Goal: Task Accomplishment & Management: Complete application form

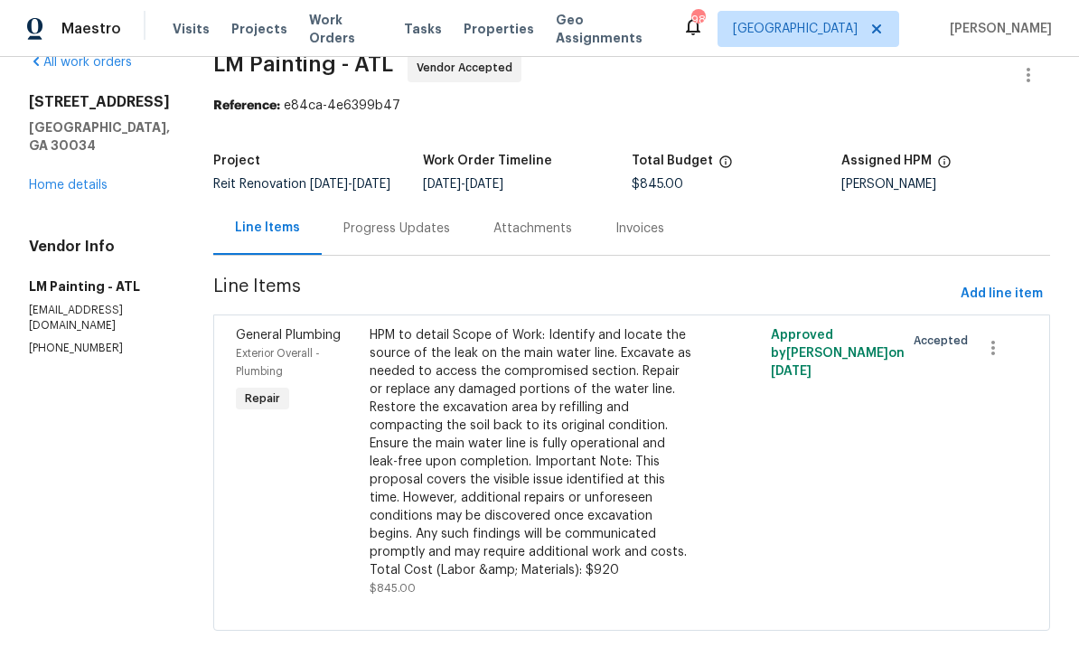
scroll to position [31, 0]
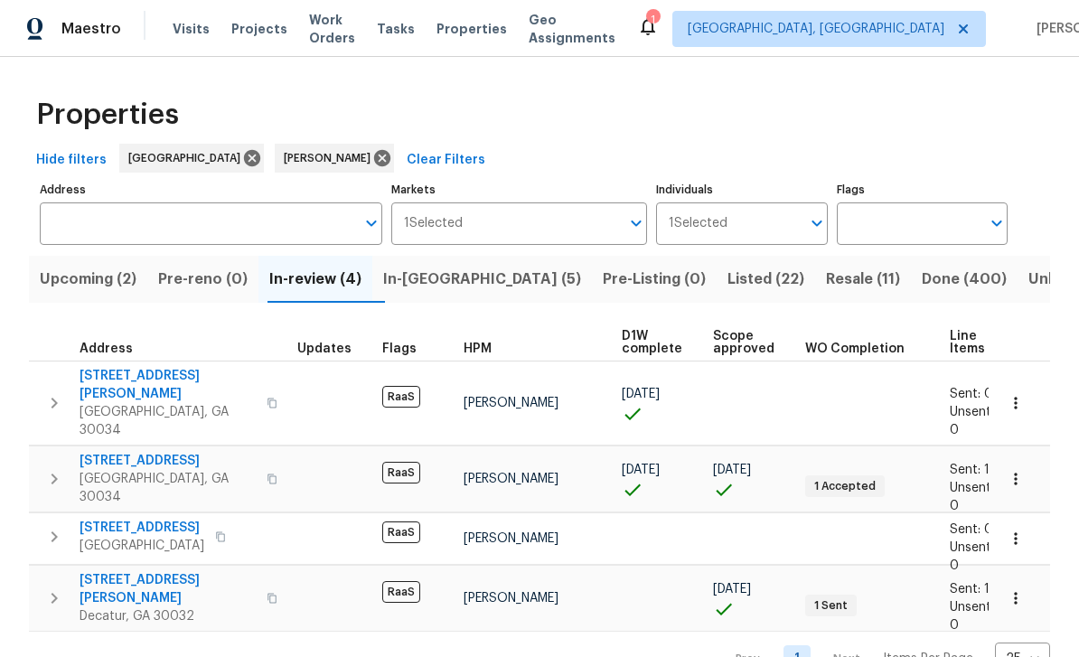
click at [443, 281] on span "In-[GEOGRAPHIC_DATA] (5)" at bounding box center [482, 278] width 198 height 25
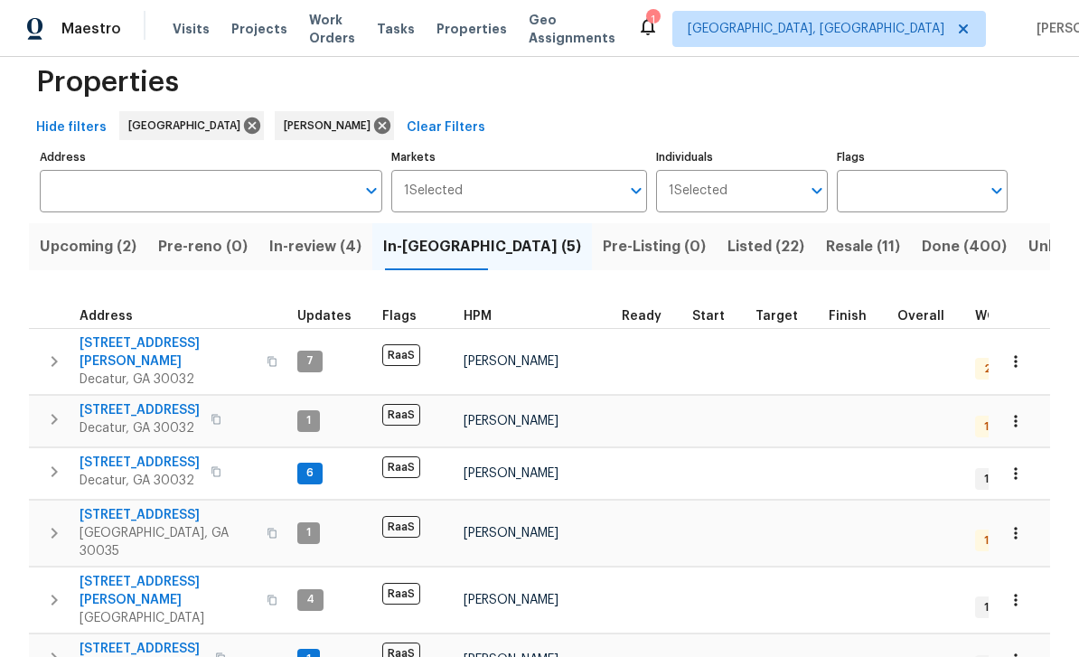
scroll to position [33, 0]
click at [323, 245] on span "In-review (4)" at bounding box center [315, 246] width 92 height 25
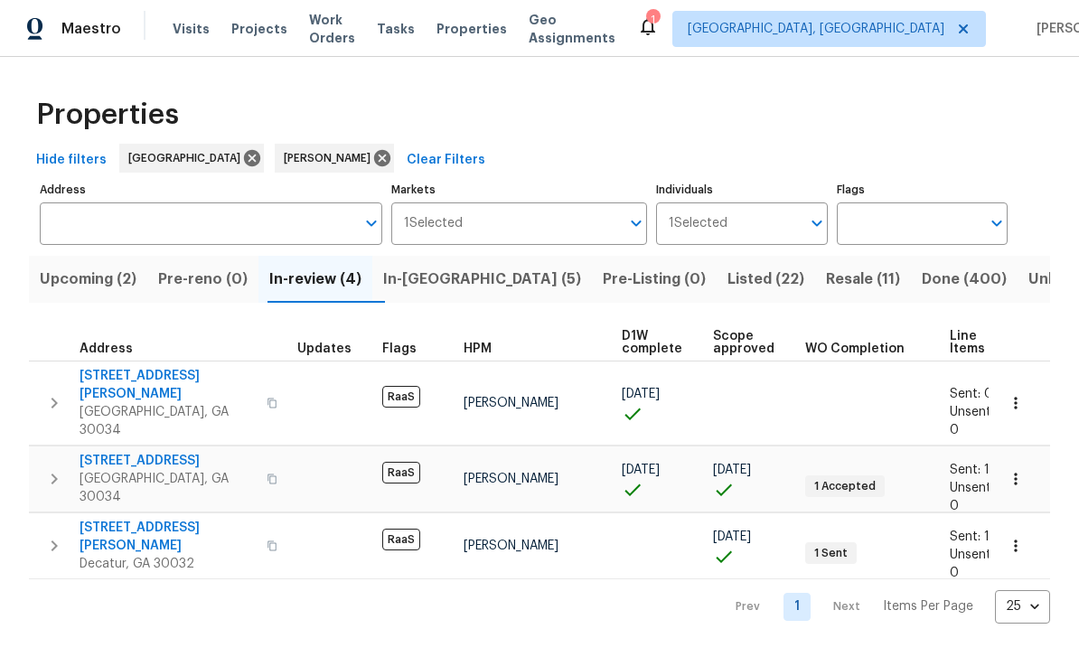
click at [126, 452] on span "2919 Alameda Trl" at bounding box center [167, 461] width 176 height 18
click at [123, 379] on span "3689 Laurie Woods Ln" at bounding box center [167, 385] width 176 height 36
click at [189, 24] on span "Visits" at bounding box center [191, 29] width 37 height 18
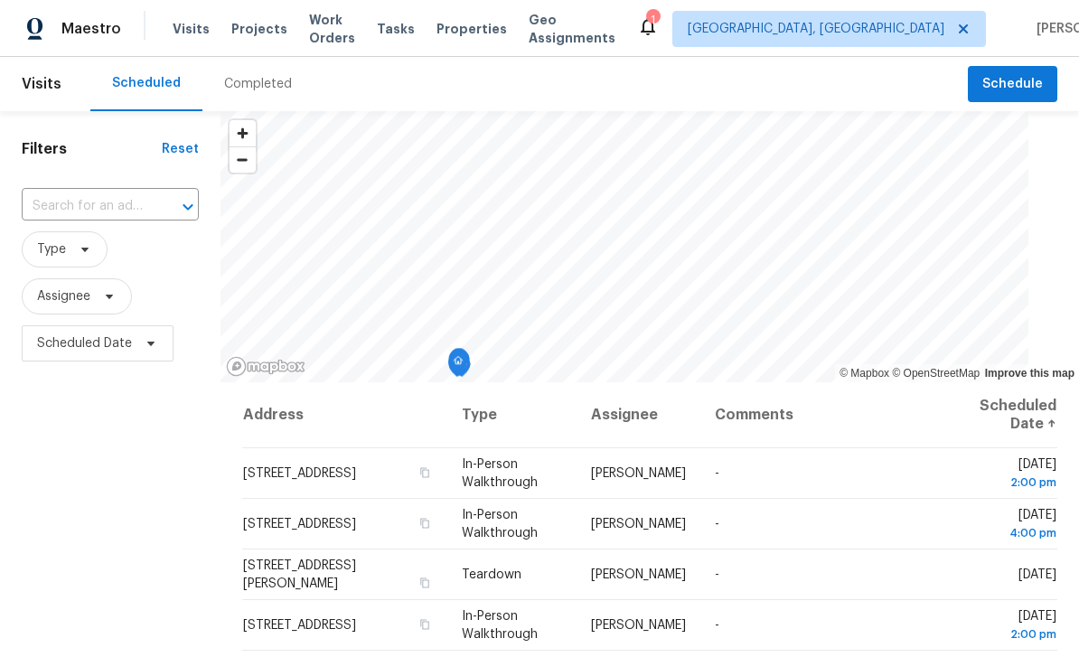
click at [118, 205] on input "text" at bounding box center [85, 206] width 126 height 28
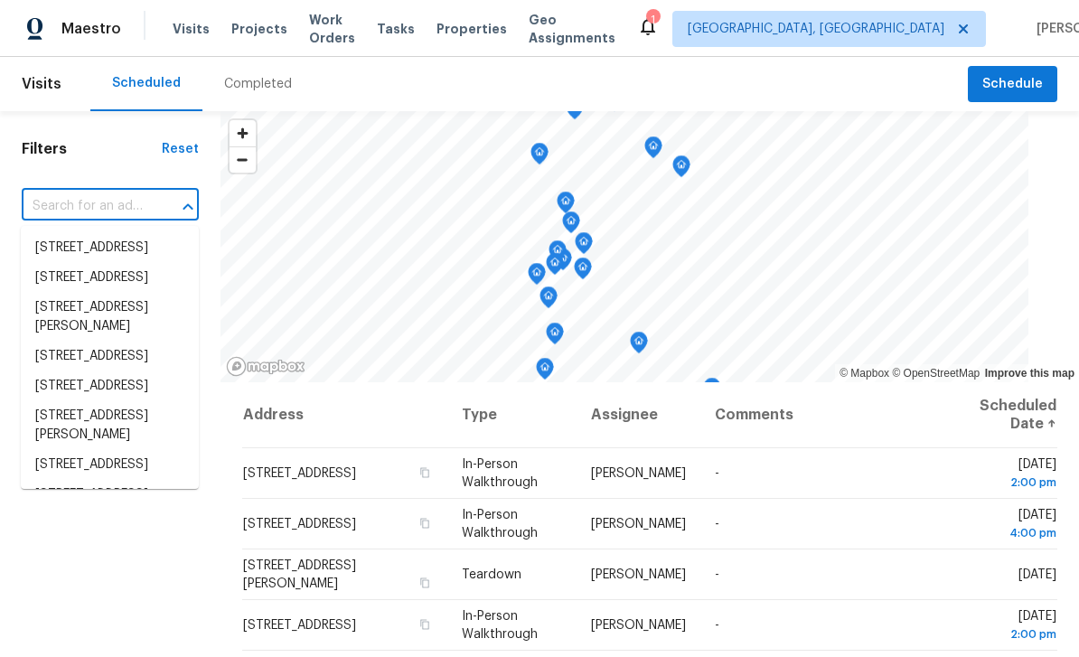
click at [82, 197] on input "text" at bounding box center [85, 206] width 126 height 28
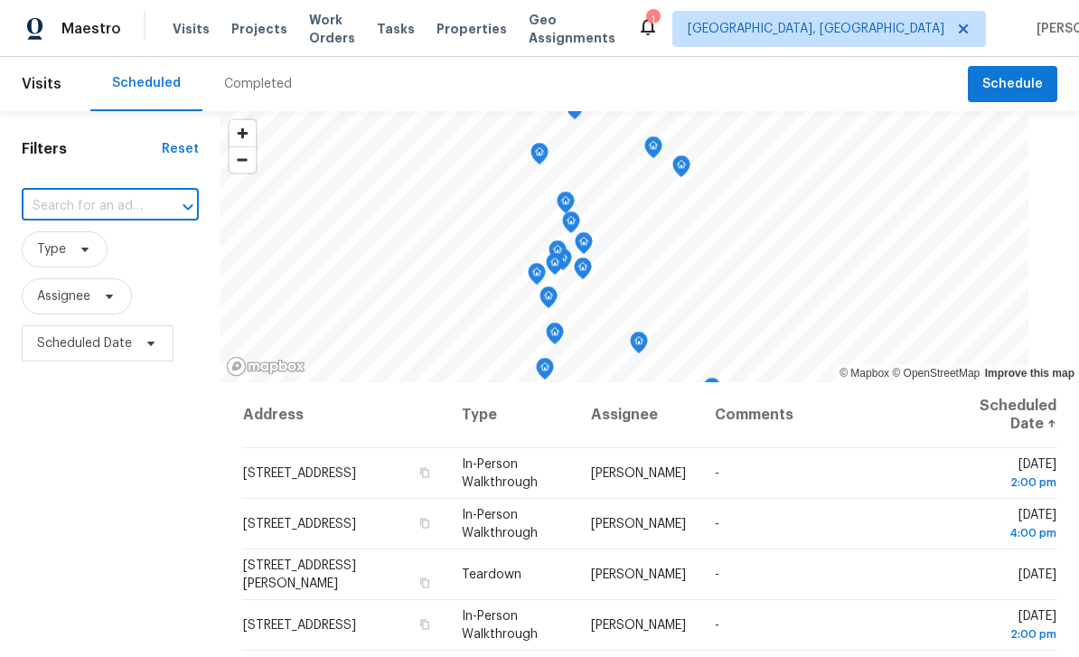
paste input "[STREET_ADDRESS]"
type input "[STREET_ADDRESS]"
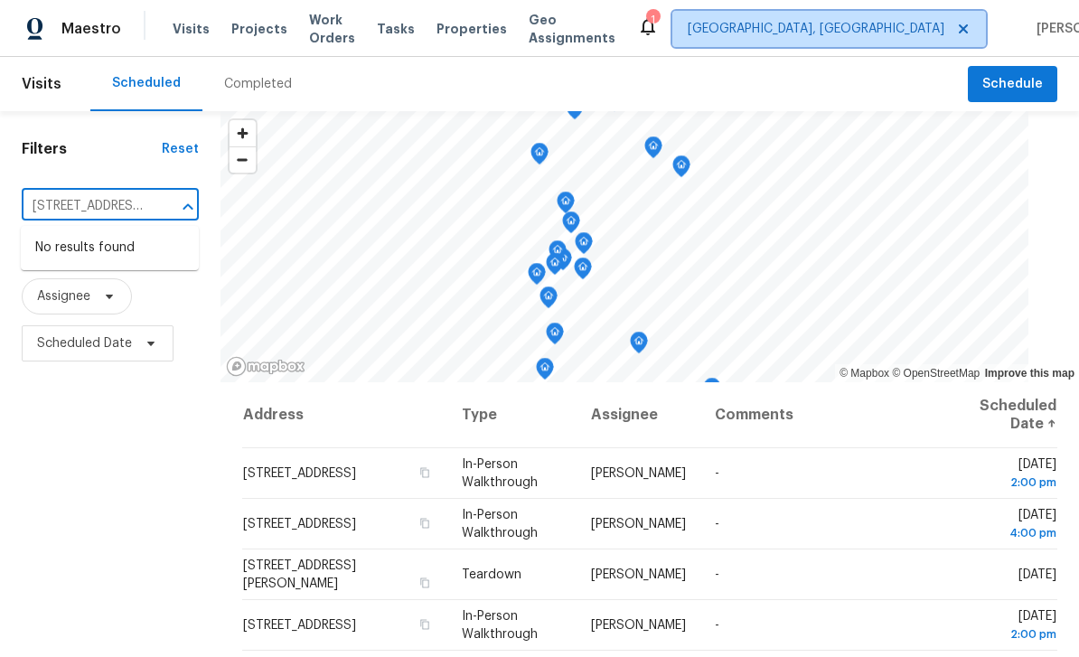
click at [857, 27] on span "Albuquerque, NM" at bounding box center [815, 29] width 257 height 18
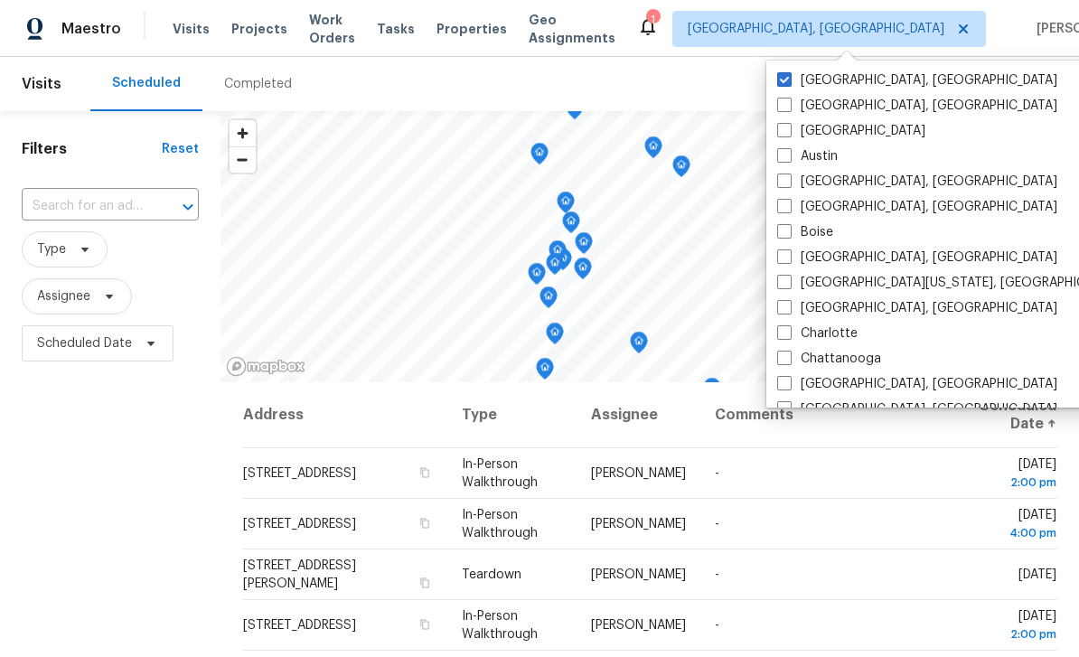
click at [801, 129] on label "[GEOGRAPHIC_DATA]" at bounding box center [851, 131] width 148 height 18
click at [789, 129] on input "[GEOGRAPHIC_DATA]" at bounding box center [783, 128] width 12 height 12
checkbox input "true"
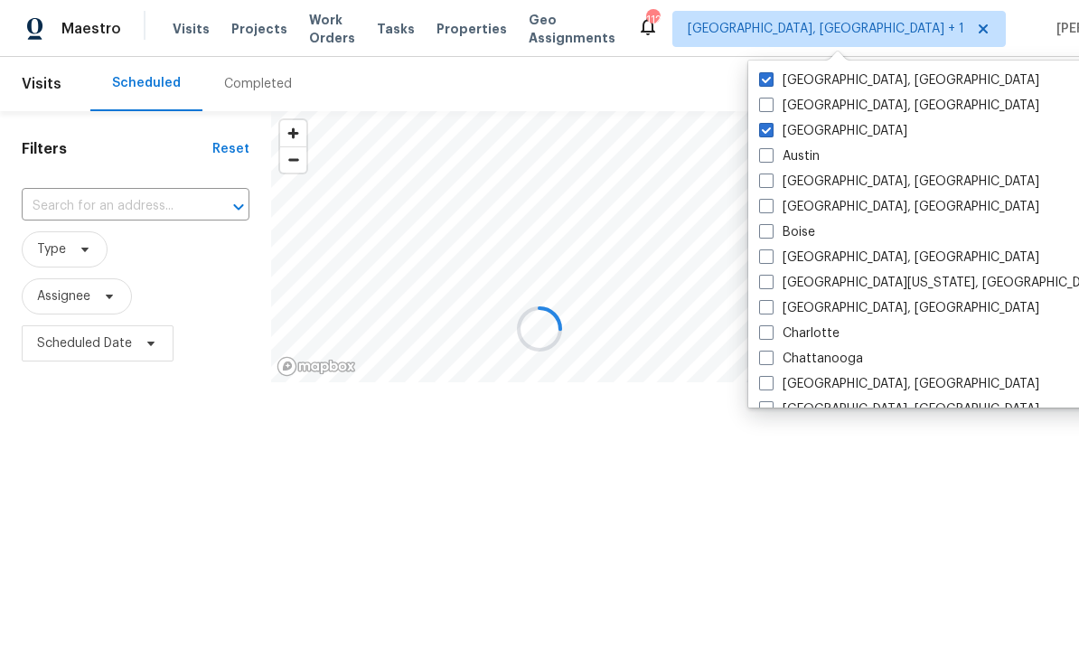
click at [827, 87] on label "Albuquerque, NM" at bounding box center [899, 80] width 280 height 18
click at [771, 83] on input "Albuquerque, NM" at bounding box center [765, 77] width 12 height 12
checkbox input "false"
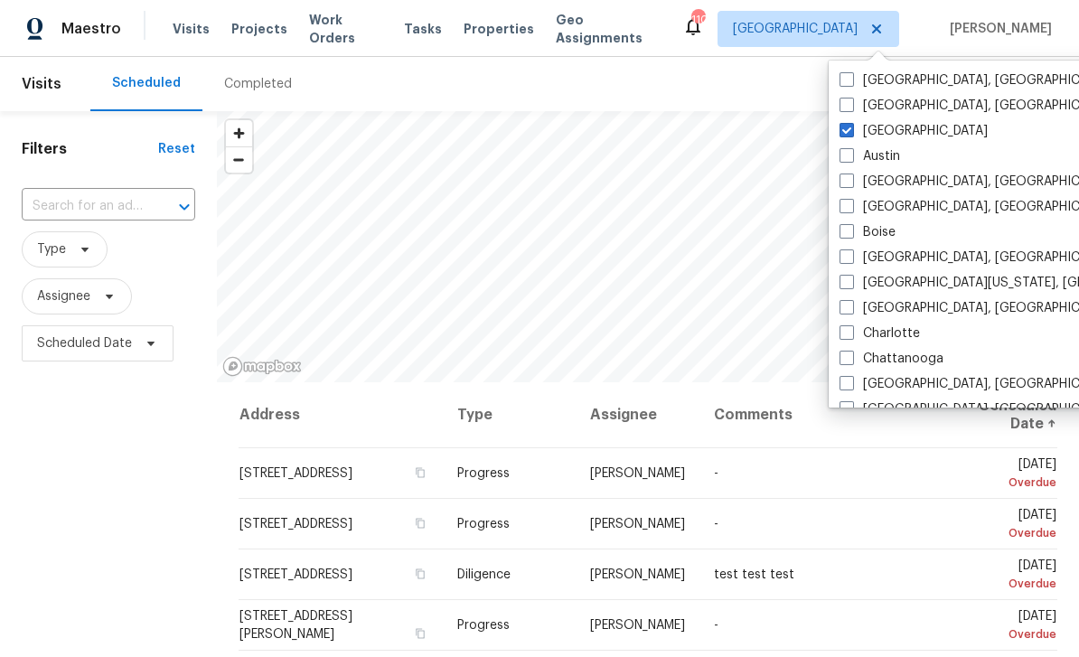
click at [81, 216] on input "text" at bounding box center [83, 206] width 123 height 28
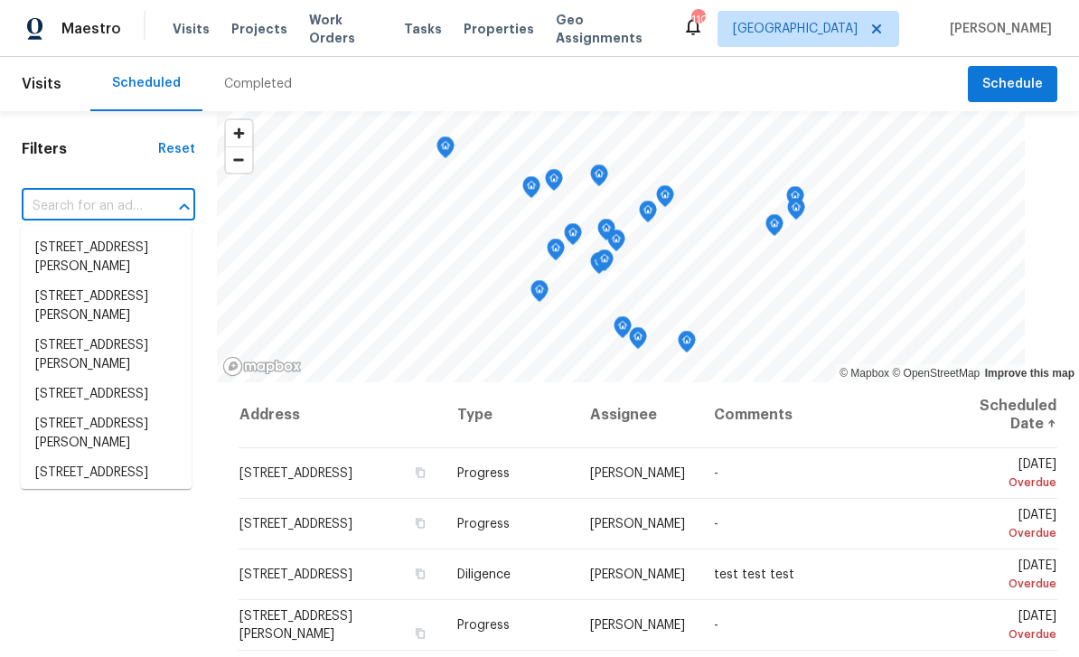
click at [76, 201] on input "text" at bounding box center [83, 206] width 123 height 28
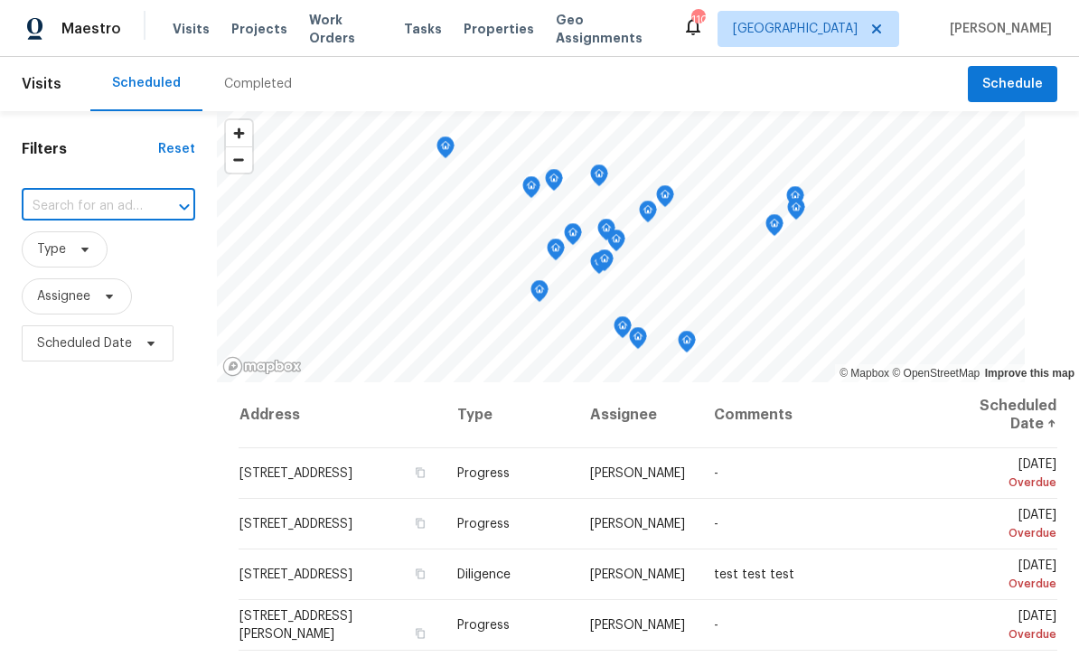
paste input "[STREET_ADDRESS]"
type input "[STREET_ADDRESS]"
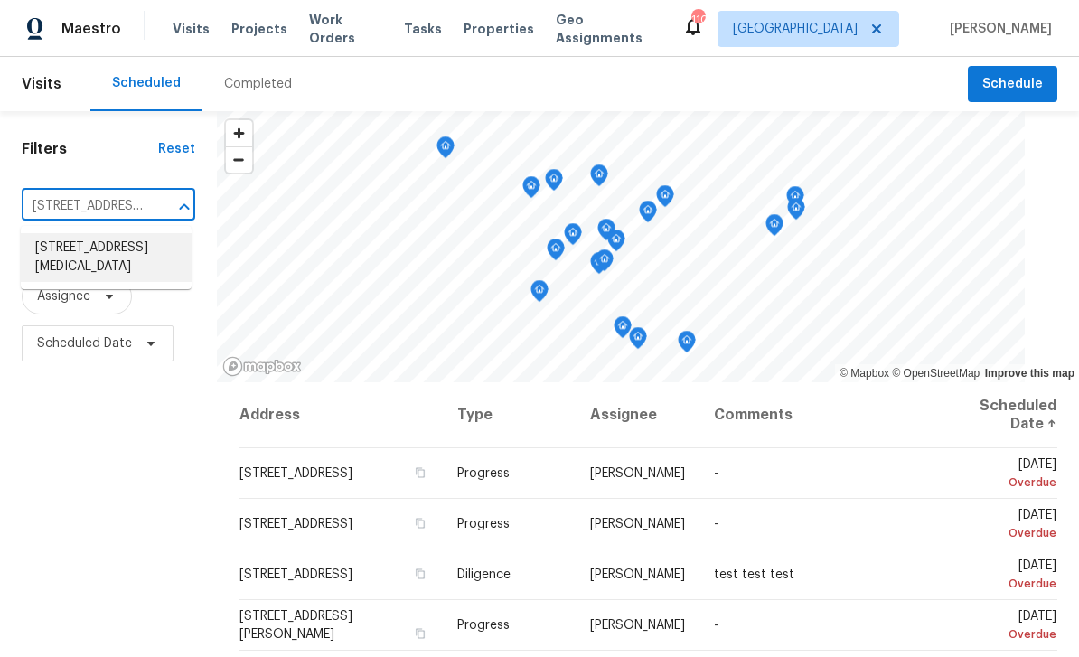
click at [84, 248] on li "[STREET_ADDRESS]" at bounding box center [106, 257] width 171 height 49
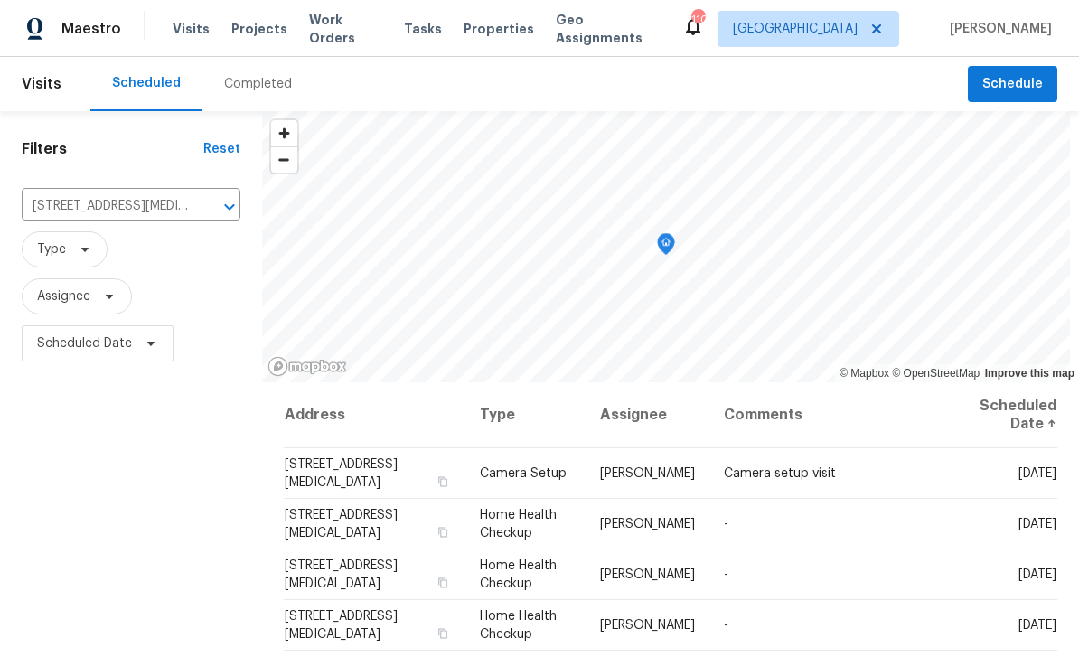
scroll to position [5, 0]
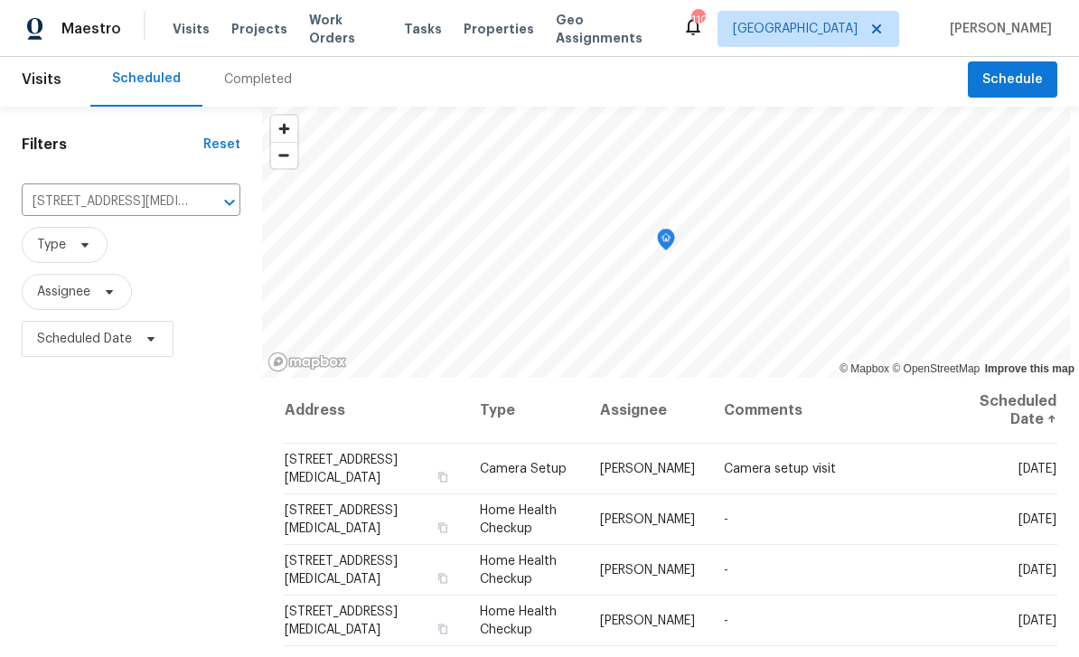
click at [941, 416] on th "Comments" at bounding box center [825, 411] width 232 height 66
click at [0, 0] on icon at bounding box center [0, 0] width 0 height 0
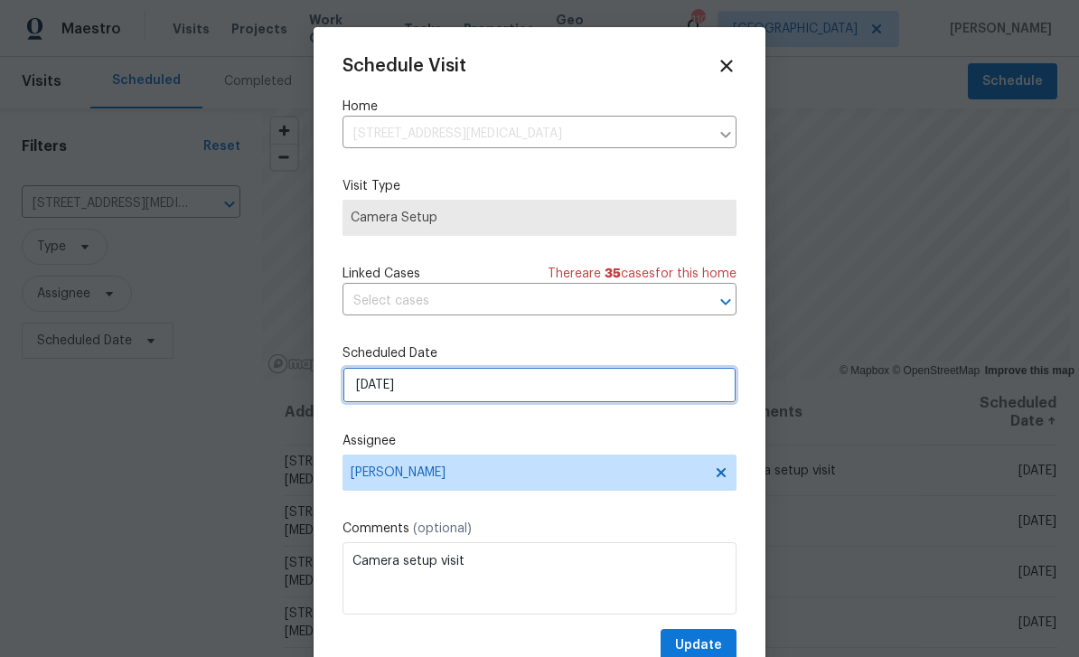
click at [673, 382] on input "[DATE]" at bounding box center [539, 385] width 394 height 36
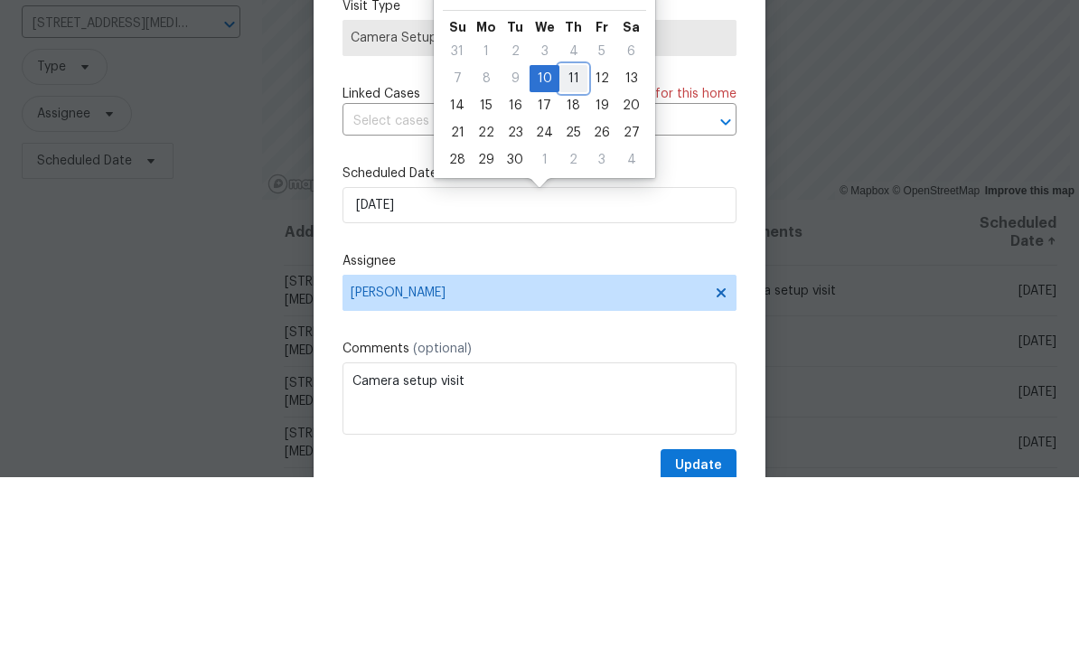
click at [571, 246] on div "11" at bounding box center [573, 258] width 28 height 25
type input "9/11/2025"
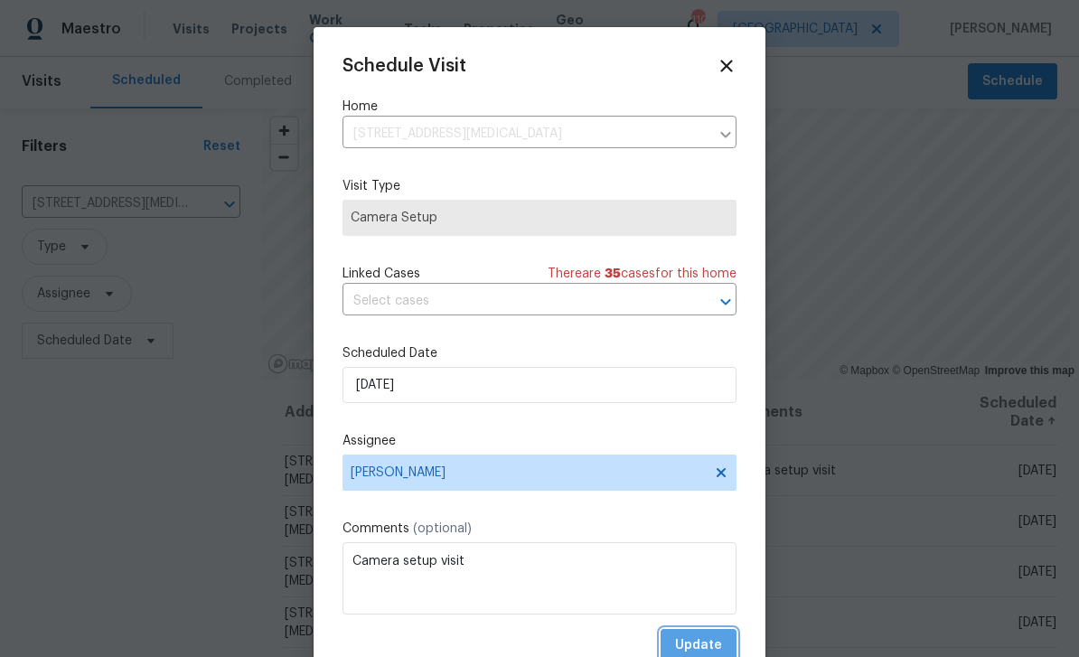
click at [713, 637] on button "Update" at bounding box center [698, 645] width 76 height 33
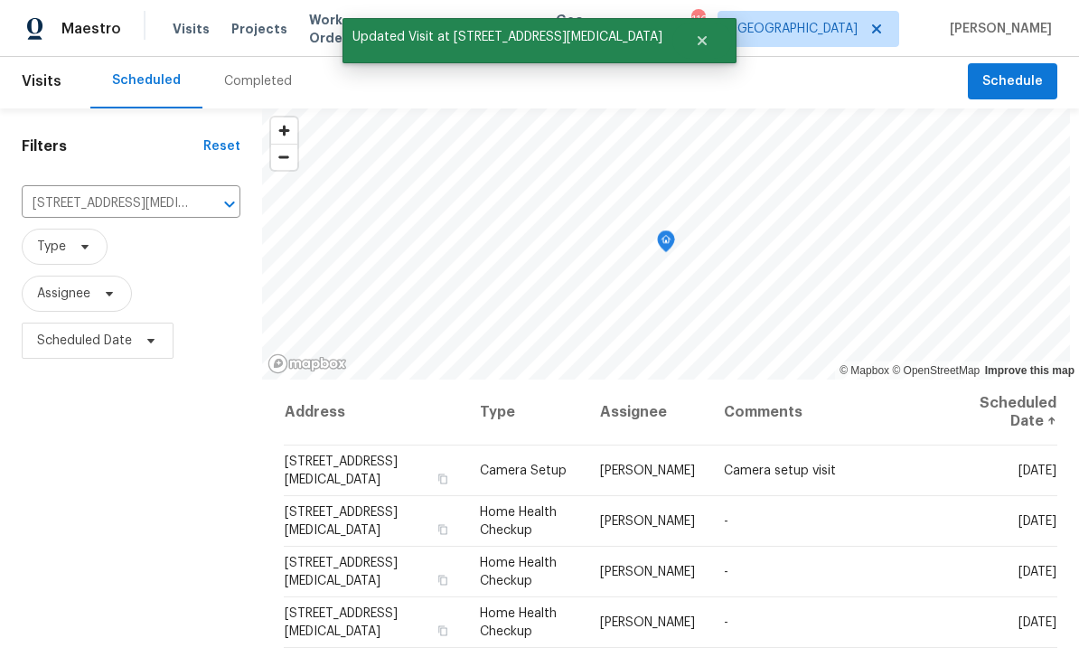
click at [197, 195] on icon "Clear" at bounding box center [206, 204] width 18 height 18
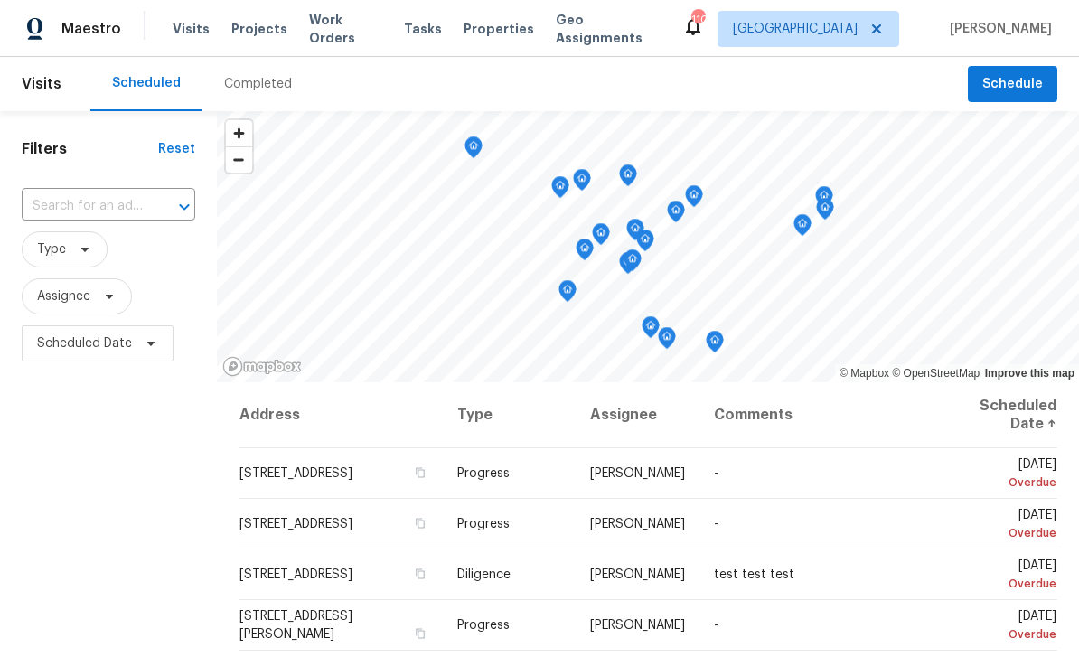
click at [341, 29] on span "Work Orders" at bounding box center [345, 29] width 73 height 36
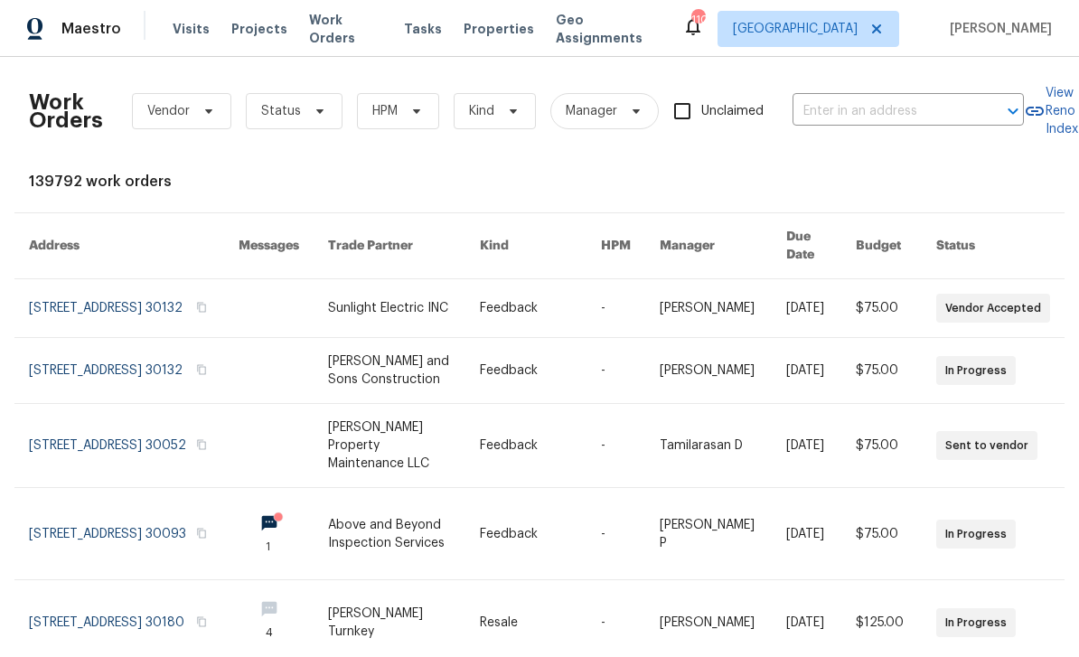
click at [880, 108] on input "text" at bounding box center [882, 112] width 181 height 28
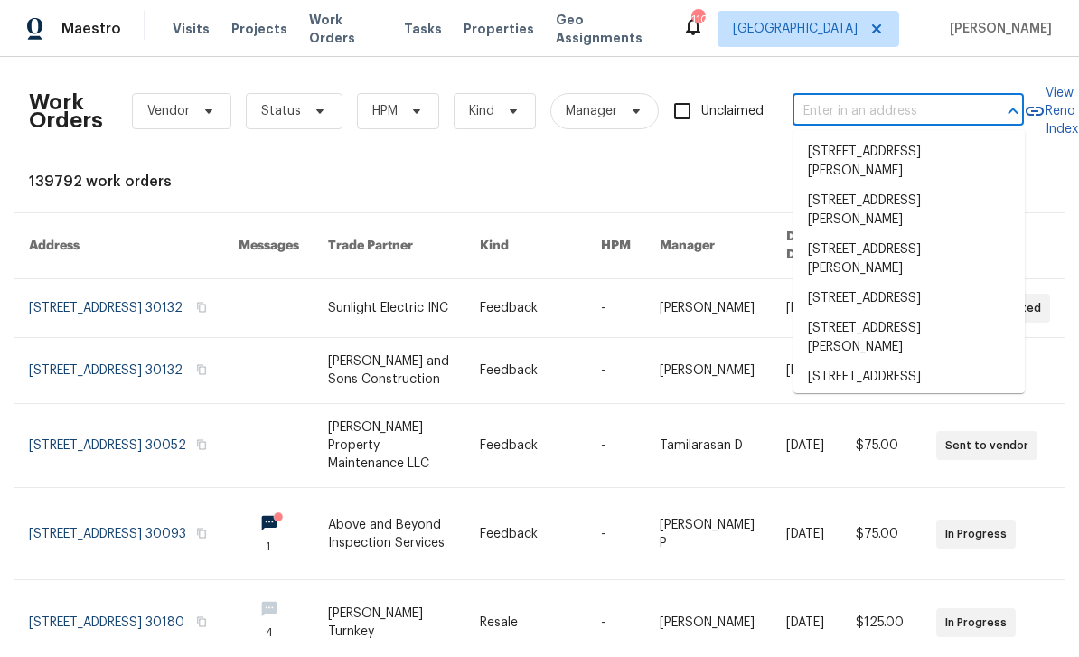
click at [867, 117] on input "text" at bounding box center [882, 112] width 181 height 28
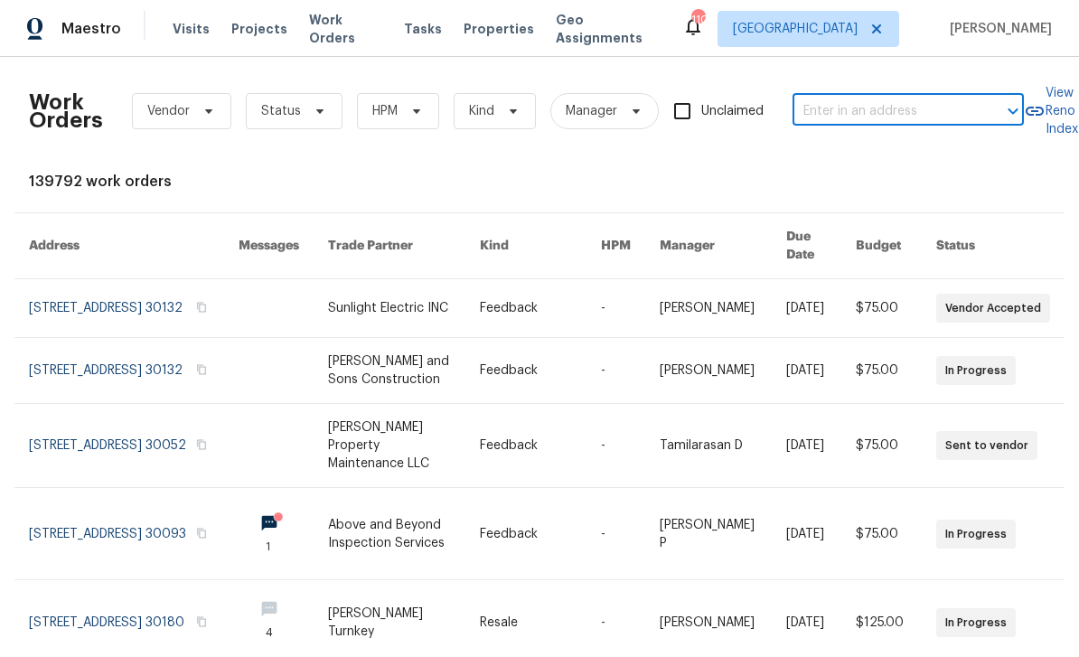
paste input "[STREET_ADDRESS]"
type input "[STREET_ADDRESS]"
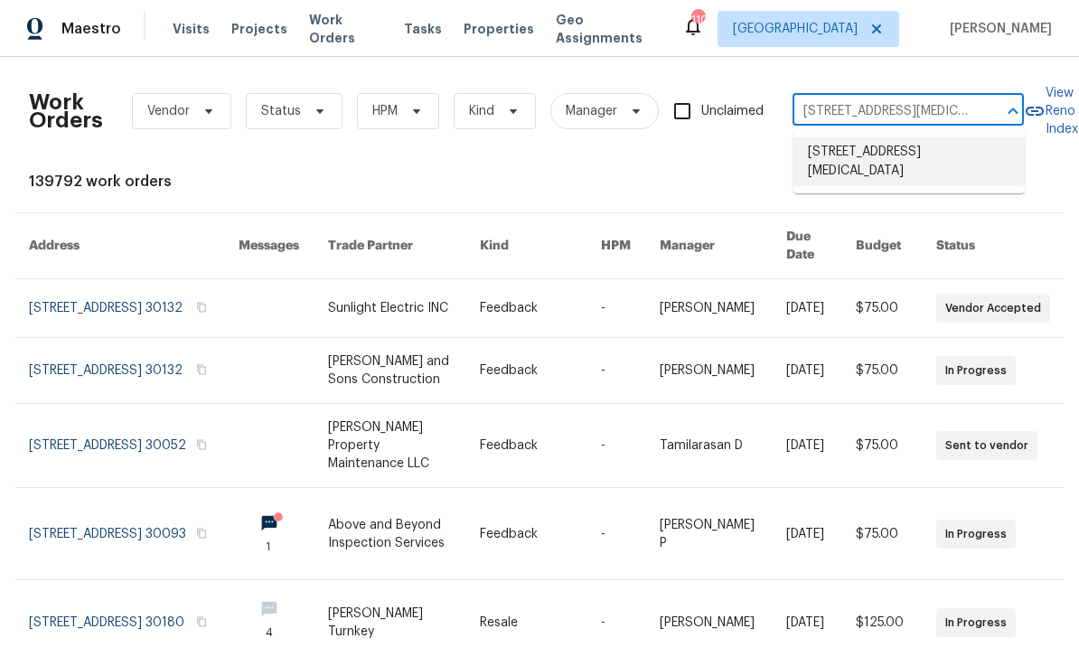
click at [930, 157] on li "[STREET_ADDRESS]" at bounding box center [908, 161] width 231 height 49
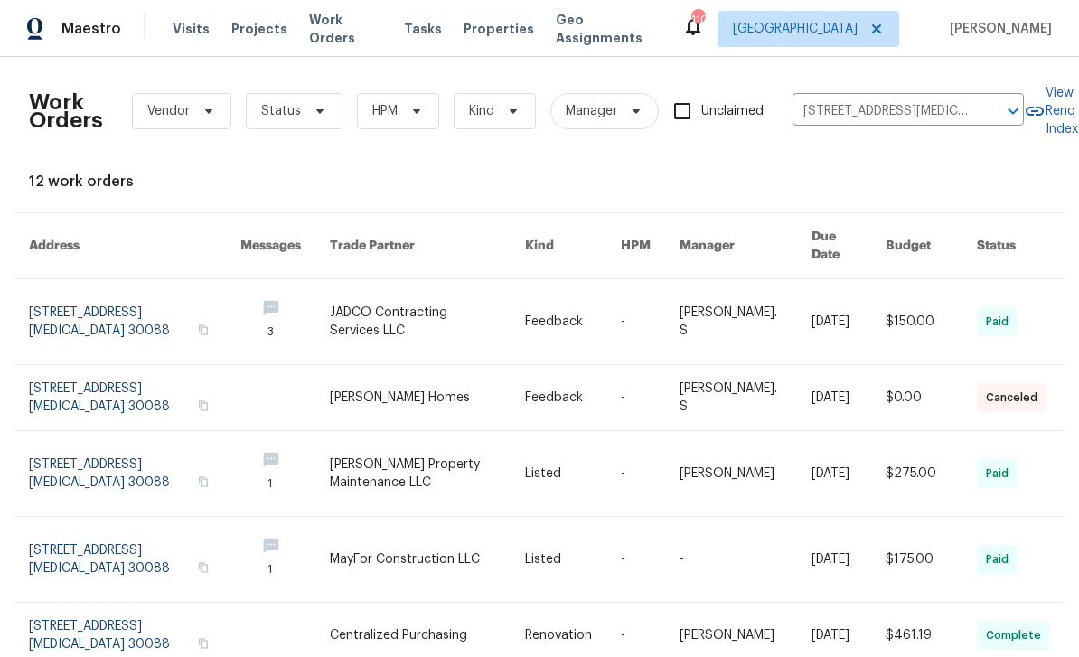
click at [92, 292] on link at bounding box center [134, 321] width 211 height 85
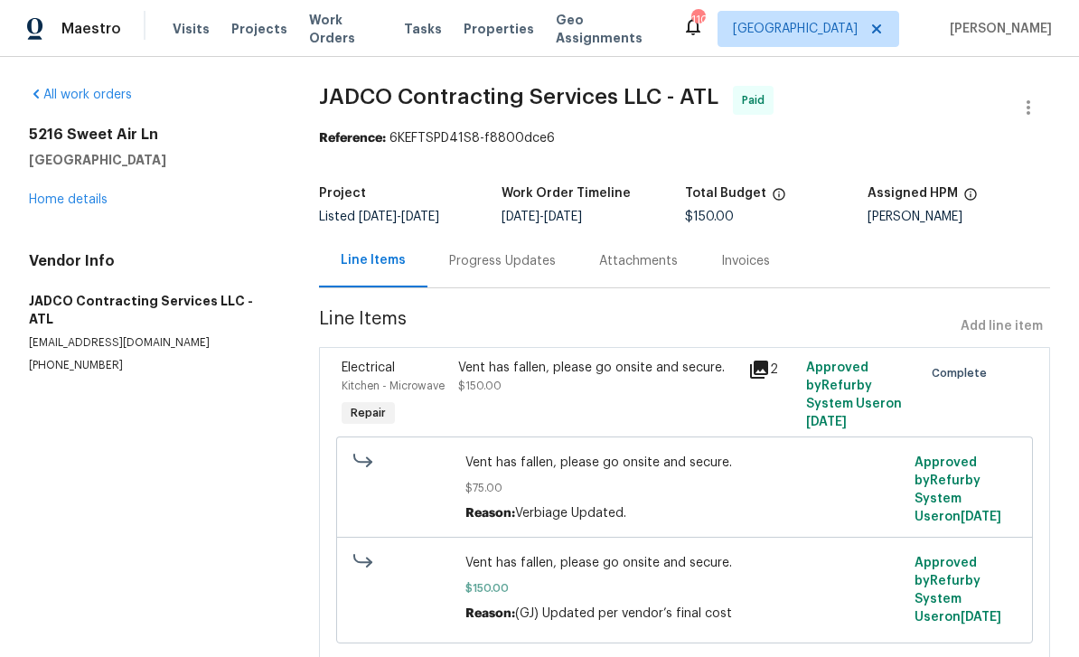
click at [767, 361] on icon at bounding box center [759, 370] width 22 height 22
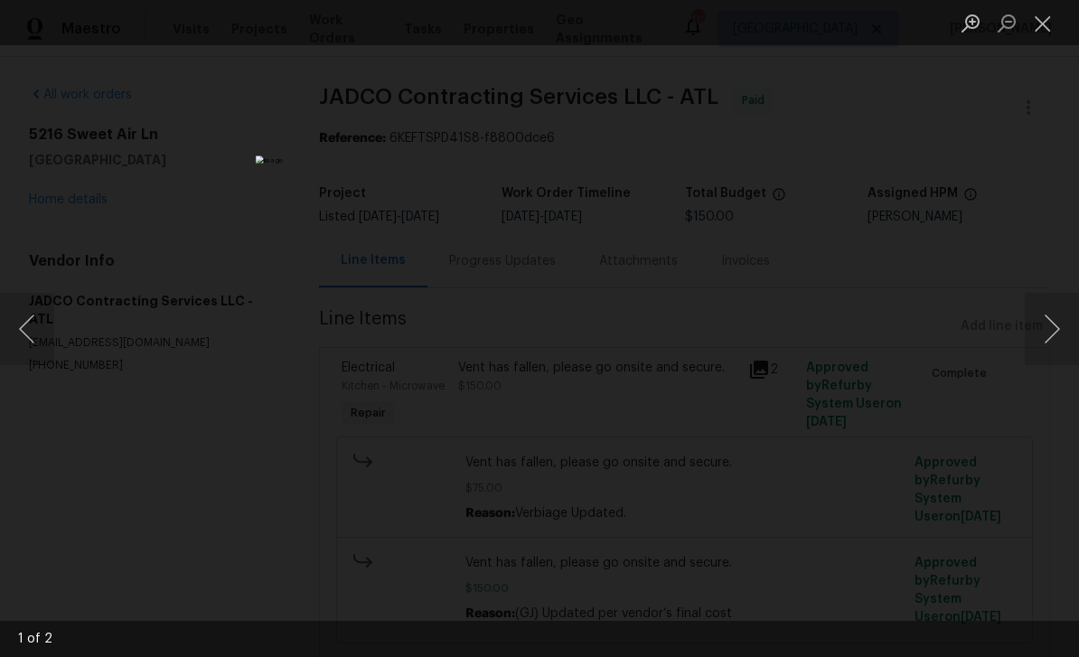
click at [1056, 328] on button "Next image" at bounding box center [1051, 329] width 54 height 72
click at [1057, 332] on button "Next image" at bounding box center [1051, 329] width 54 height 72
click at [1042, 25] on button "Close lightbox" at bounding box center [1042, 23] width 36 height 32
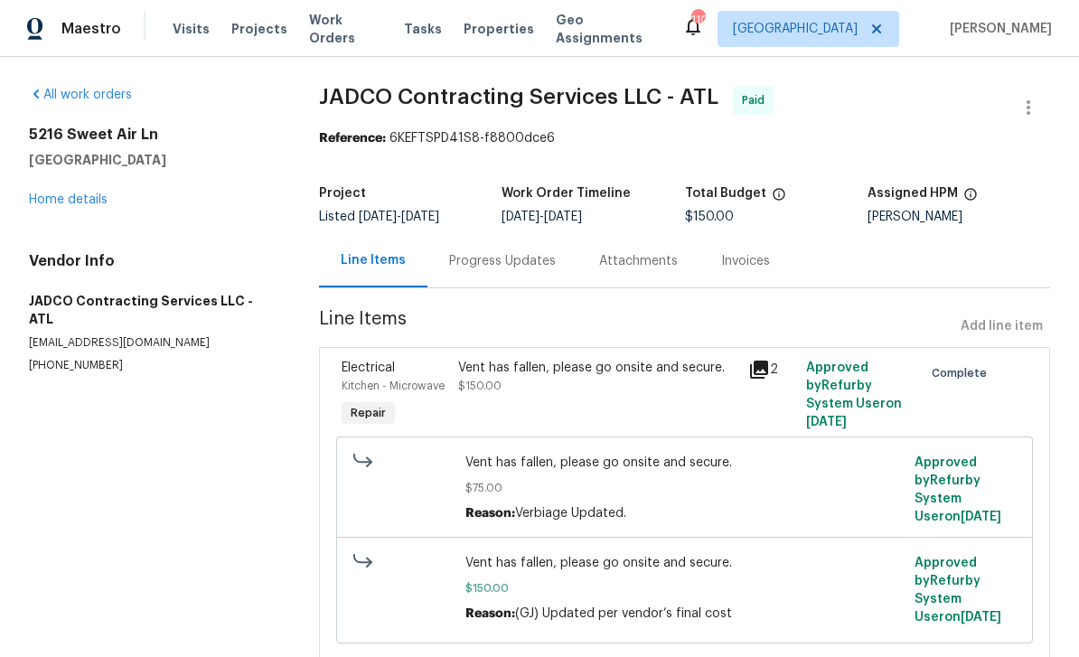
click at [66, 193] on link "Home details" at bounding box center [68, 199] width 79 height 13
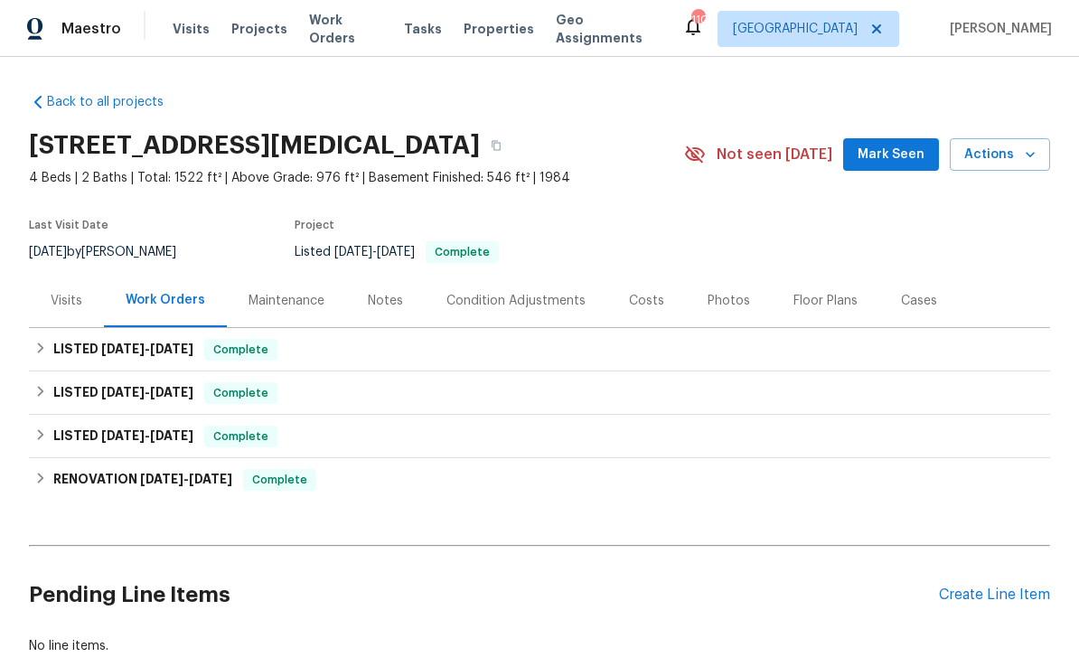
click at [977, 579] on div "Pending Line Items Create Line Item" at bounding box center [539, 595] width 1021 height 84
click at [980, 597] on div "Create Line Item" at bounding box center [994, 594] width 111 height 17
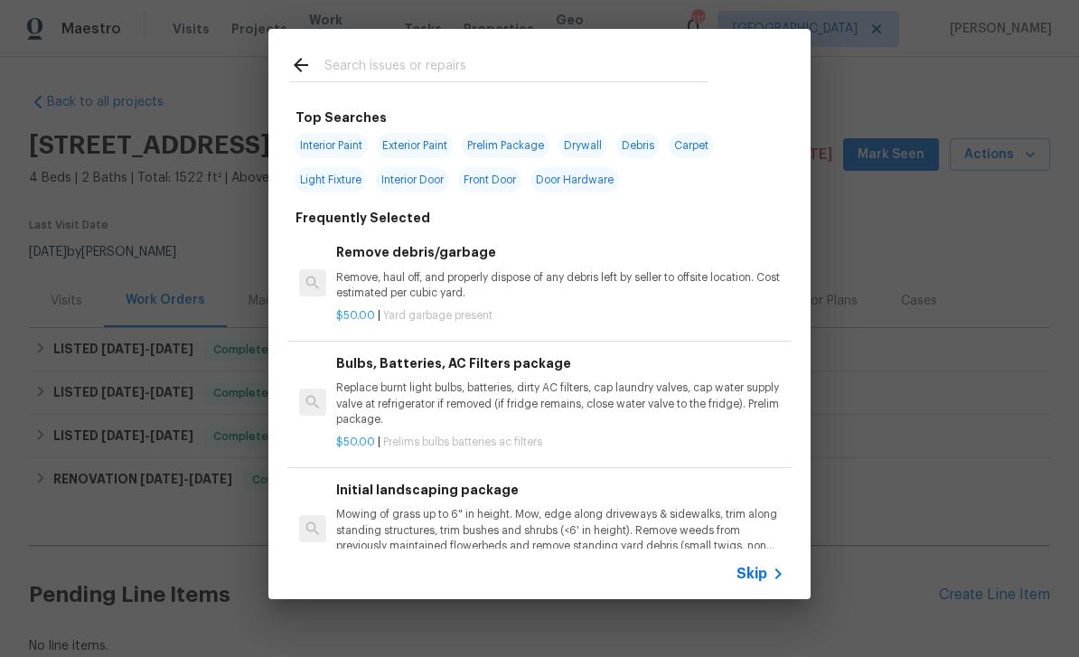
click at [595, 60] on input "text" at bounding box center [515, 67] width 383 height 27
click at [1005, 206] on div "Top Searches Interior Paint Exterior Paint Prelim Package Drywall Debris Carpet…" at bounding box center [539, 314] width 1079 height 628
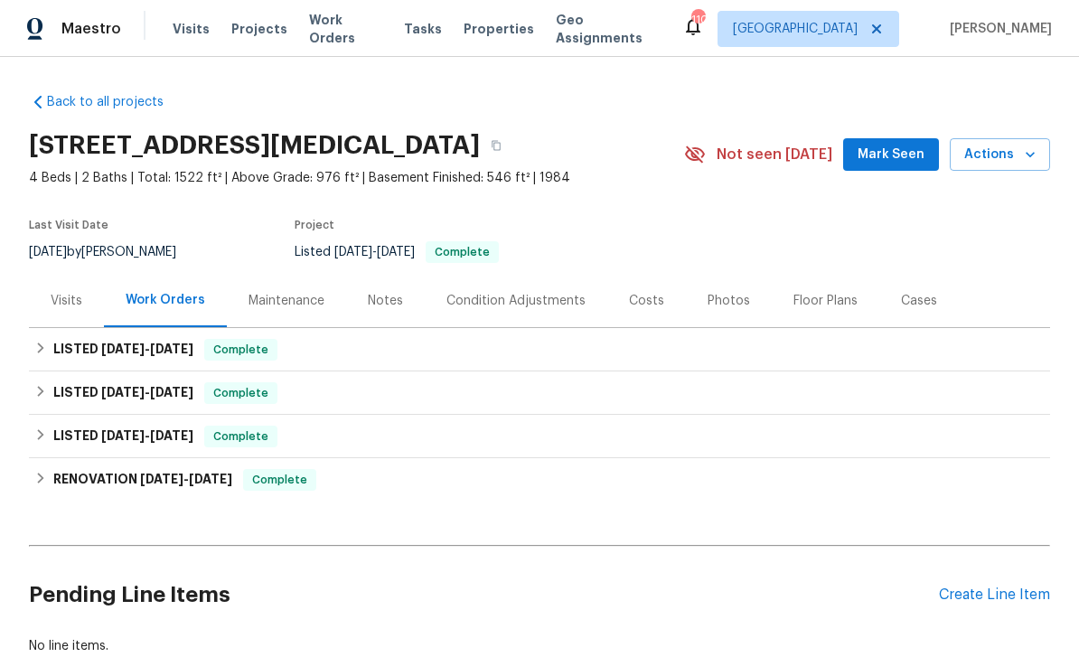
click at [986, 599] on div "Create Line Item" at bounding box center [994, 594] width 111 height 17
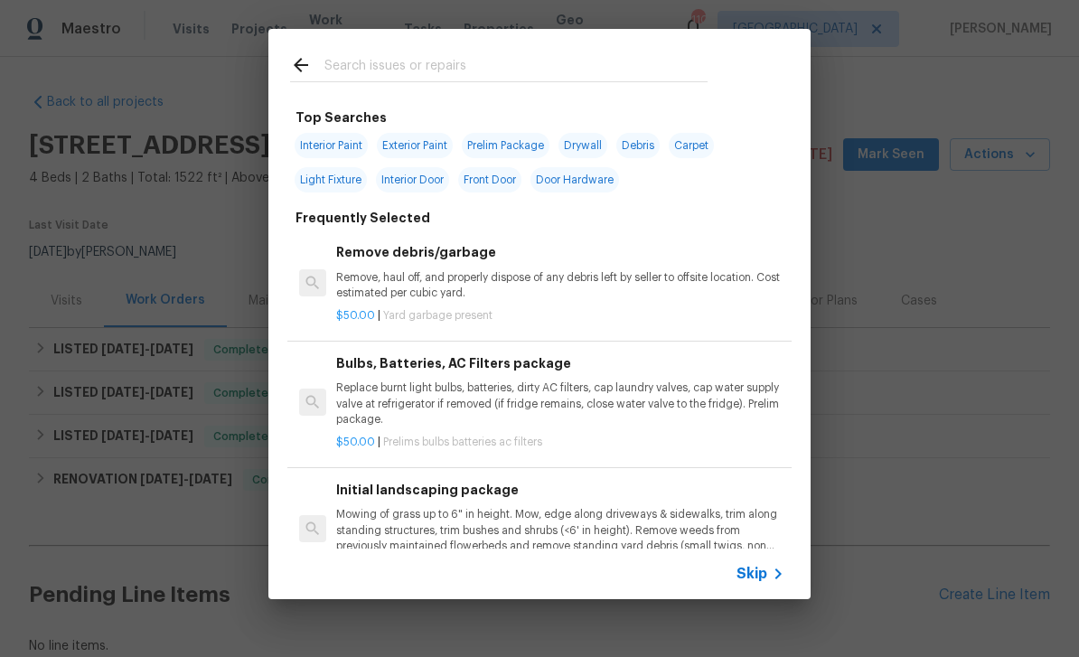
click at [761, 573] on span "Skip" at bounding box center [751, 574] width 31 height 18
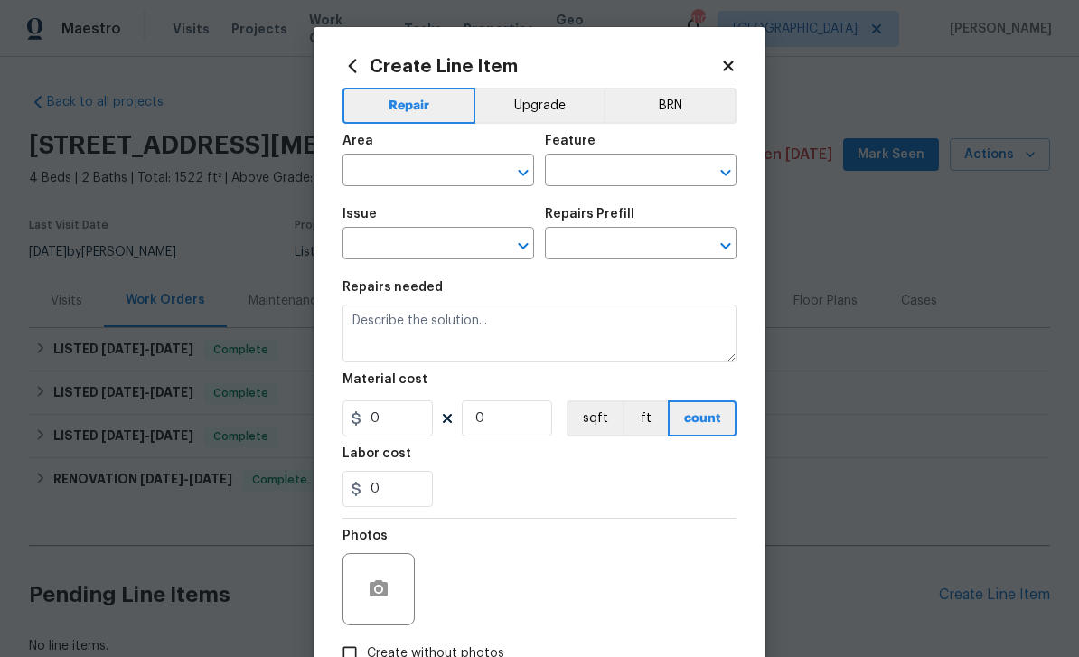
click at [466, 169] on input "text" at bounding box center [412, 172] width 141 height 28
click at [463, 244] on li "Interior Overall" at bounding box center [438, 244] width 192 height 30
type input "Interior Overall"
click at [631, 184] on input "text" at bounding box center [615, 172] width 141 height 28
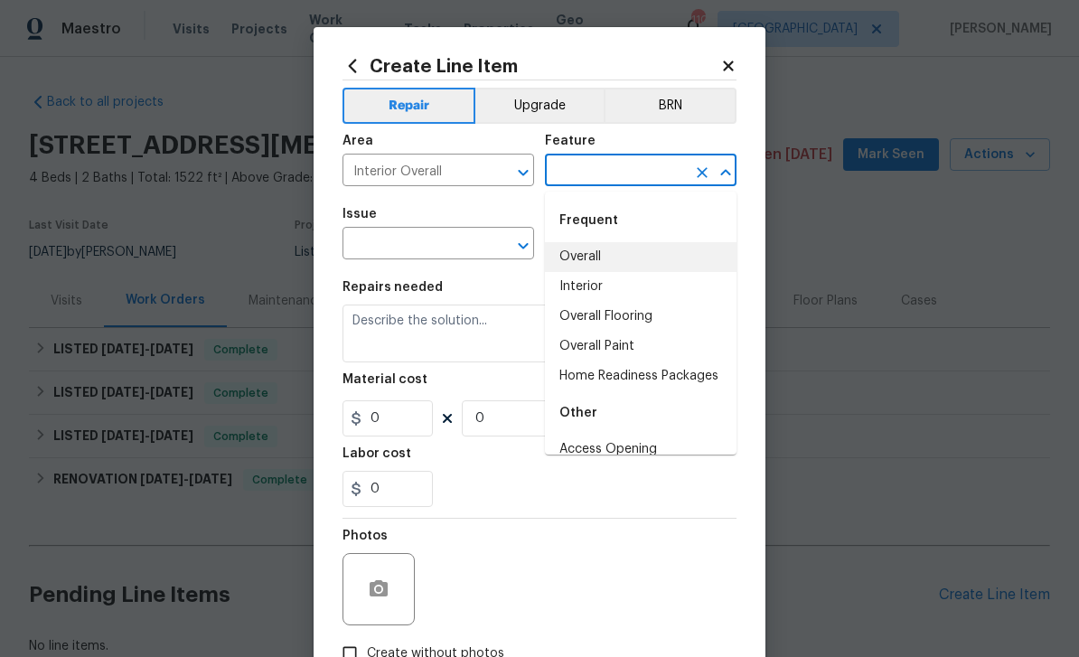
click at [620, 260] on li "Overall" at bounding box center [641, 257] width 192 height 30
type input "Overall"
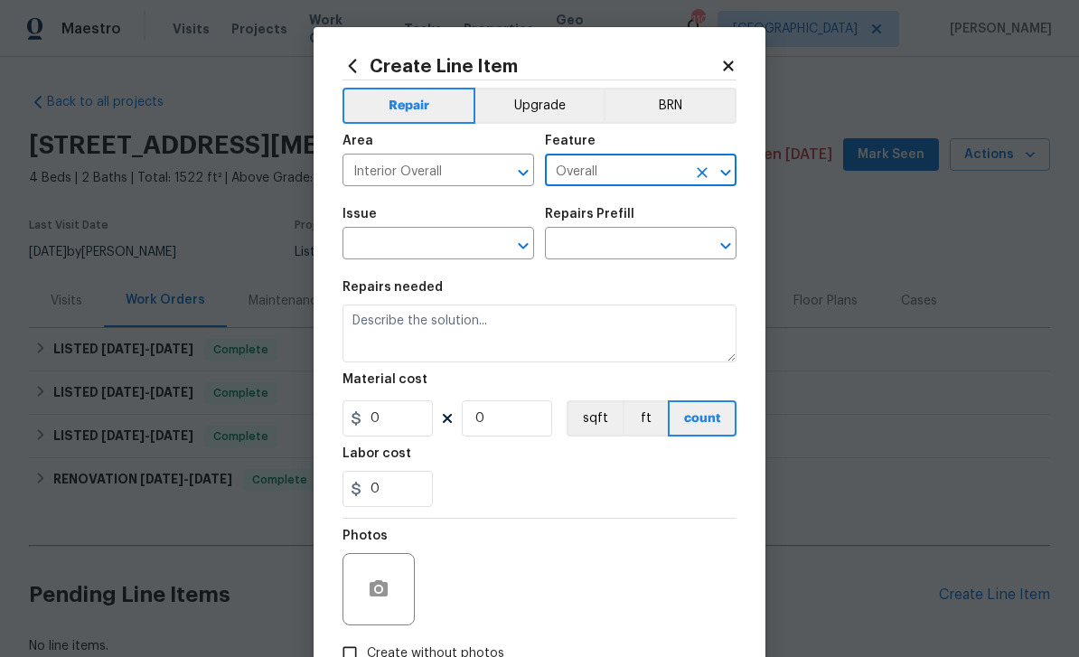
click at [473, 243] on input "text" at bounding box center [412, 245] width 141 height 28
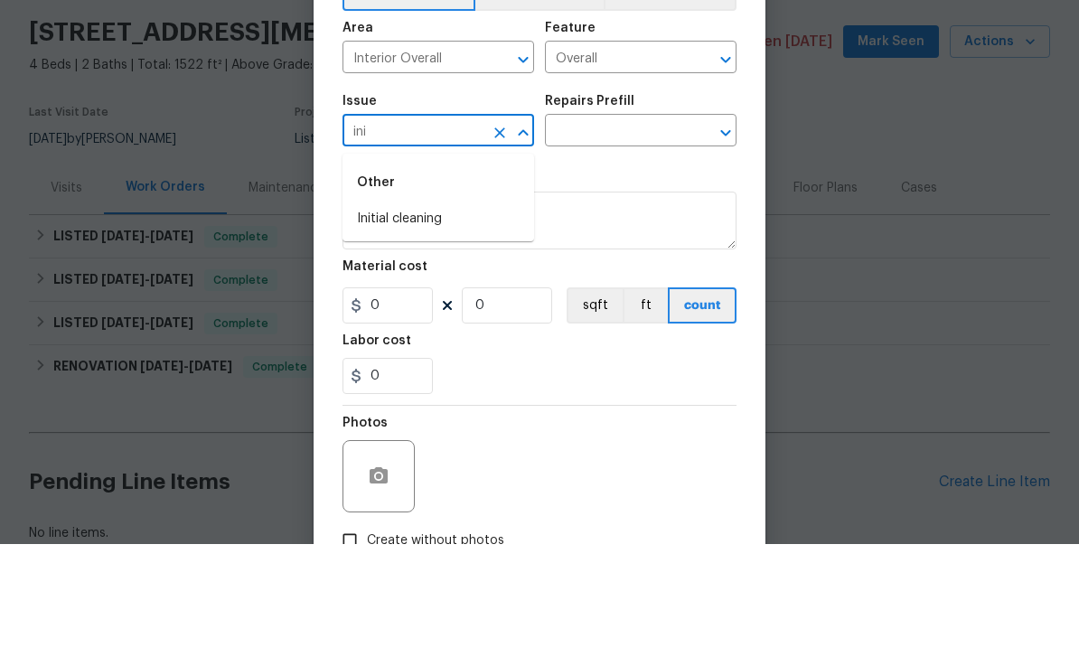
click at [454, 317] on li "Initial cleaning" at bounding box center [438, 332] width 192 height 30
type input "Initial cleaning"
click at [635, 231] on input "text" at bounding box center [615, 245] width 141 height 28
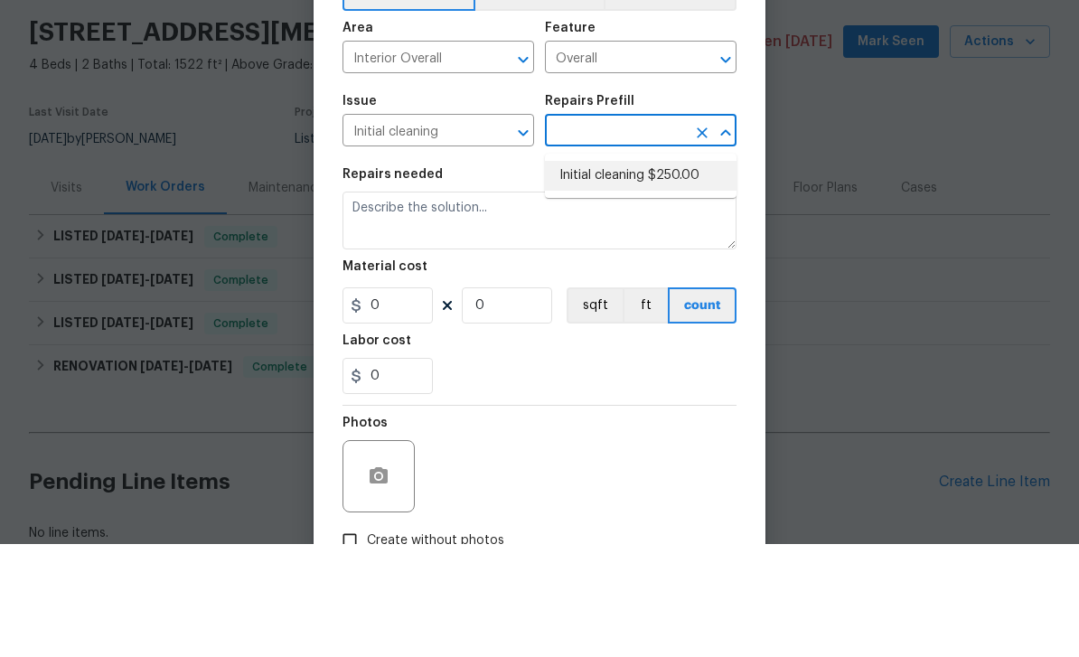
click at [691, 274] on li "Initial cleaning $250.00" at bounding box center [641, 289] width 192 height 30
type input "Initial cleaning $250.00"
type input "Home Readiness Packages"
type textarea "1. Wipe down exterior doors and trim. 2. Clean out all exterior light fixtures …"
type input "1"
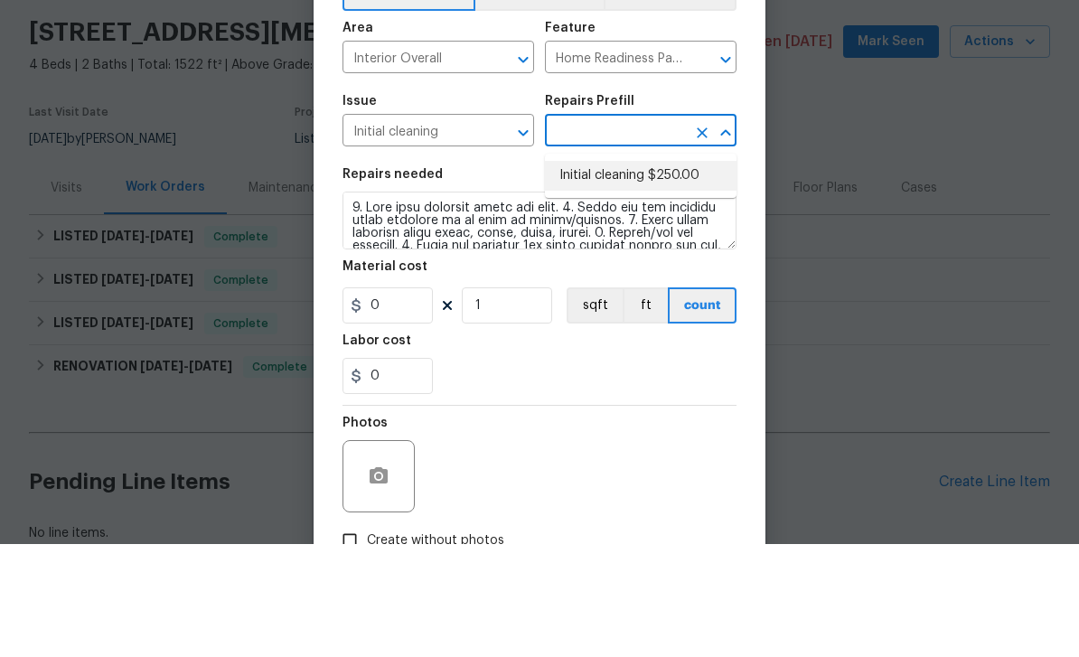
type input "Initial cleaning $250.00"
type input "250"
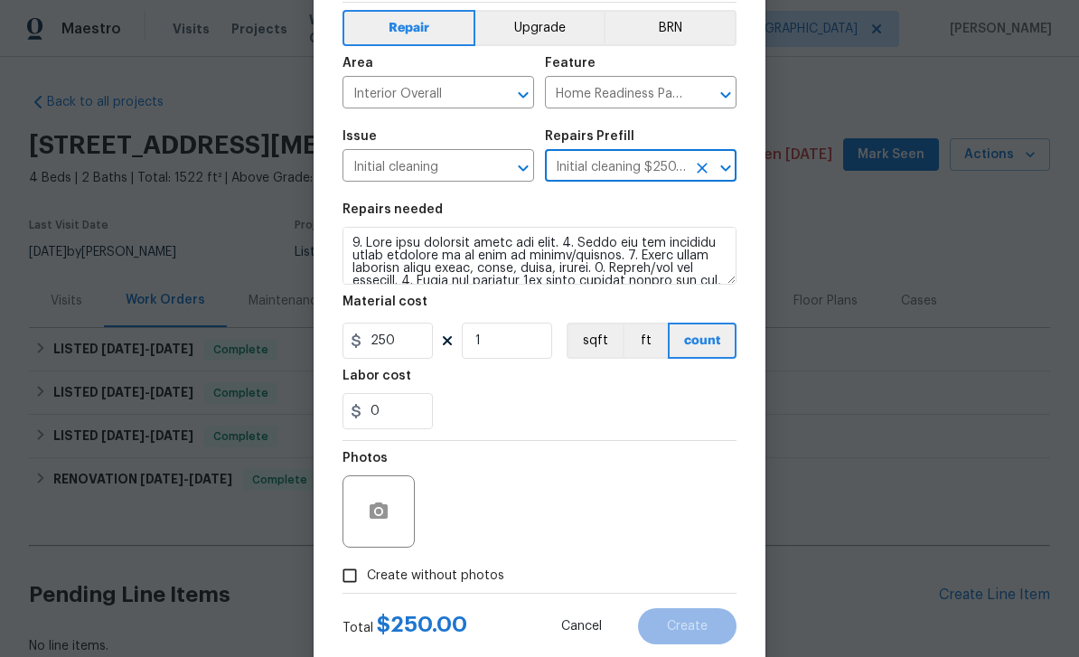
scroll to position [92, 0]
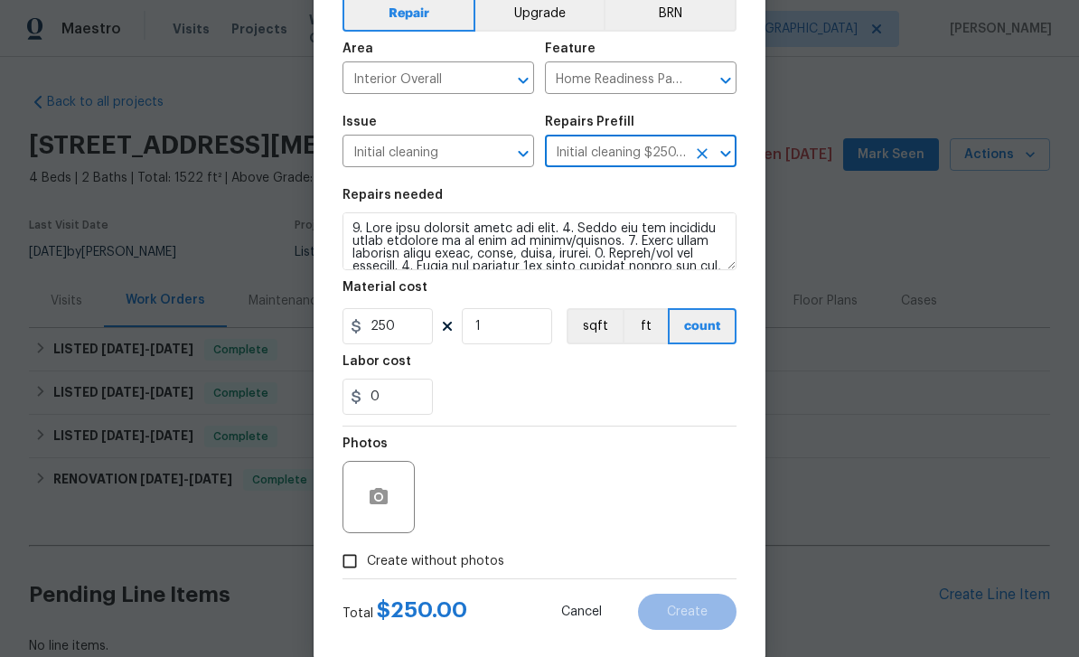
click at [358, 568] on input "Create without photos" at bounding box center [349, 561] width 34 height 34
checkbox input "true"
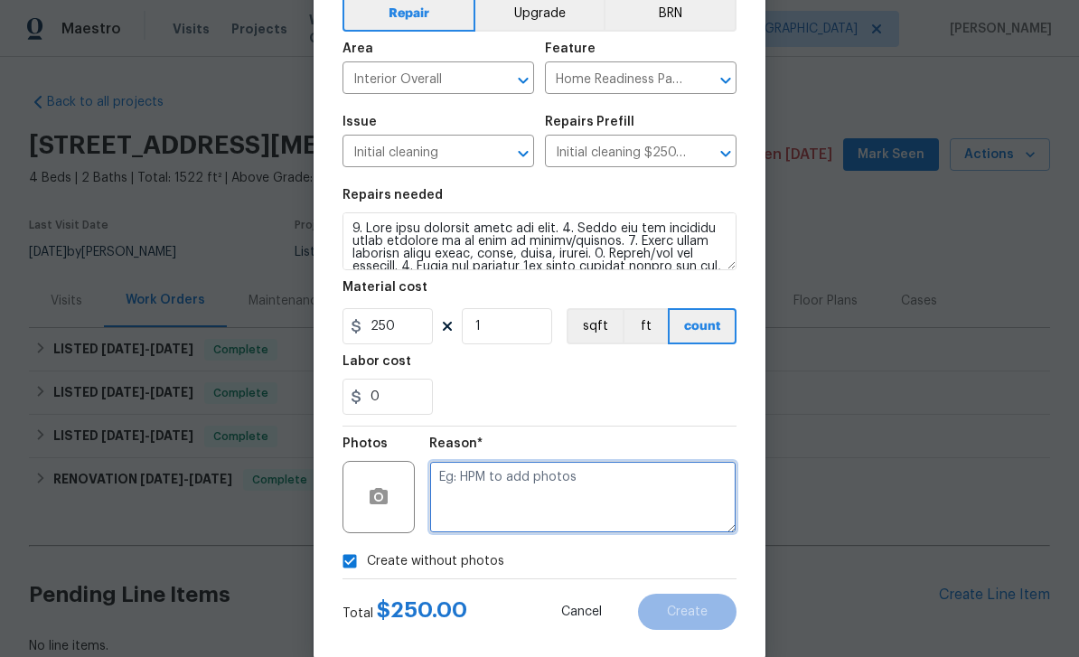
click at [498, 502] on textarea at bounding box center [582, 497] width 307 height 72
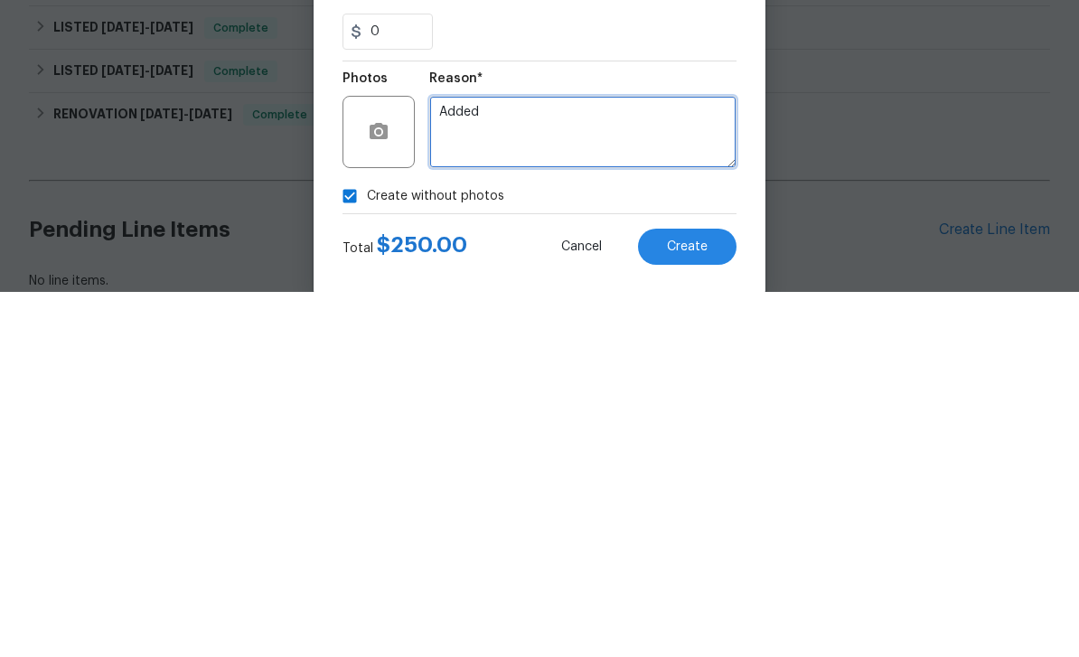
type textarea "Added"
click at [707, 594] on button "Create" at bounding box center [687, 612] width 98 height 36
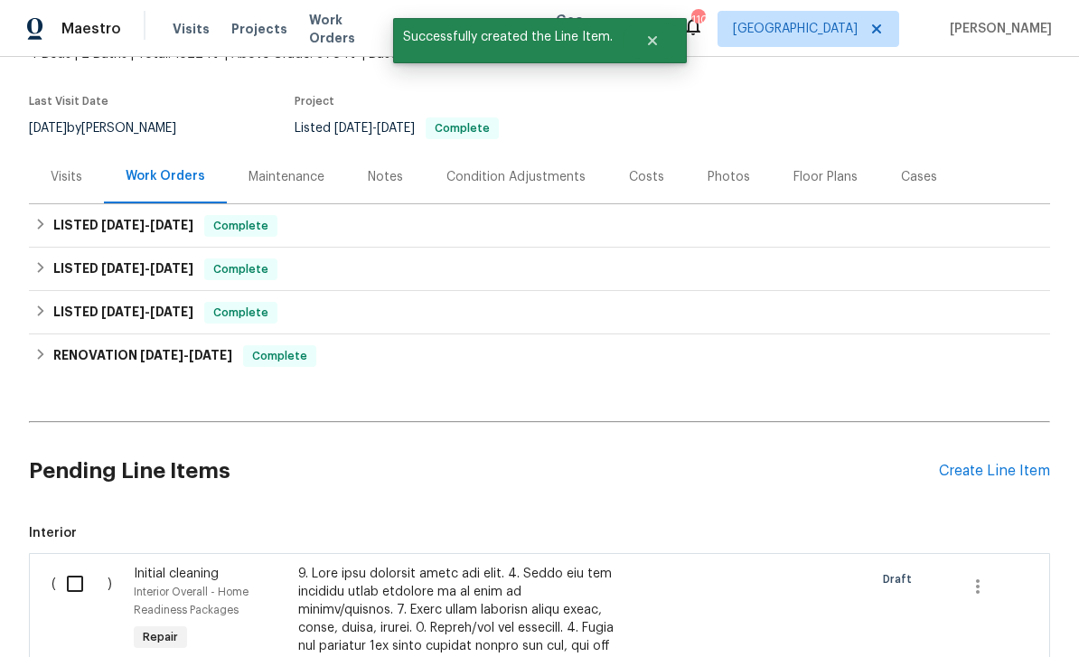
scroll to position [145, 0]
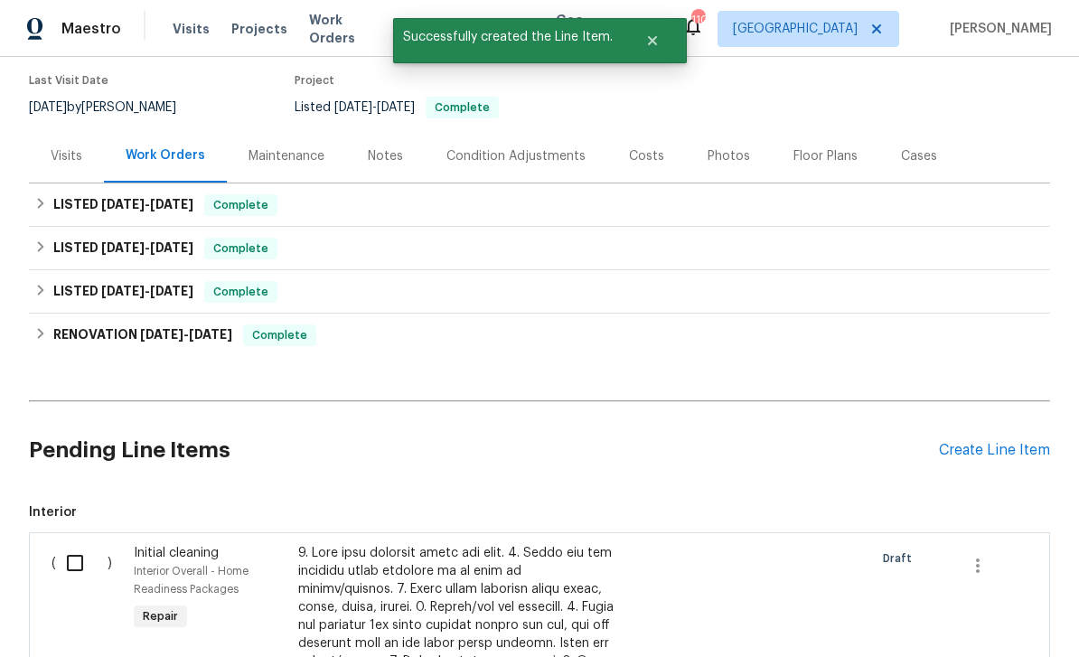
click at [1001, 442] on div "Create Line Item" at bounding box center [994, 450] width 111 height 17
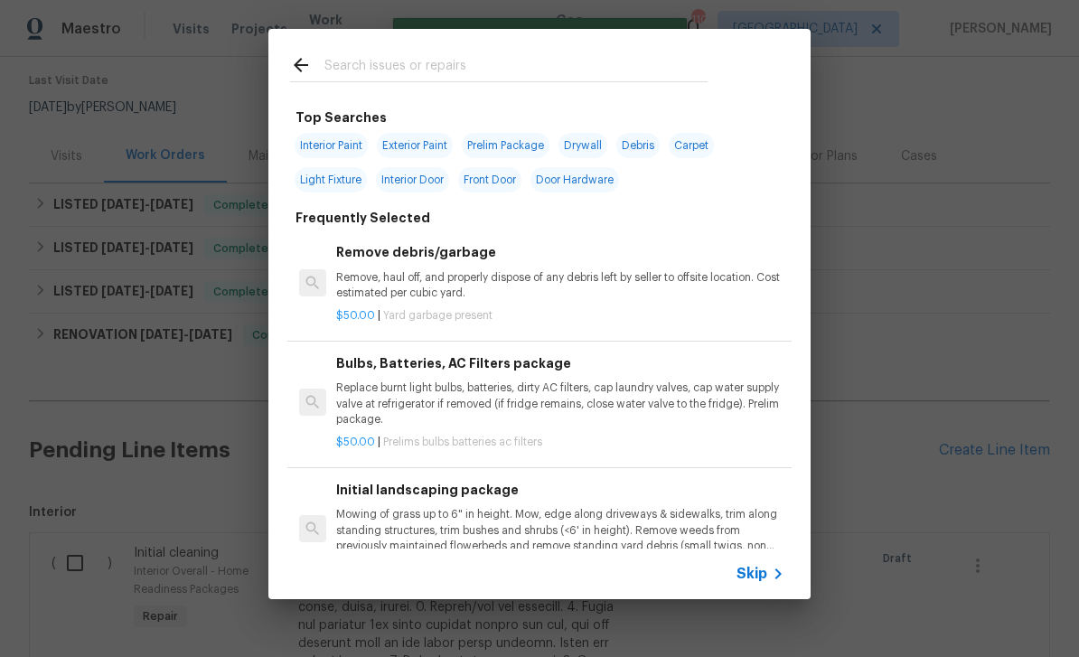
click at [621, 70] on input "text" at bounding box center [515, 67] width 383 height 27
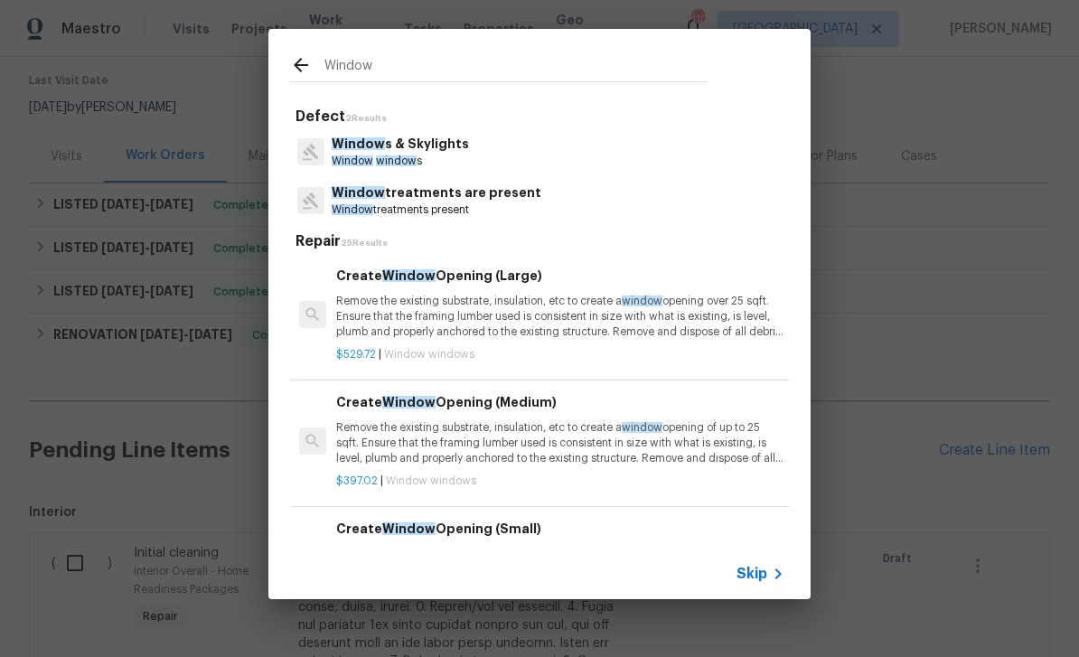
type input "Window"
click at [468, 148] on div "Window s & Skylights Window window s" at bounding box center [539, 151] width 499 height 49
click at [455, 146] on p "Window s & Skylights" at bounding box center [400, 144] width 137 height 19
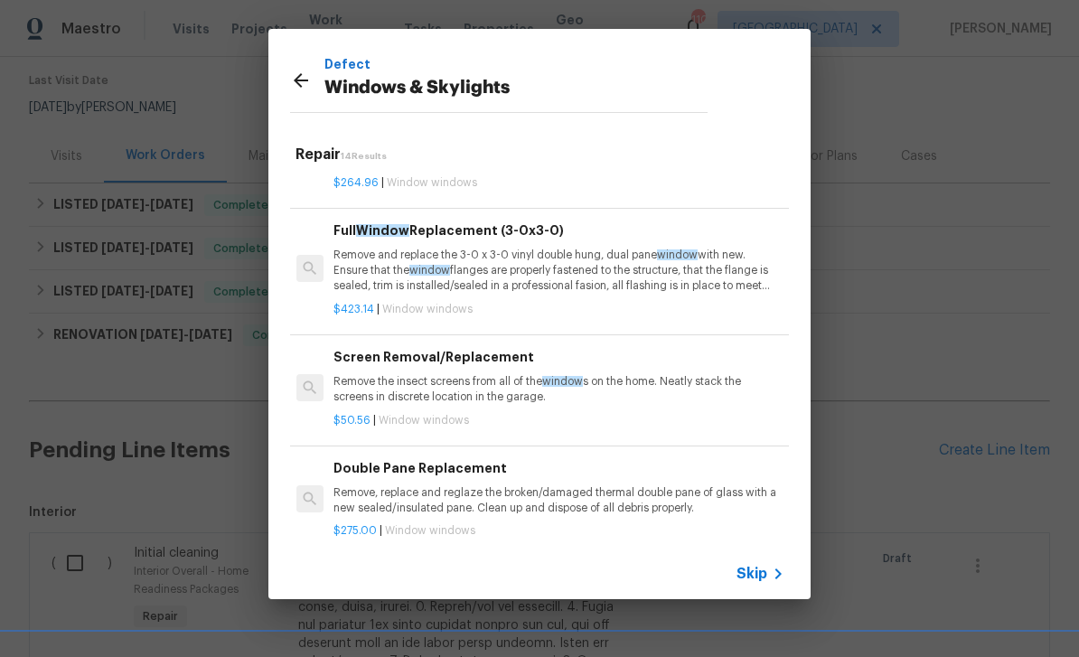
scroll to position [339, 3]
click at [660, 491] on p "Remove, replace and reglaze the broken/damaged thermal double pane of glass wit…" at bounding box center [557, 500] width 448 height 31
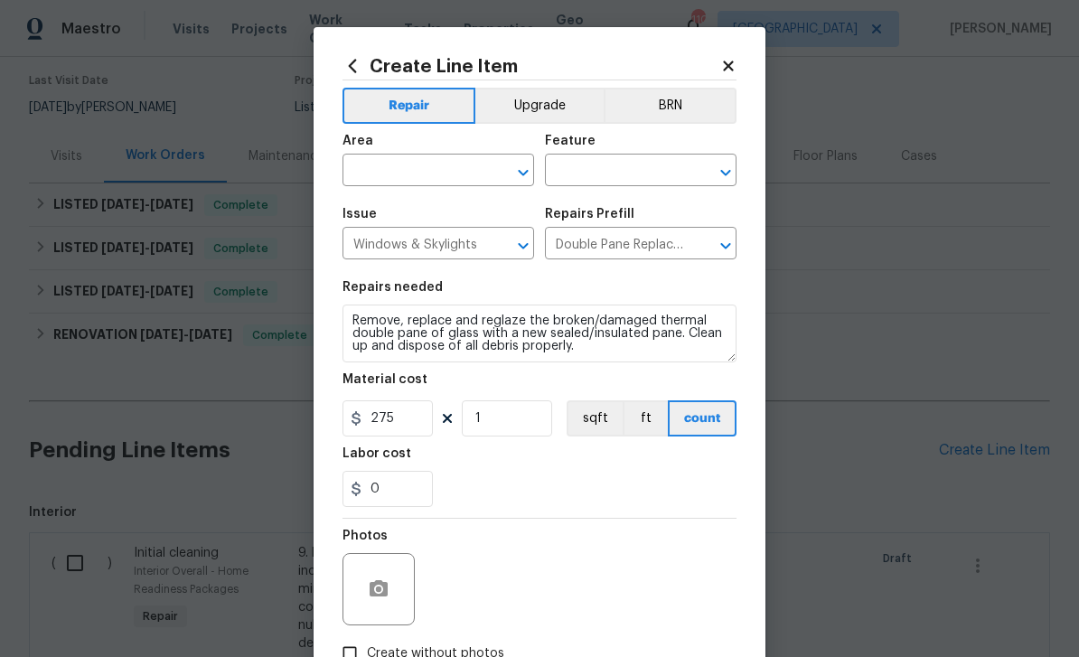
click at [457, 173] on input "text" at bounding box center [412, 172] width 141 height 28
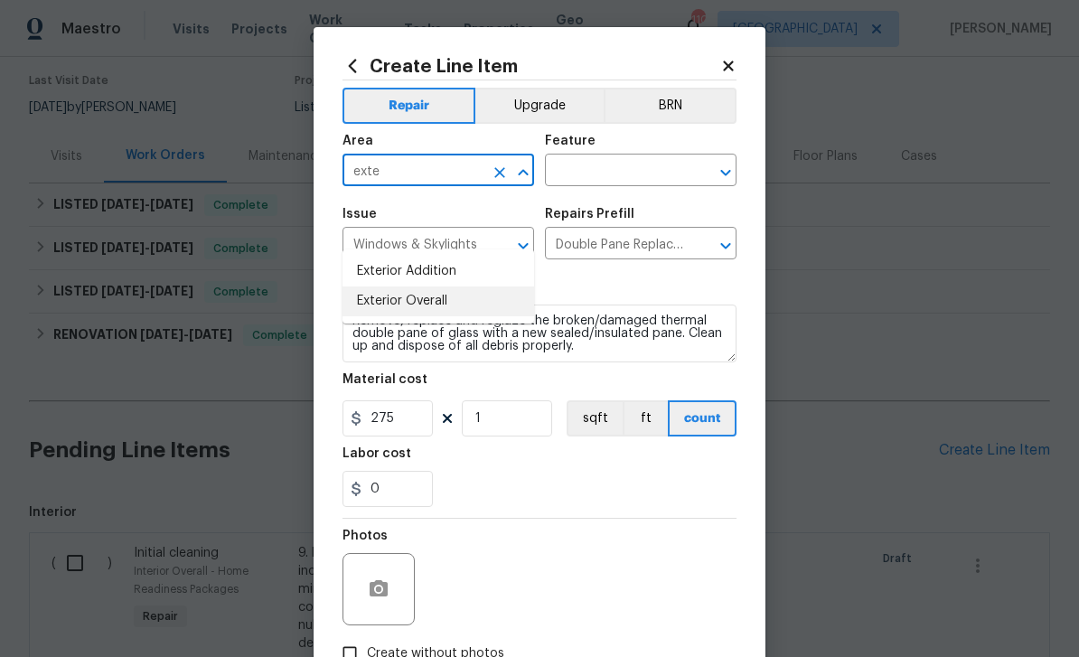
click at [457, 286] on li "Exterior Overall" at bounding box center [438, 301] width 192 height 30
type input "Exterior Overall"
click at [652, 177] on input "text" at bounding box center [615, 172] width 141 height 28
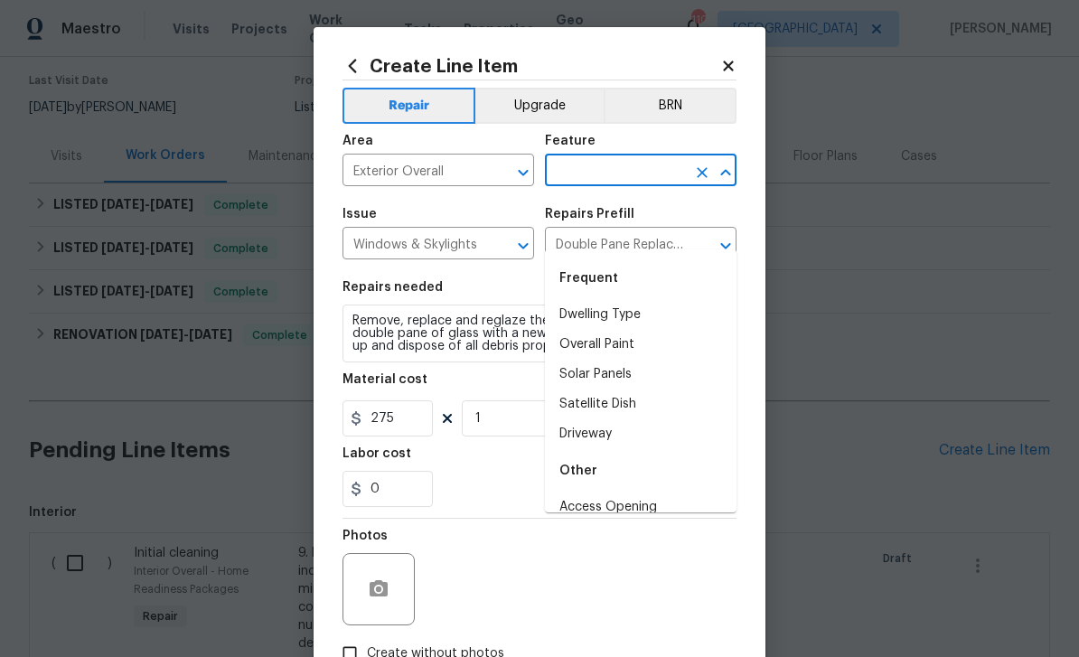
click at [653, 170] on input "text" at bounding box center [615, 172] width 141 height 28
click at [665, 449] on li "Exterior Windows" at bounding box center [641, 464] width 192 height 30
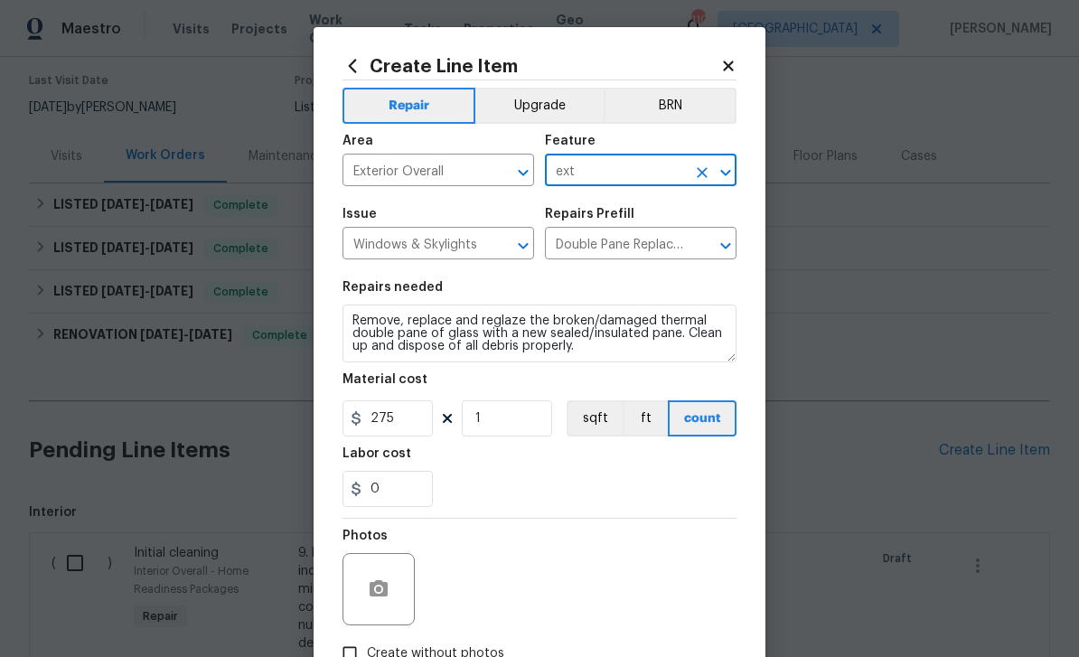
type input "Exterior Windows"
click at [414, 424] on input "275" at bounding box center [387, 418] width 90 height 36
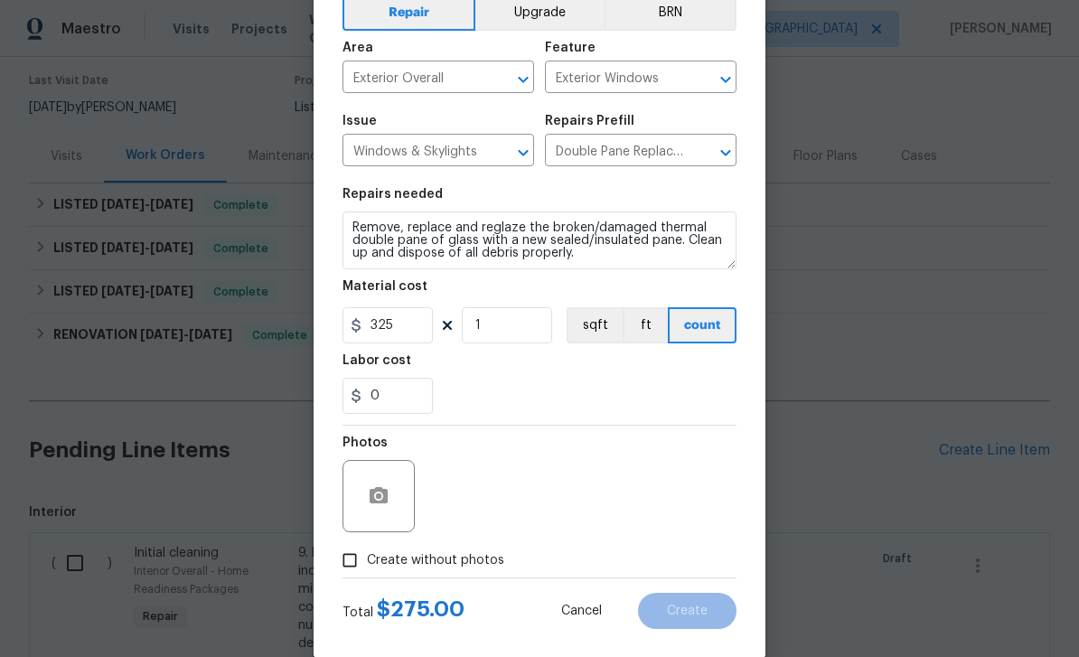
scroll to position [101, 0]
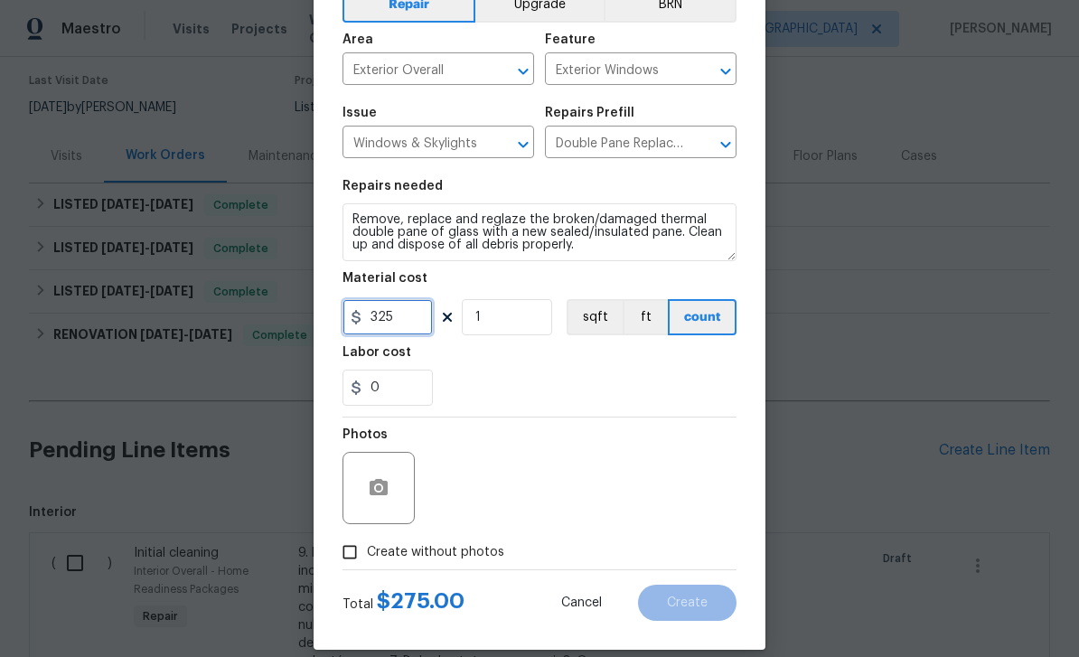
type input "325"
click at [364, 565] on input "Create without photos" at bounding box center [349, 552] width 34 height 34
checkbox input "true"
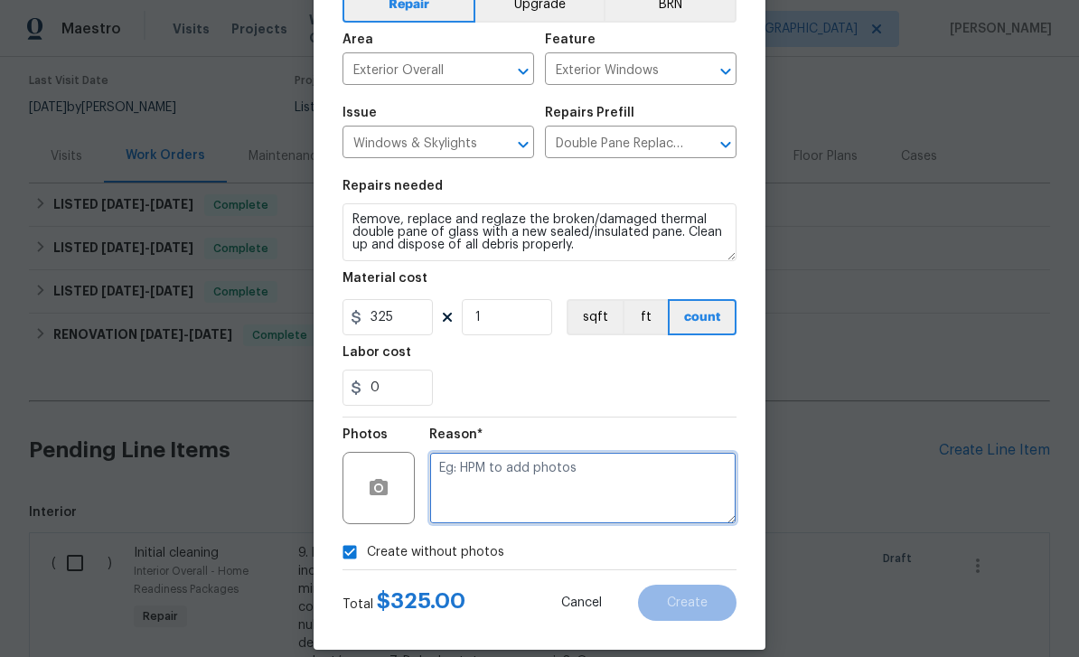
click at [538, 492] on textarea at bounding box center [582, 488] width 307 height 72
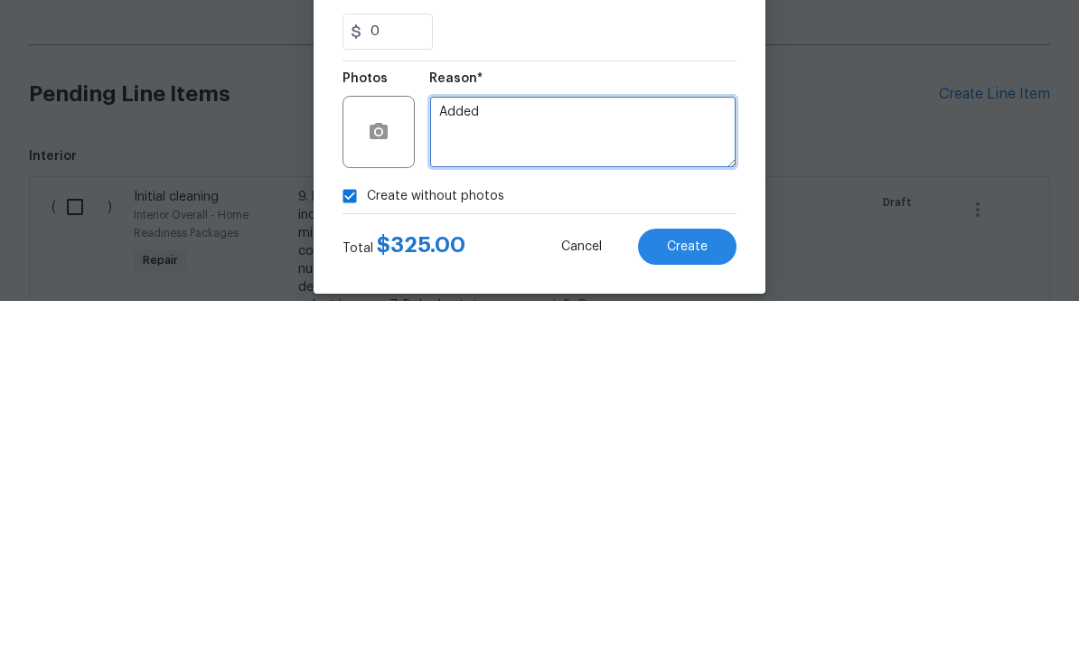
type textarea "Added"
click at [706, 584] on button "Create" at bounding box center [687, 602] width 98 height 36
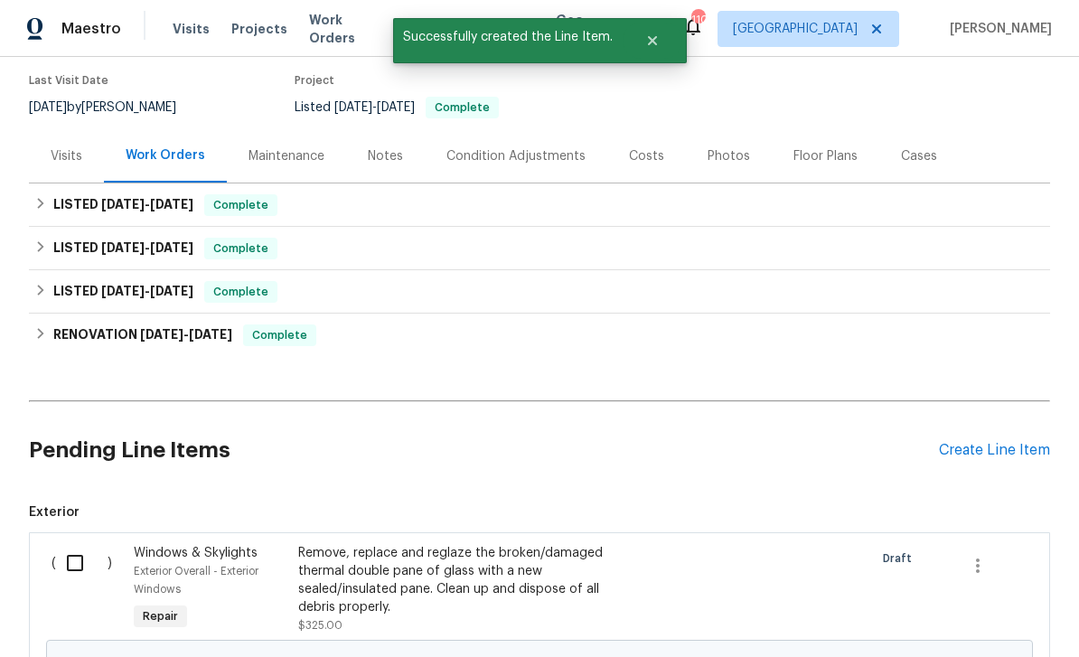
click at [993, 442] on div "Create Line Item" at bounding box center [994, 450] width 111 height 17
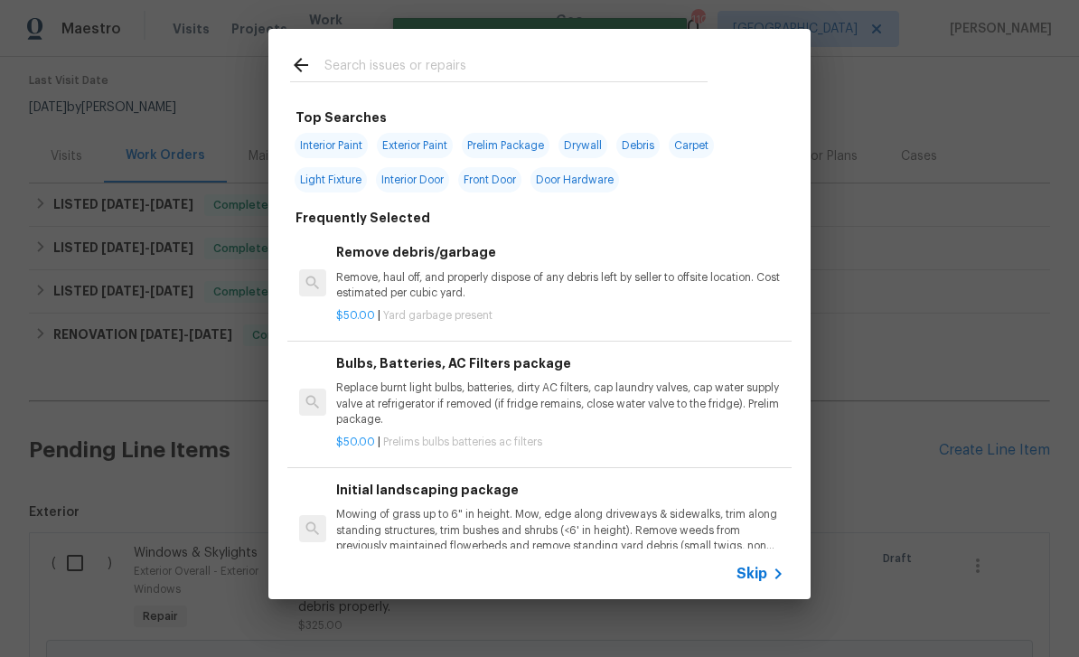
click at [635, 65] on input "text" at bounding box center [515, 67] width 383 height 27
click at [767, 575] on icon at bounding box center [778, 574] width 22 height 22
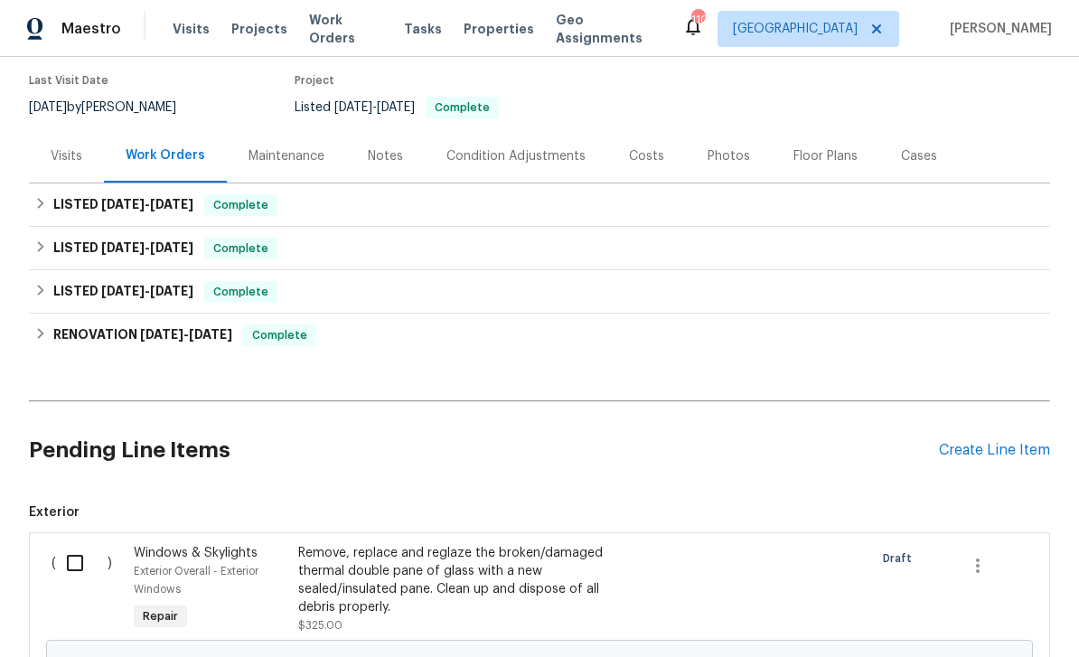
scroll to position [267, 0]
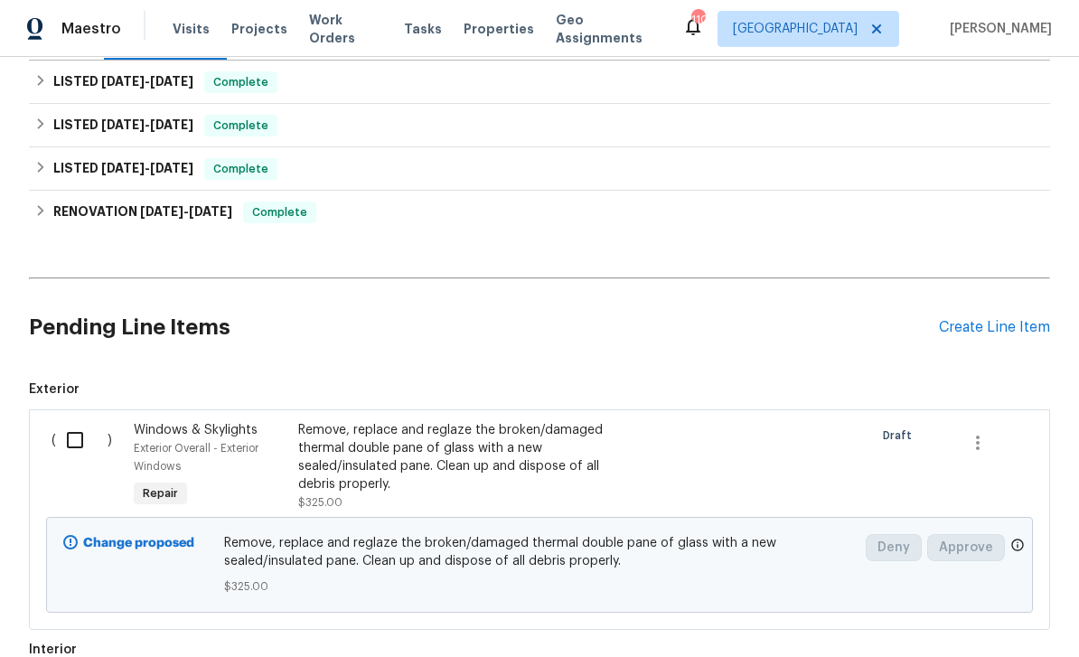
click at [522, 421] on div "Remove, replace and reglaze the broken/damaged thermal double pane of glass wit…" at bounding box center [457, 457] width 318 height 72
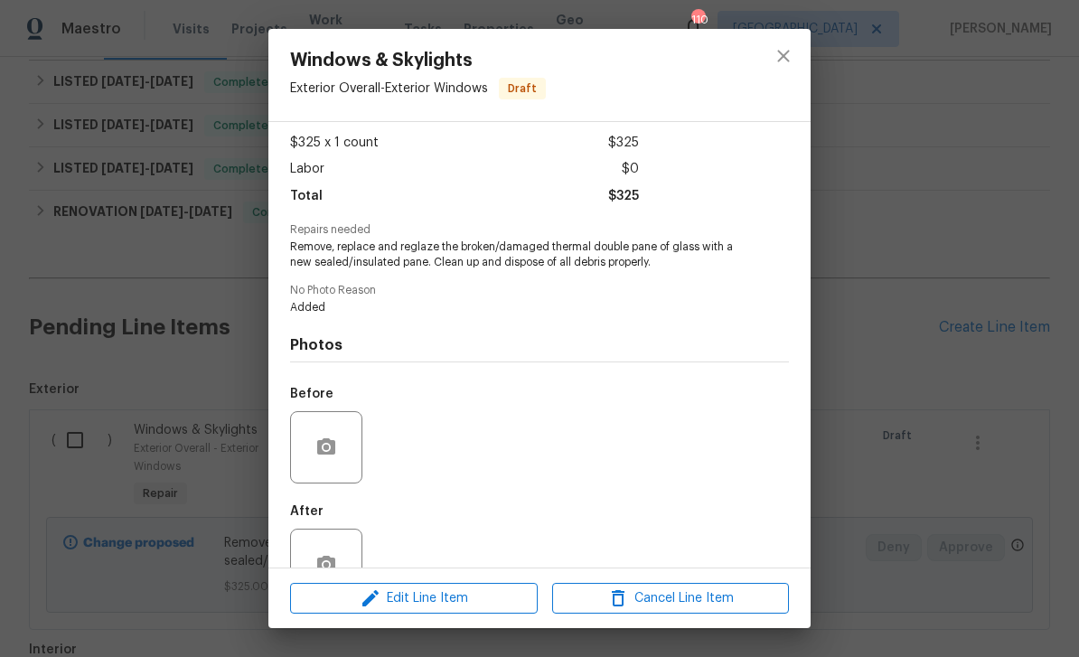
scroll to position [97, 0]
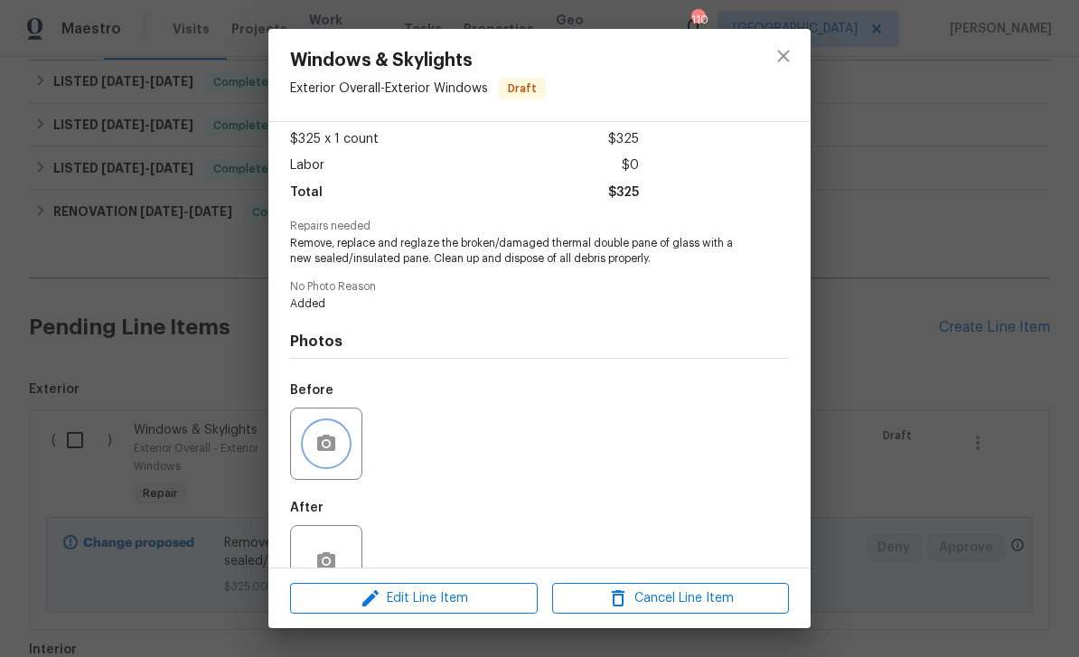
click at [341, 450] on button "button" at bounding box center [325, 443] width 43 height 43
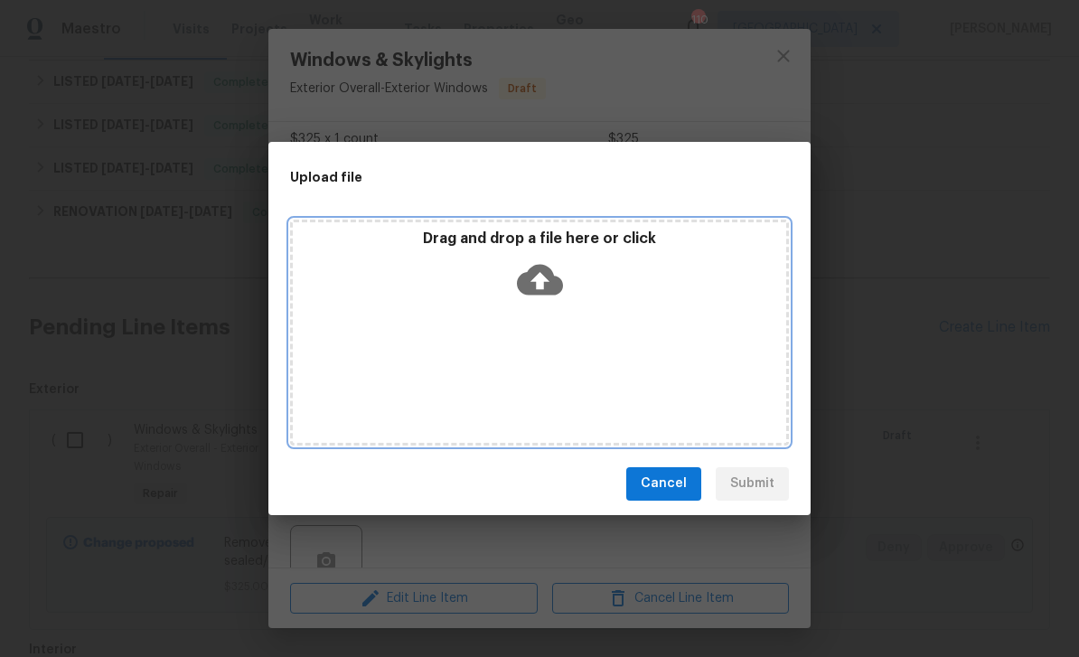
click at [553, 274] on icon at bounding box center [540, 279] width 46 height 31
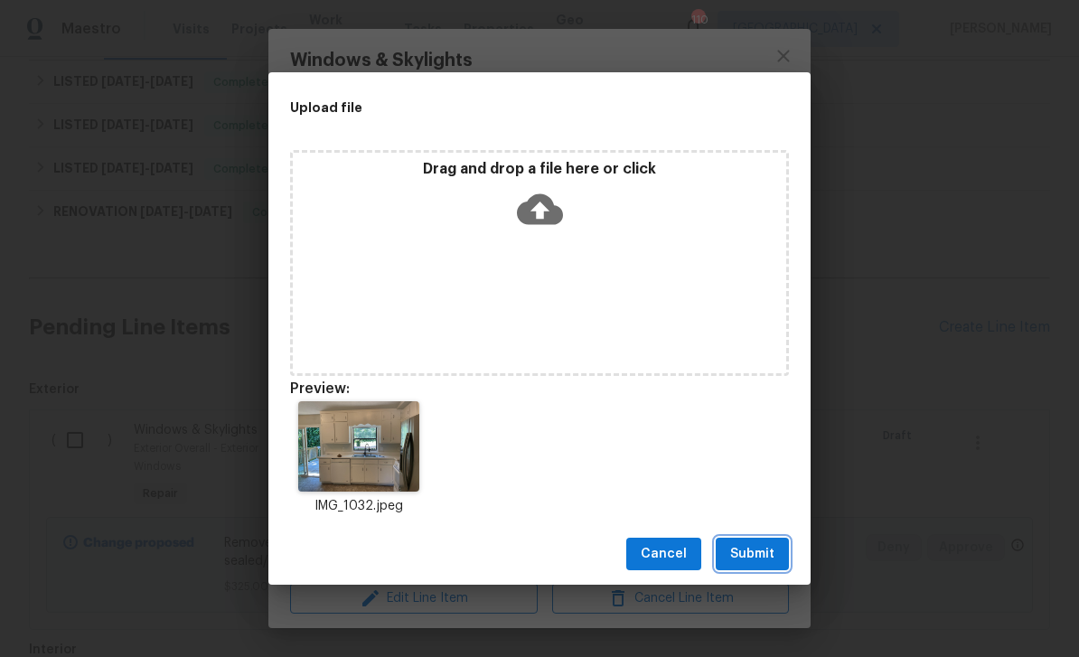
click at [769, 561] on span "Submit" at bounding box center [752, 554] width 44 height 23
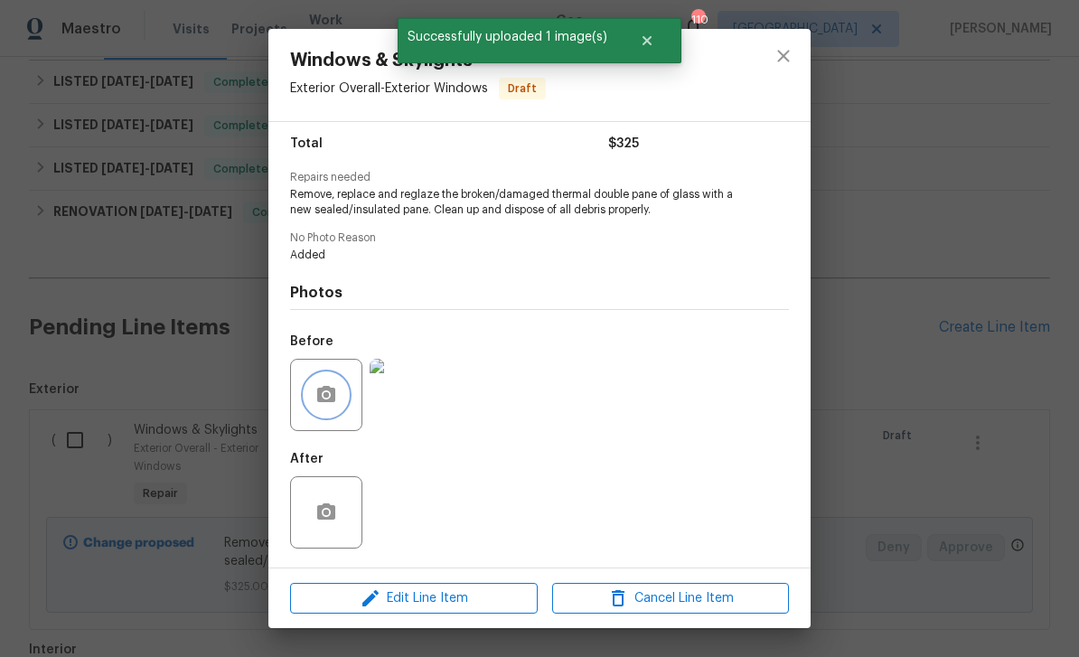
scroll to position [149, 0]
click at [789, 56] on icon "close" at bounding box center [783, 56] width 22 height 22
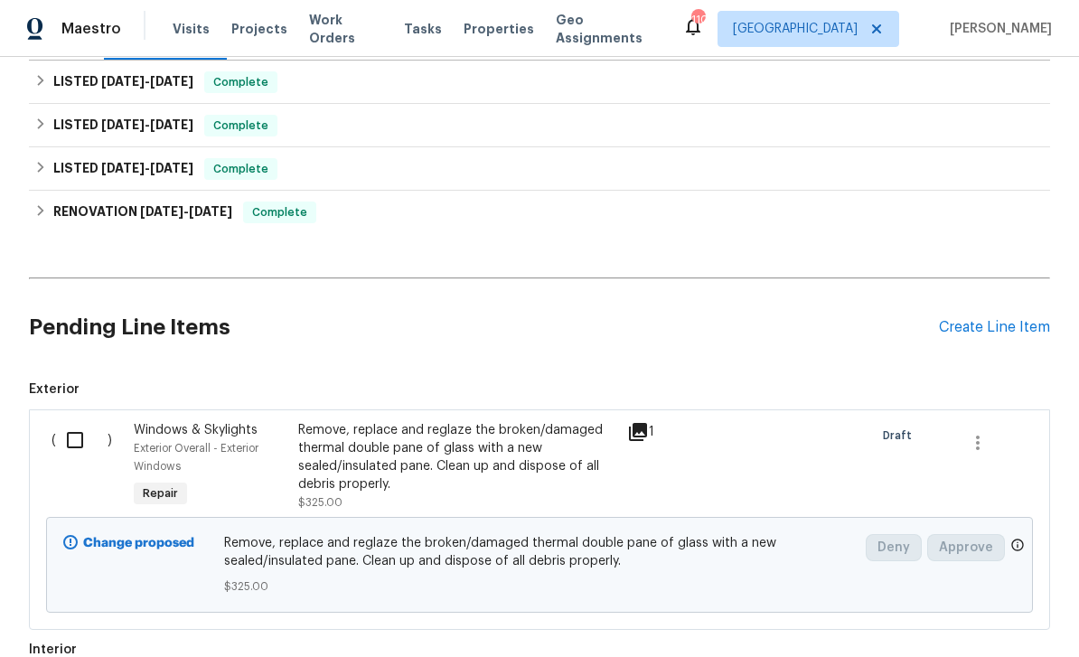
click at [993, 319] on div "Create Line Item" at bounding box center [994, 327] width 111 height 17
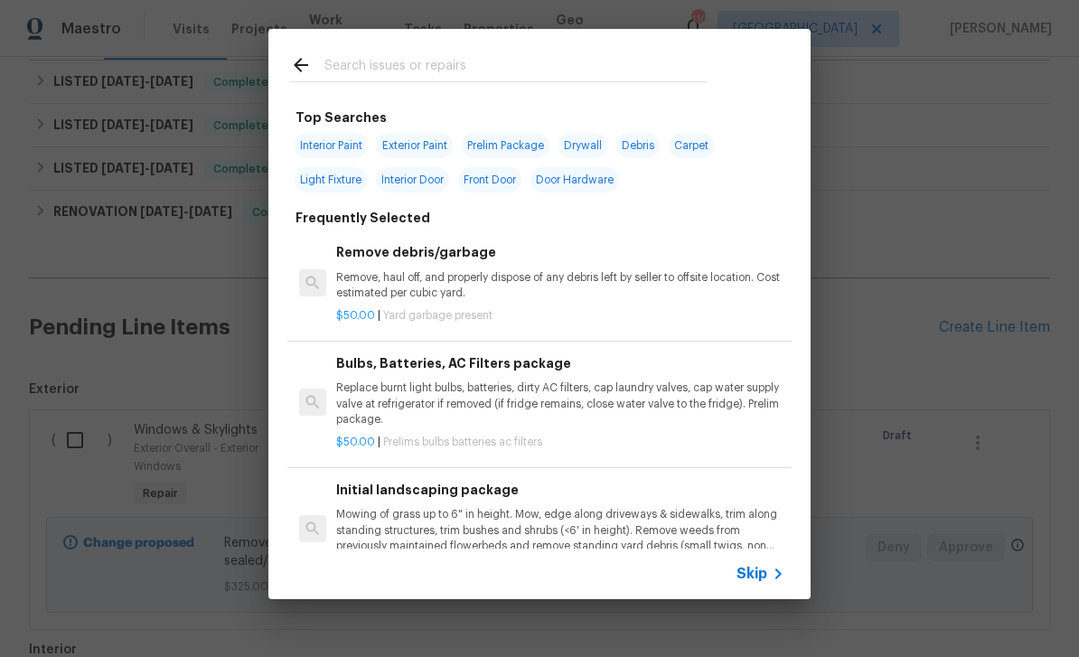
click at [669, 63] on input "text" at bounding box center [515, 67] width 383 height 27
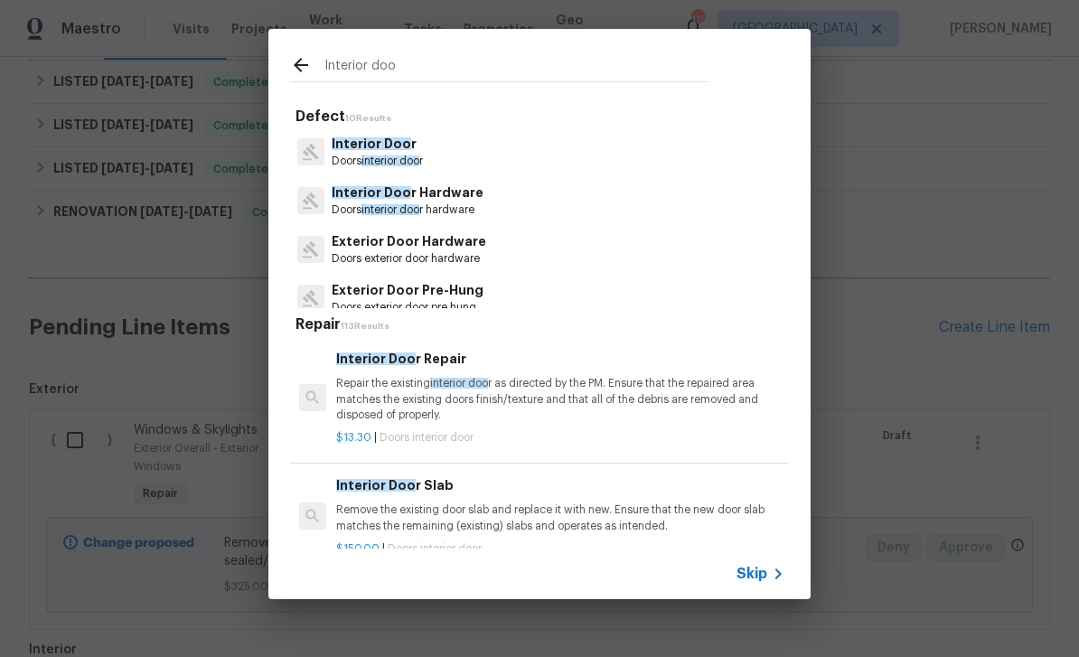
type input "Interior doo"
click at [441, 154] on div "Interior Doo r Doors interior doo r" at bounding box center [539, 151] width 499 height 49
click at [439, 150] on div "Interior Doo r Doors interior doo r" at bounding box center [539, 151] width 499 height 49
click at [354, 142] on span "Interior Doo" at bounding box center [371, 143] width 79 height 13
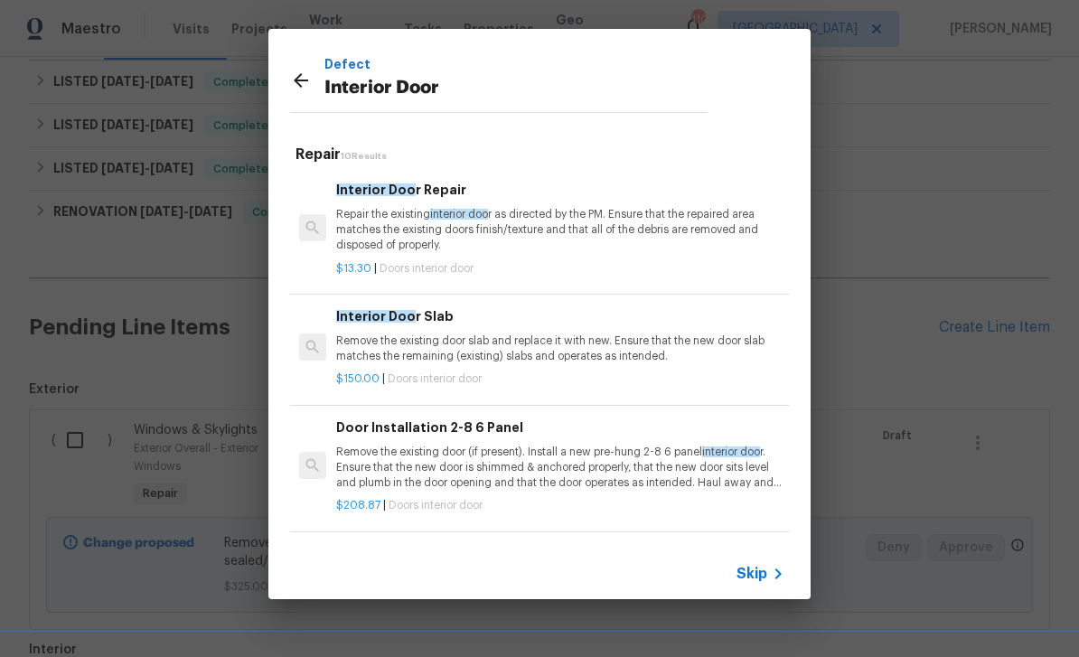
click at [640, 352] on p "Remove the existing door slab and replace it with new. Ensure that the new door…" at bounding box center [560, 348] width 448 height 31
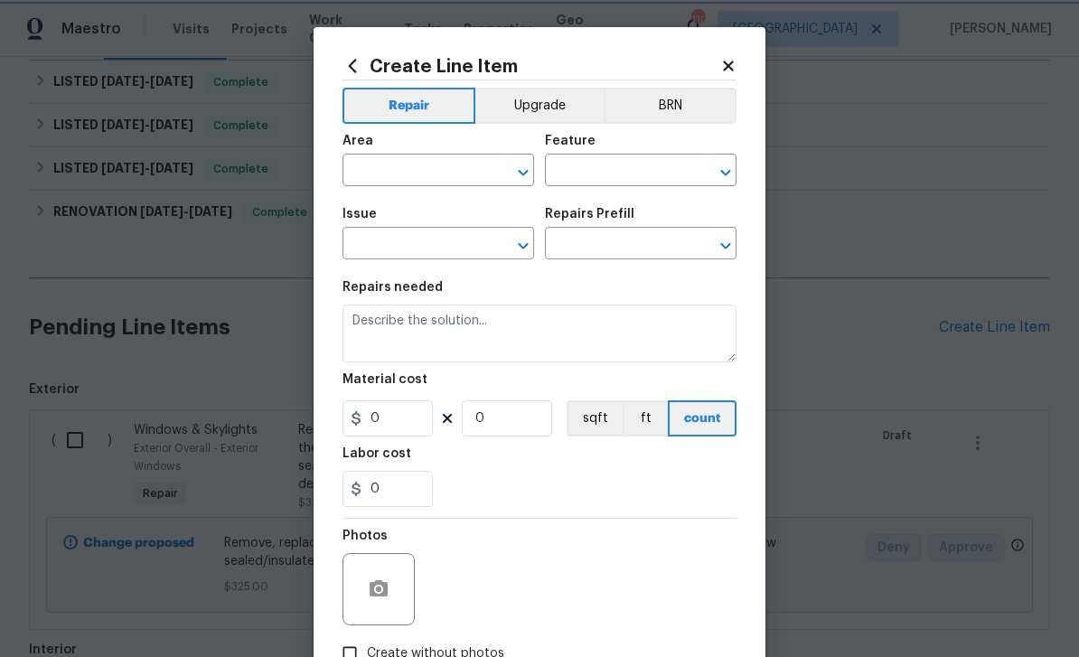
type input "Interior Door"
type input "Interior Door Slab $150.00"
type textarea "Remove the existing door slab and replace it with new. Ensure that the new door…"
type input "150"
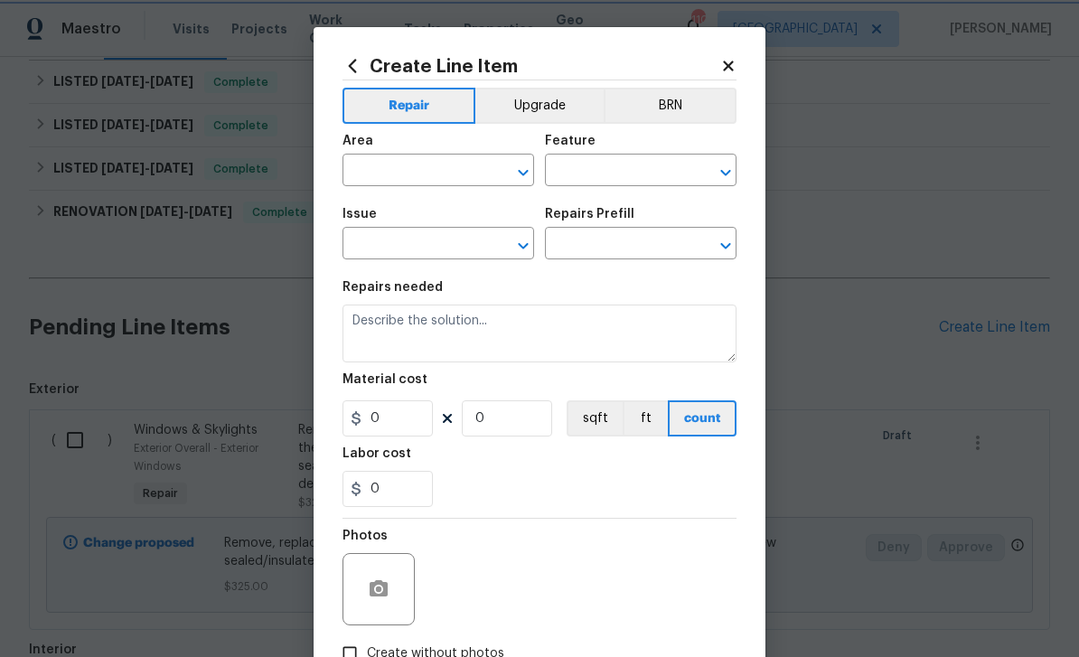
type input "1"
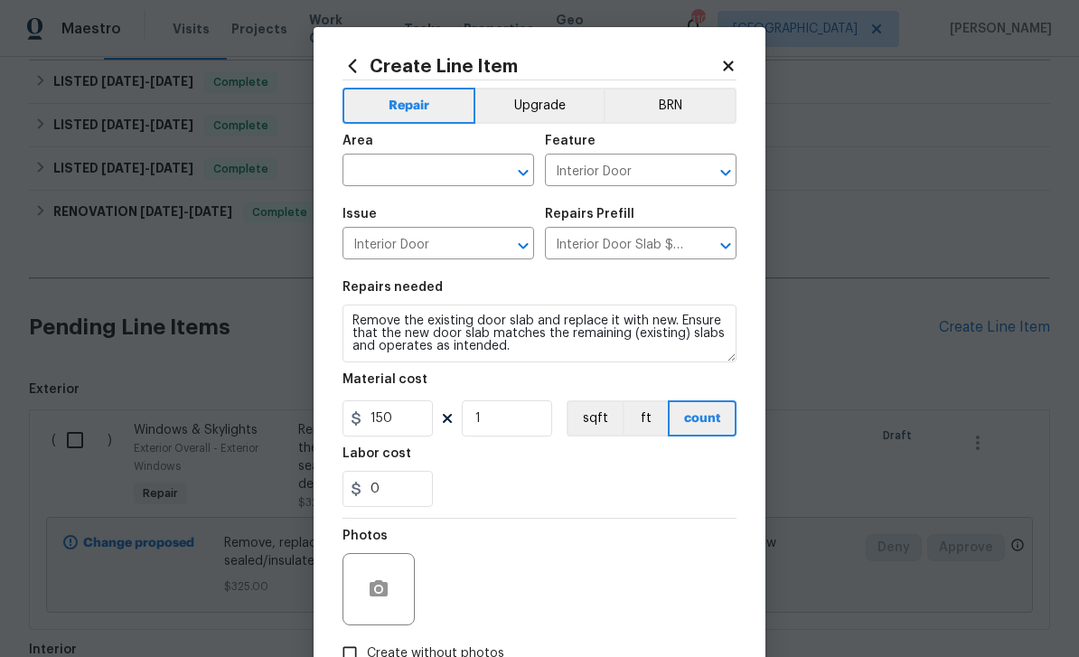
click at [448, 175] on input "text" at bounding box center [412, 172] width 141 height 28
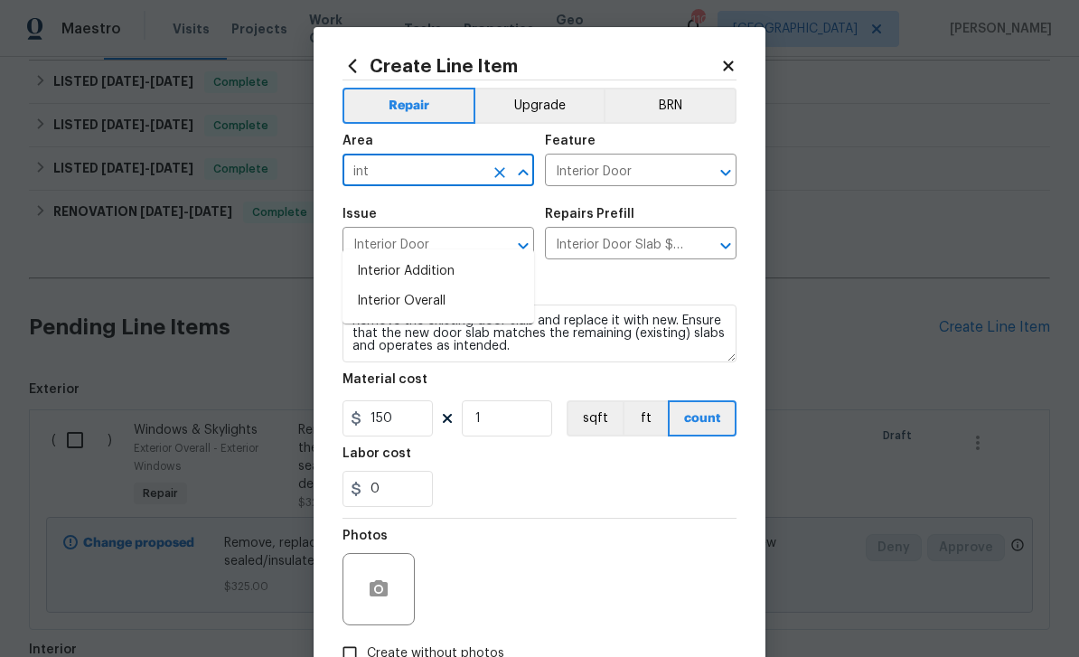
click at [390, 286] on li "Interior Overall" at bounding box center [438, 301] width 192 height 30
type input "Interior Overall"
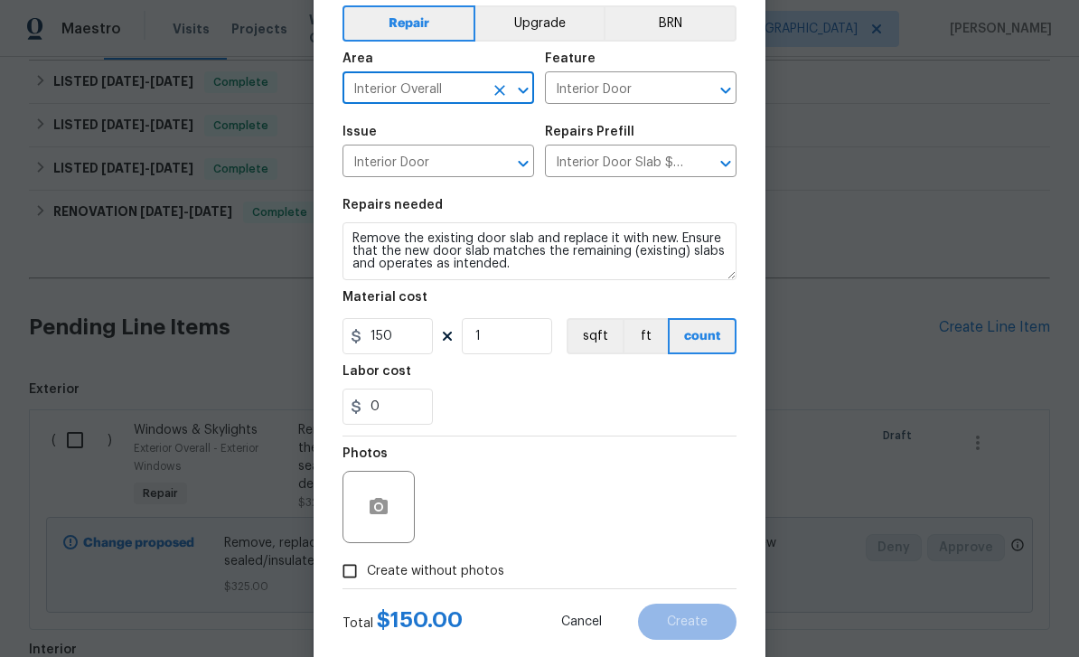
scroll to position [90, 0]
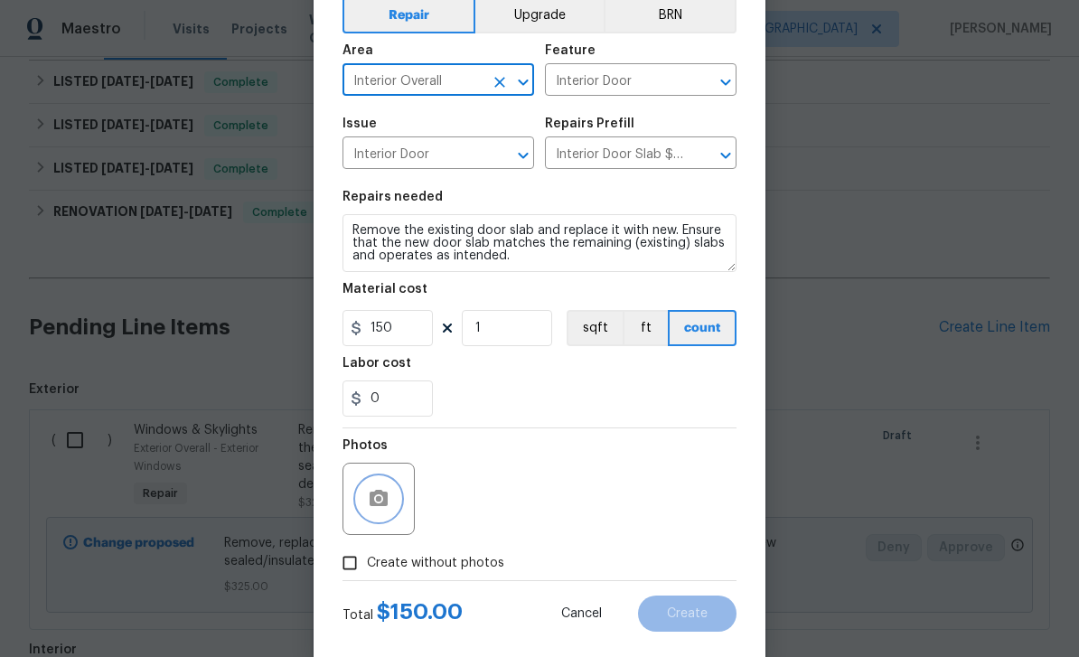
click at [388, 500] on icon "button" at bounding box center [379, 499] width 22 height 22
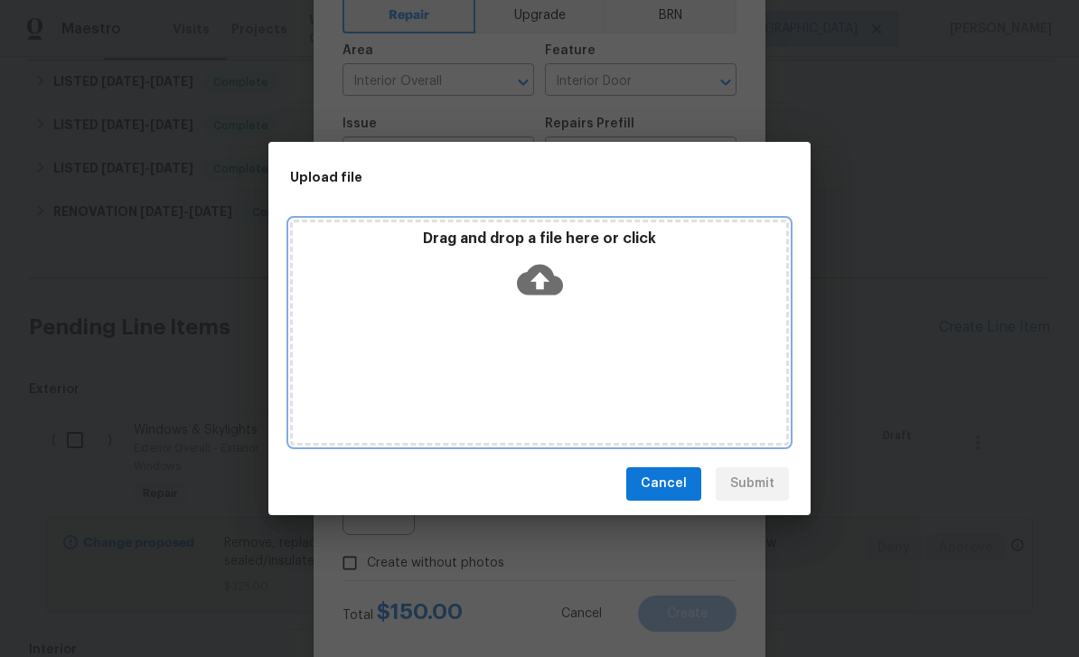
click at [543, 281] on icon at bounding box center [540, 280] width 46 height 46
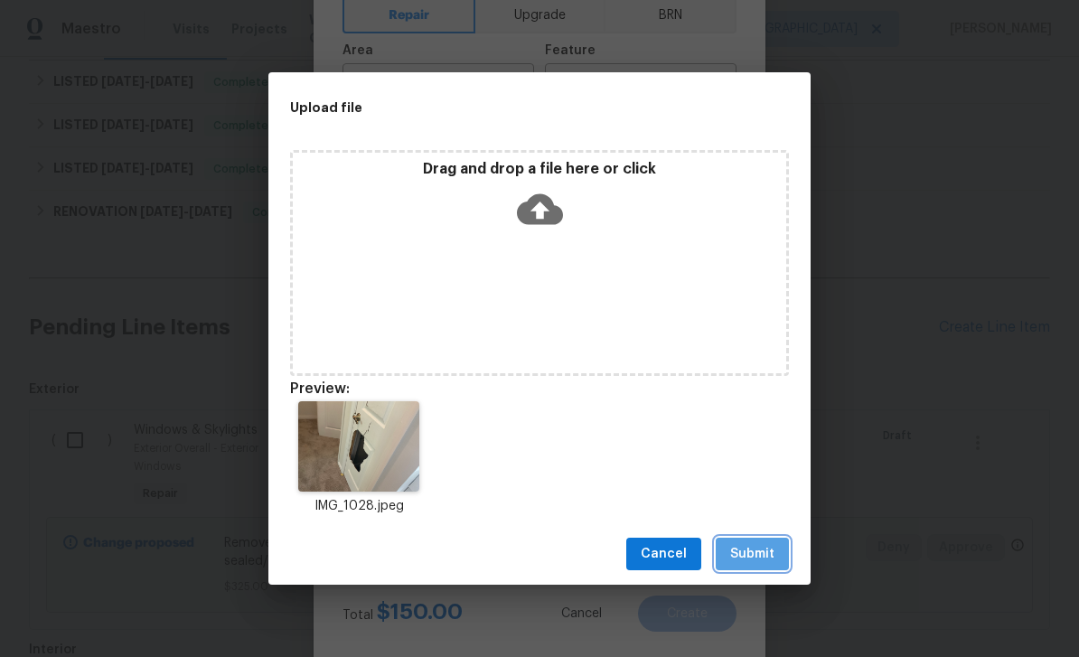
click at [768, 557] on span "Submit" at bounding box center [752, 554] width 44 height 23
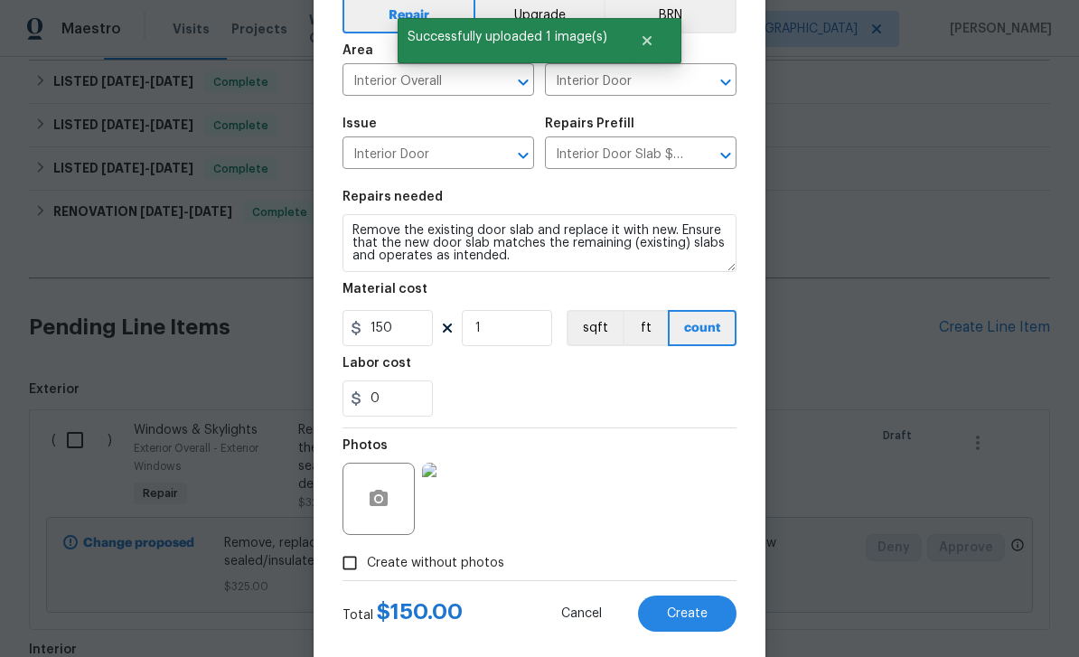
click at [706, 614] on span "Create" at bounding box center [687, 614] width 41 height 14
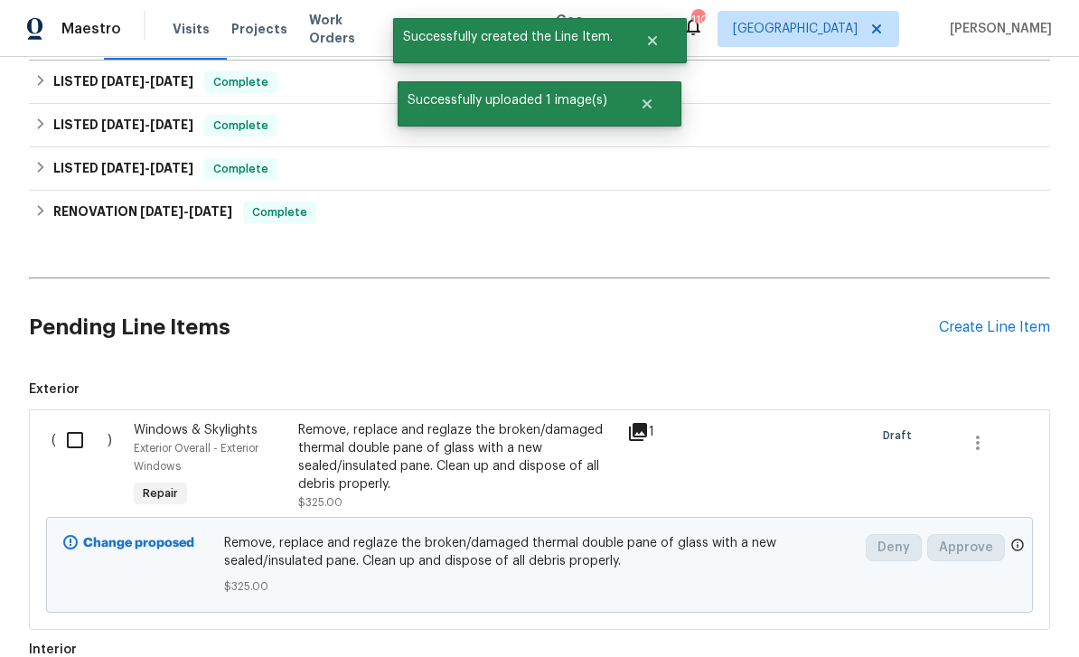
click at [977, 319] on div "Create Line Item" at bounding box center [994, 327] width 111 height 17
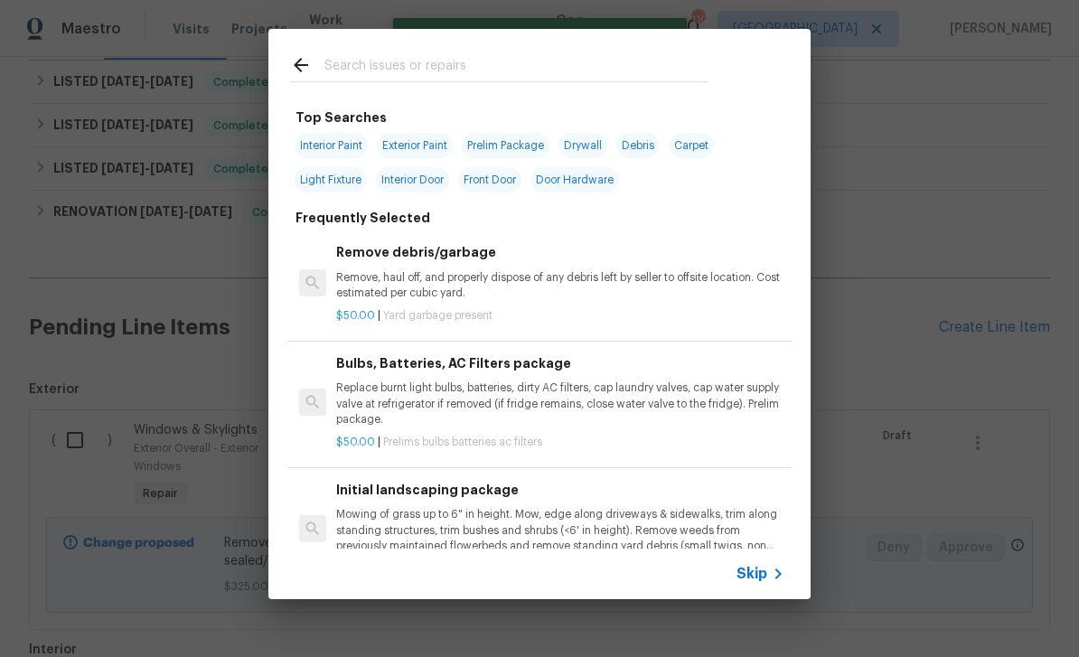
click at [666, 69] on input "text" at bounding box center [515, 67] width 383 height 27
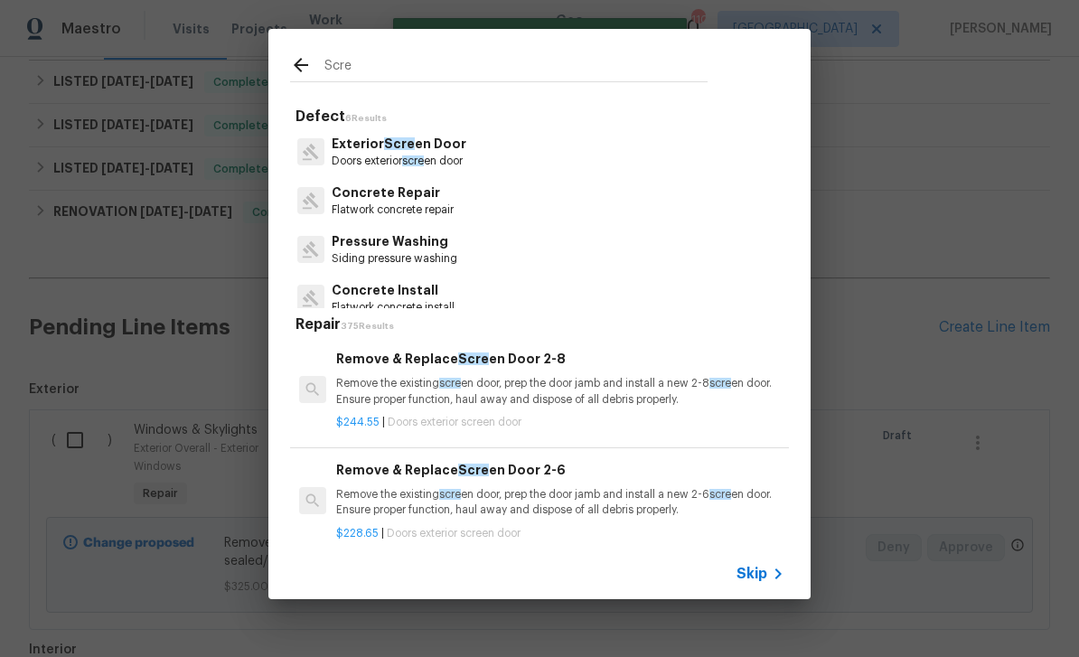
type input "Scre"
click at [470, 154] on div "Exterior Scre en Door Doors exterior scre en door" at bounding box center [539, 151] width 499 height 49
click at [364, 155] on p "Doors exterior scre en door" at bounding box center [399, 161] width 135 height 15
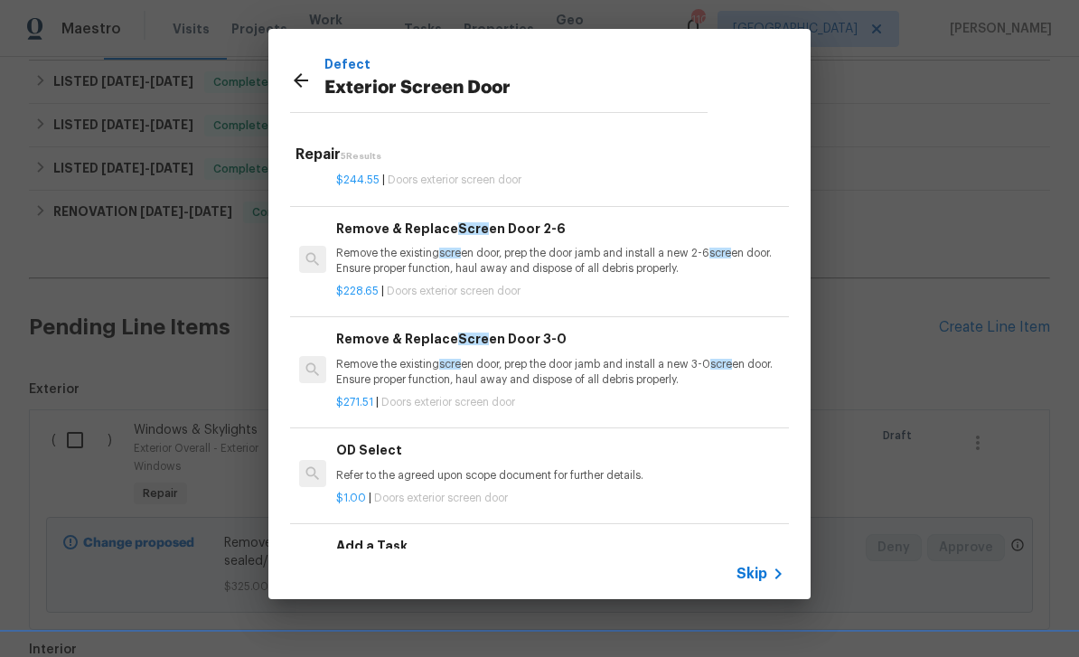
scroll to position [71, 0]
click at [587, 540] on h6 "Add a Task" at bounding box center [560, 547] width 448 height 20
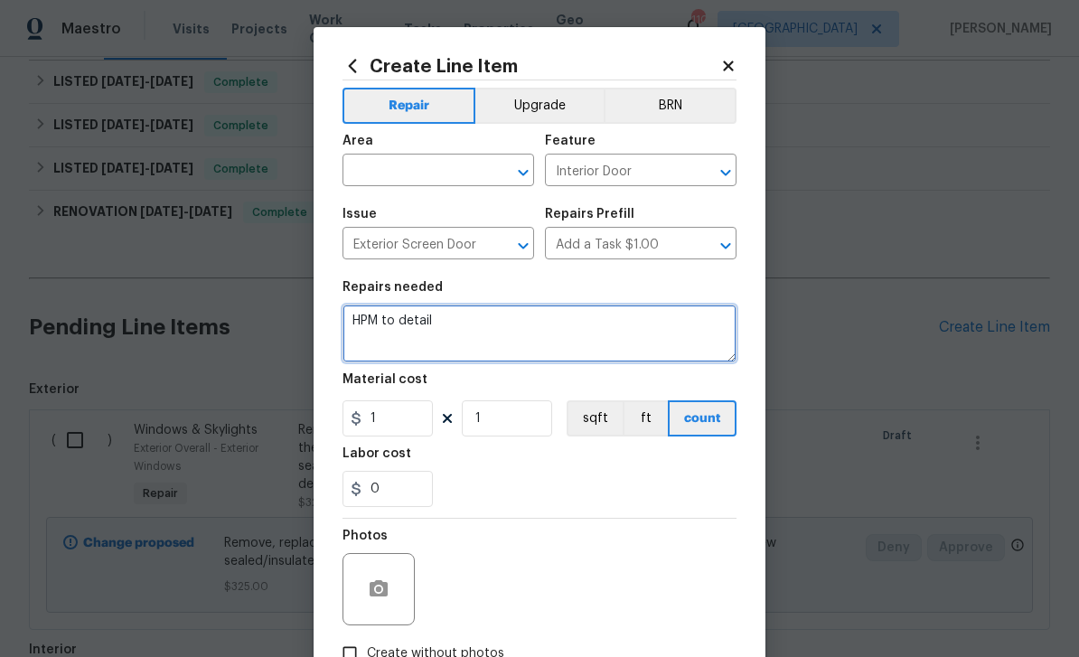
click at [517, 328] on textarea "HPM to detail" at bounding box center [539, 333] width 394 height 58
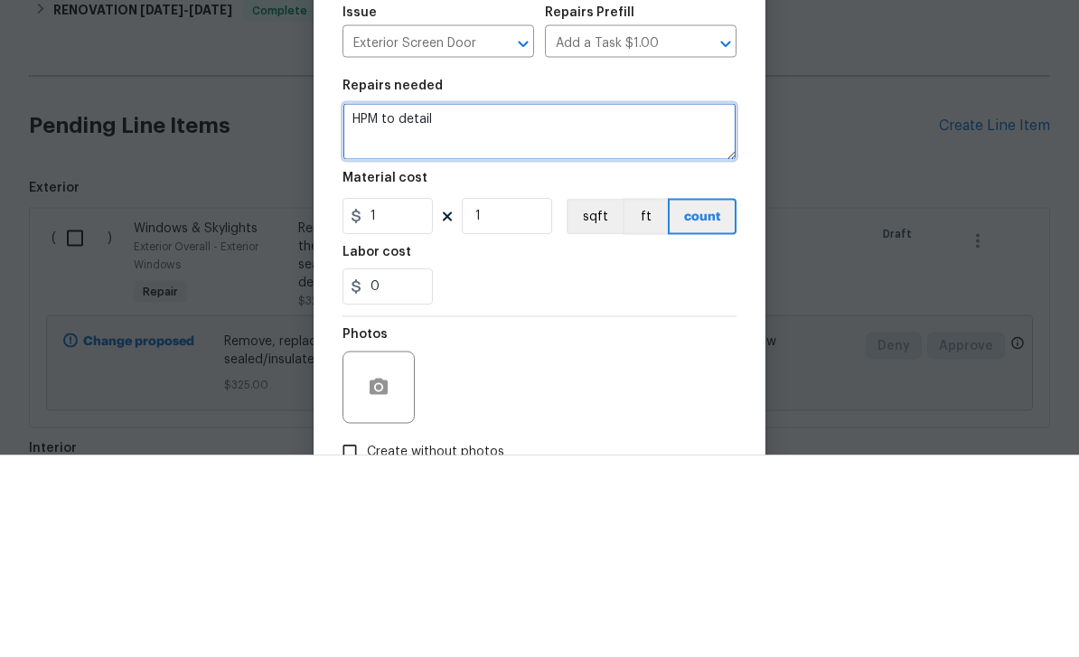
click at [578, 304] on textarea "HPM to detail" at bounding box center [539, 333] width 394 height 58
type textarea "I"
type textarea "Install or repair screen door"
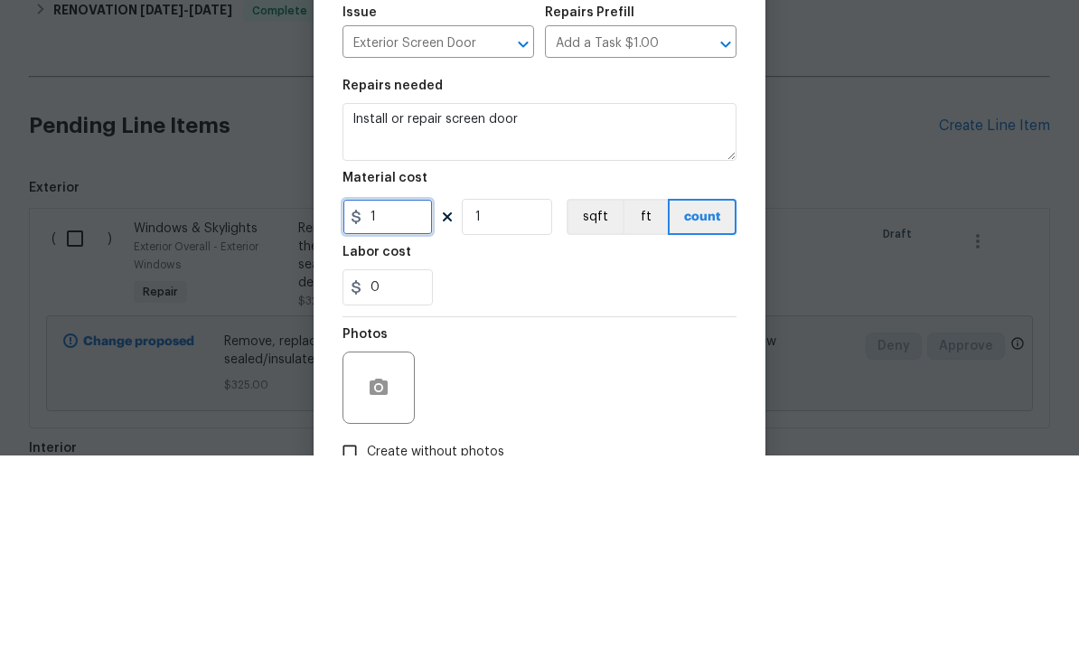
click at [386, 400] on input "1" at bounding box center [387, 418] width 90 height 36
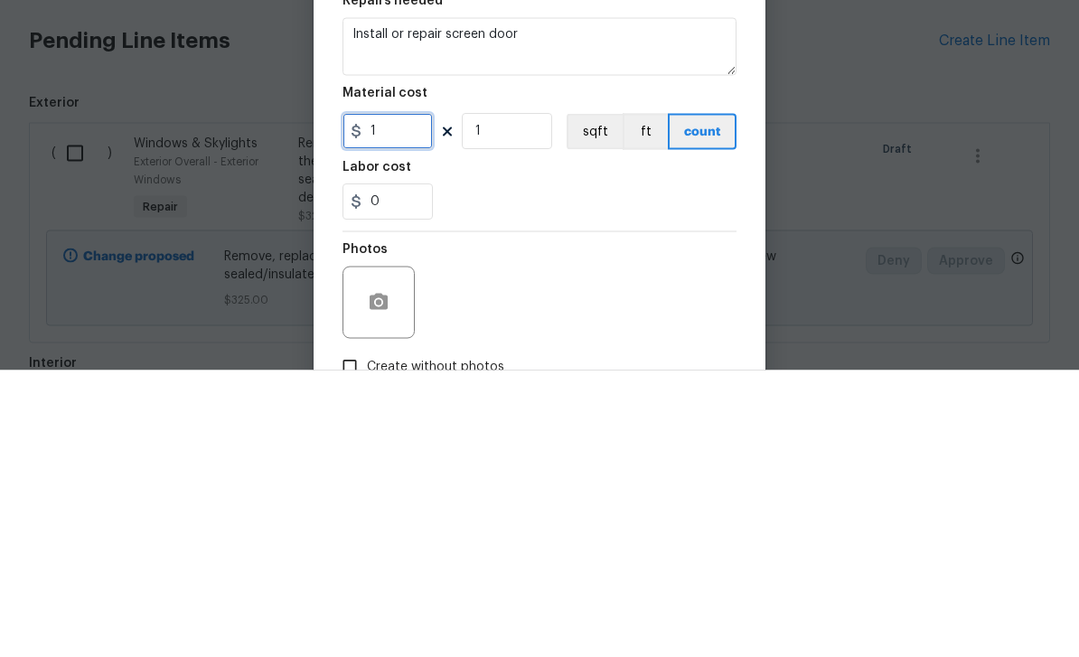
type input "0"
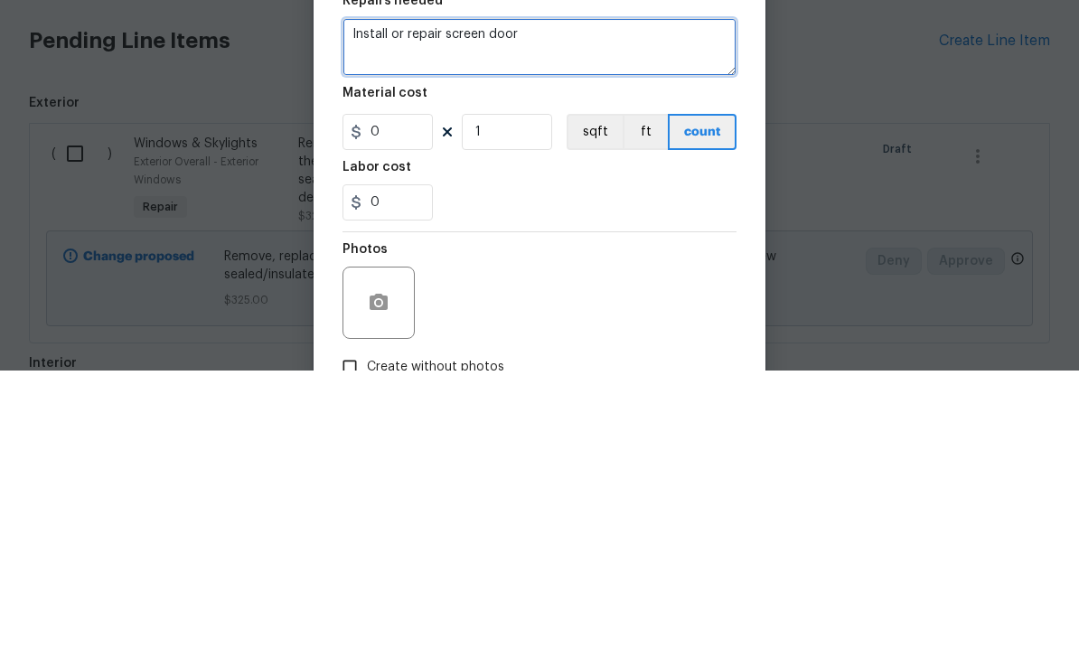
click at [579, 304] on textarea "Install or repair screen door" at bounding box center [539, 333] width 394 height 58
click at [450, 304] on textarea "Install or repair screen door" at bounding box center [539, 333] width 394 height 58
click at [600, 304] on textarea "Install or repair window screen door" at bounding box center [539, 333] width 394 height 58
type textarea "Install or repair window screen"
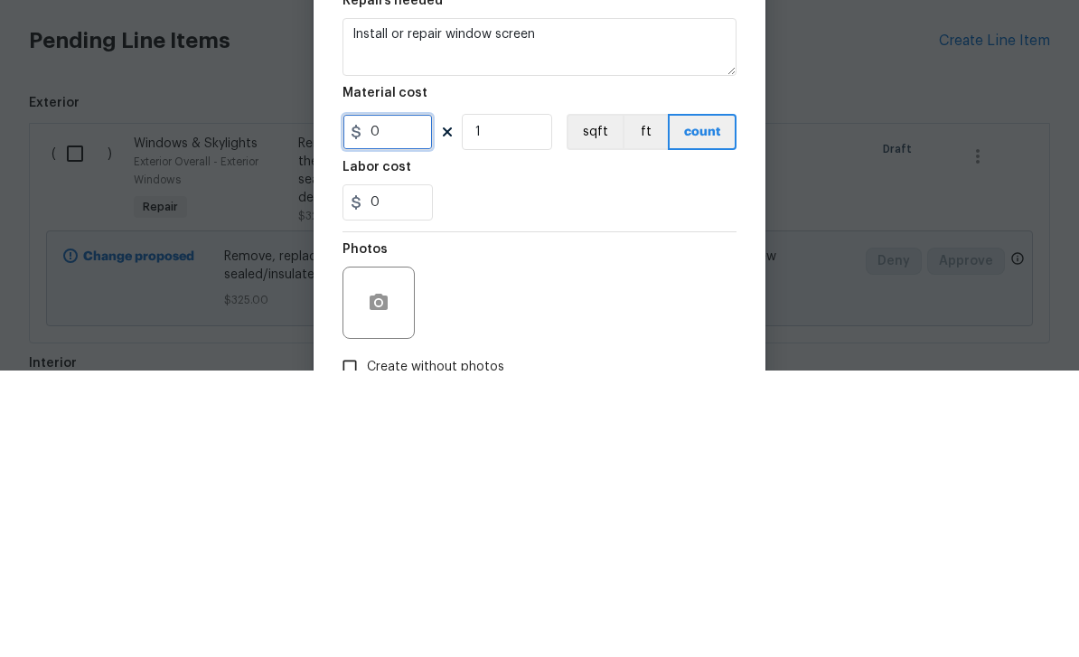
click at [420, 400] on input "0" at bounding box center [387, 418] width 90 height 36
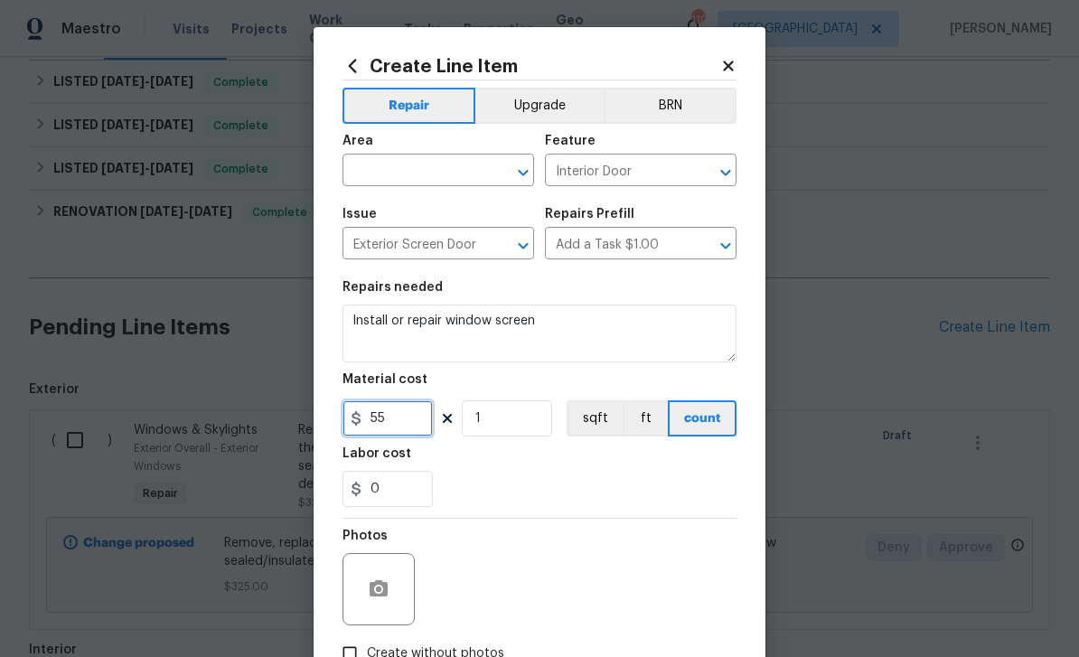
type input "55"
click at [389, 596] on button "button" at bounding box center [378, 588] width 43 height 43
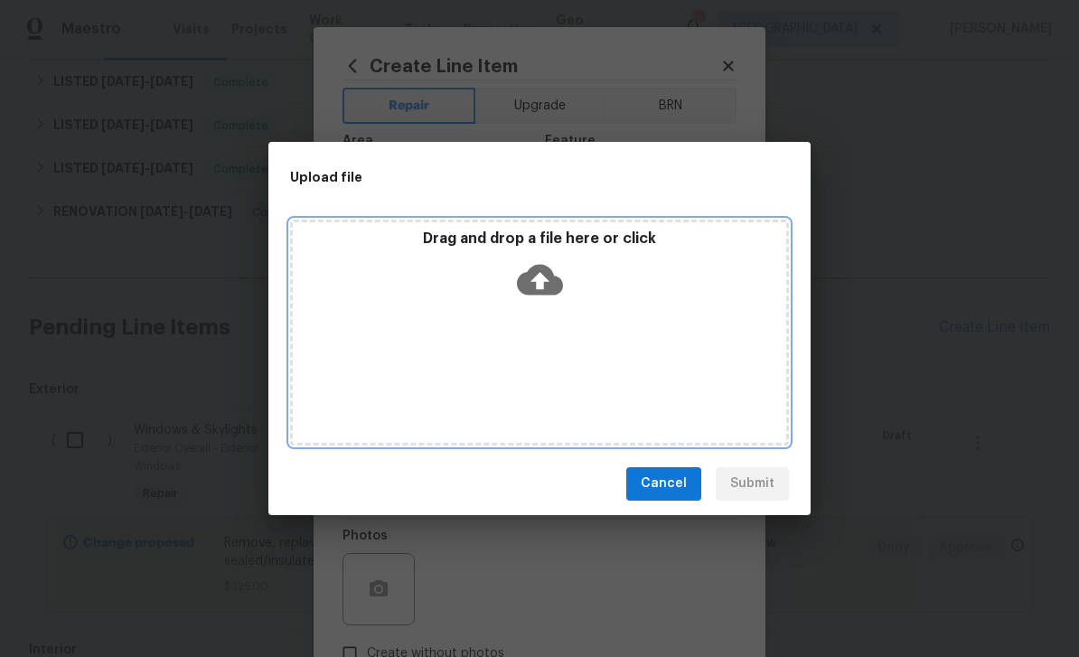
click at [538, 275] on icon at bounding box center [540, 280] width 46 height 46
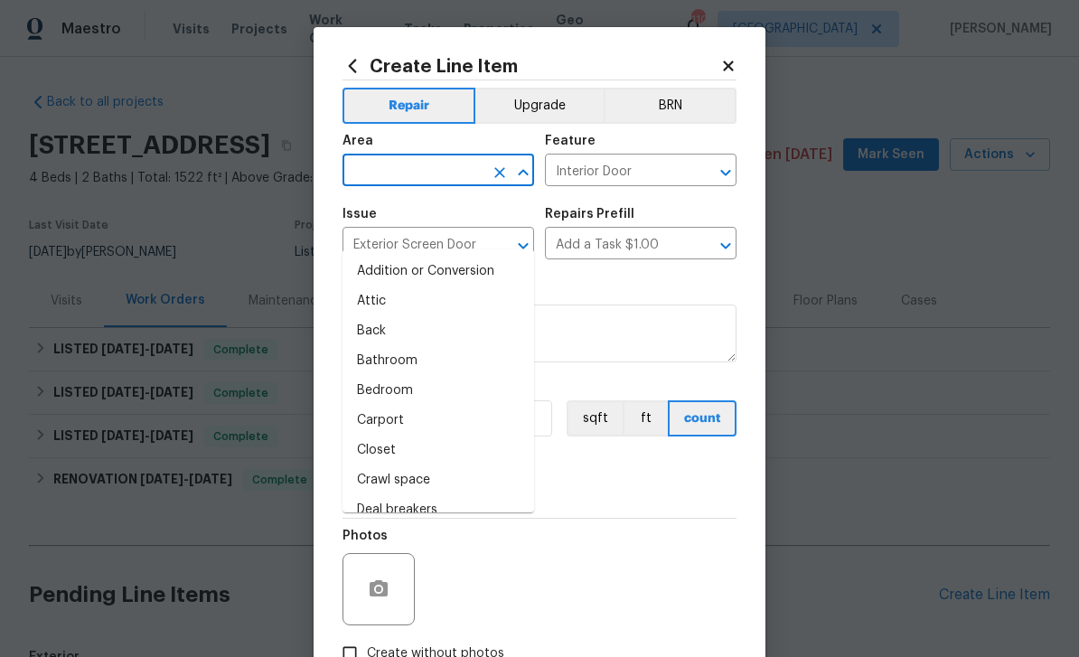
scroll to position [267, 0]
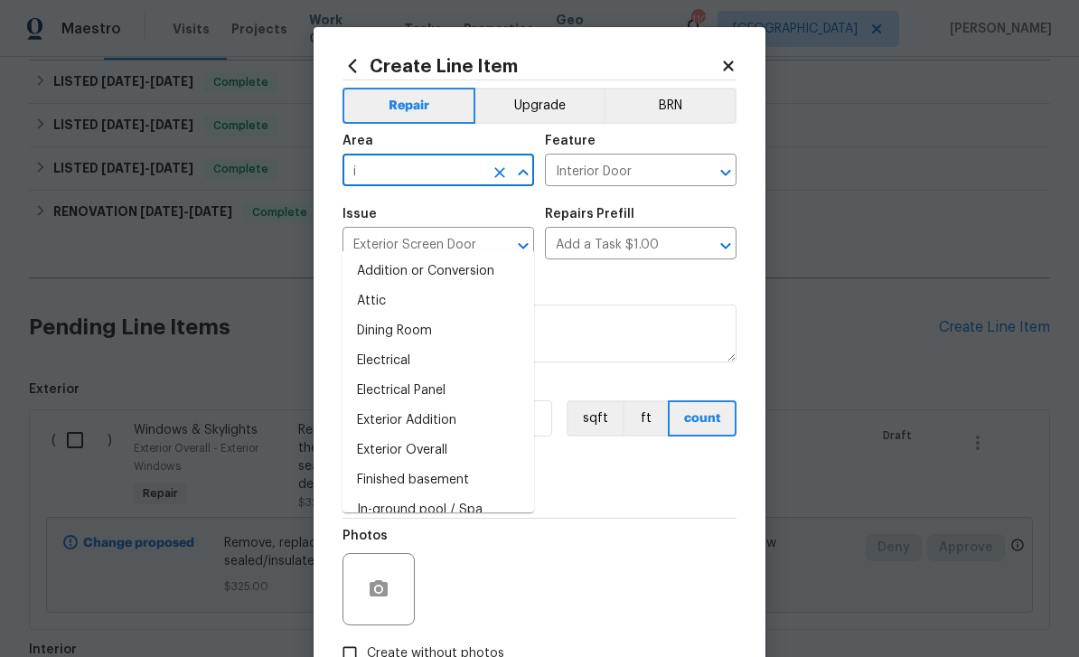
type input "in"
type input "te"
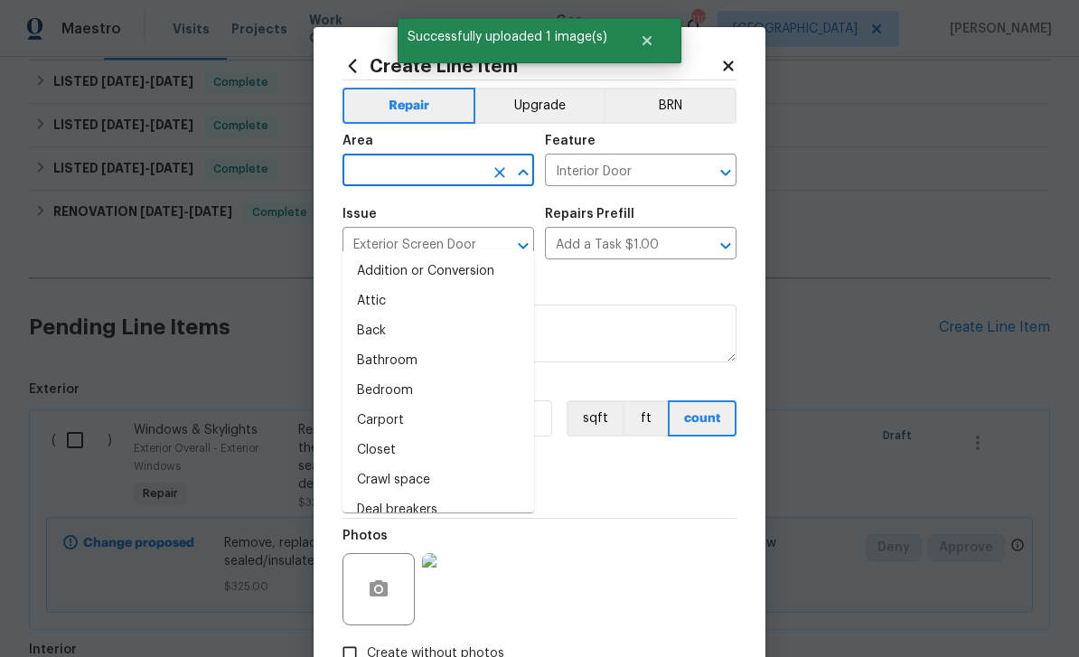
click at [461, 286] on li "Attic" at bounding box center [438, 301] width 192 height 30
type input "Attic"
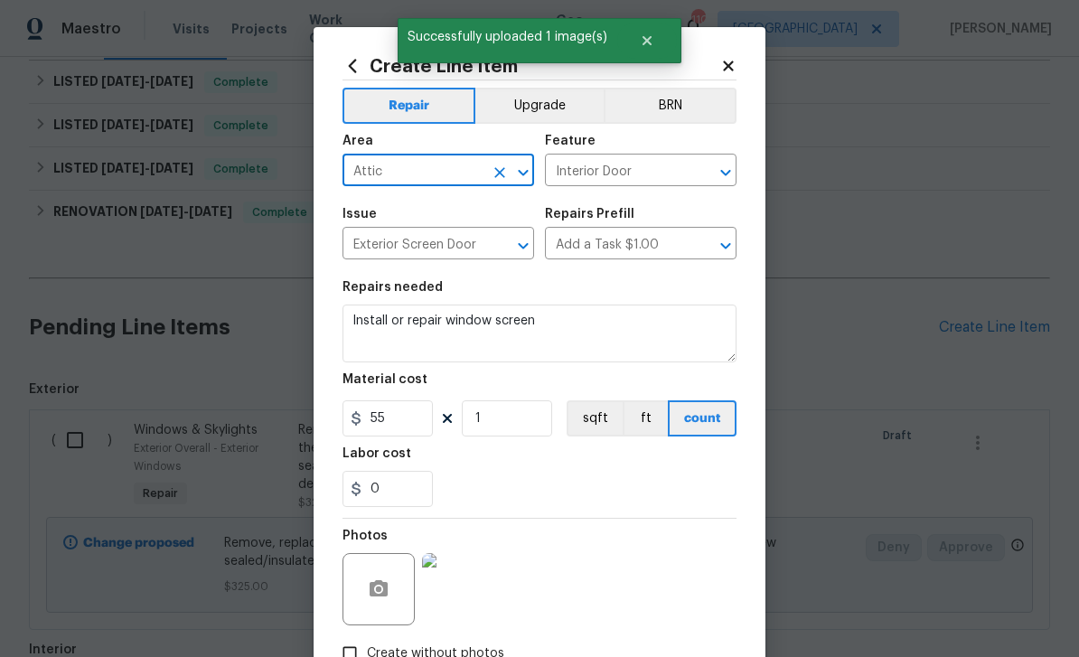
click at [491, 180] on icon "Clear" at bounding box center [500, 173] width 18 height 18
click at [454, 286] on li "Interior Overall" at bounding box center [438, 301] width 192 height 30
type input "Interior Overall"
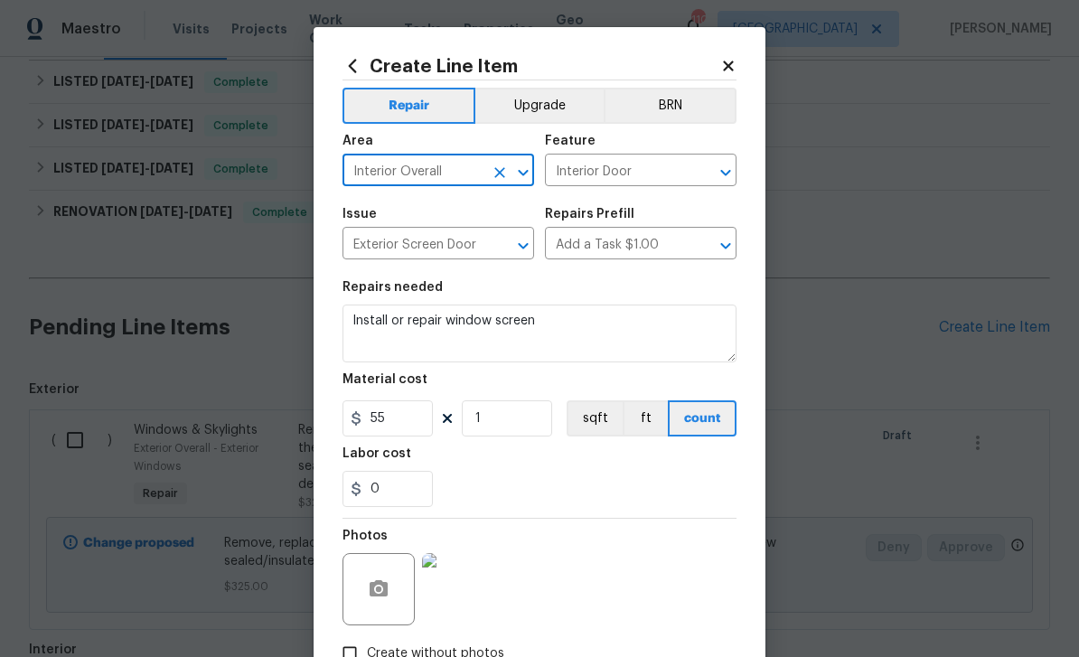
scroll to position [82, 0]
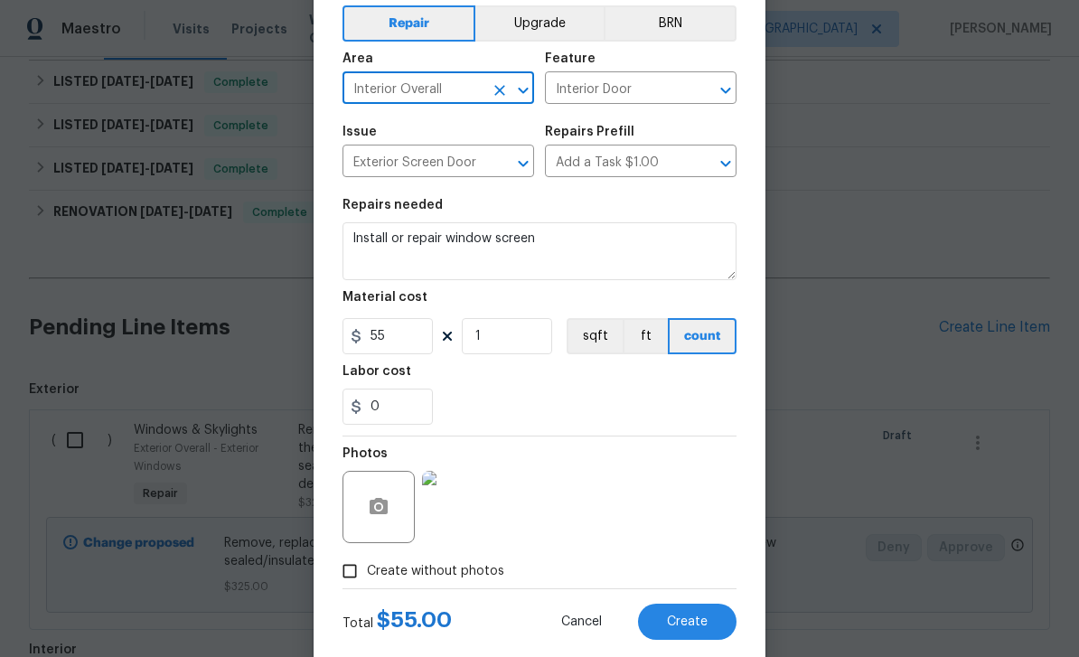
click at [717, 622] on button "Create" at bounding box center [687, 621] width 98 height 36
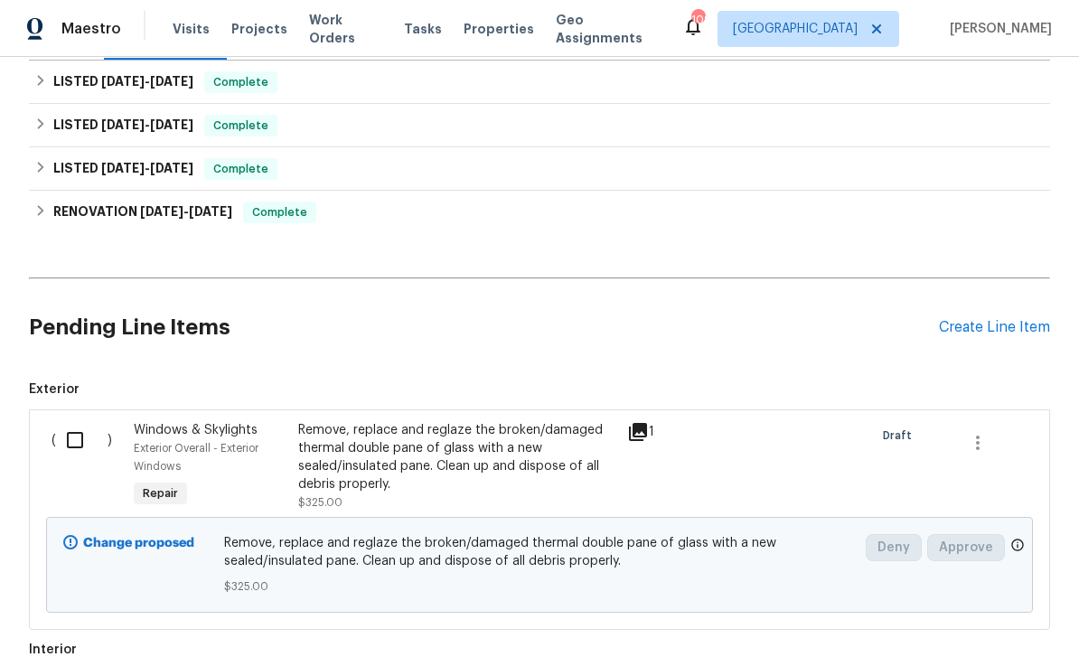
click at [1017, 319] on div "Create Line Item" at bounding box center [994, 327] width 111 height 17
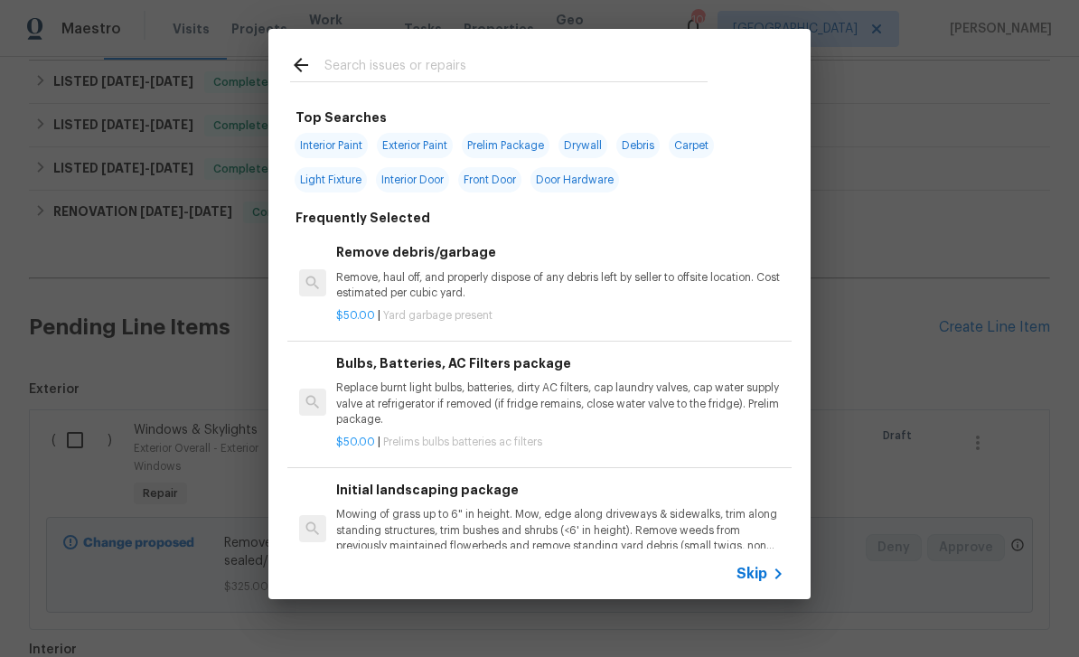
click at [678, 72] on input "text" at bounding box center [515, 67] width 383 height 27
type input "Interior"
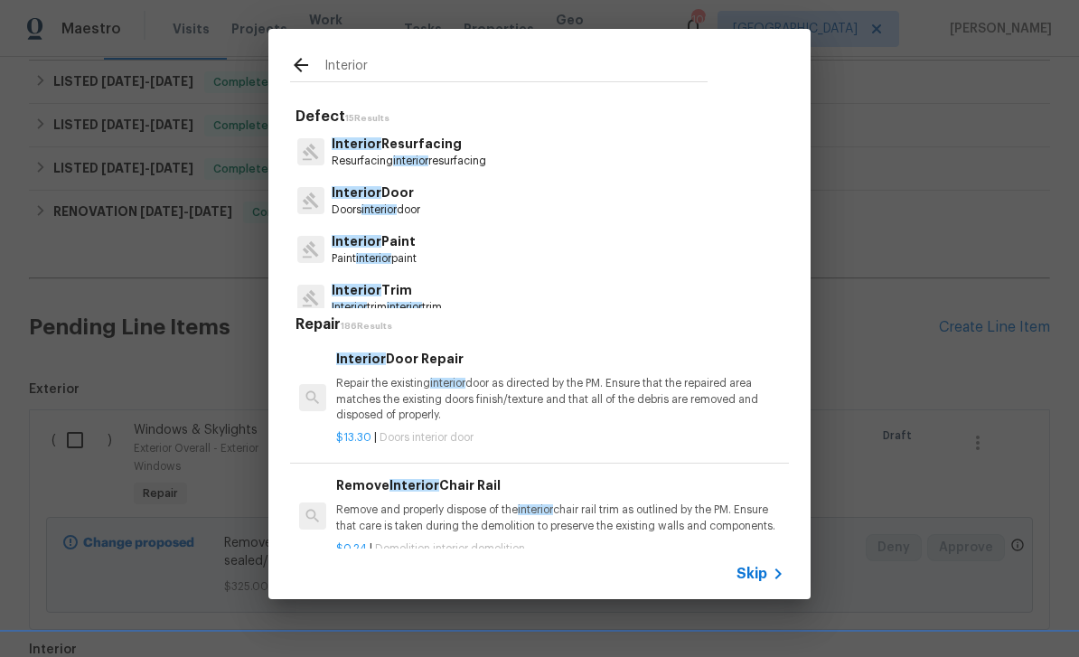
click at [361, 195] on span "Interior" at bounding box center [357, 192] width 50 height 13
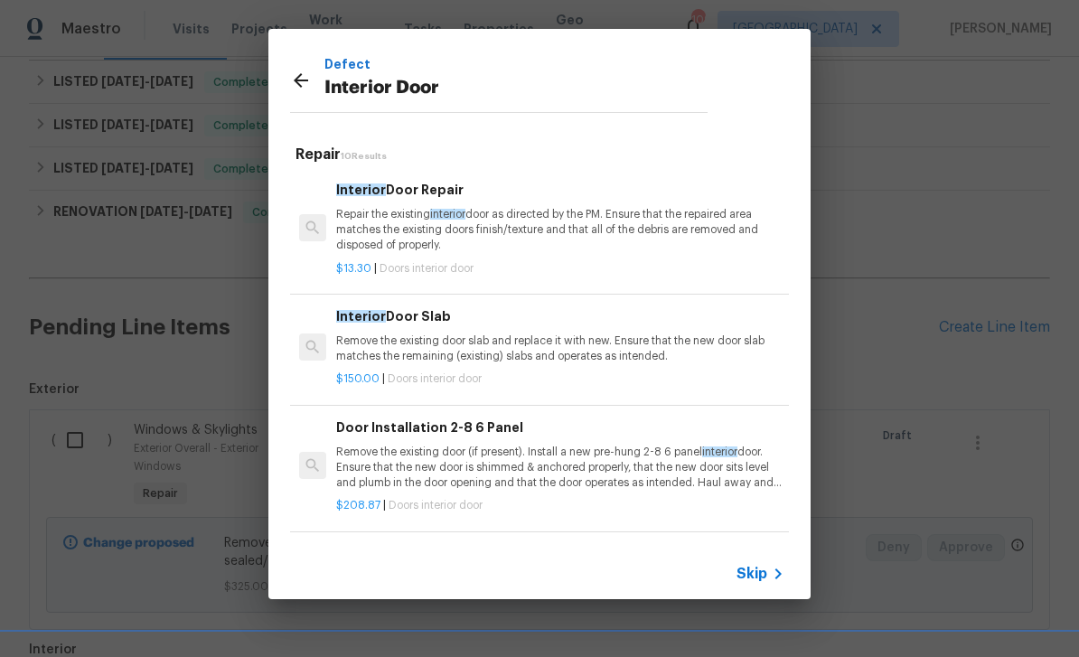
click at [641, 360] on p "Remove the existing door slab and replace it with new. Ensure that the new door…" at bounding box center [560, 348] width 448 height 31
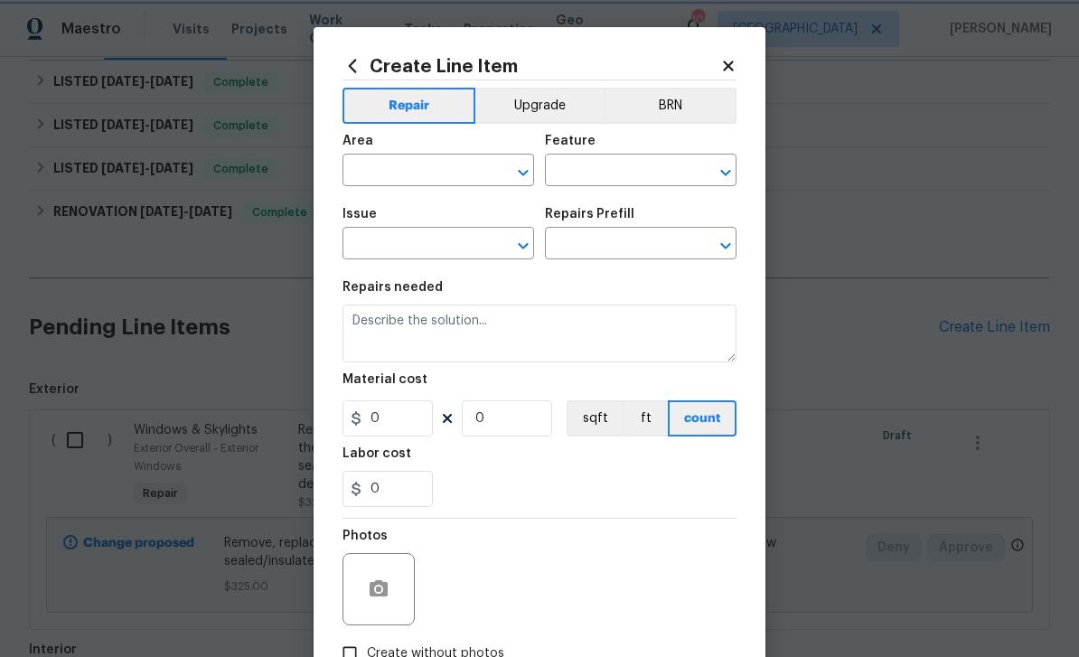
type input "Interior Door"
type input "Interior Door Slab $150.00"
type textarea "Remove the existing door slab and replace it with new. Ensure that the new door…"
type input "150"
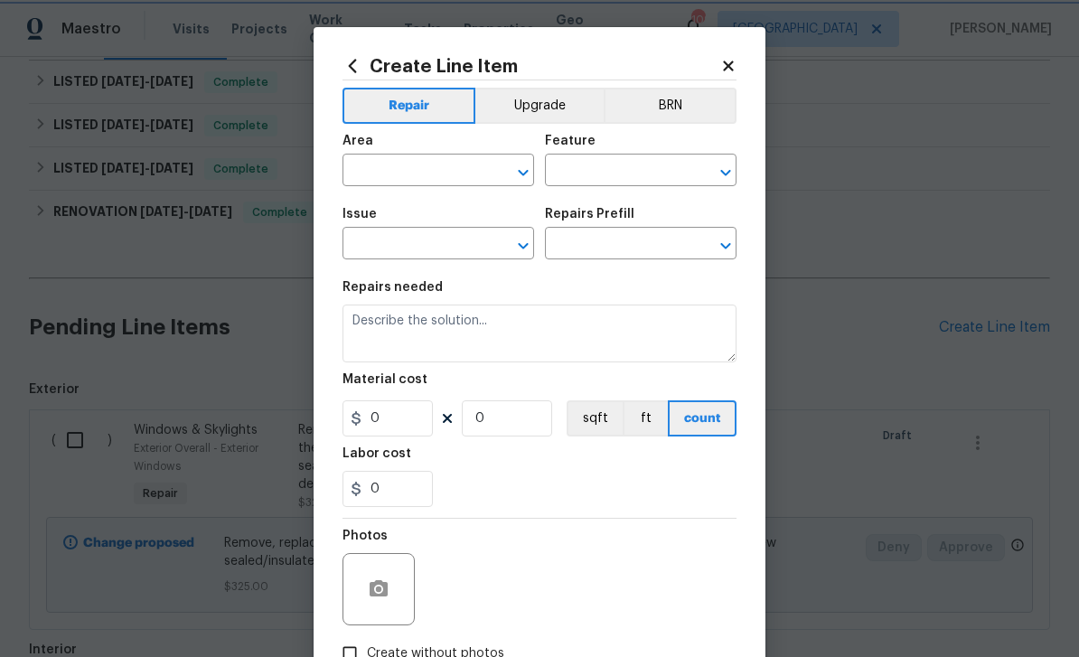
type input "1"
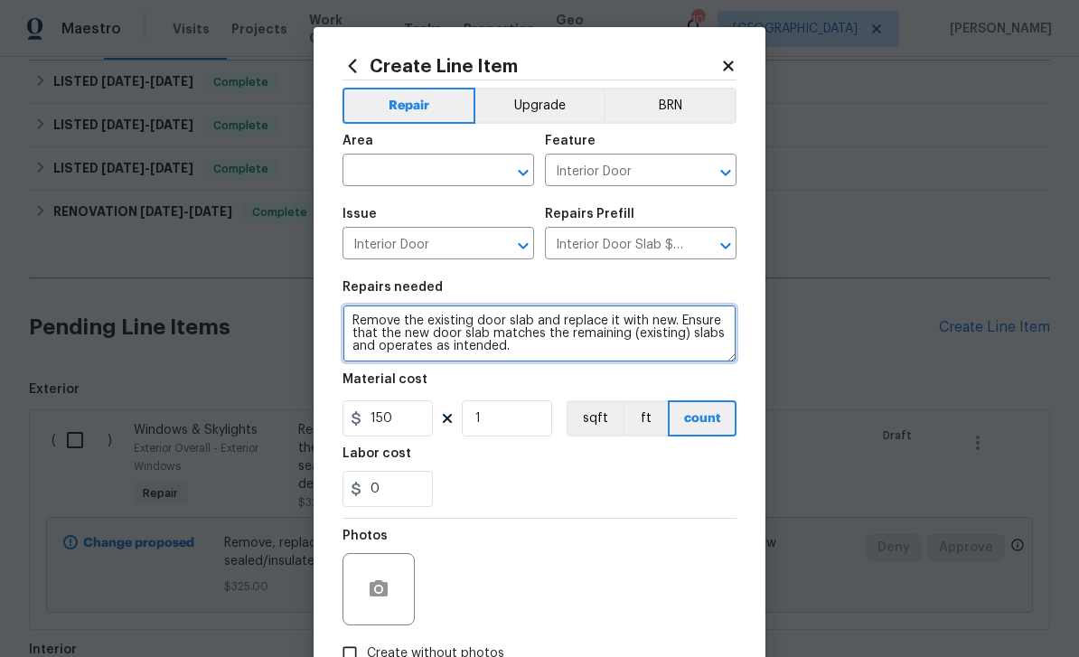
click at [353, 319] on textarea "Remove the existing door slab and replace it with new. Ensure that the new door…" at bounding box center [539, 333] width 394 height 58
type textarea "Bedroom door missing , hinges and door knob Remove the existing door slab and r…"
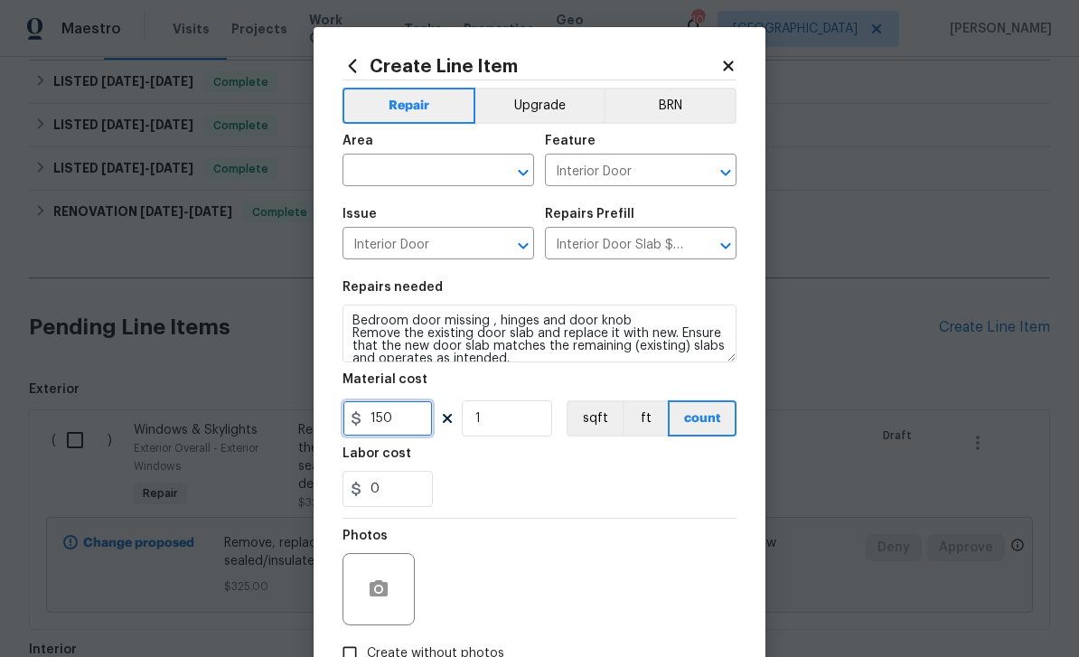
click at [413, 424] on input "150" at bounding box center [387, 418] width 90 height 36
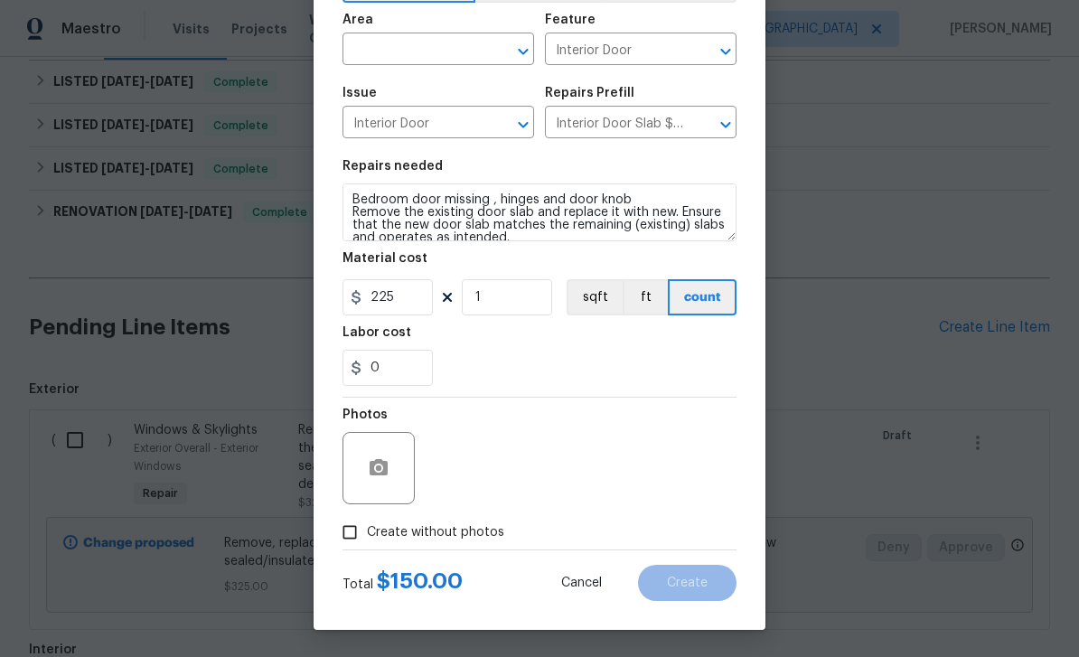
scroll to position [125, 0]
type input "225"
click at [357, 534] on input "Create without photos" at bounding box center [349, 532] width 34 height 34
checkbox input "true"
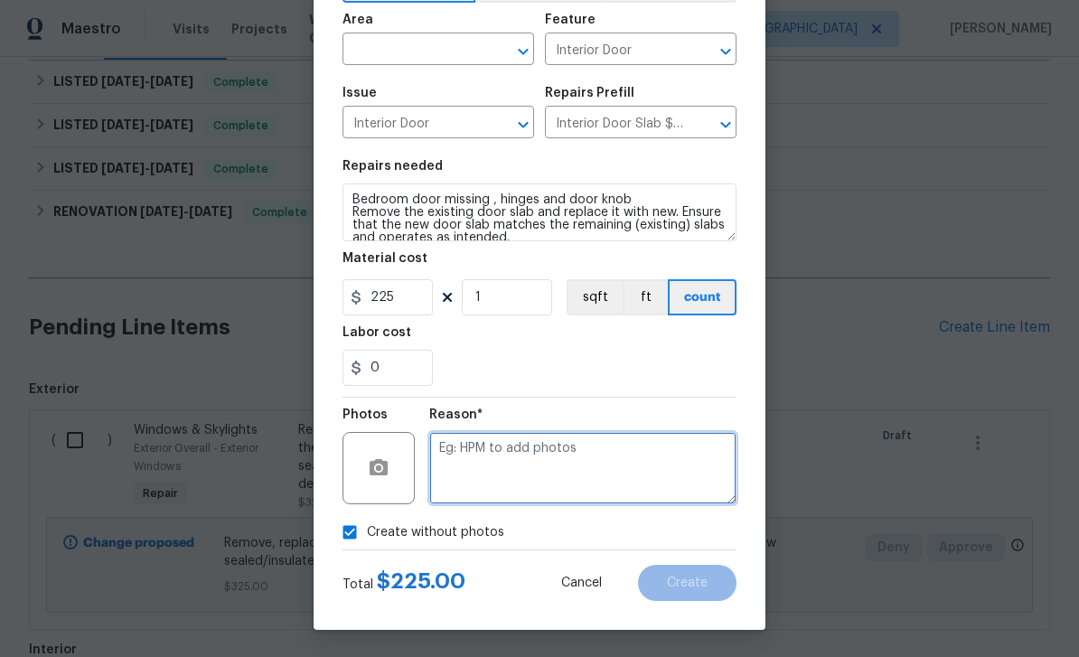
click at [529, 462] on textarea at bounding box center [582, 468] width 307 height 72
type textarea "Added"
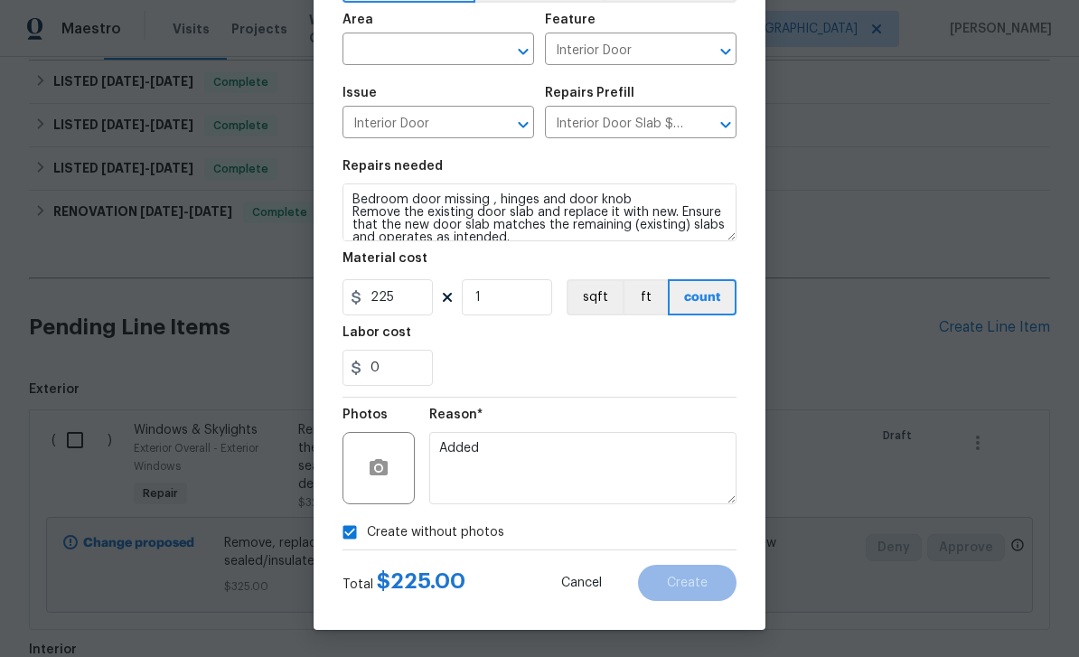
click at [469, 48] on input "text" at bounding box center [412, 51] width 141 height 28
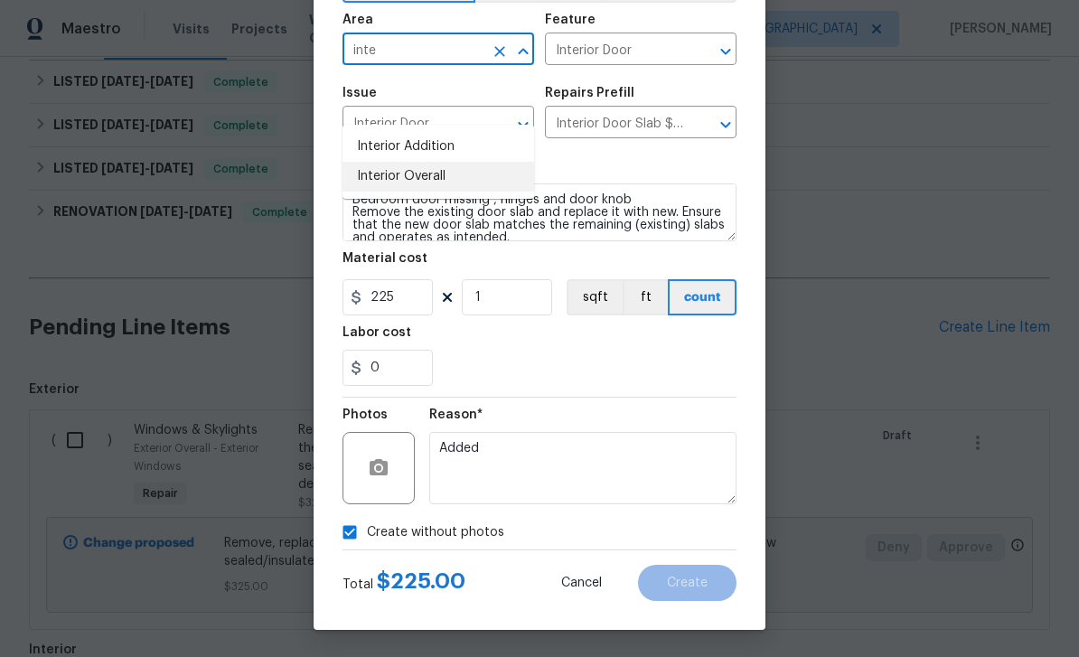
click at [454, 162] on li "Interior Overall" at bounding box center [438, 177] width 192 height 30
type input "Interior Overall"
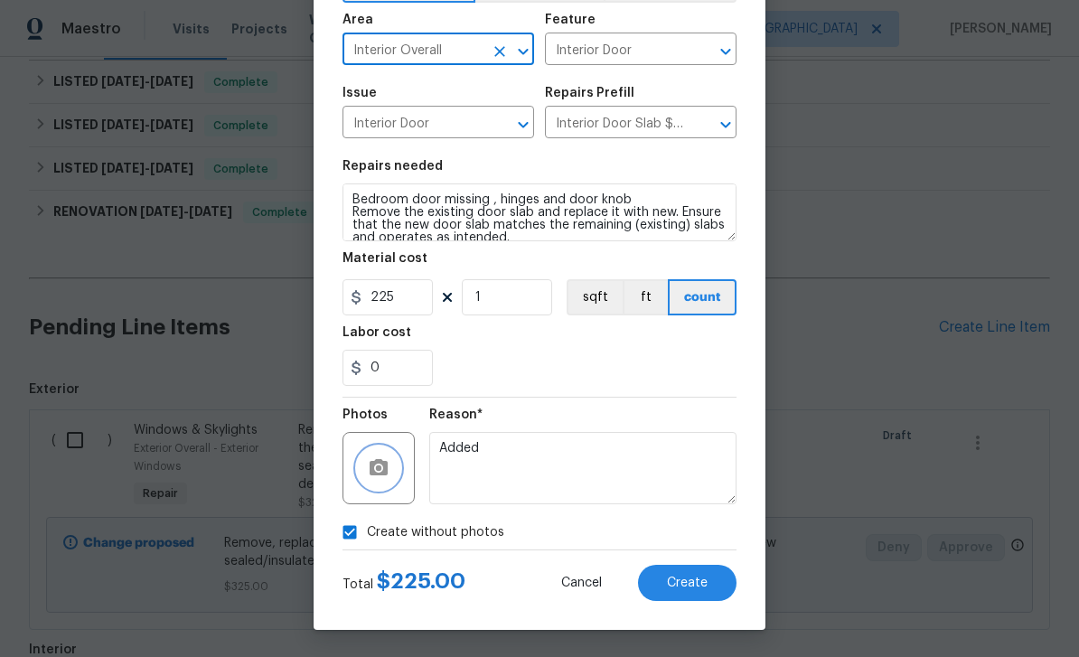
click at [386, 473] on icon "button" at bounding box center [378, 467] width 18 height 16
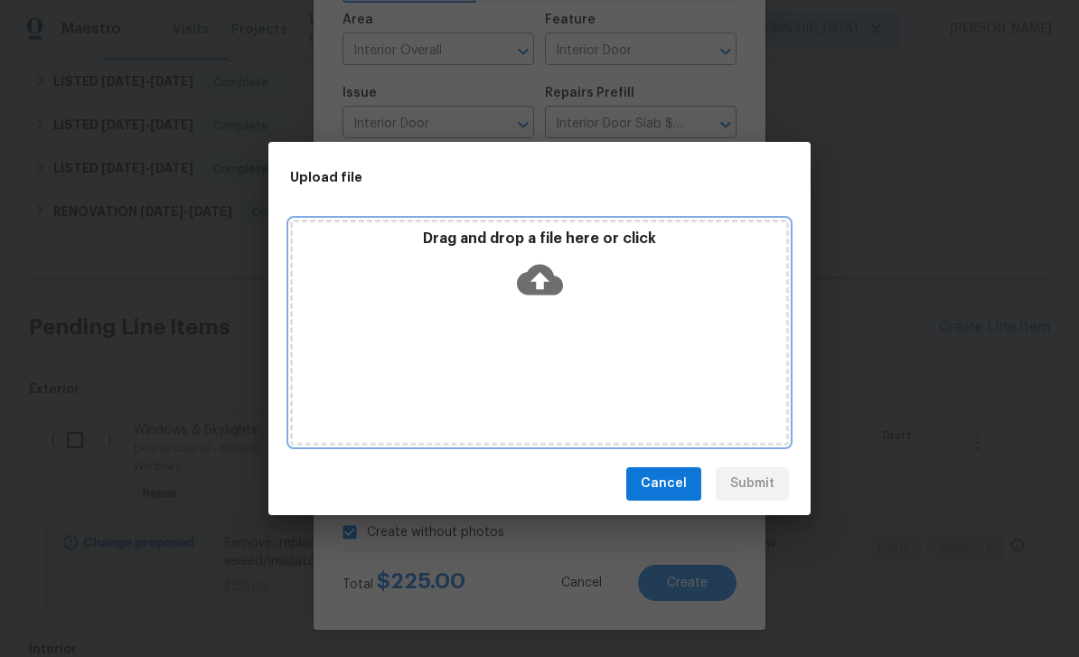
click at [542, 281] on icon at bounding box center [540, 280] width 46 height 46
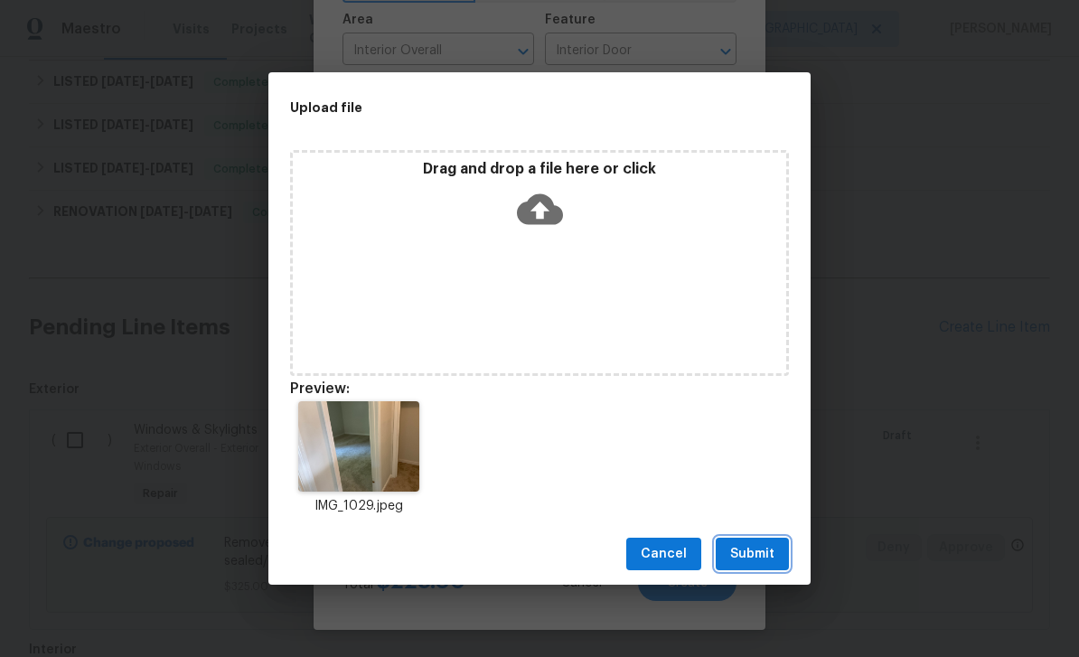
click at [756, 563] on span "Submit" at bounding box center [752, 554] width 44 height 23
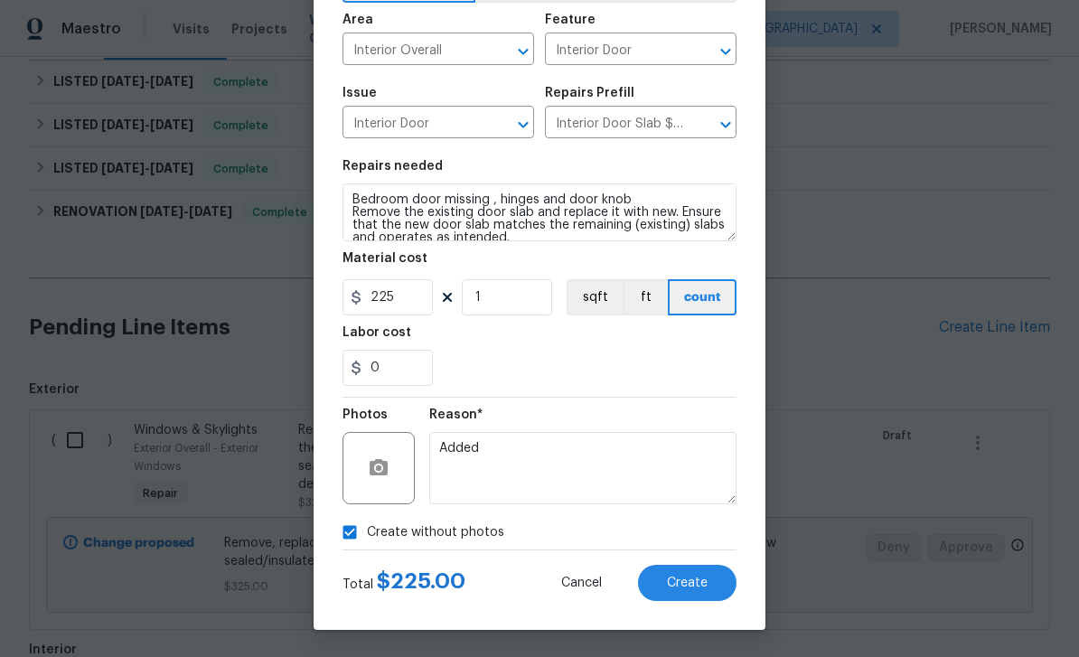
click at [712, 582] on button "Create" at bounding box center [687, 583] width 98 height 36
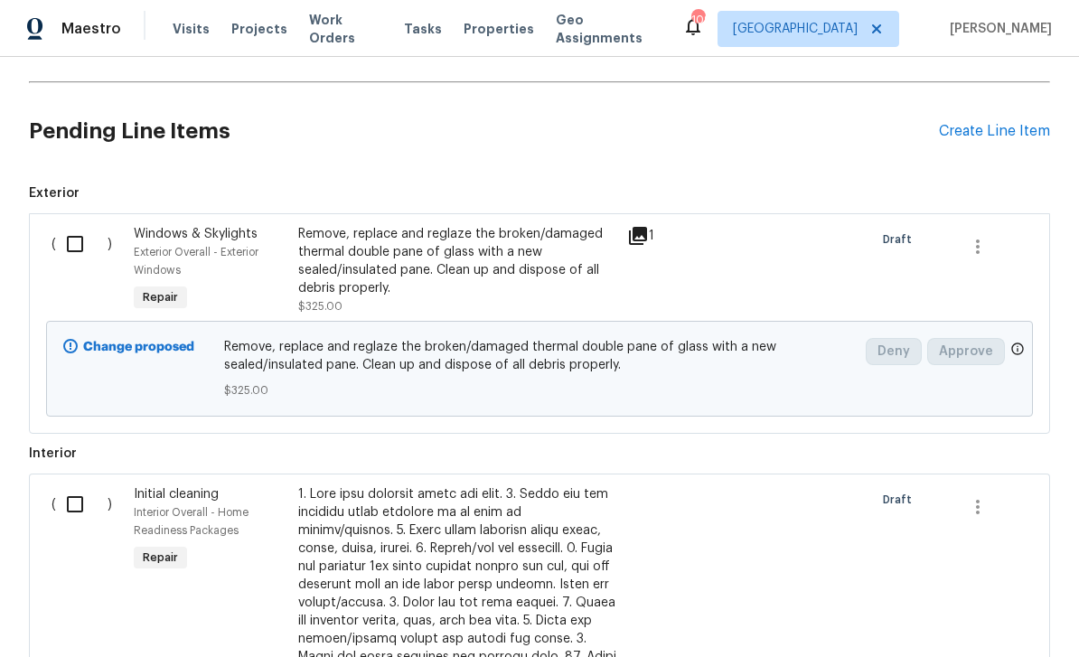
click at [78, 225] on input "checkbox" at bounding box center [81, 244] width 51 height 38
checkbox input "true"
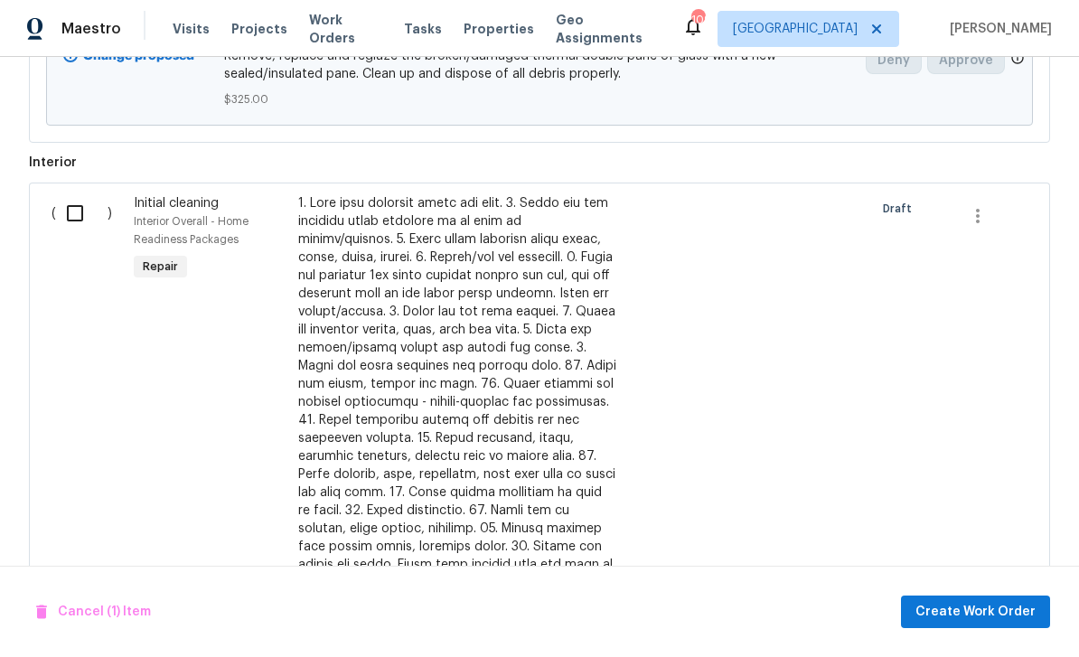
click at [70, 194] on input "checkbox" at bounding box center [81, 213] width 51 height 38
checkbox input "true"
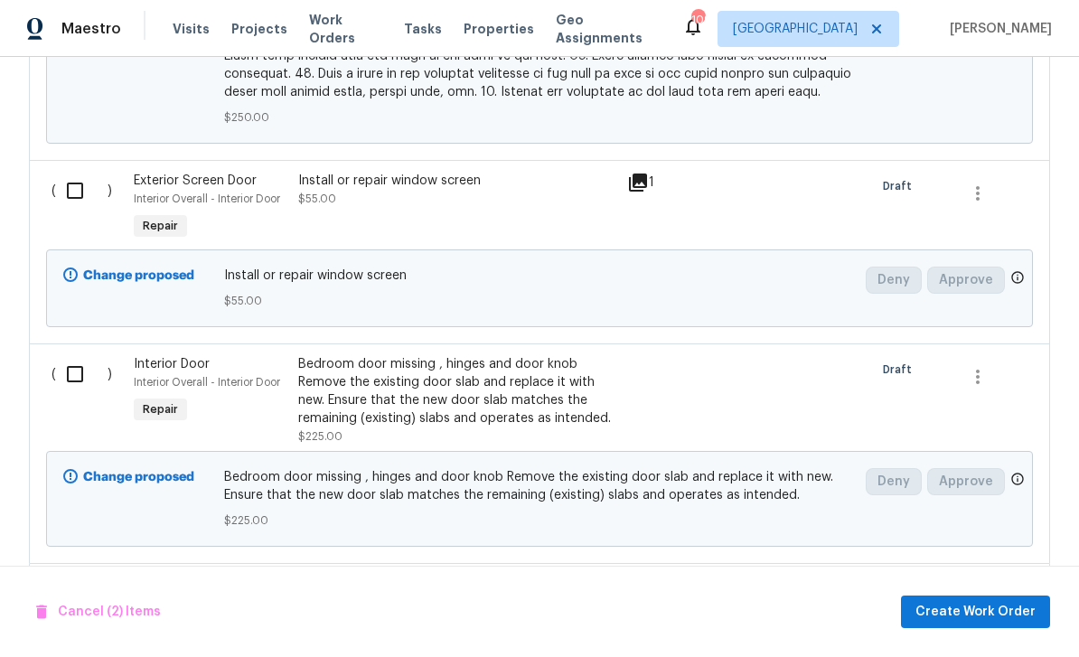
scroll to position [1635, 0]
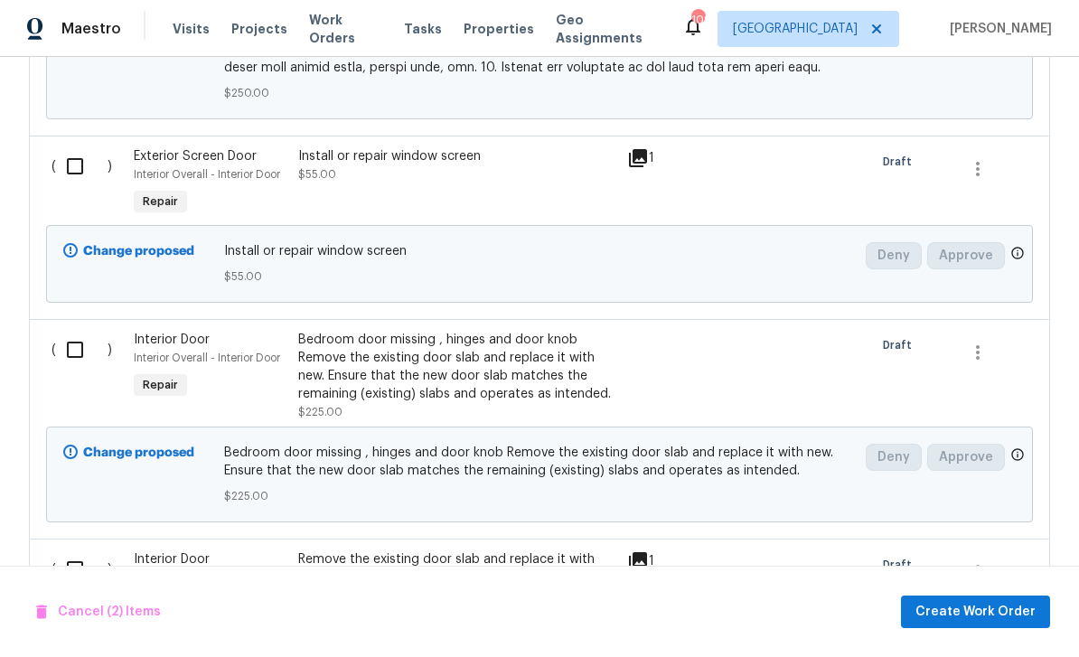
click at [73, 147] on input "checkbox" at bounding box center [81, 166] width 51 height 38
checkbox input "true"
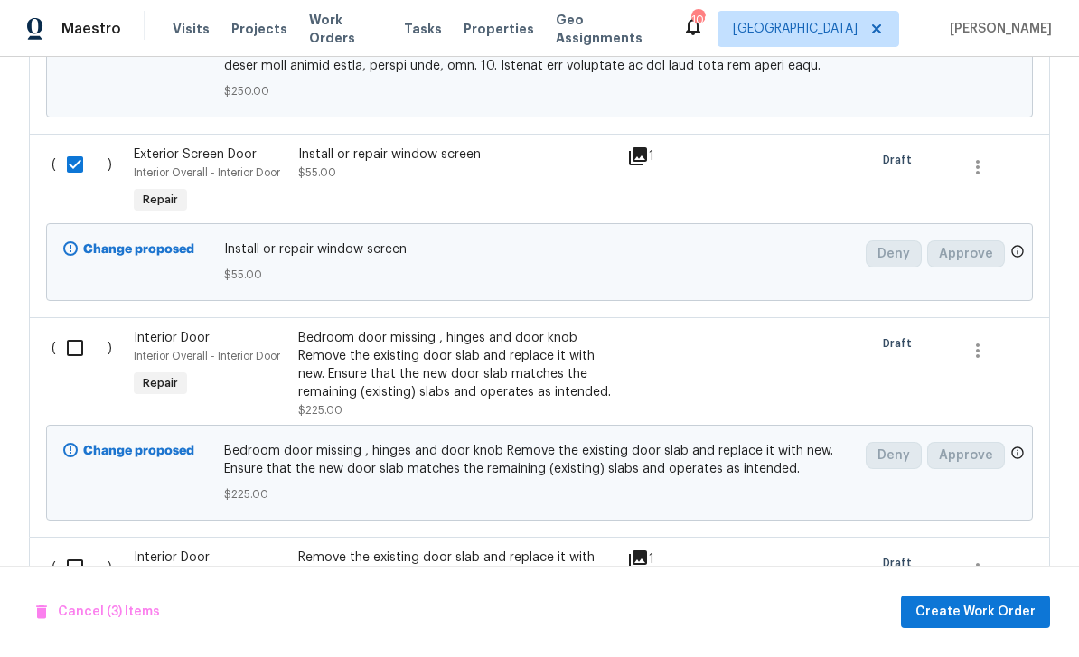
click at [83, 329] on input "checkbox" at bounding box center [81, 348] width 51 height 38
checkbox input "true"
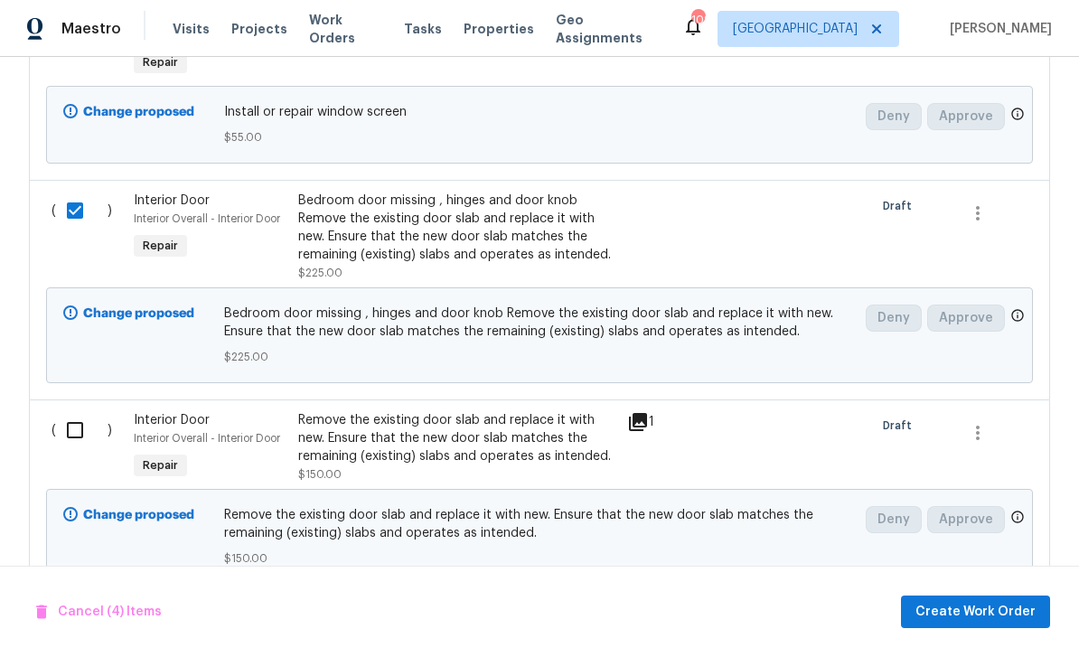
scroll to position [1771, 0]
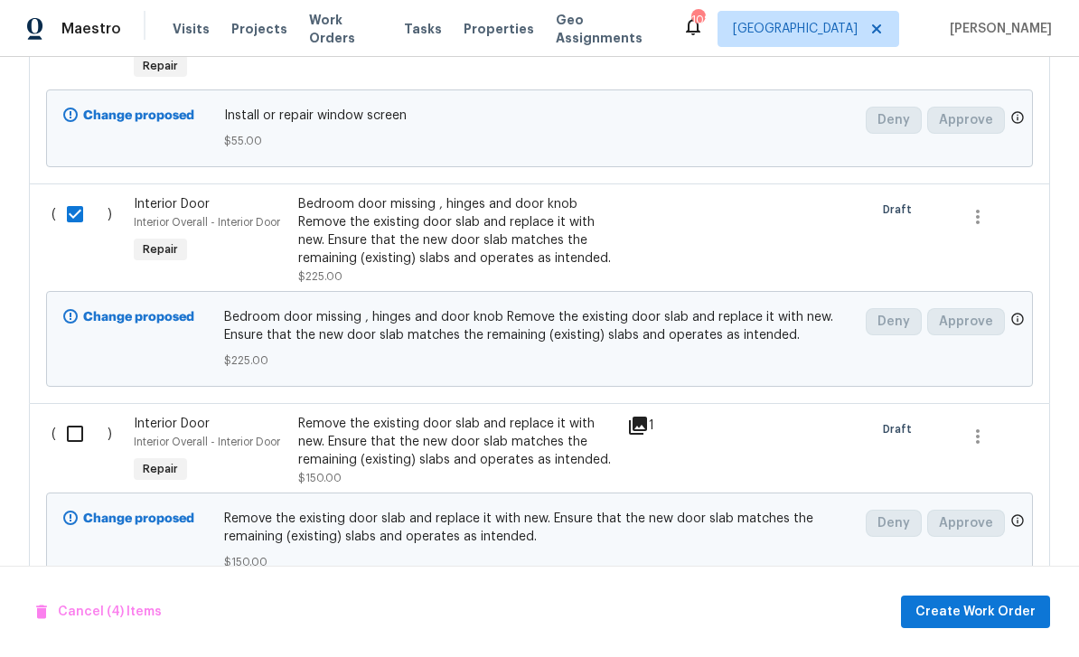
click at [73, 415] on input "checkbox" at bounding box center [81, 434] width 51 height 38
checkbox input "true"
click at [976, 601] on span "Create Work Order" at bounding box center [975, 612] width 120 height 23
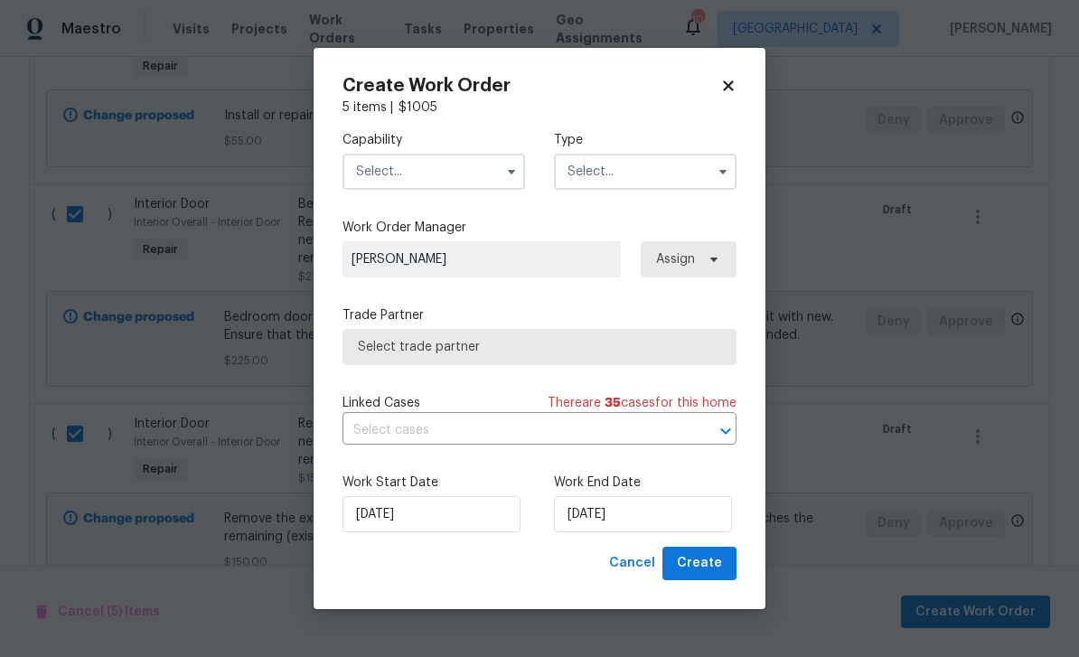
click at [463, 172] on input "text" at bounding box center [433, 172] width 182 height 36
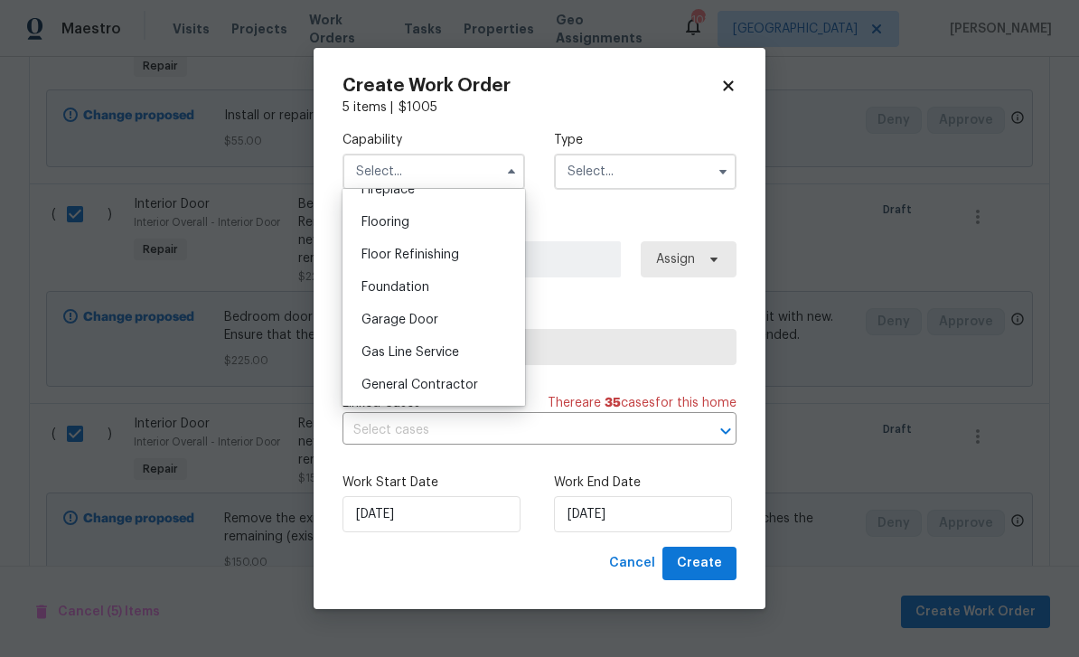
scroll to position [692, 0]
click at [475, 383] on span "General Contractor" at bounding box center [419, 381] width 117 height 13
type input "General Contractor"
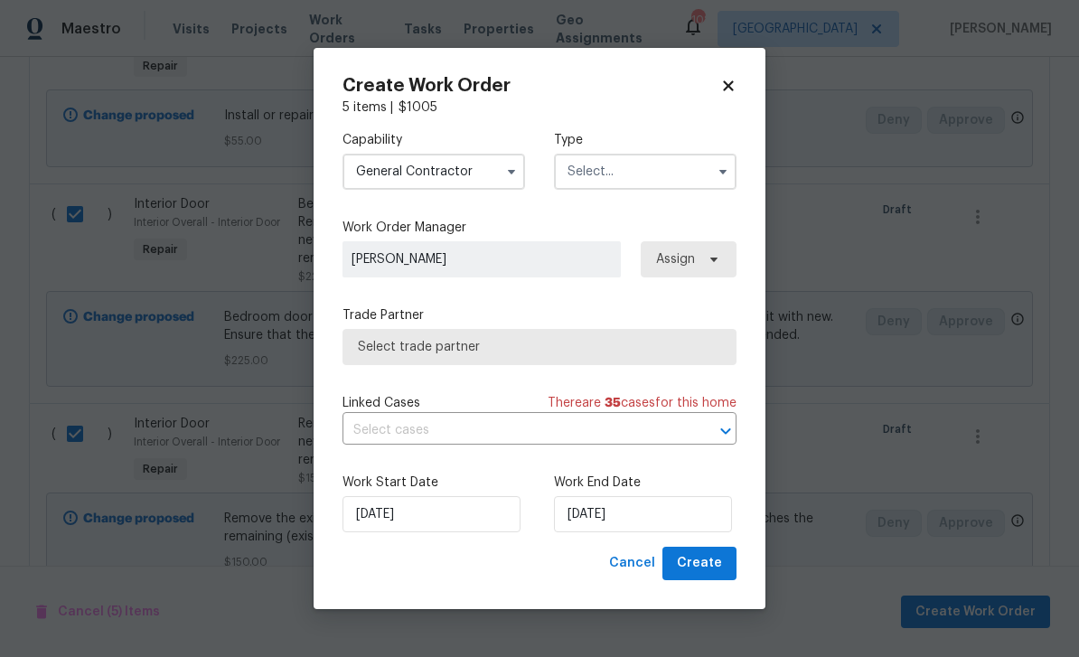
click at [646, 176] on input "text" at bounding box center [645, 172] width 182 height 36
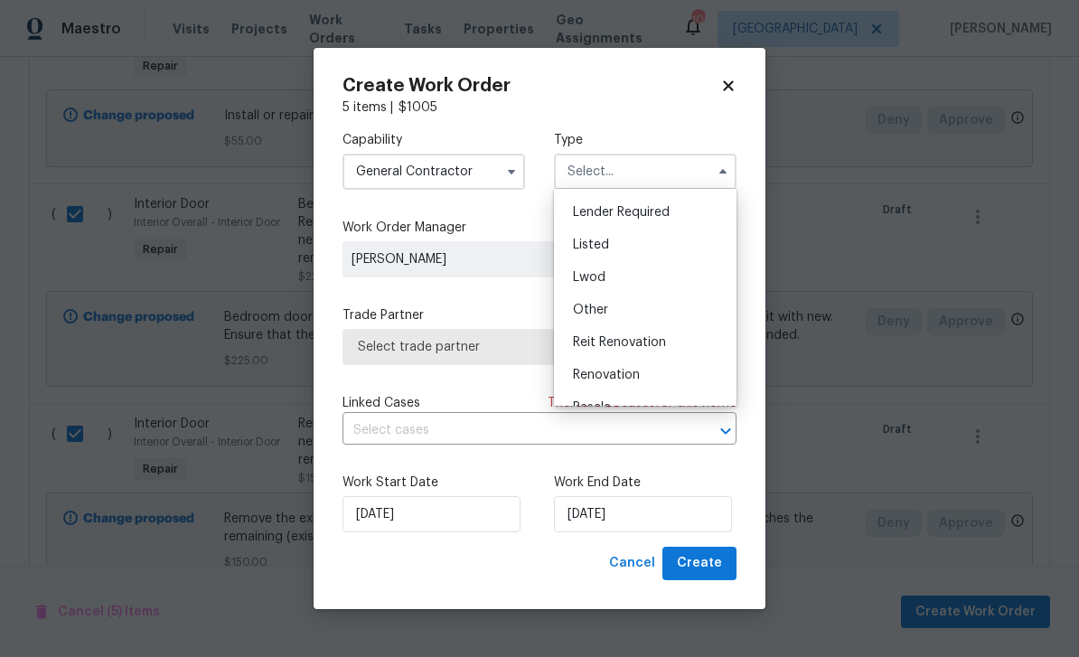
scroll to position [162, 0]
click at [624, 214] on div "Listed" at bounding box center [644, 210] width 173 height 33
type input "Listed"
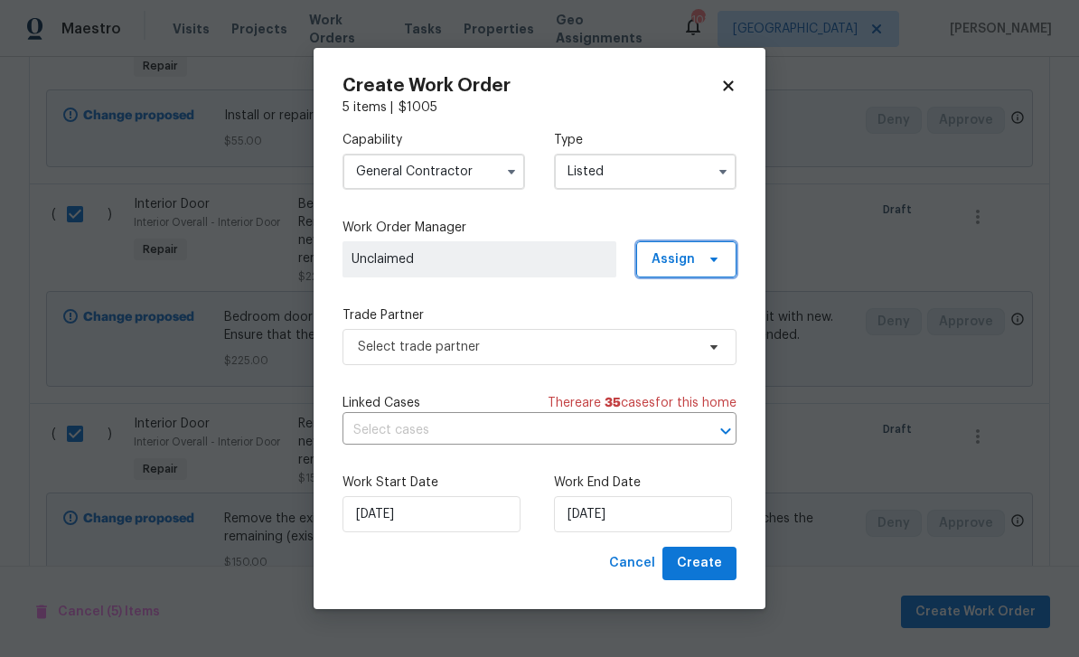
click at [696, 265] on span "Assign" at bounding box center [686, 259] width 100 height 36
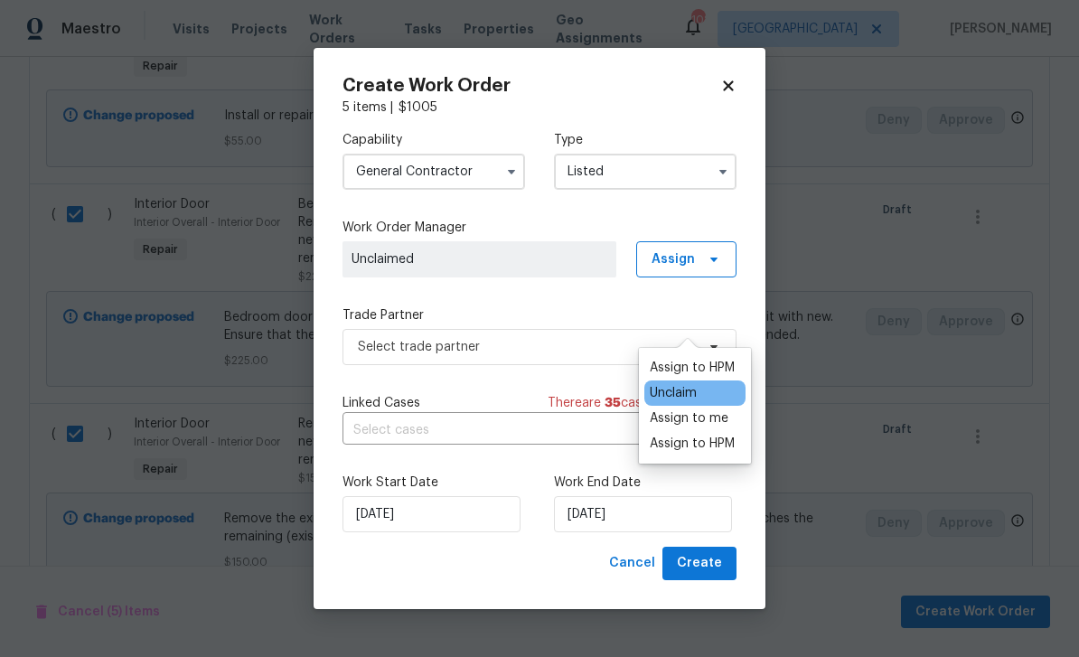
click at [706, 435] on div "Assign to HPM" at bounding box center [692, 444] width 85 height 18
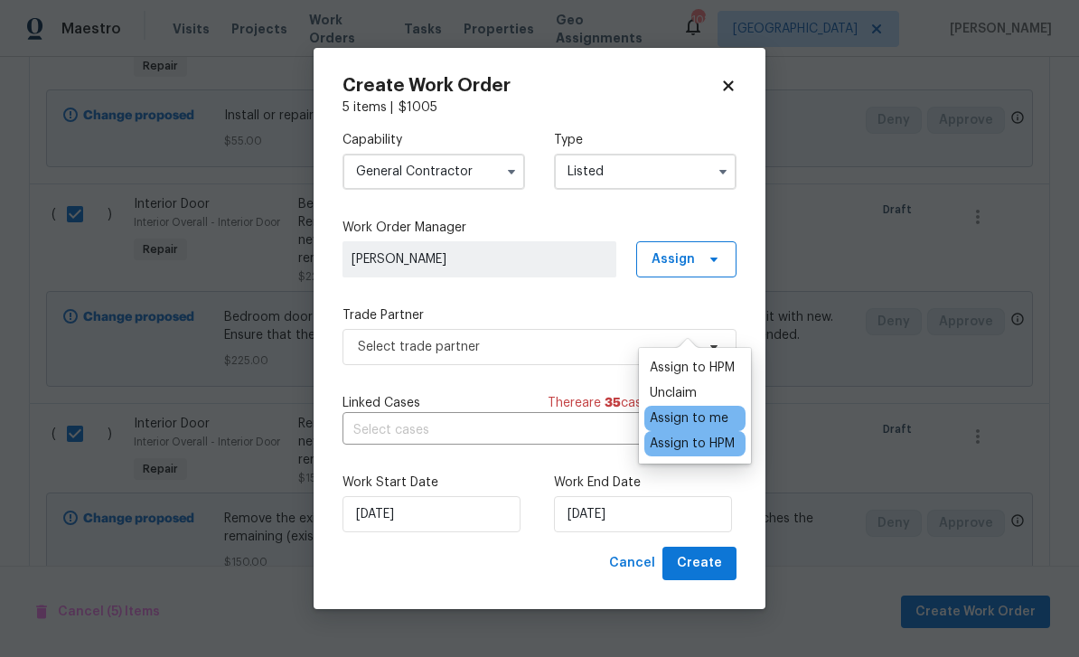
click at [708, 220] on label "Work Order Manager" at bounding box center [539, 228] width 394 height 18
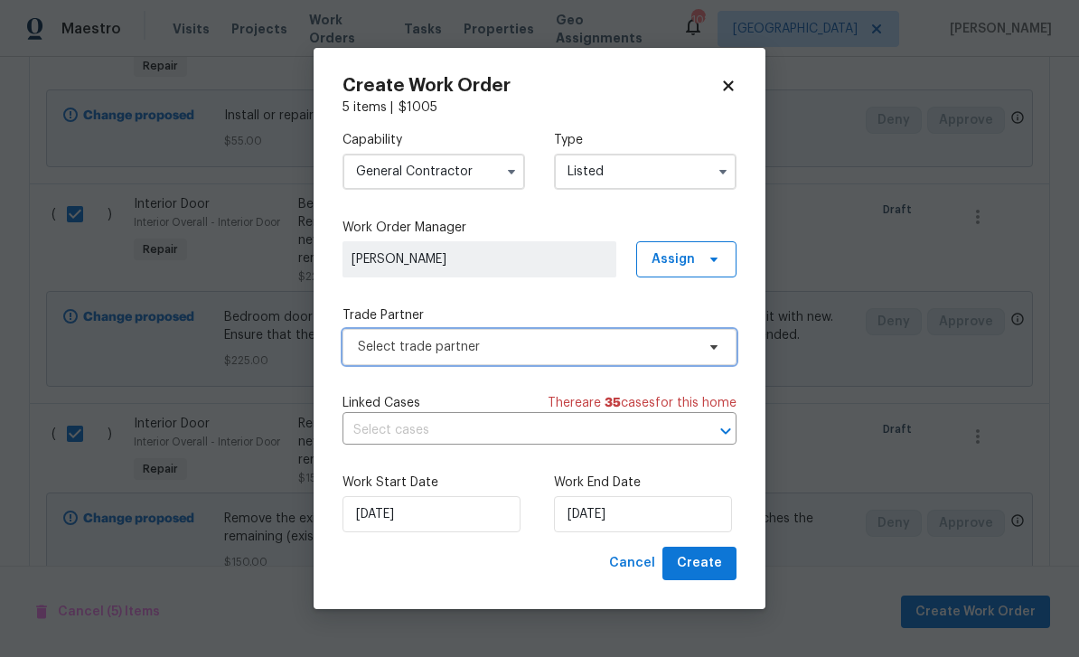
click at [680, 348] on span "Select trade partner" at bounding box center [526, 347] width 337 height 18
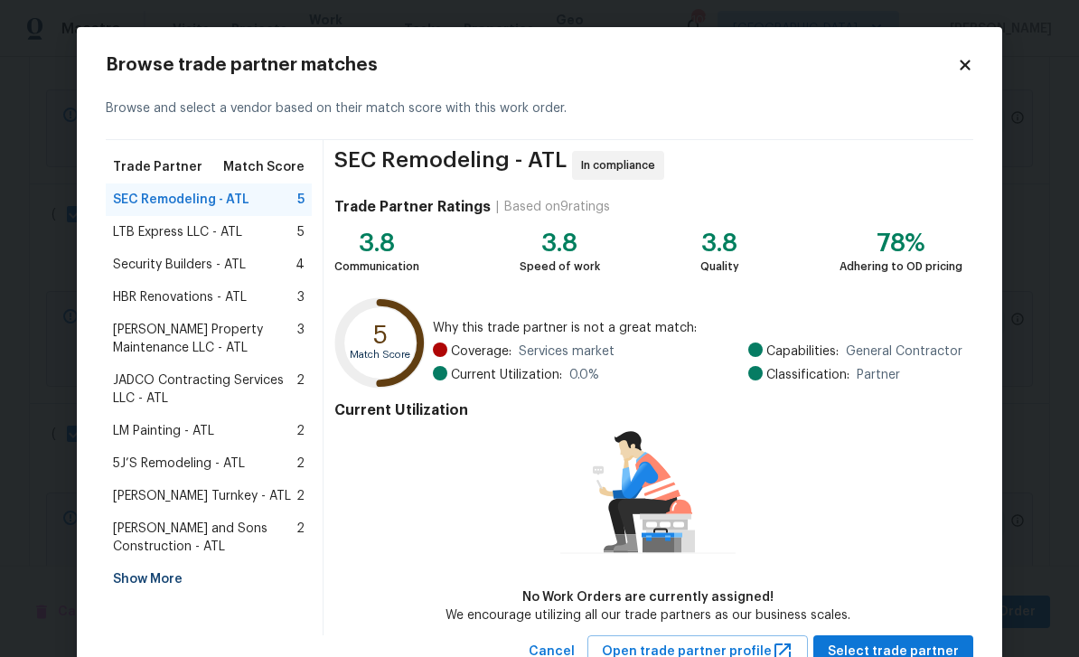
click at [150, 460] on span "5J’S Remodeling - ATL" at bounding box center [179, 463] width 132 height 18
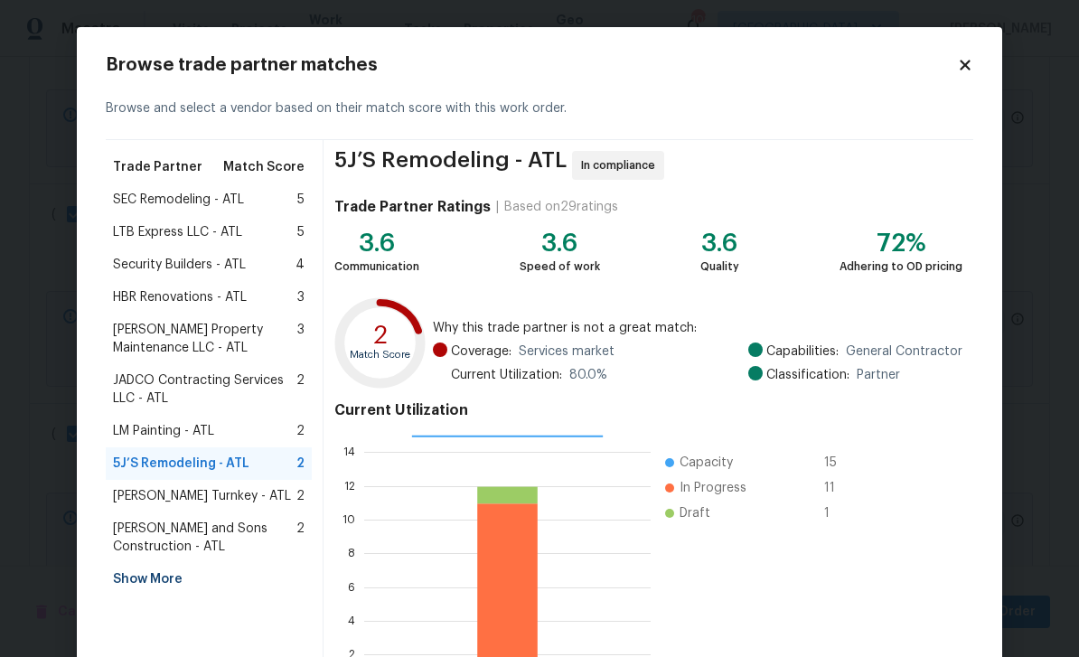
scroll to position [117, 0]
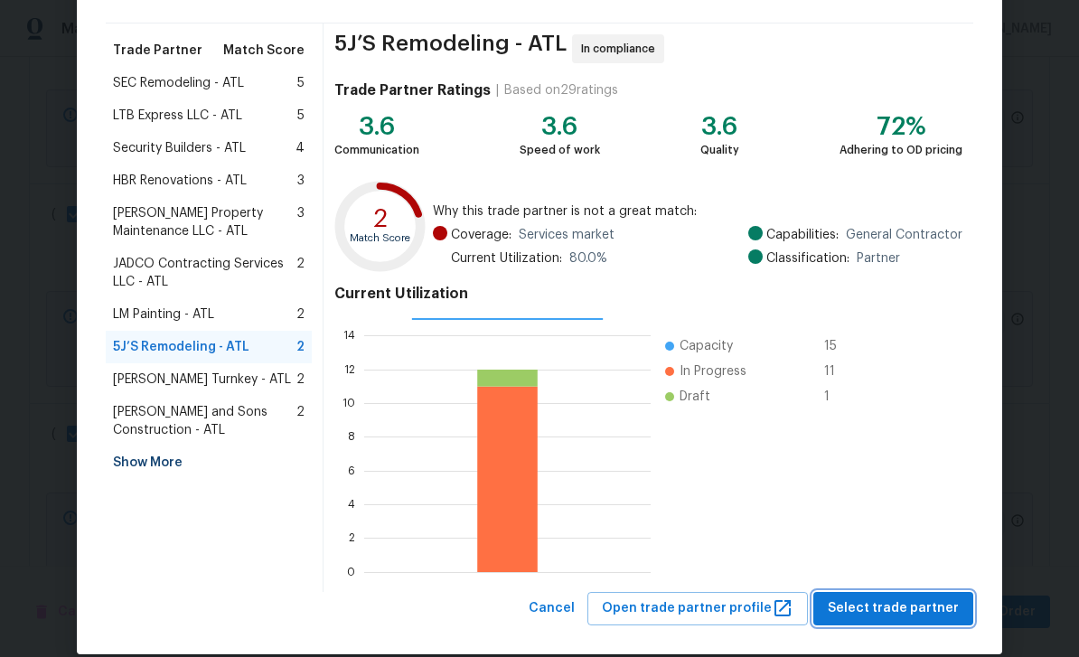
click at [940, 609] on span "Select trade partner" at bounding box center [892, 608] width 131 height 23
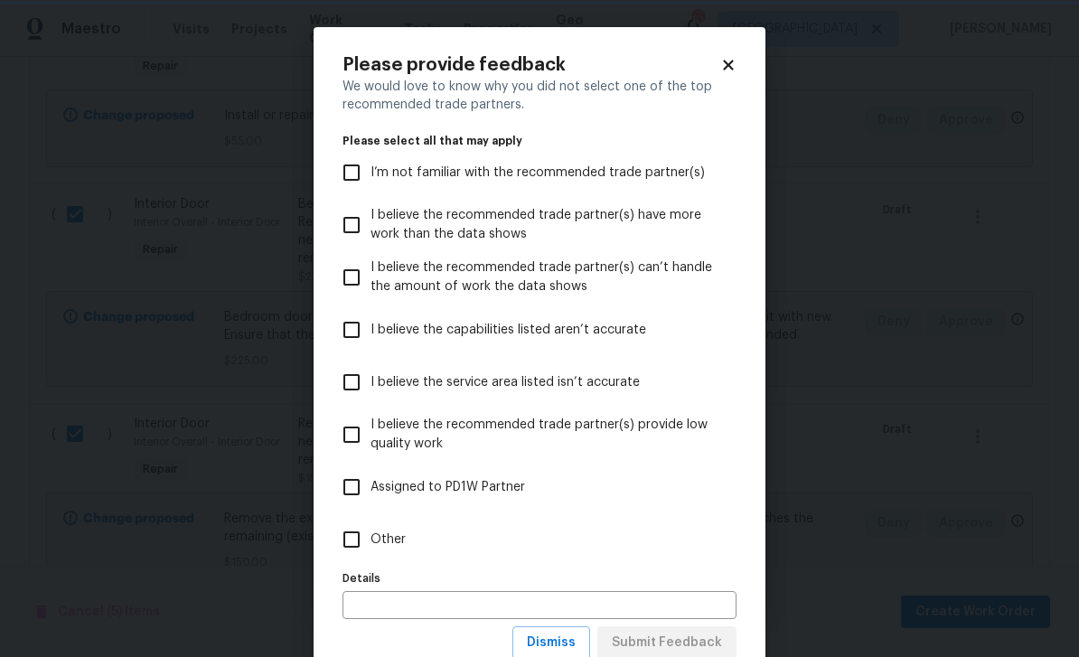
scroll to position [0, 0]
click at [650, 179] on span "I’m not familiar with the recommended trade partner(s)" at bounding box center [537, 173] width 334 height 19
click at [370, 179] on input "I’m not familiar with the recommended trade partner(s)" at bounding box center [351, 173] width 38 height 38
checkbox input "true"
click at [706, 642] on span "Submit Feedback" at bounding box center [667, 642] width 110 height 23
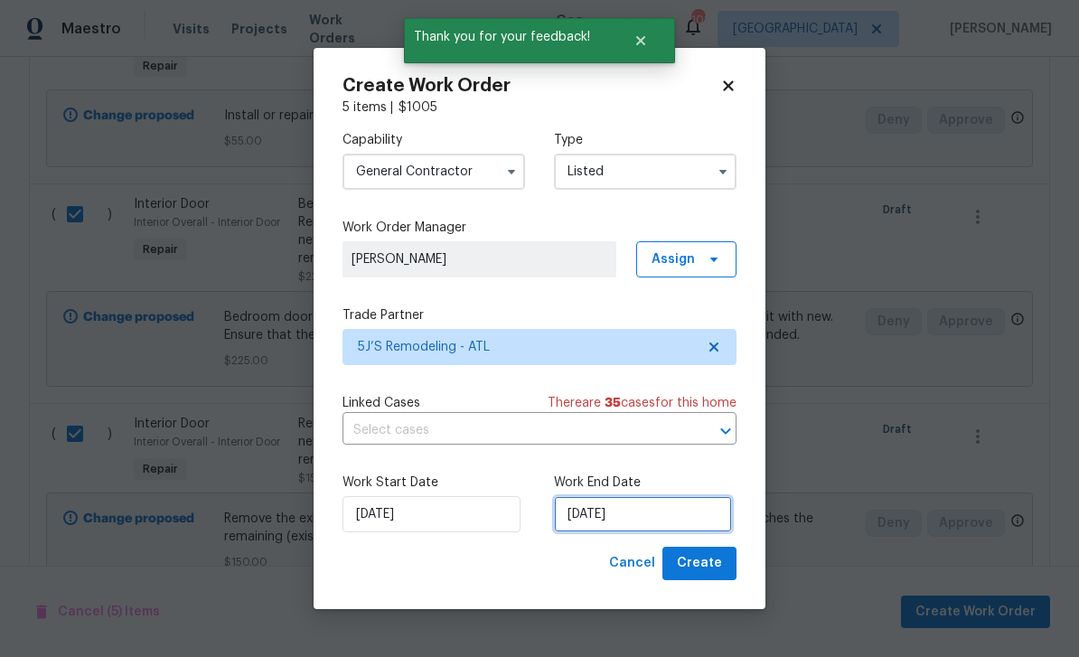
click at [689, 526] on input "9/10/2025" at bounding box center [643, 514] width 178 height 36
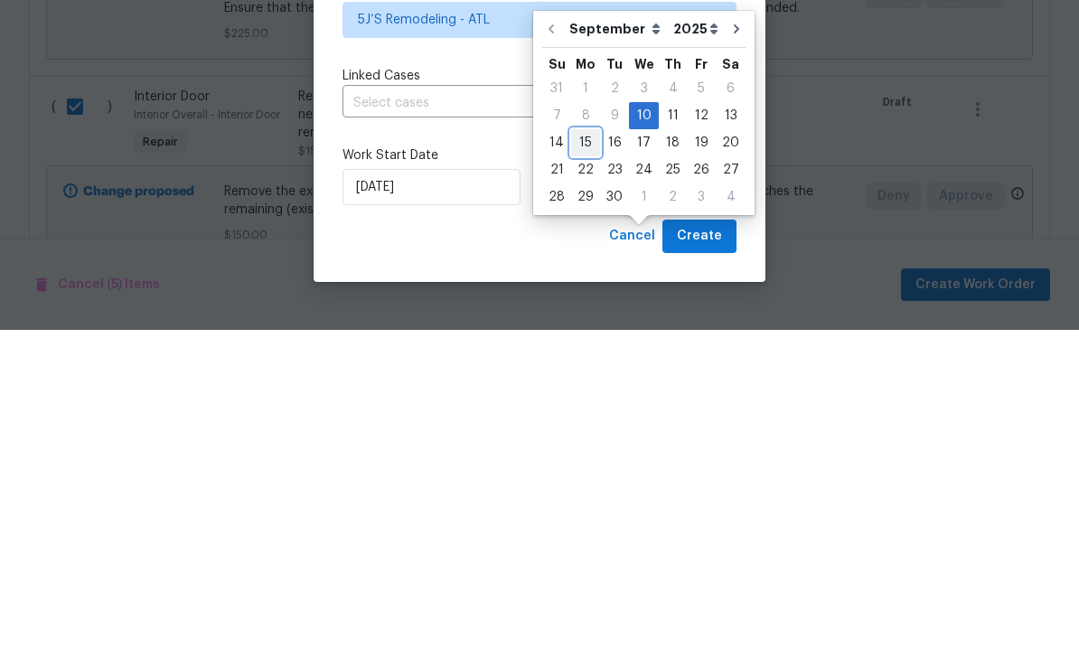
click at [592, 457] on div "15" at bounding box center [585, 469] width 29 height 25
type input "9/15/2025"
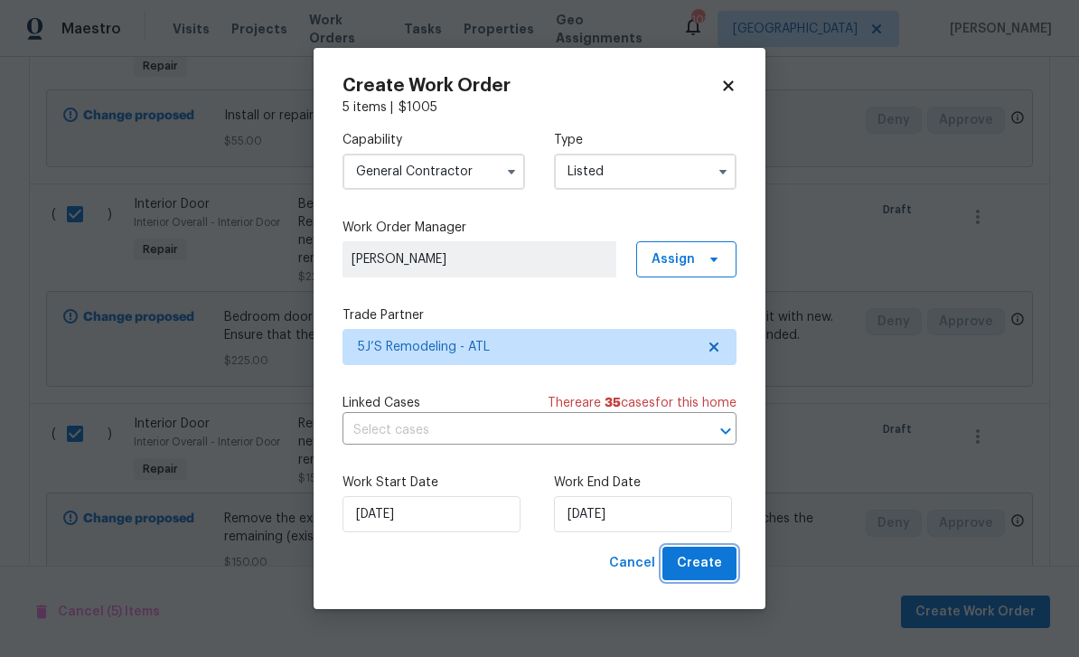
click at [730, 566] on button "Create" at bounding box center [699, 563] width 74 height 33
checkbox input "false"
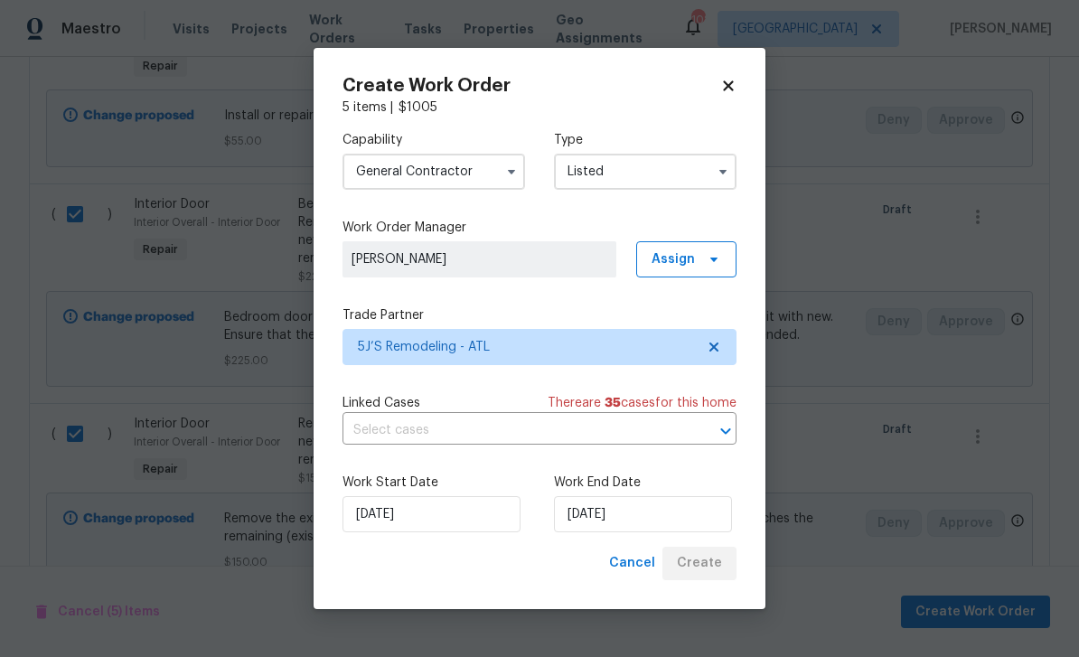
checkbox input "false"
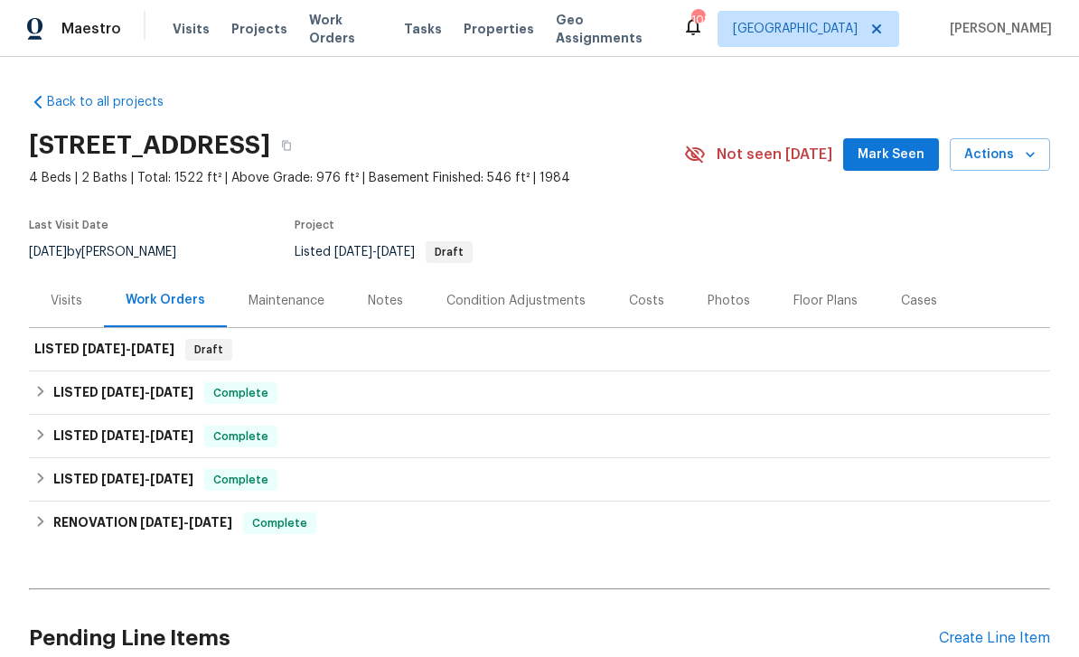
scroll to position [-2, 0]
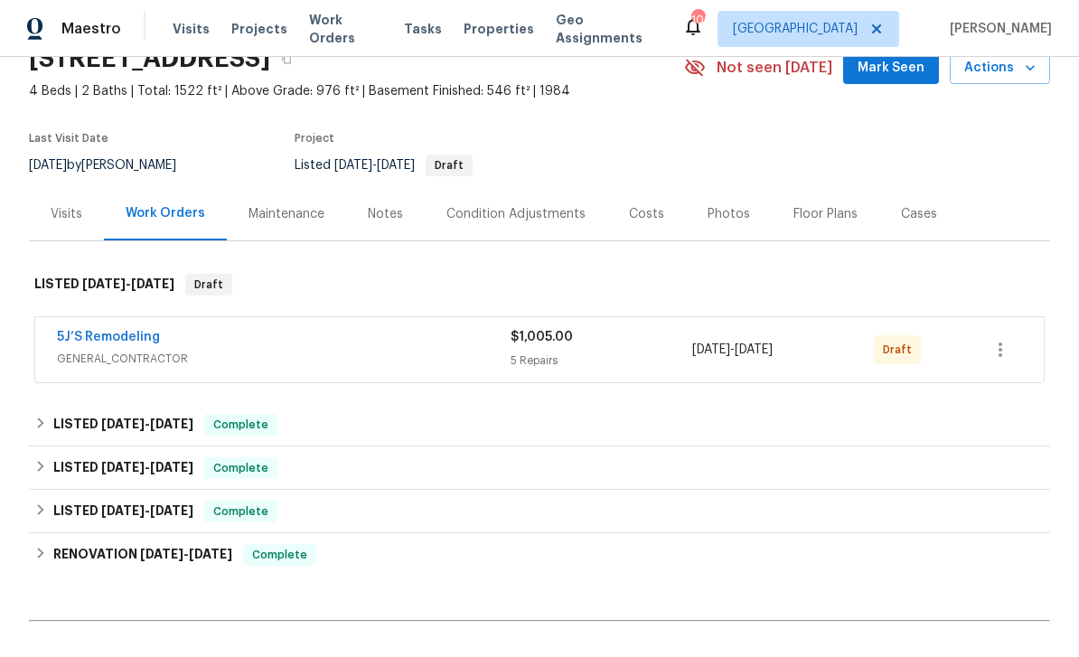
scroll to position [89, 0]
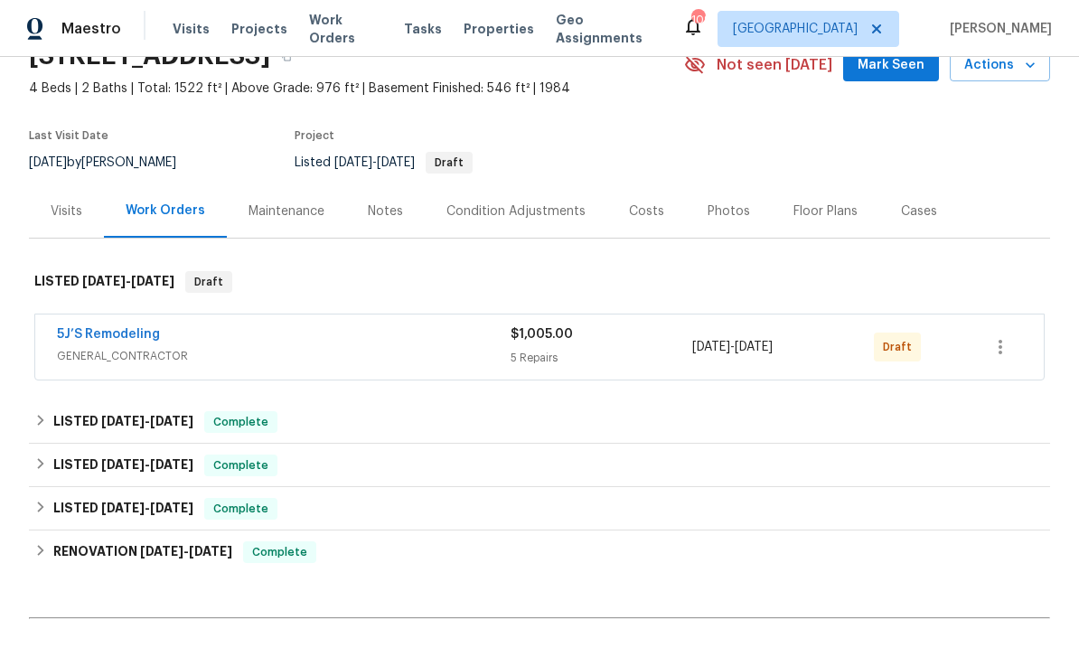
click at [103, 338] on link "5J’S Remodeling" at bounding box center [108, 334] width 103 height 13
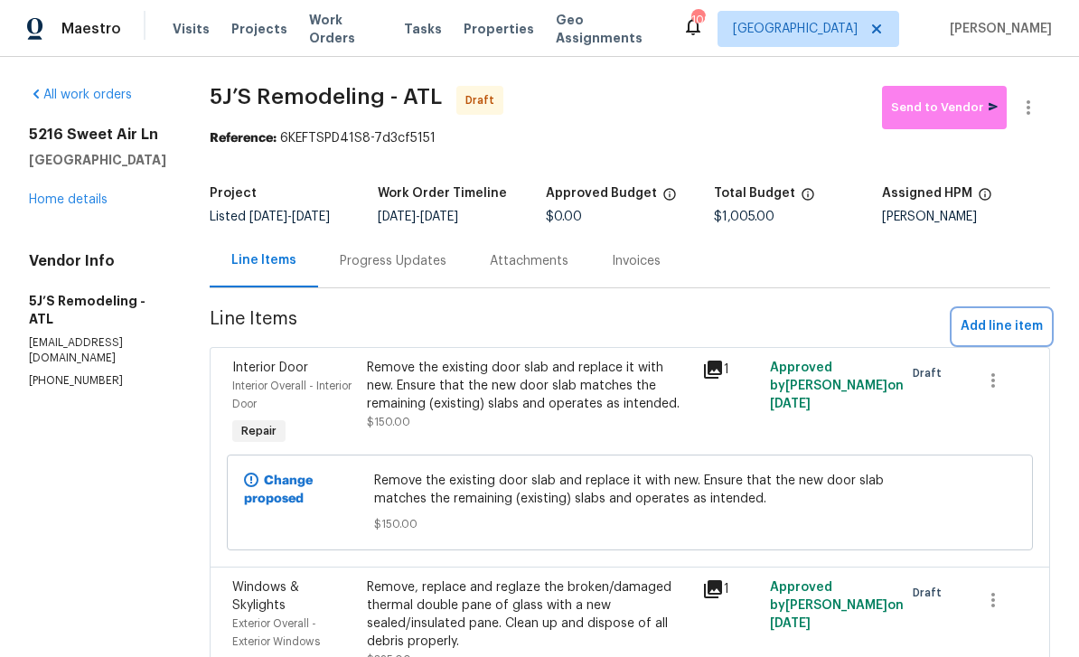
click at [1012, 338] on span "Add line item" at bounding box center [1001, 326] width 82 height 23
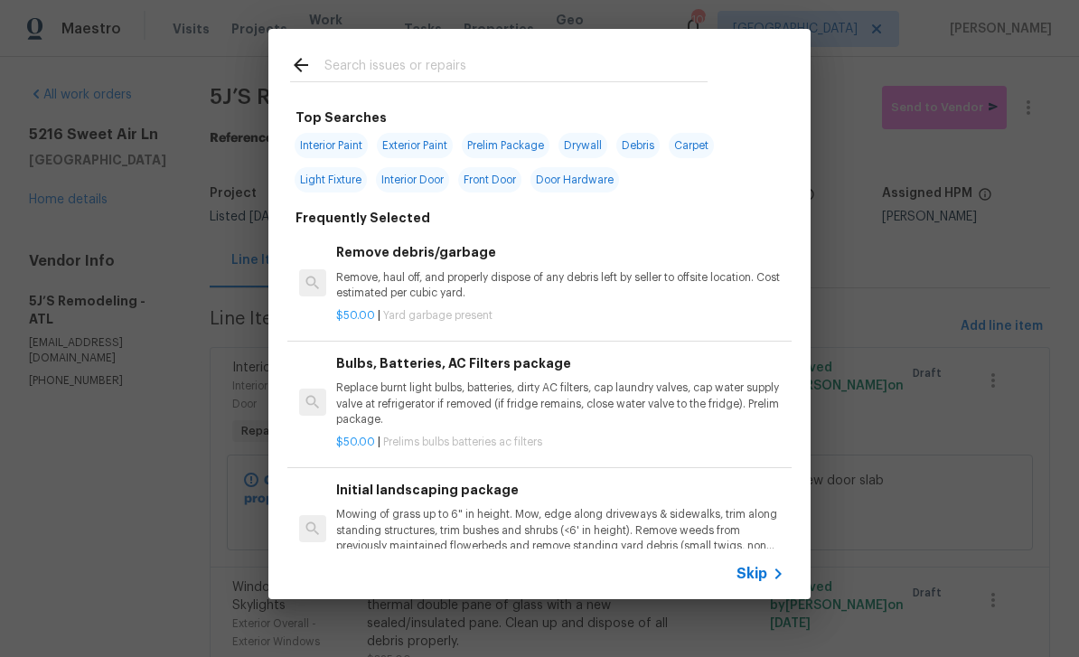
click at [681, 63] on input "text" at bounding box center [515, 67] width 383 height 27
click at [678, 64] on input "text" at bounding box center [515, 67] width 383 height 27
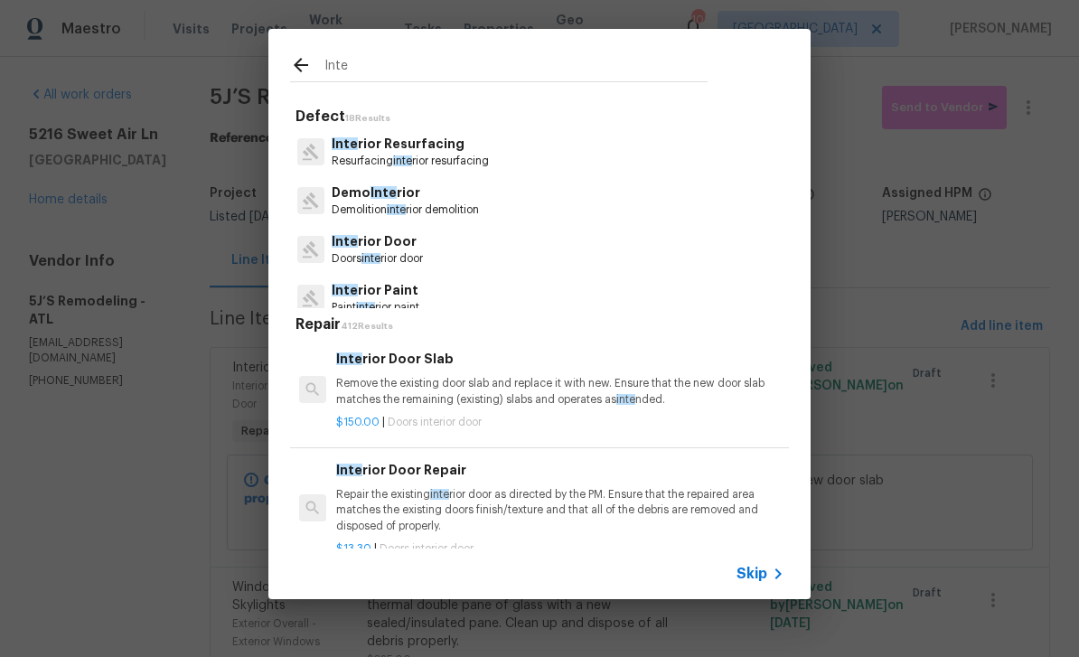
click at [679, 70] on input "Inte" at bounding box center [515, 67] width 383 height 27
type input "I"
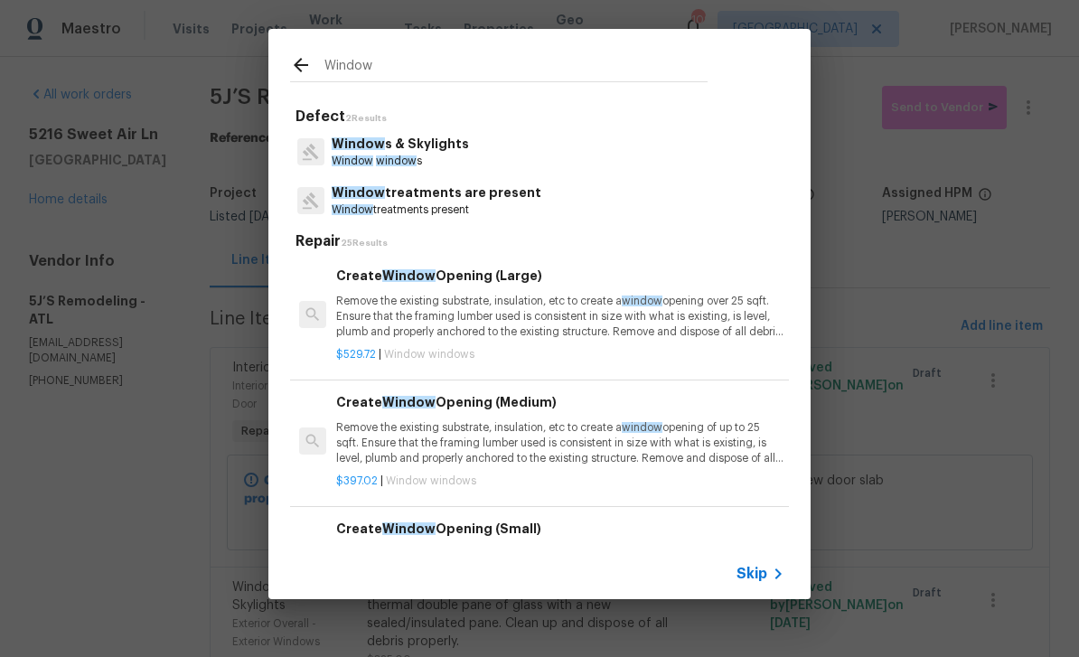
type input "Window"
click at [473, 161] on div "Window s & Skylights Window window s" at bounding box center [539, 151] width 499 height 49
click at [470, 150] on div "Window s & Skylights Window window s" at bounding box center [539, 151] width 499 height 49
click at [761, 578] on span "Skip" at bounding box center [751, 574] width 31 height 18
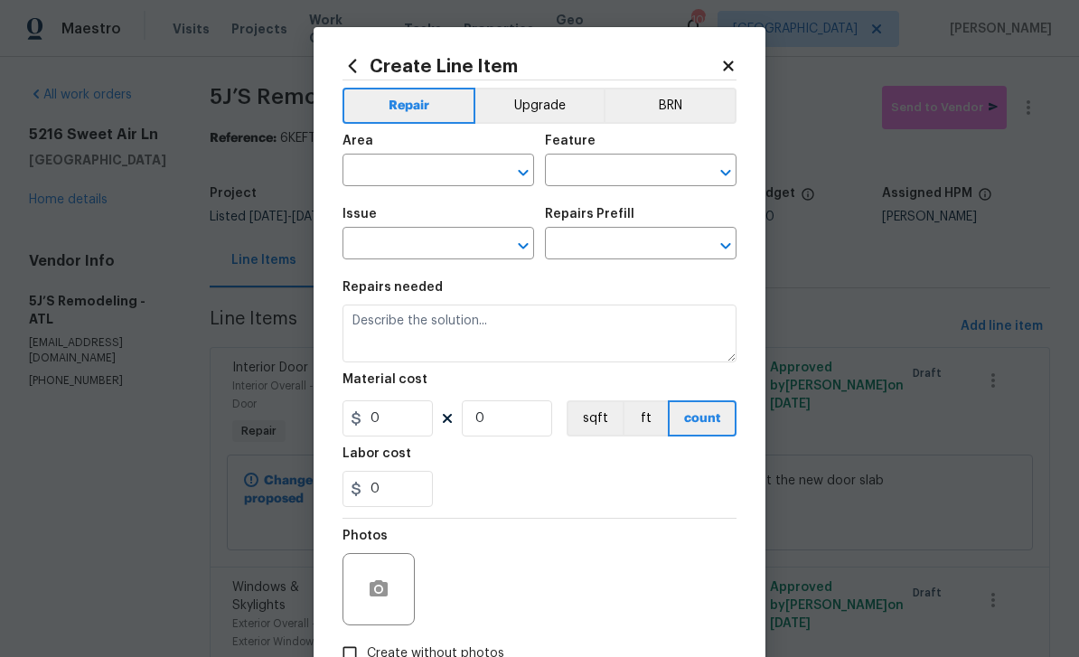
click at [470, 173] on input "text" at bounding box center [412, 172] width 141 height 28
click at [463, 245] on li "Exterior Overall" at bounding box center [438, 244] width 192 height 30
type input "Exterior Overall"
click at [628, 173] on input "text" at bounding box center [615, 172] width 141 height 28
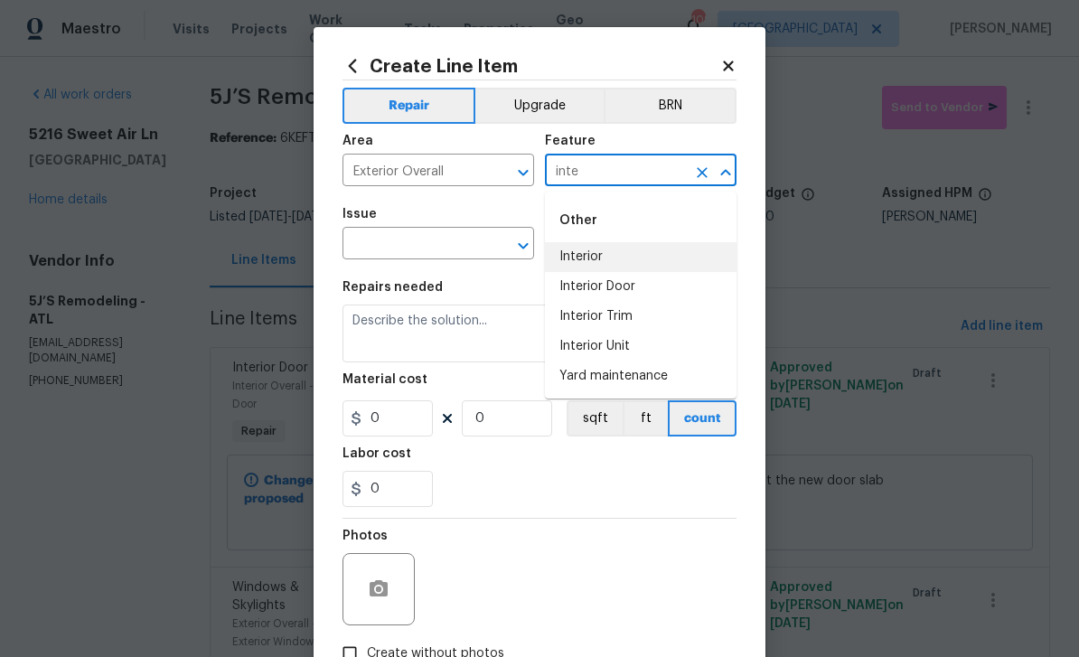
click at [642, 254] on li "Interior" at bounding box center [641, 257] width 192 height 30
type input "Interior"
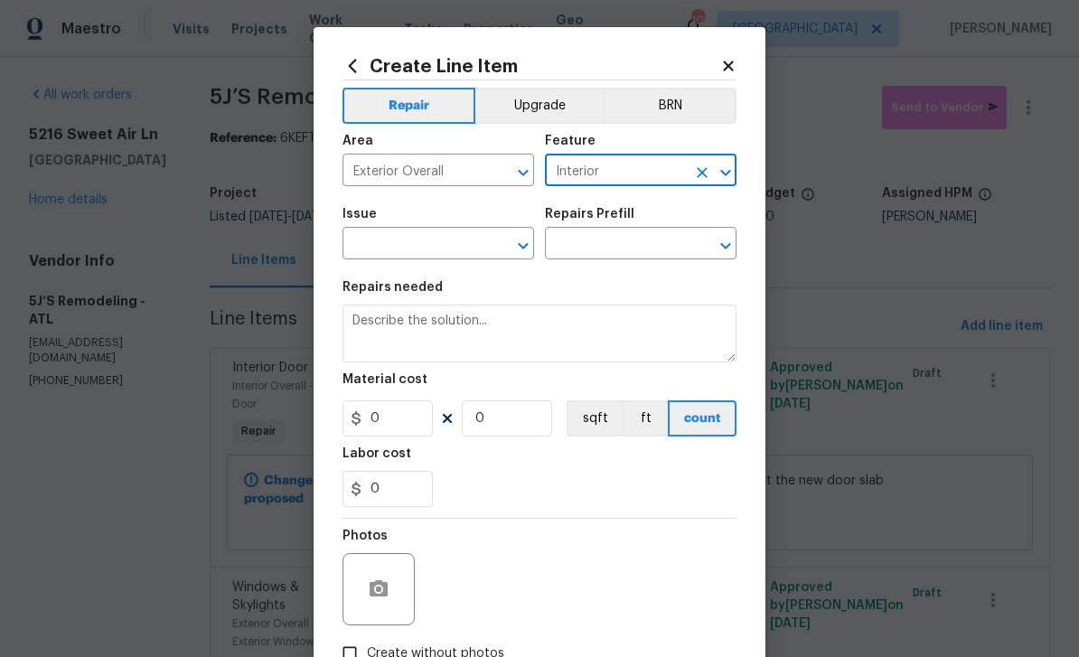
click at [472, 238] on input "text" at bounding box center [412, 245] width 141 height 28
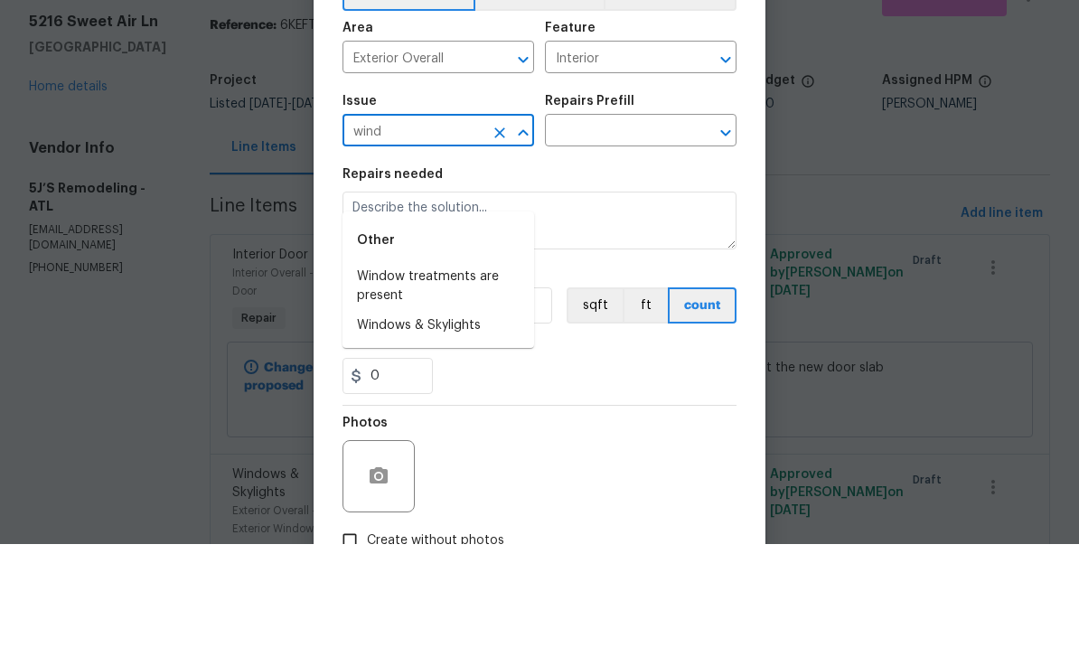
scroll to position [58, 0]
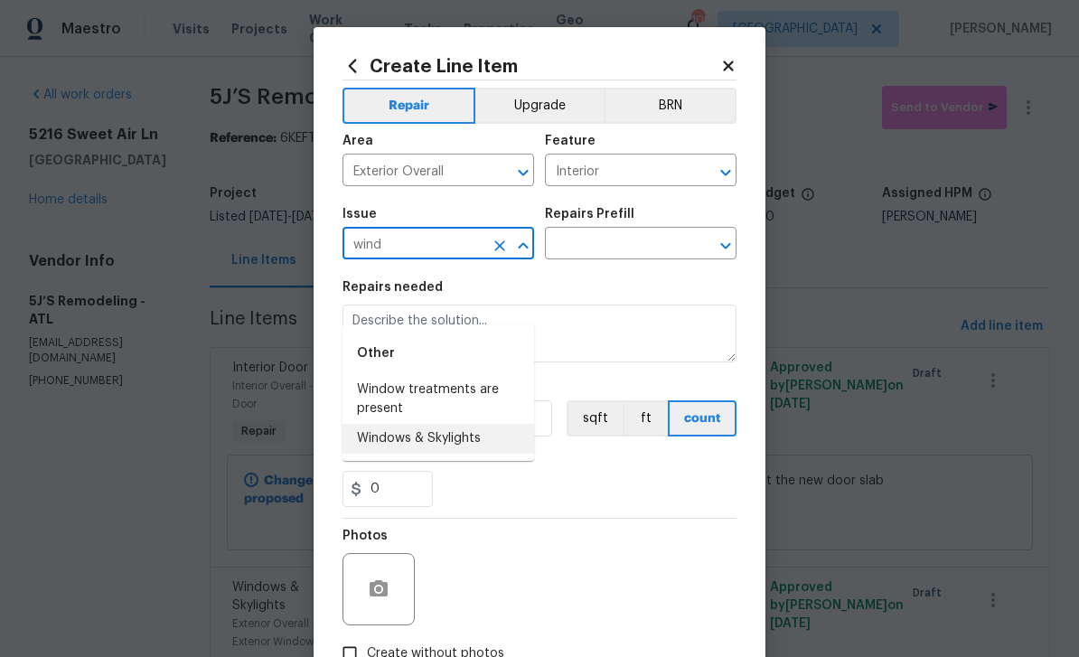
click at [486, 424] on li "Windows & Skylights" at bounding box center [438, 439] width 192 height 30
type input "Windows & Skylights"
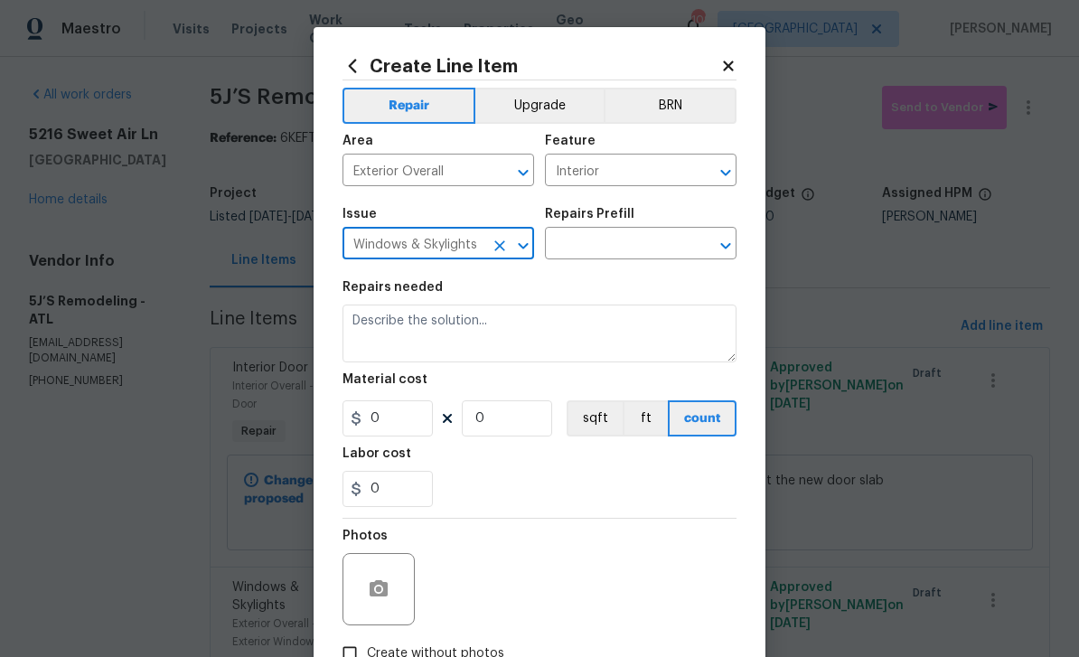
click at [623, 257] on input "text" at bounding box center [615, 245] width 141 height 28
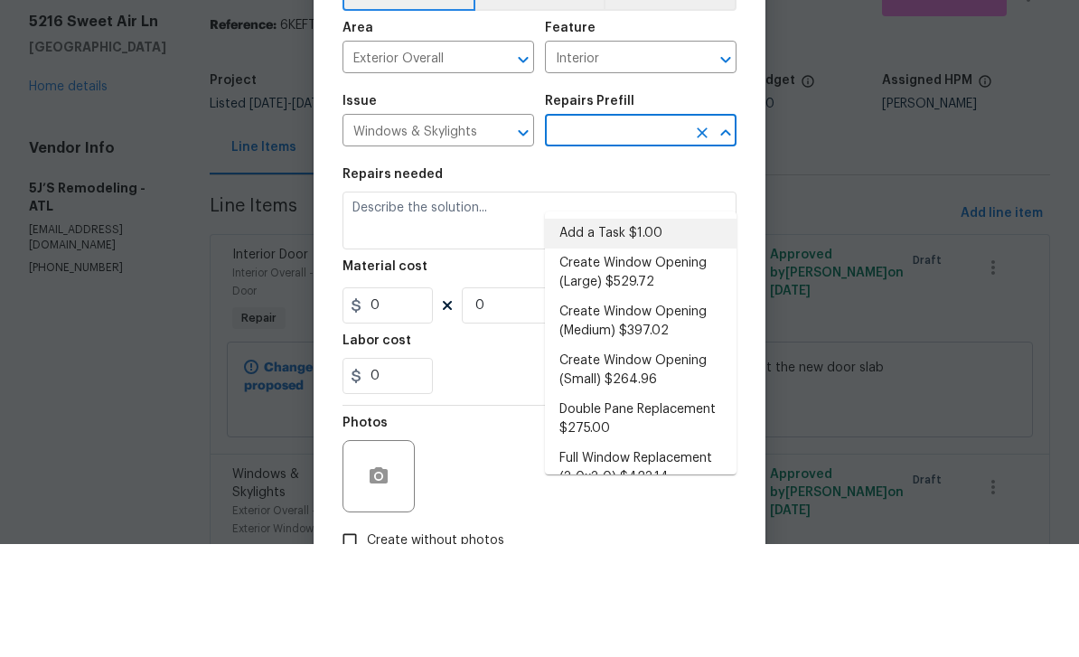
click at [656, 332] on li "Add a Task $1.00" at bounding box center [641, 347] width 192 height 30
type input "Add a Task $1.00"
type textarea "HPM to detail"
type input "1"
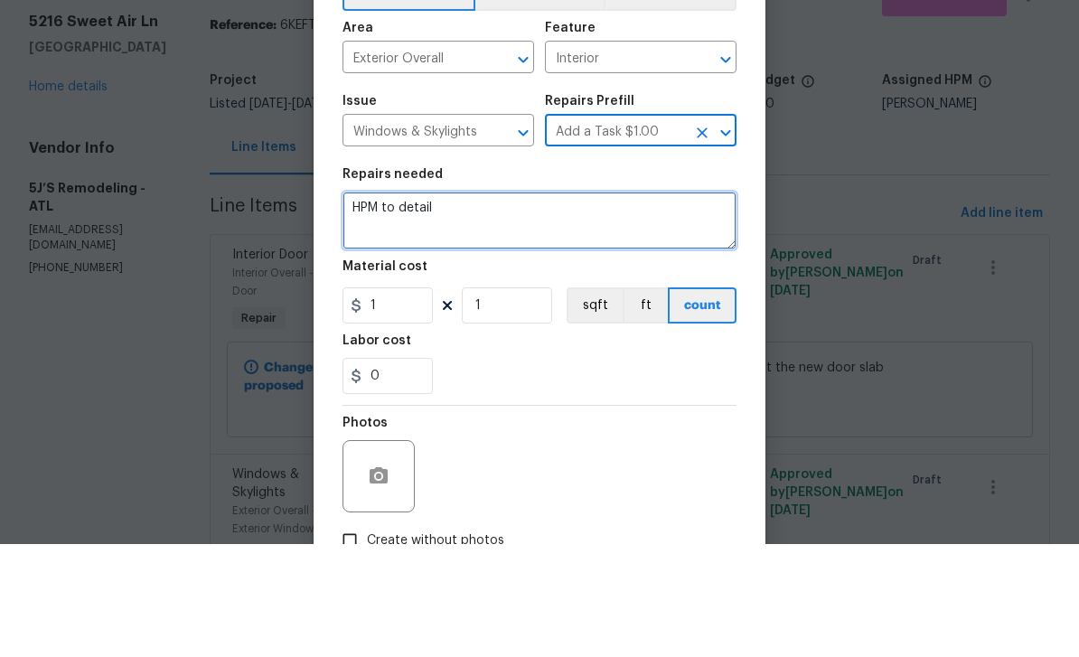
click at [540, 304] on textarea "HPM to detail" at bounding box center [539, 333] width 394 height 58
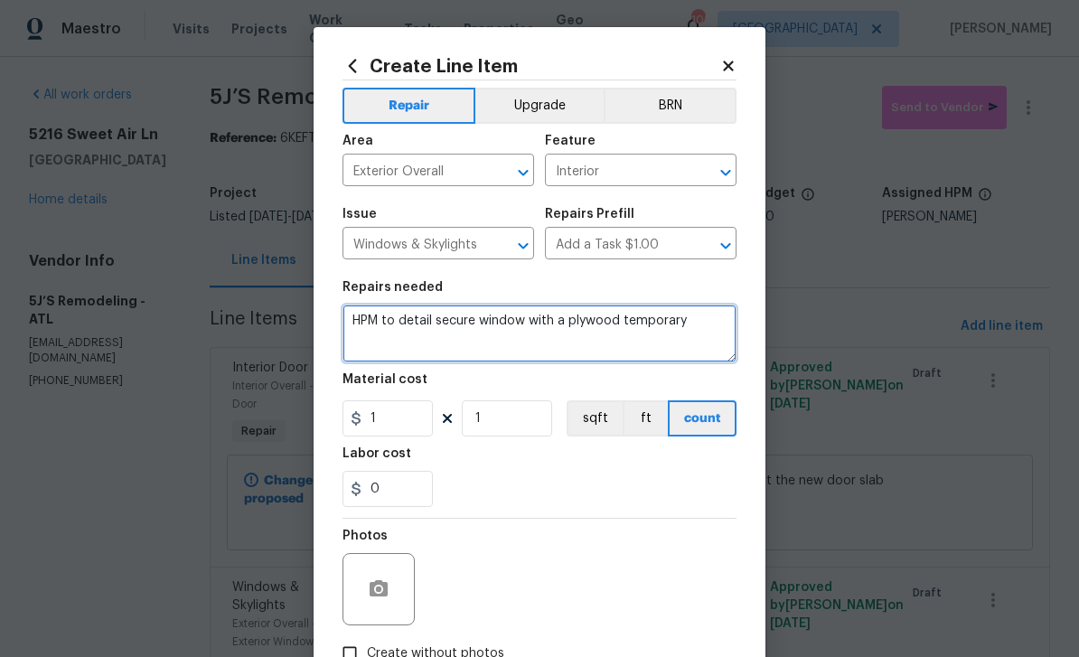
type textarea "HPM to detail secure window with a plywood temporary"
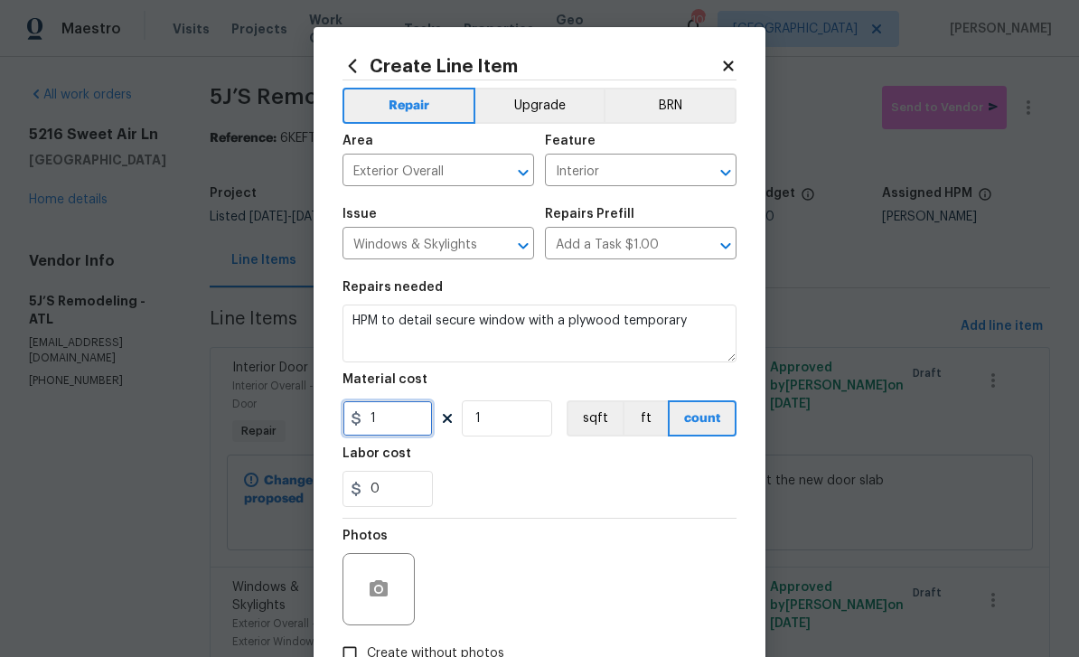
click at [407, 425] on input "1" at bounding box center [387, 418] width 90 height 36
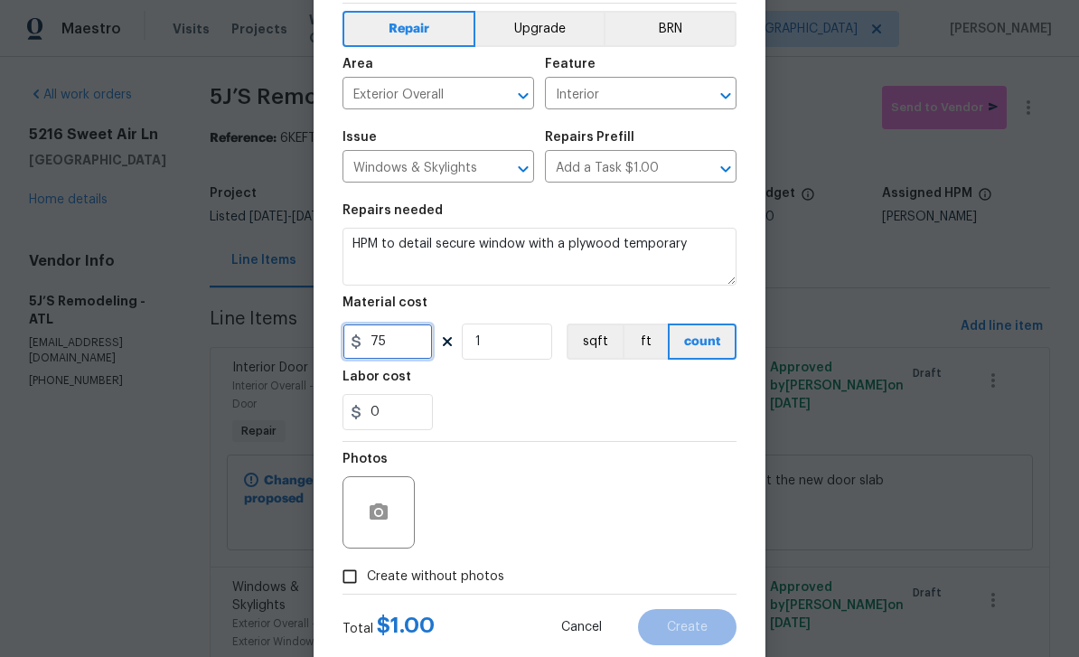
type input "75"
click at [360, 577] on input "Create without photos" at bounding box center [349, 576] width 34 height 34
checkbox input "true"
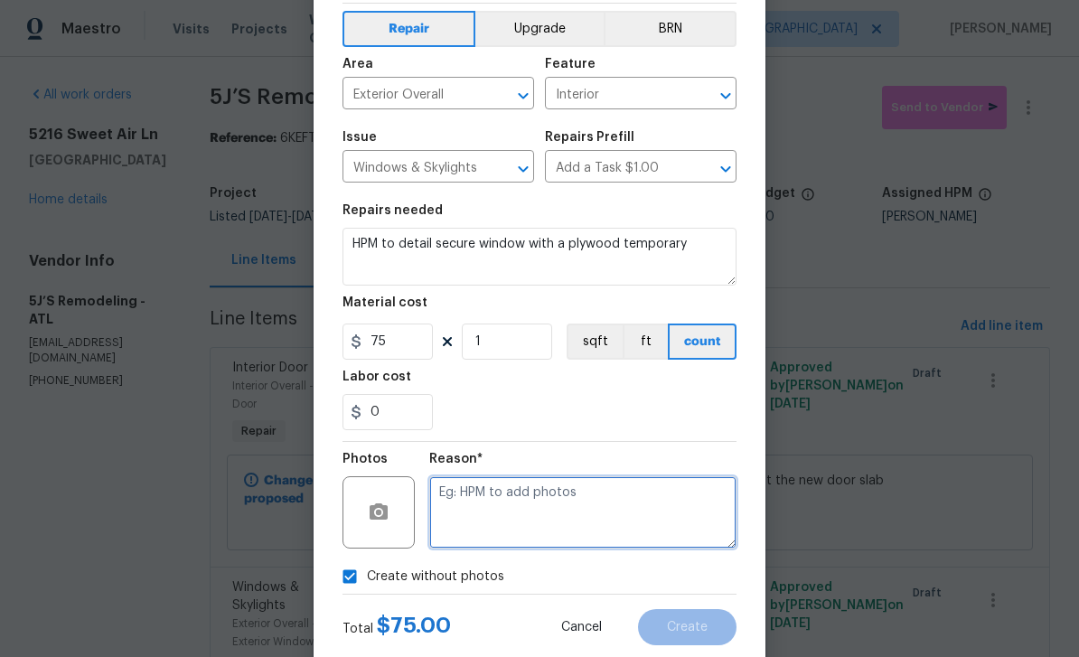
click at [511, 517] on textarea at bounding box center [582, 512] width 307 height 72
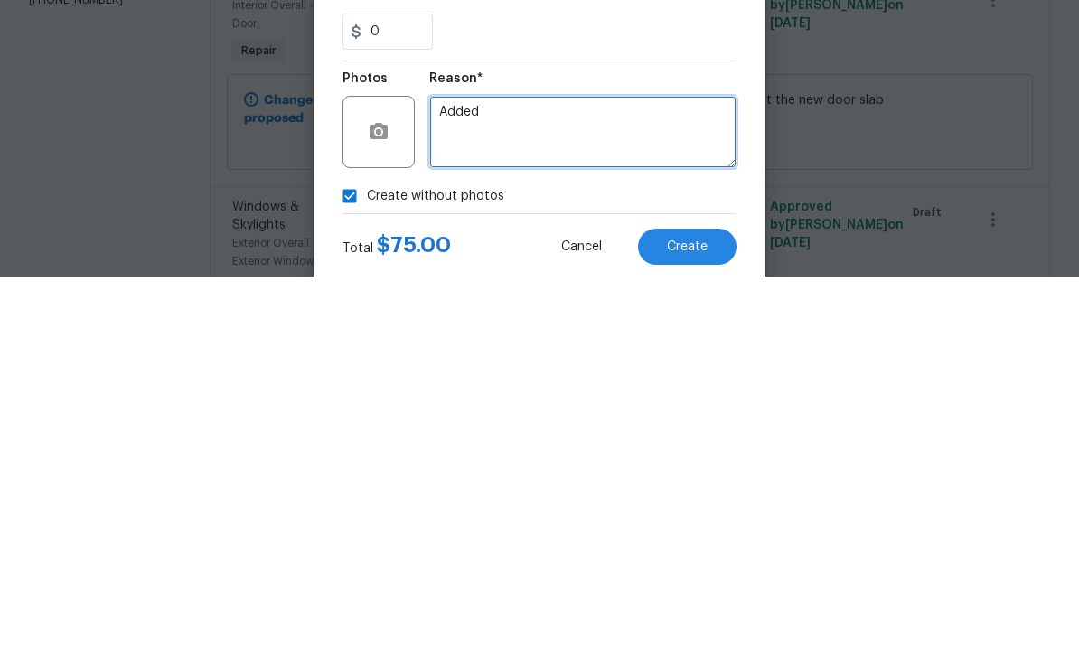
type textarea "Added"
click at [696, 594] on div "Total $ 75.00 Cancel Create" at bounding box center [539, 619] width 394 height 51
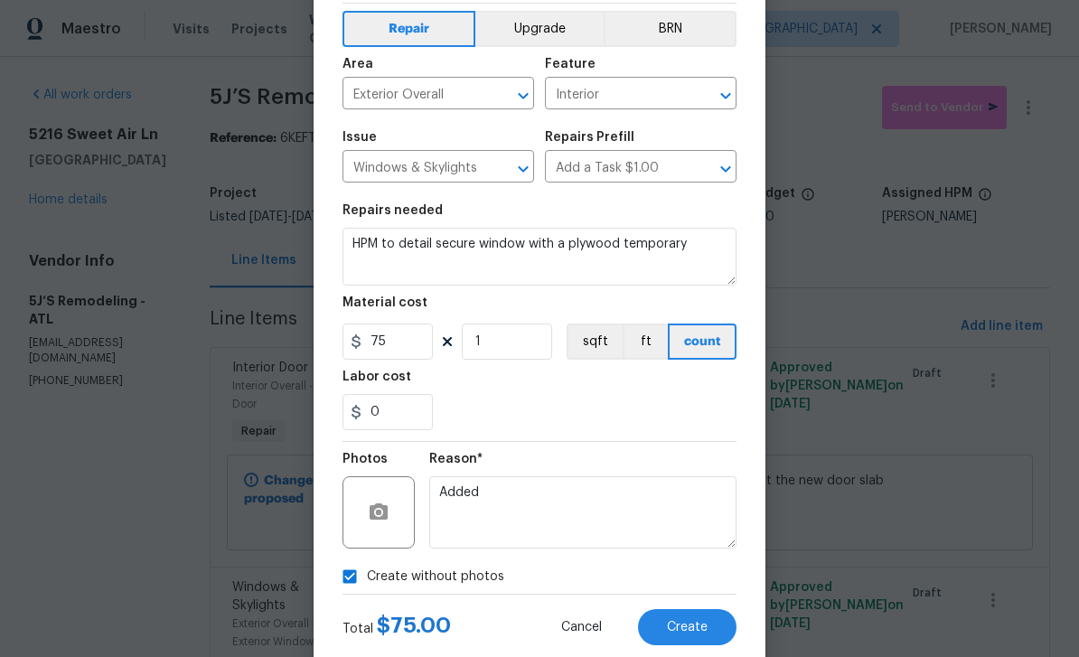
click at [709, 621] on button "Create" at bounding box center [687, 627] width 98 height 36
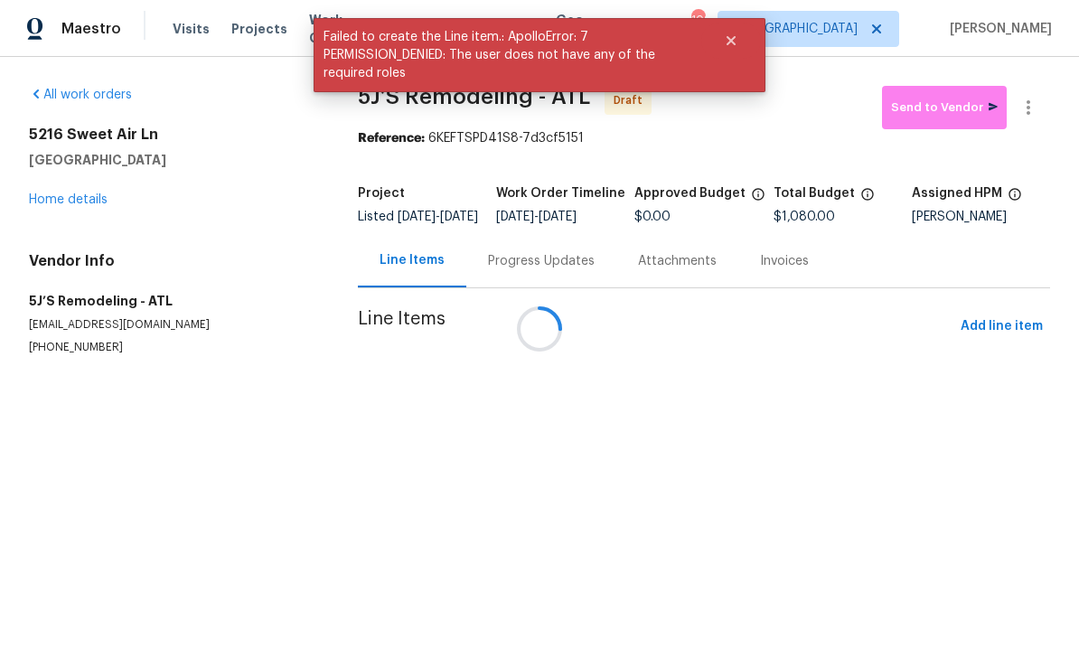
scroll to position [0, 0]
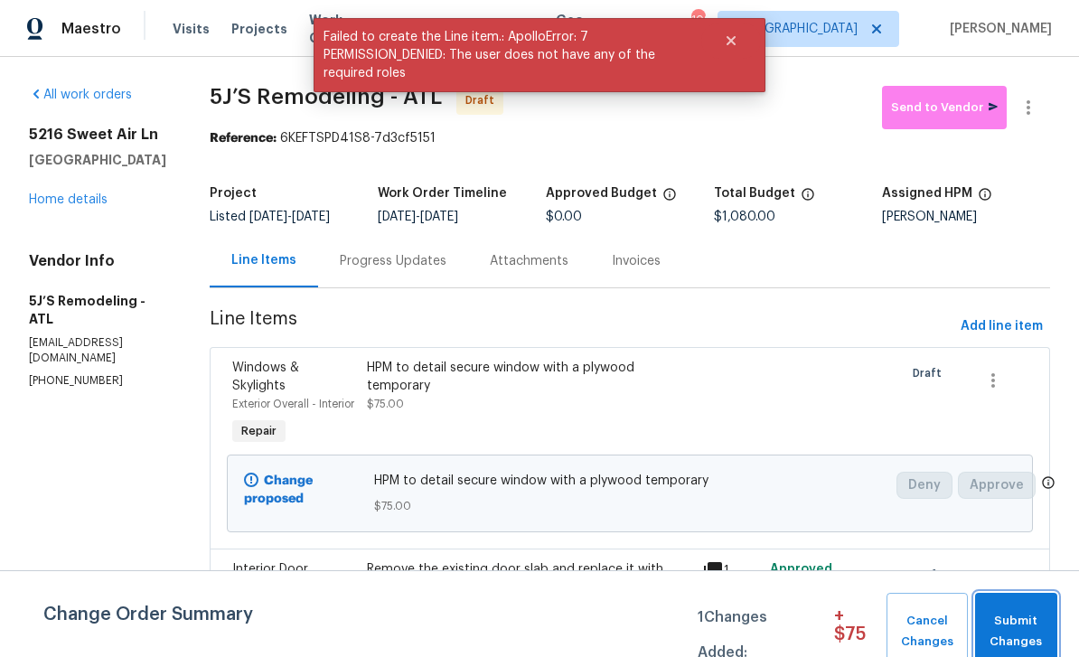
click at [1035, 620] on span "Submit Changes" at bounding box center [1016, 632] width 64 height 42
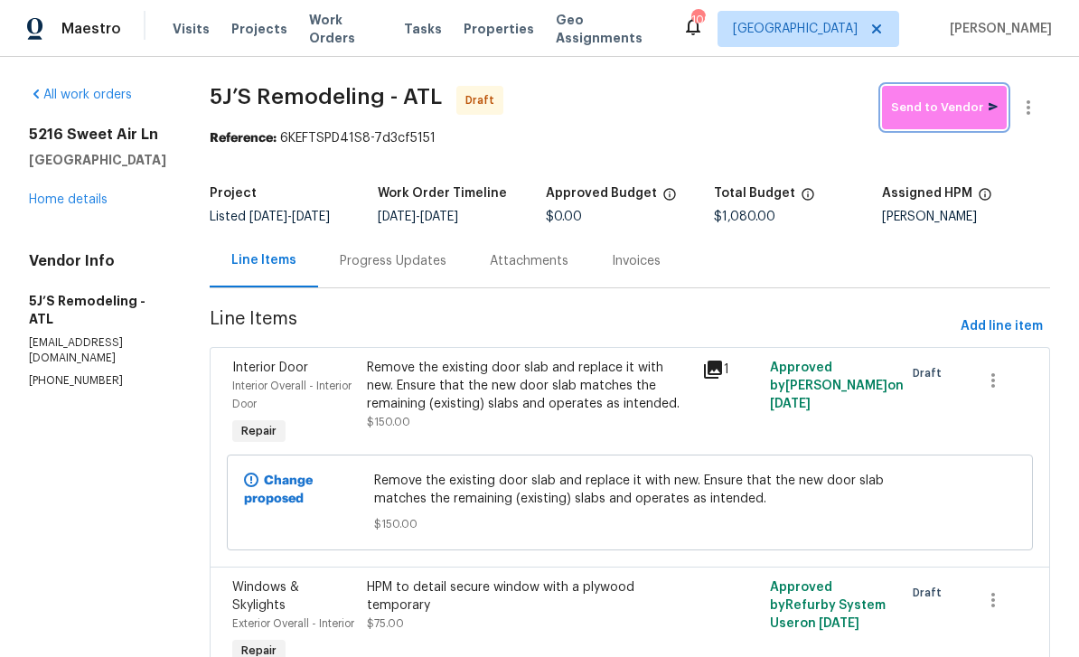
click at [959, 110] on span "Send to Vendor" at bounding box center [944, 108] width 107 height 21
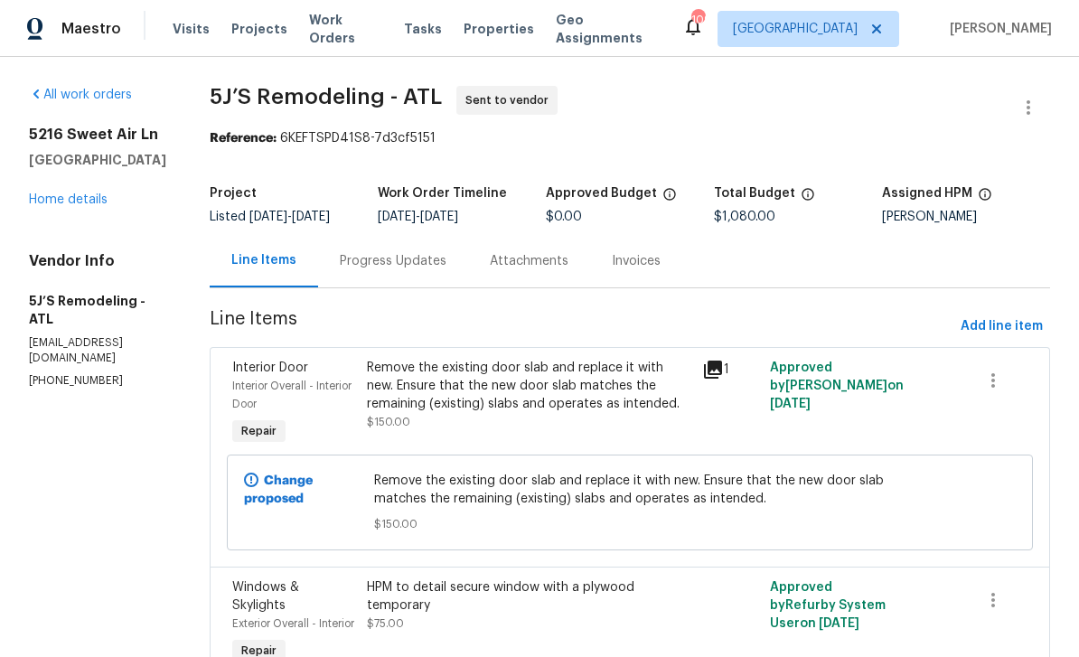
click at [75, 206] on link "Home details" at bounding box center [68, 199] width 79 height 13
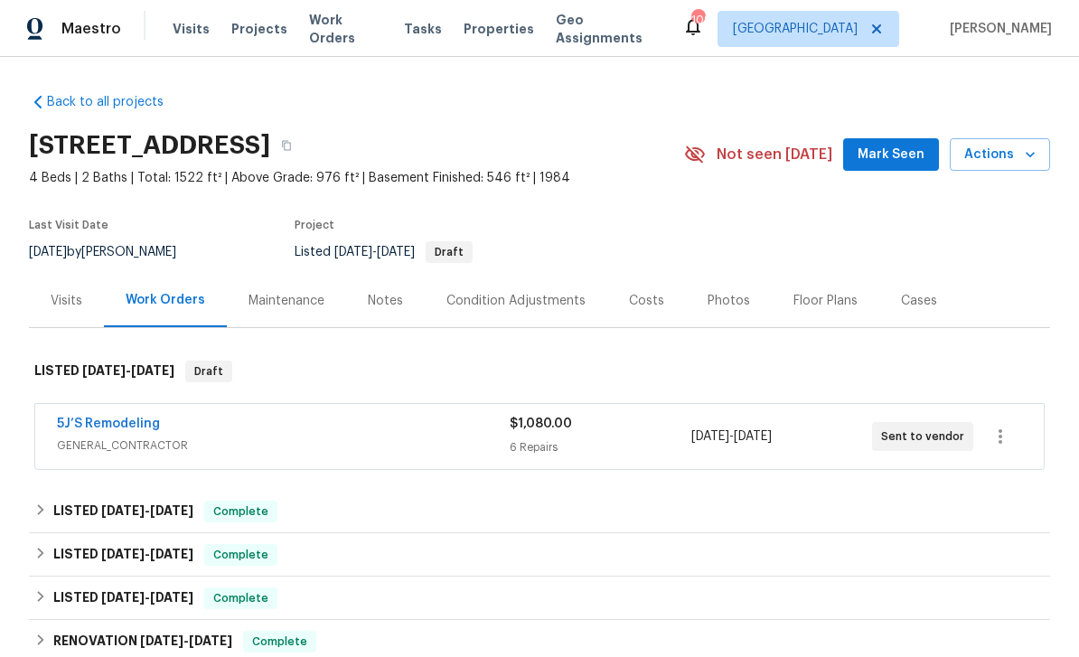
click at [357, 33] on span "Work Orders" at bounding box center [345, 29] width 73 height 36
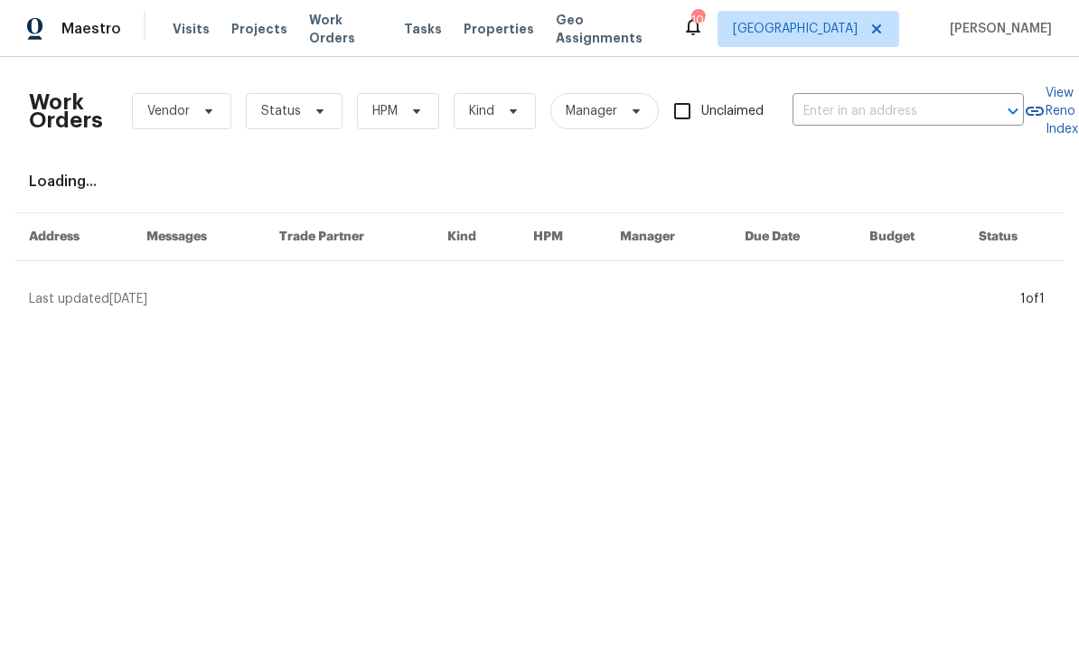
click at [856, 107] on input "text" at bounding box center [882, 112] width 181 height 28
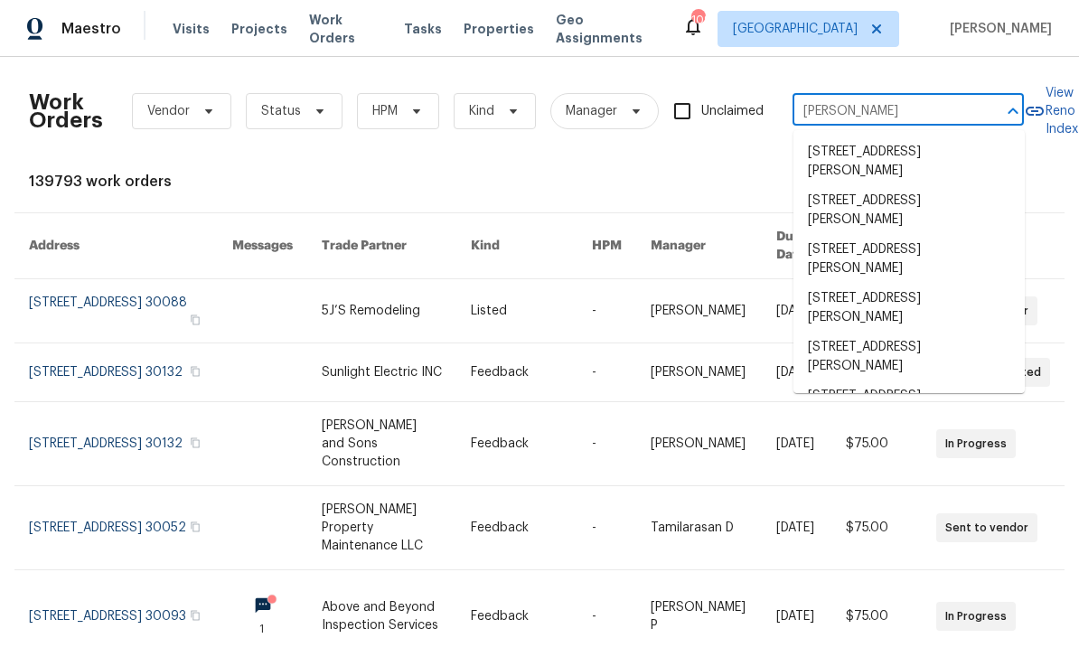
click at [893, 110] on input "Tilson" at bounding box center [882, 112] width 181 height 28
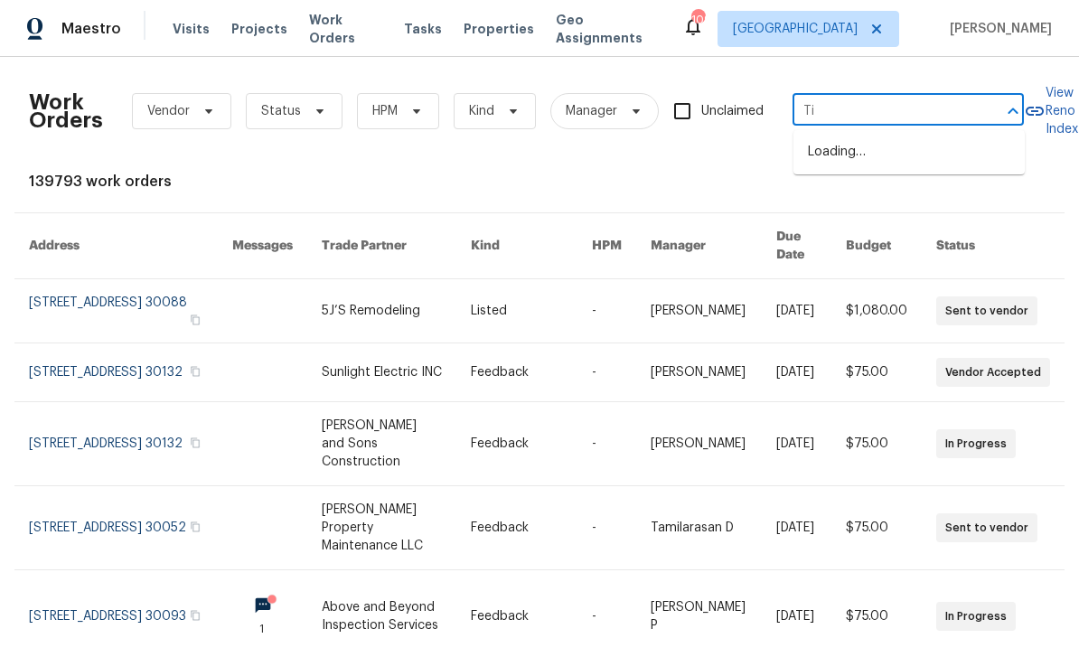
type input "T"
type input "2653 tilson"
click at [929, 155] on li "2653 Tilson Rd, Decatur, GA 30032" at bounding box center [908, 161] width 231 height 49
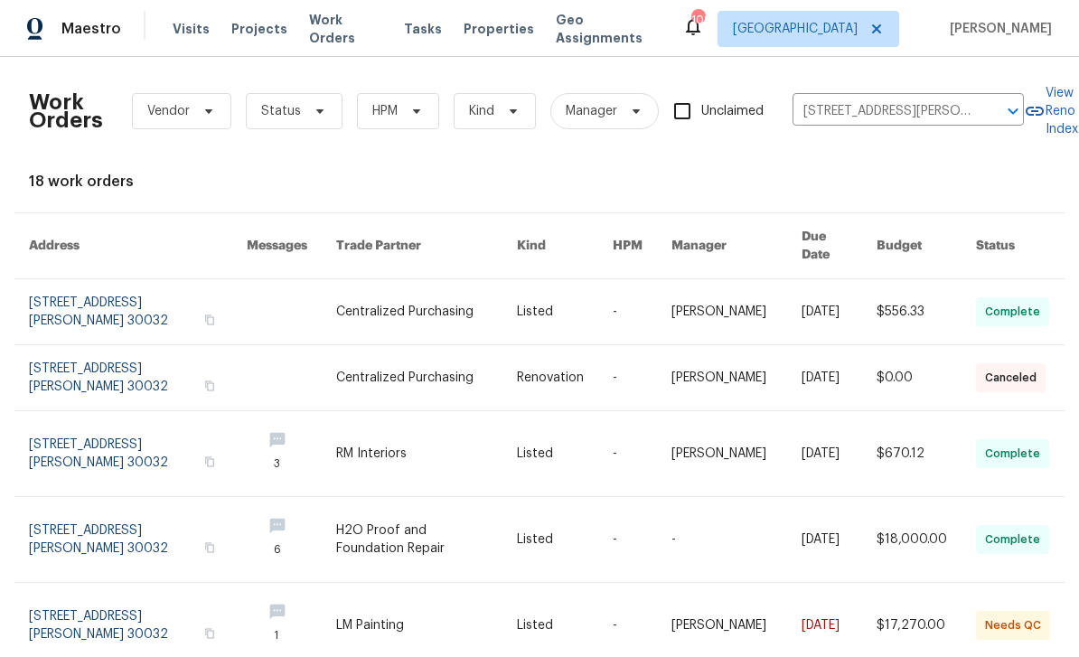
click at [83, 285] on link at bounding box center [138, 311] width 218 height 65
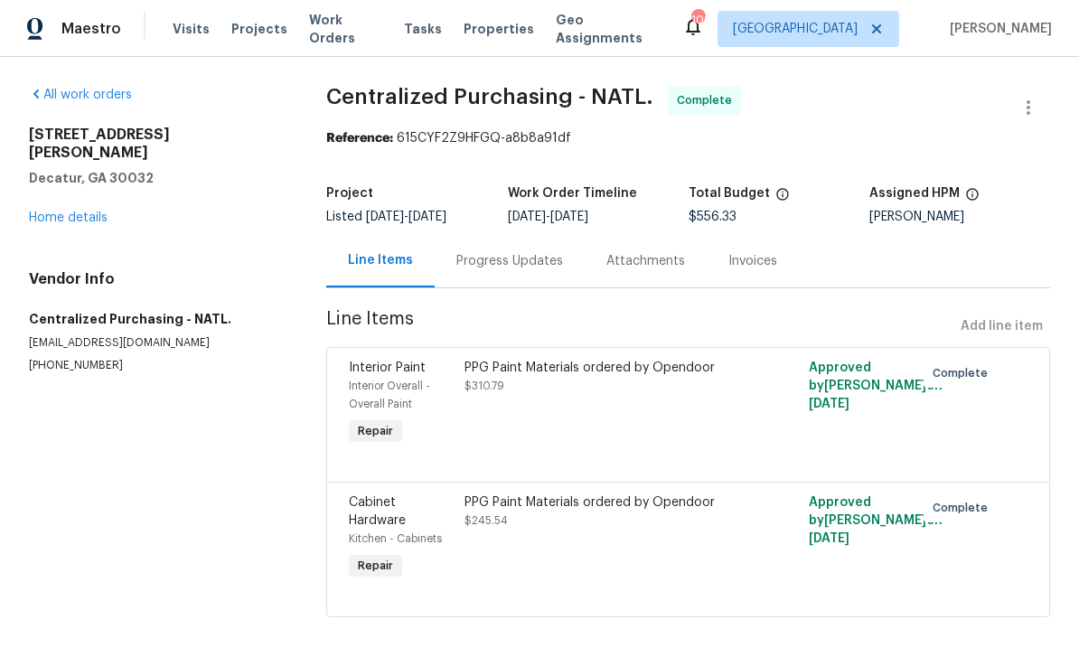
click at [62, 211] on link "Home details" at bounding box center [68, 217] width 79 height 13
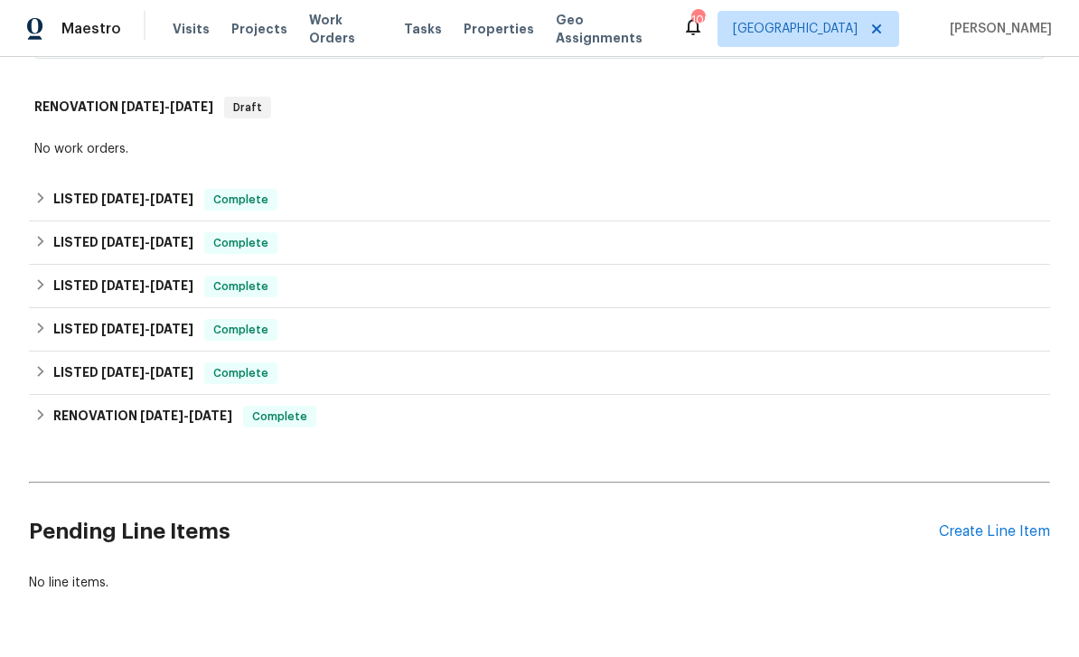
scroll to position [608, 0]
click at [1007, 528] on div "Create Line Item" at bounding box center [994, 532] width 111 height 17
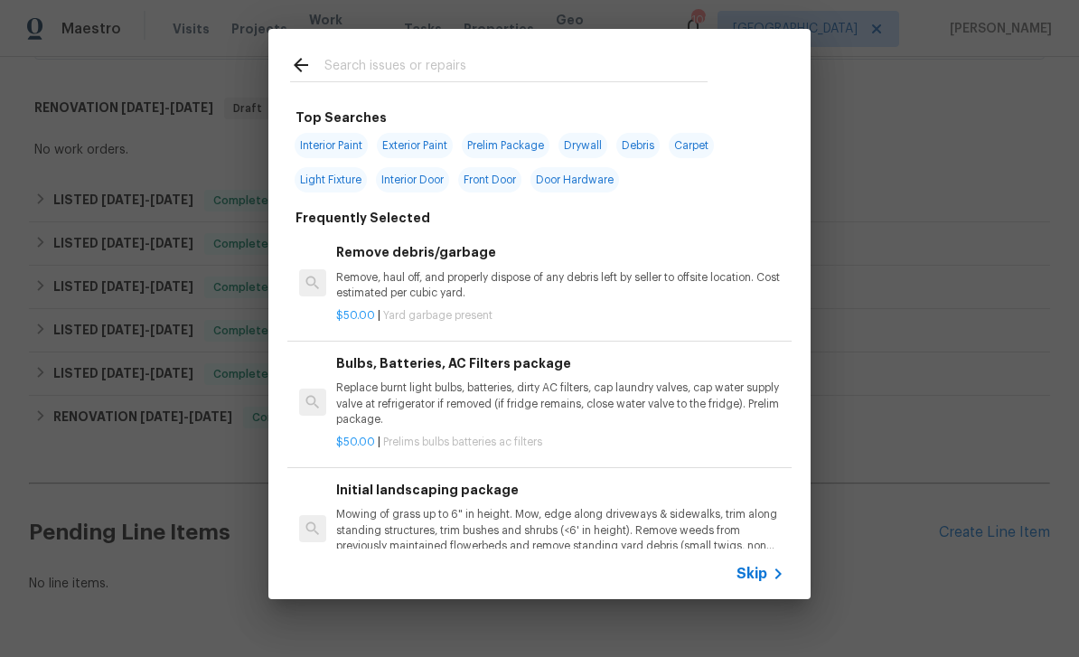
click at [511, 68] on input "text" at bounding box center [515, 67] width 383 height 27
type input "Inter"
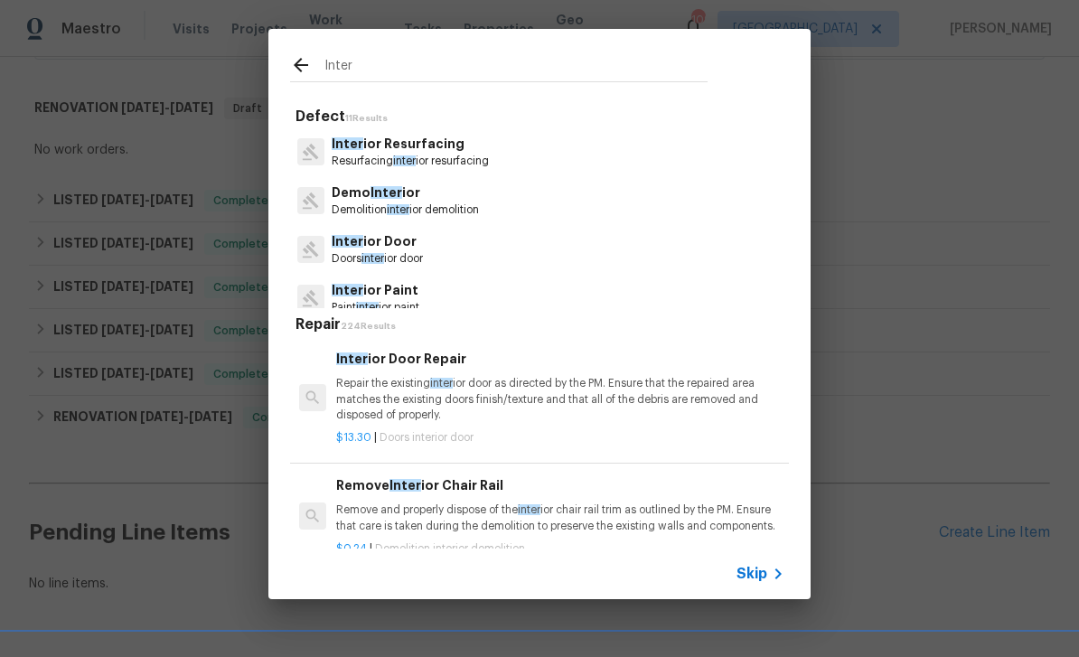
click at [423, 252] on p "Doors inter ior door" at bounding box center [377, 258] width 91 height 15
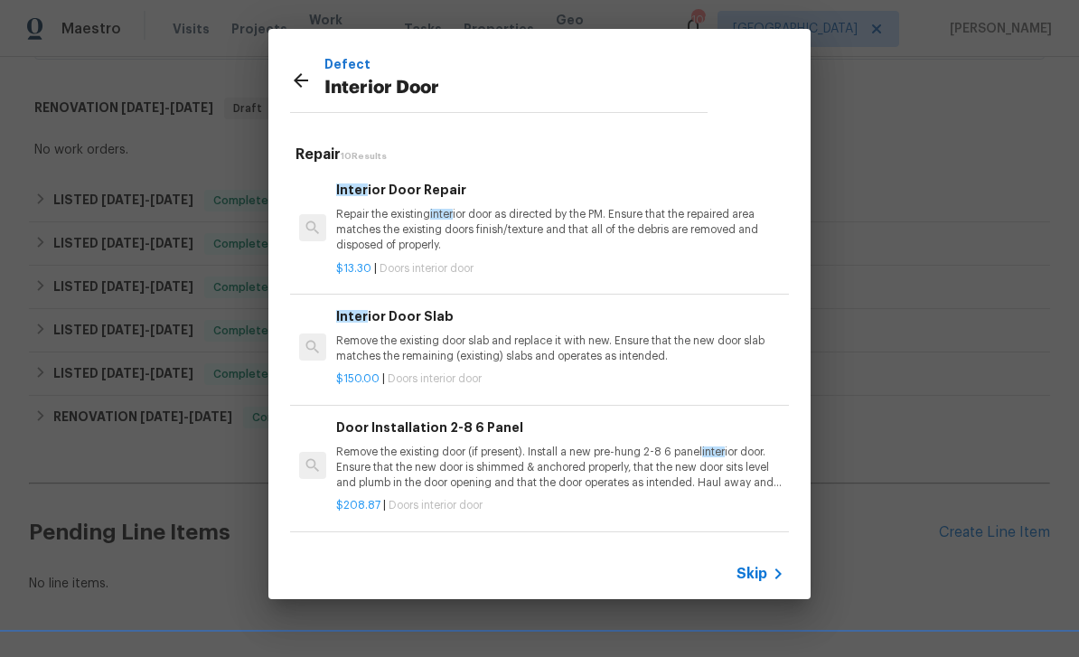
click at [768, 580] on icon at bounding box center [778, 574] width 22 height 22
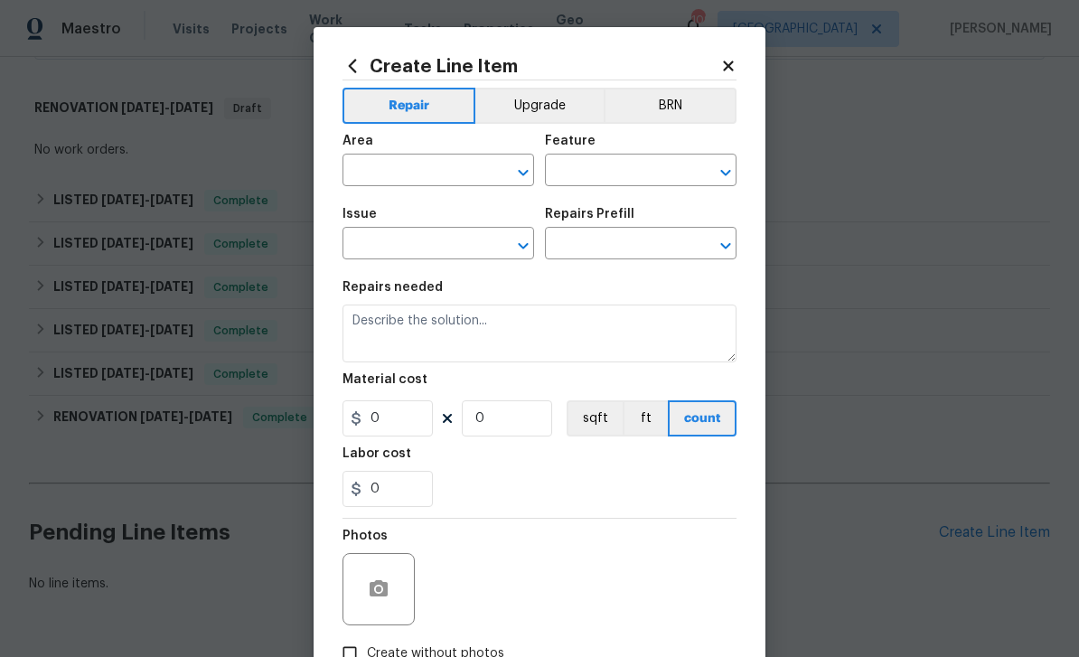
click at [476, 178] on input "text" at bounding box center [412, 172] width 141 height 28
click at [457, 243] on li "Interior Overall" at bounding box center [438, 244] width 192 height 30
type input "Interior Overall"
click at [639, 173] on input "text" at bounding box center [615, 172] width 141 height 28
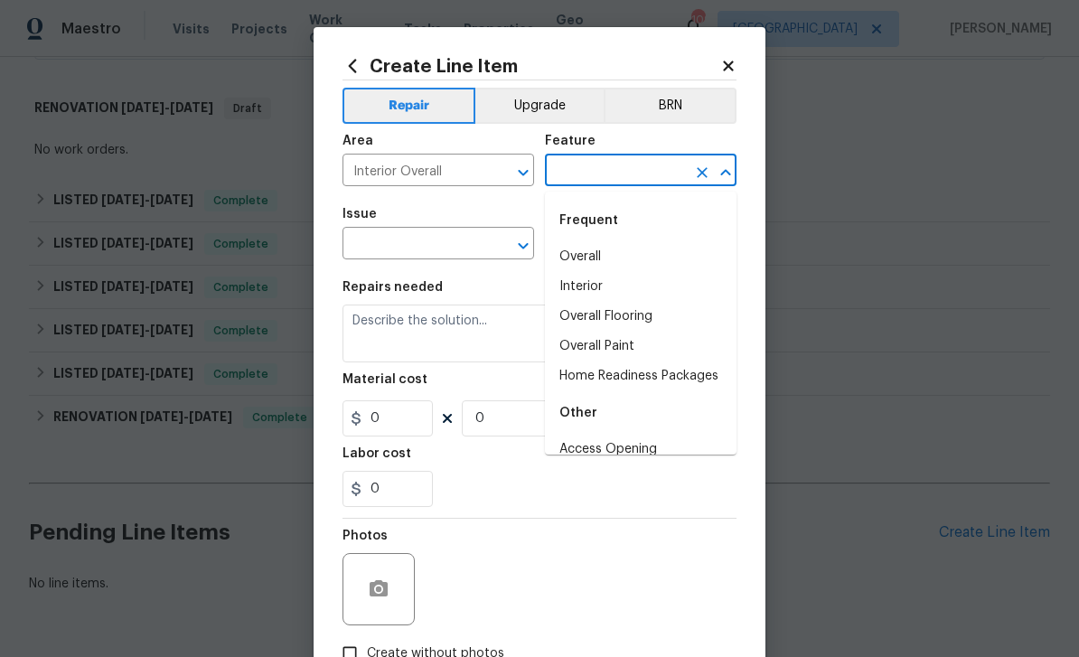
click at [623, 257] on li "Overall" at bounding box center [641, 257] width 192 height 30
type input "Overall"
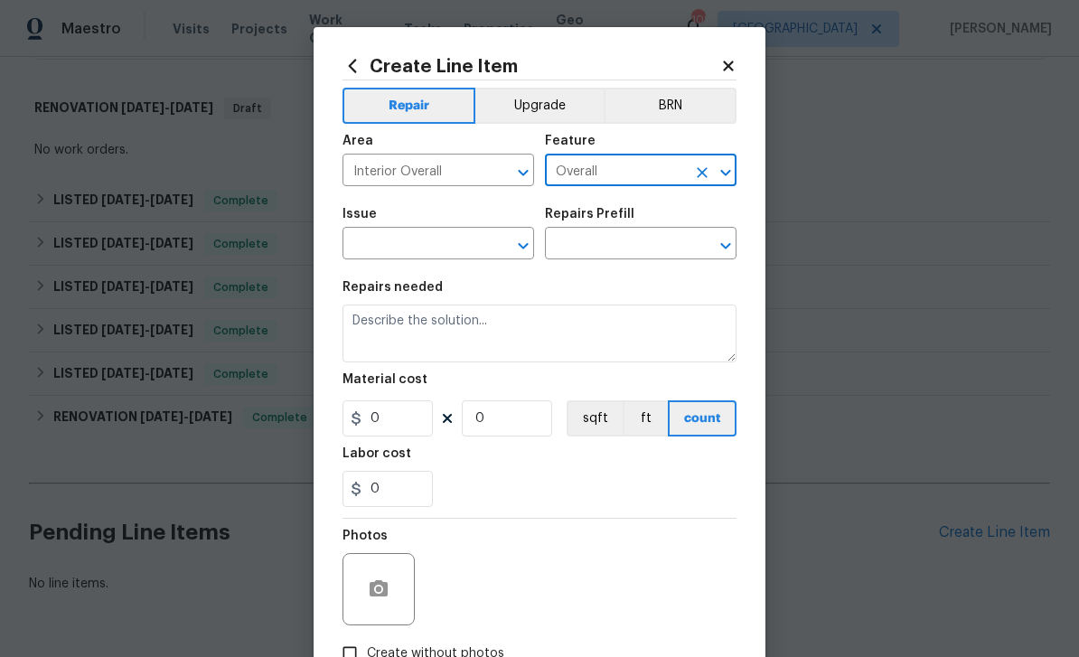
click at [444, 236] on input "text" at bounding box center [412, 245] width 141 height 28
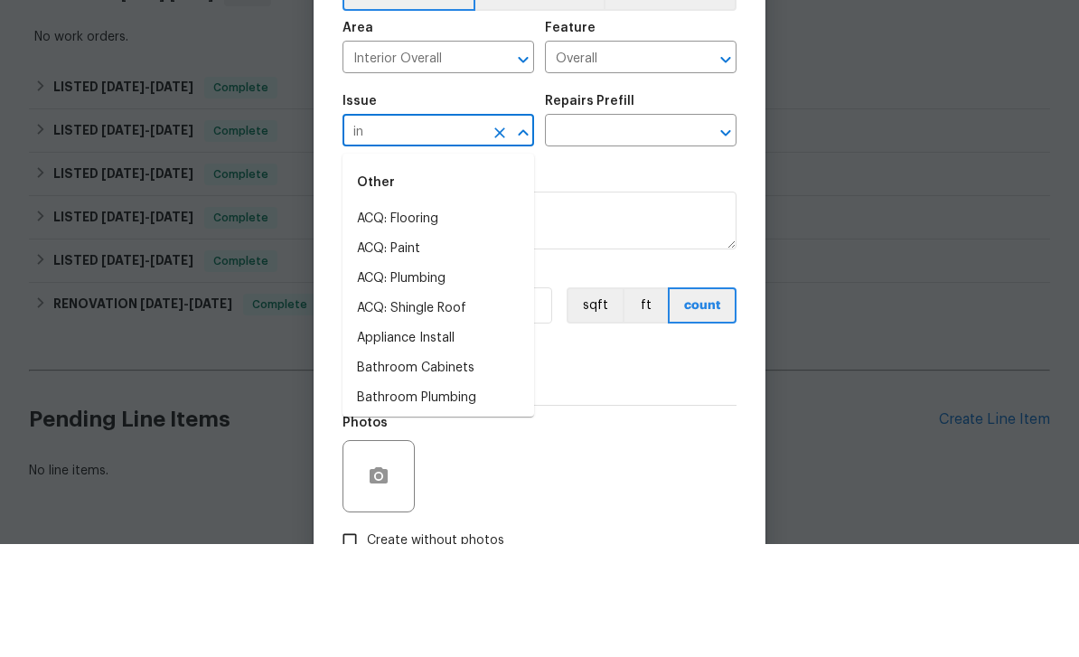
type input "i"
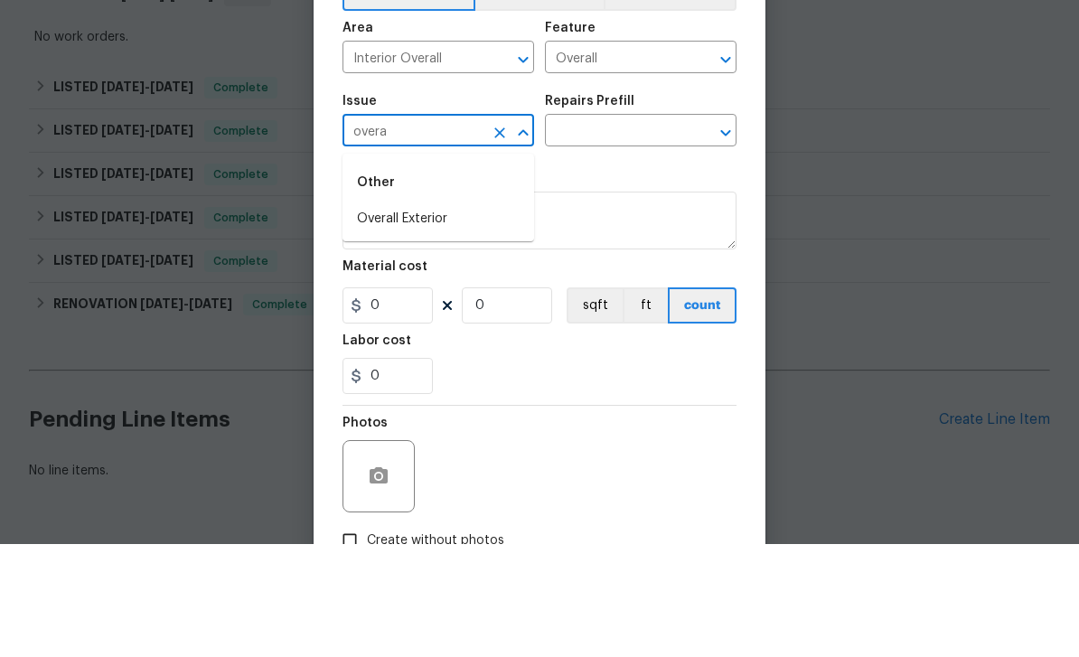
click at [457, 317] on li "Overall Exterior" at bounding box center [438, 332] width 192 height 30
type input "Overall Exterior"
click at [617, 231] on input "text" at bounding box center [615, 245] width 141 height 28
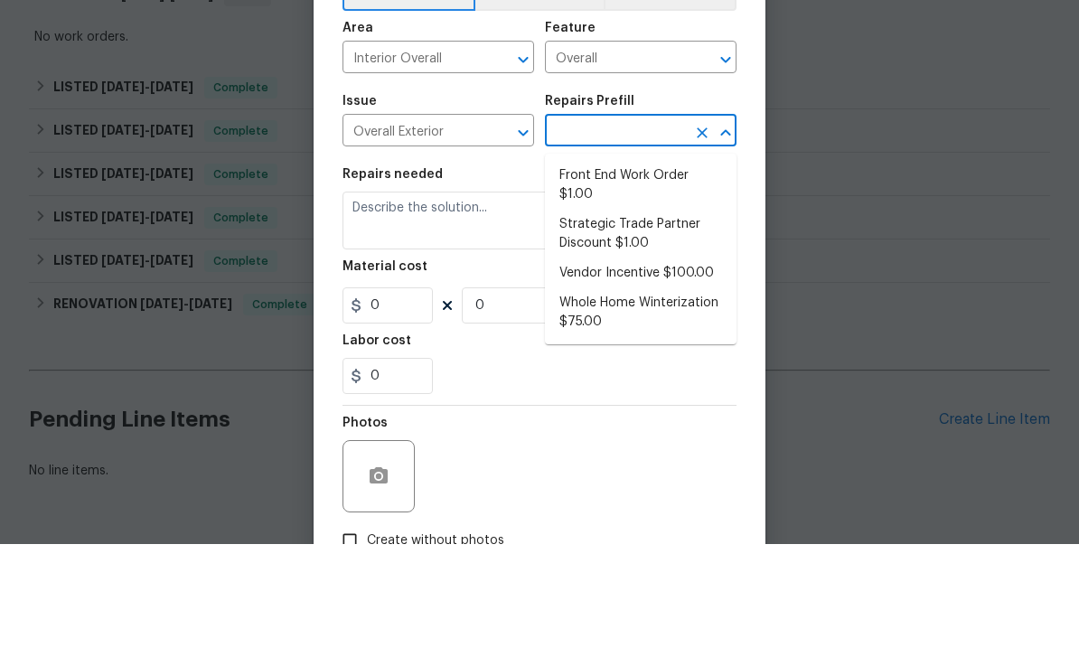
click at [677, 274] on li "Front End Work Order $1.00" at bounding box center [641, 298] width 192 height 49
type input "Front End Work Order $1.00"
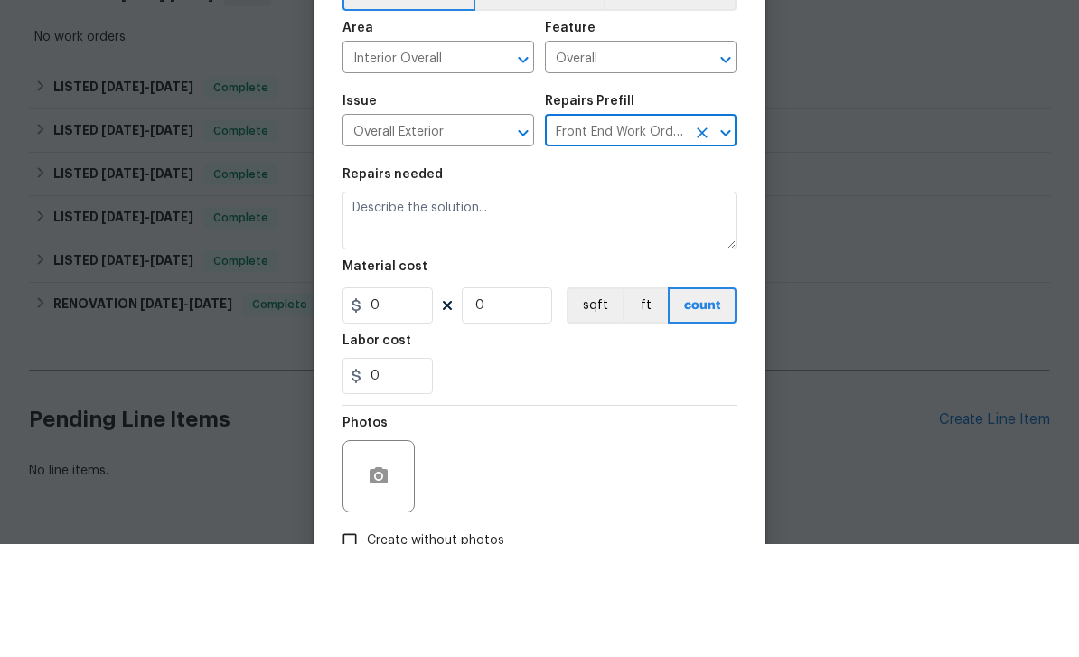
type textarea "Placeholder line item for the creation of front end work orders."
type input "1"
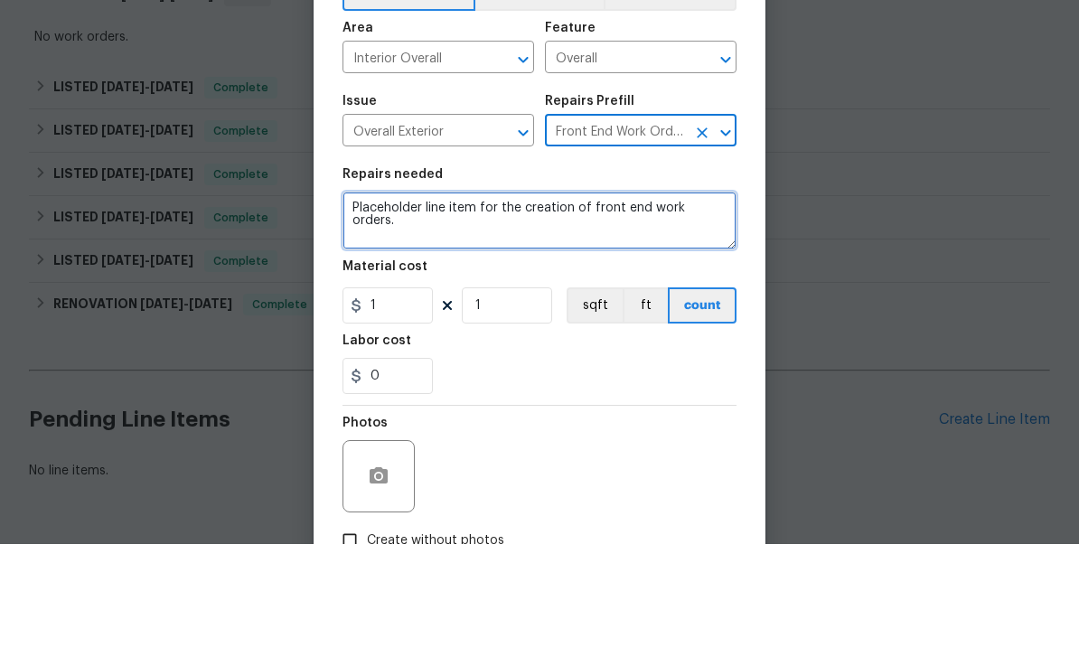
click at [707, 304] on textarea "Placeholder line item for the creation of front end work orders." at bounding box center [539, 333] width 394 height 58
click at [715, 304] on textarea "Placeholder line item for the creation of front end work orders." at bounding box center [539, 333] width 394 height 58
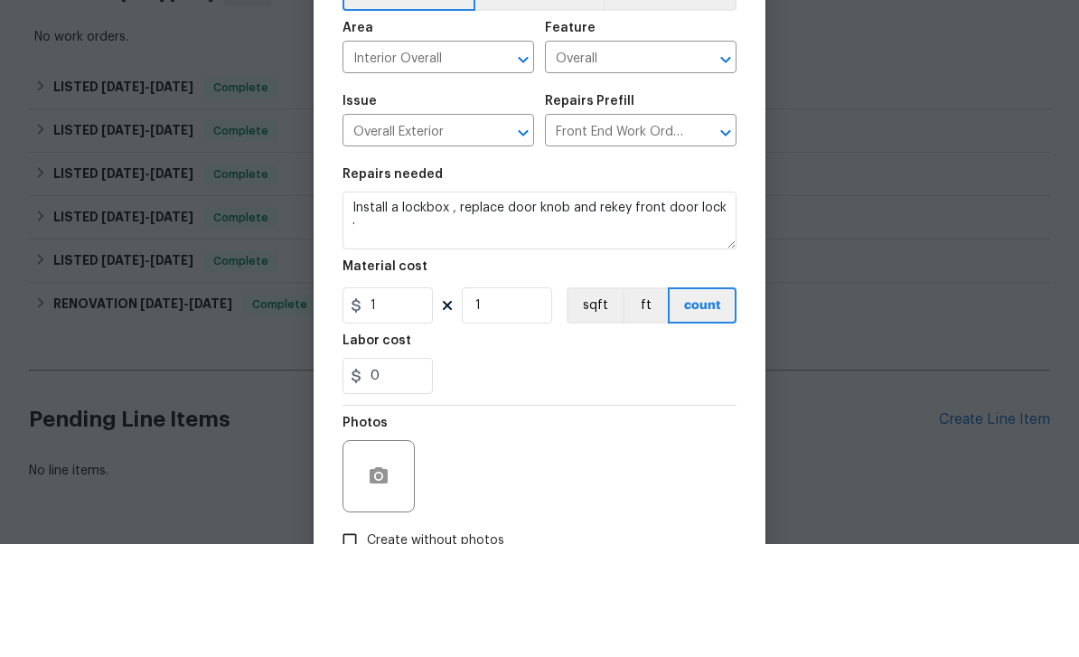
scroll to position [58, 0]
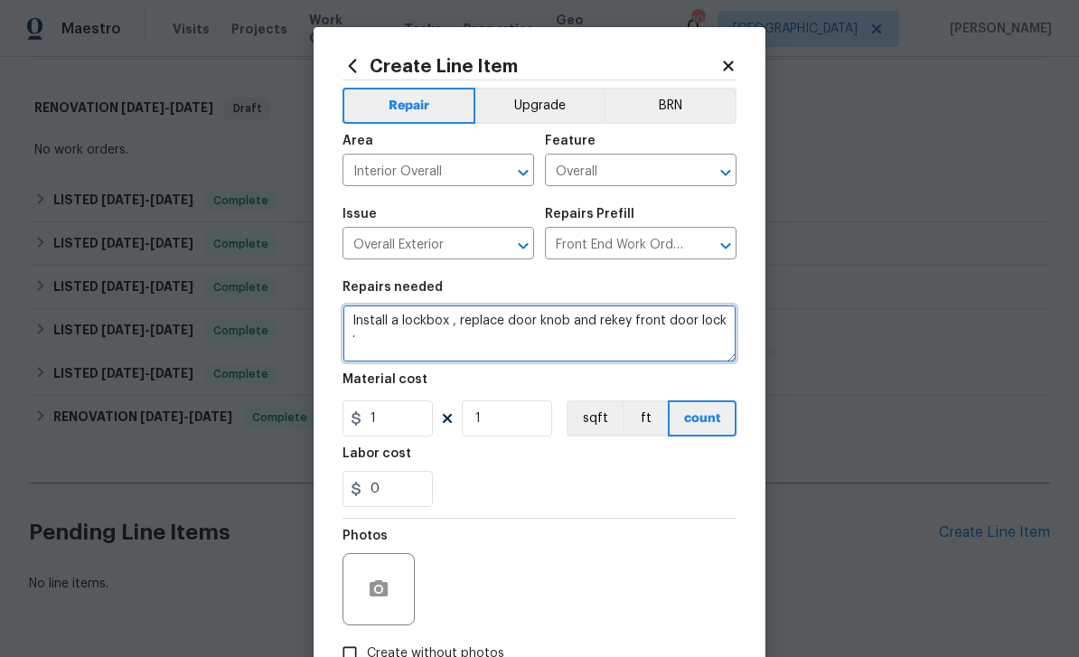
type textarea "Install a lockbox , replace door knob and rekey front door lock ."
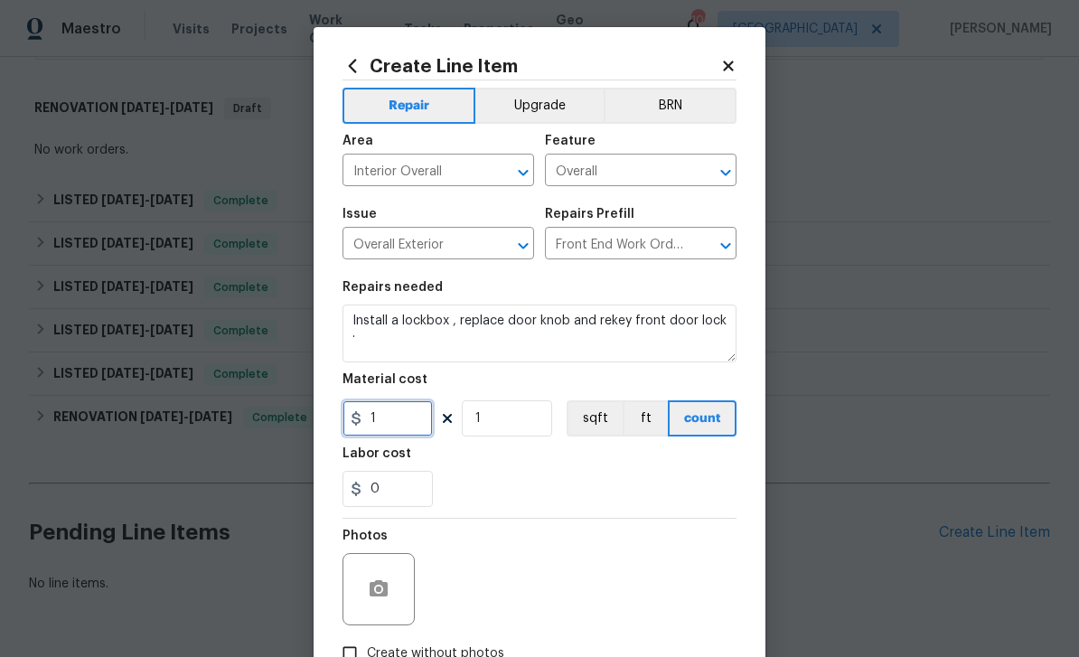
click at [414, 424] on input "1" at bounding box center [387, 418] width 90 height 36
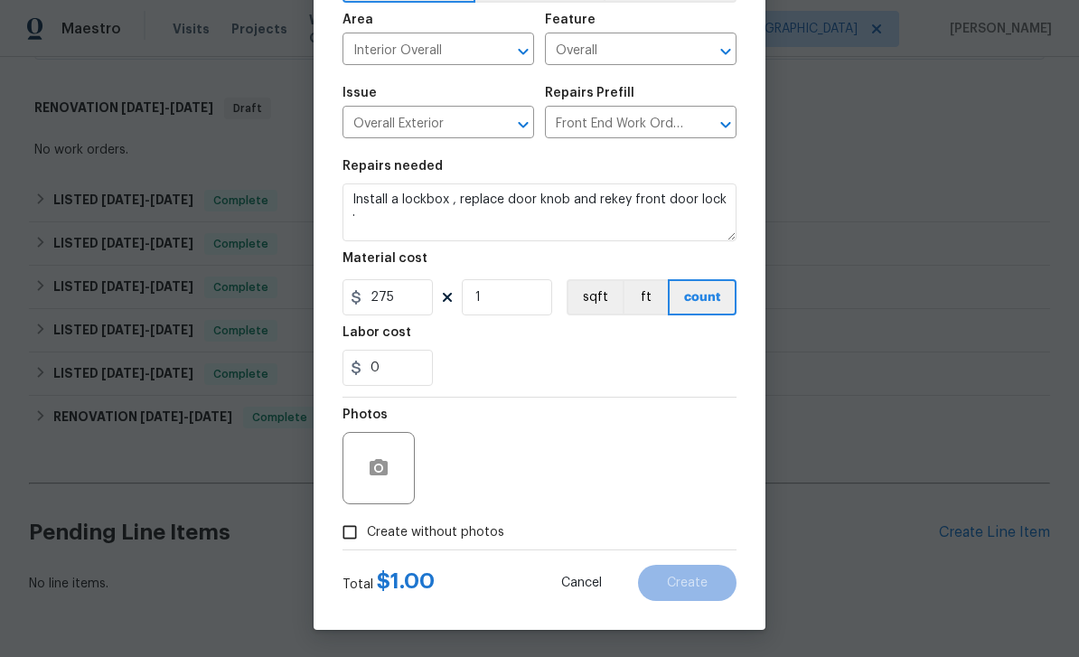
scroll to position [125, 0]
type input "275"
click at [354, 537] on input "Create without photos" at bounding box center [349, 532] width 34 height 34
checkbox input "true"
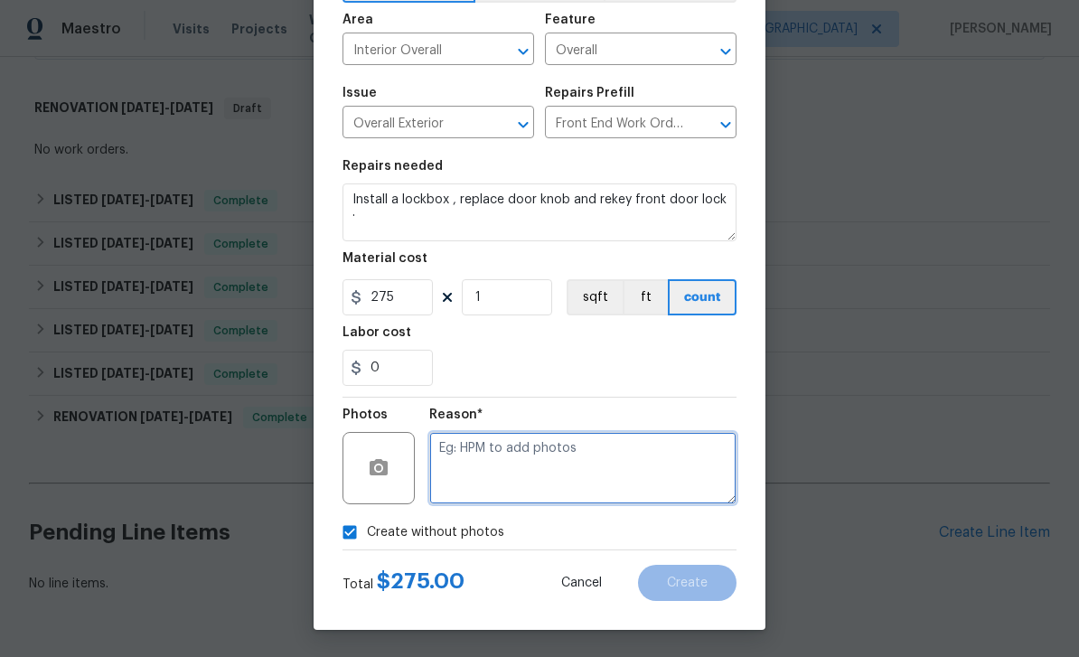
click at [499, 474] on textarea at bounding box center [582, 468] width 307 height 72
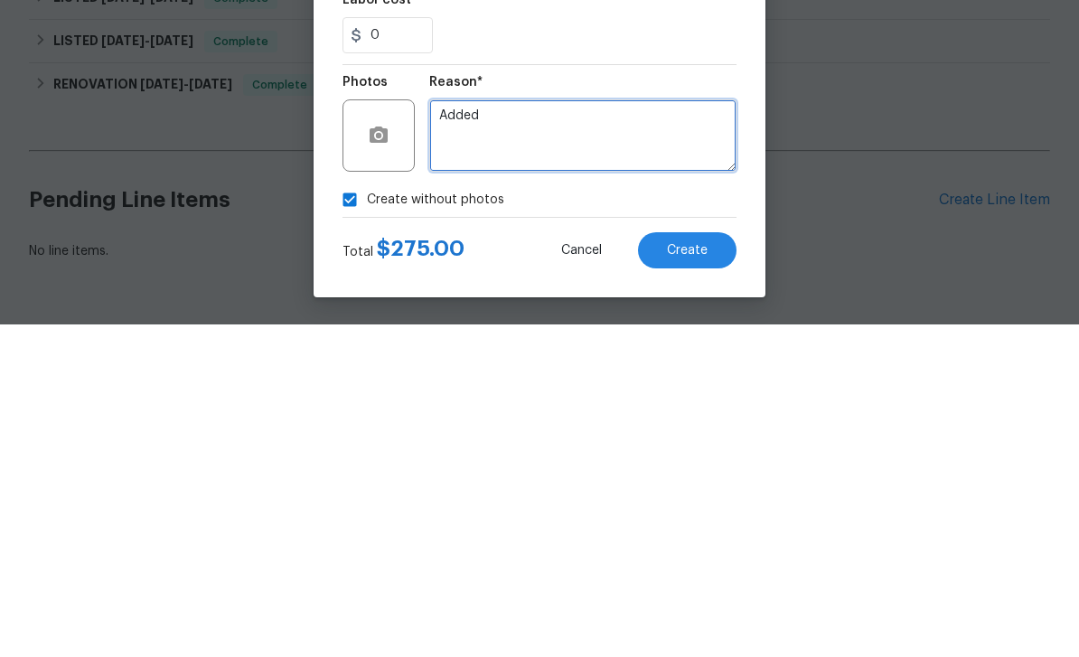
type textarea "Added"
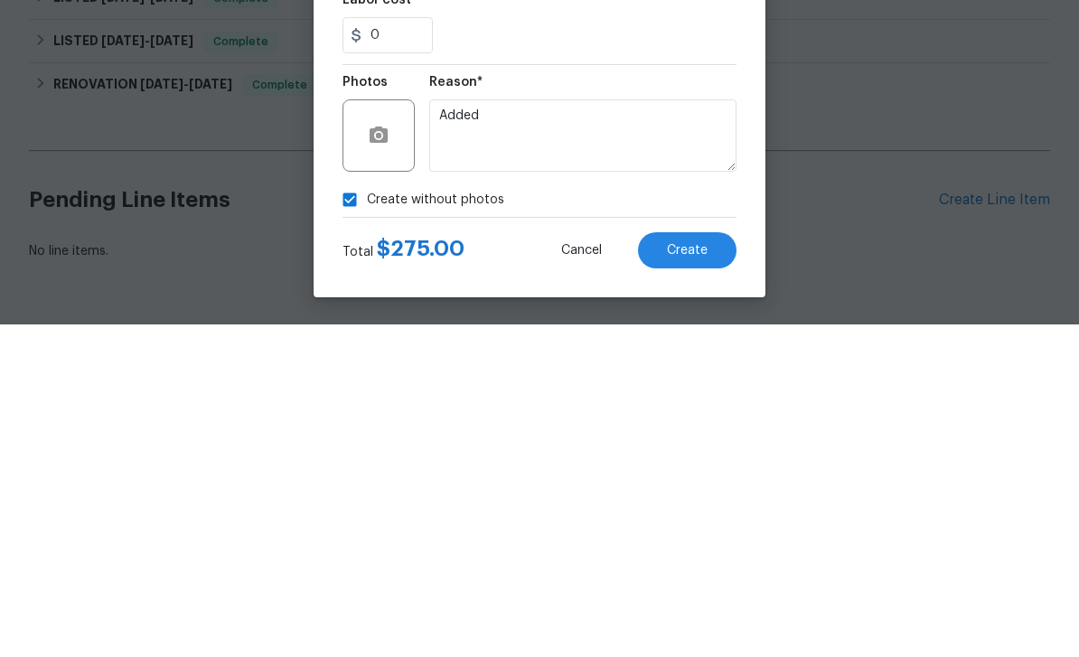
click at [727, 565] on button "Create" at bounding box center [687, 583] width 98 height 36
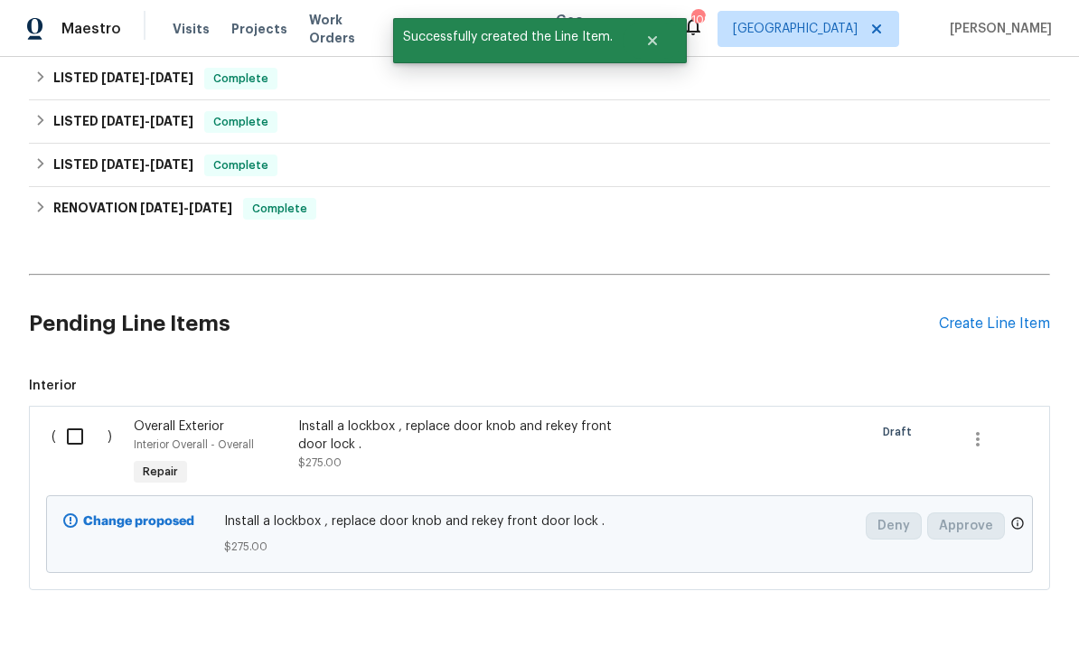
scroll to position [815, 0]
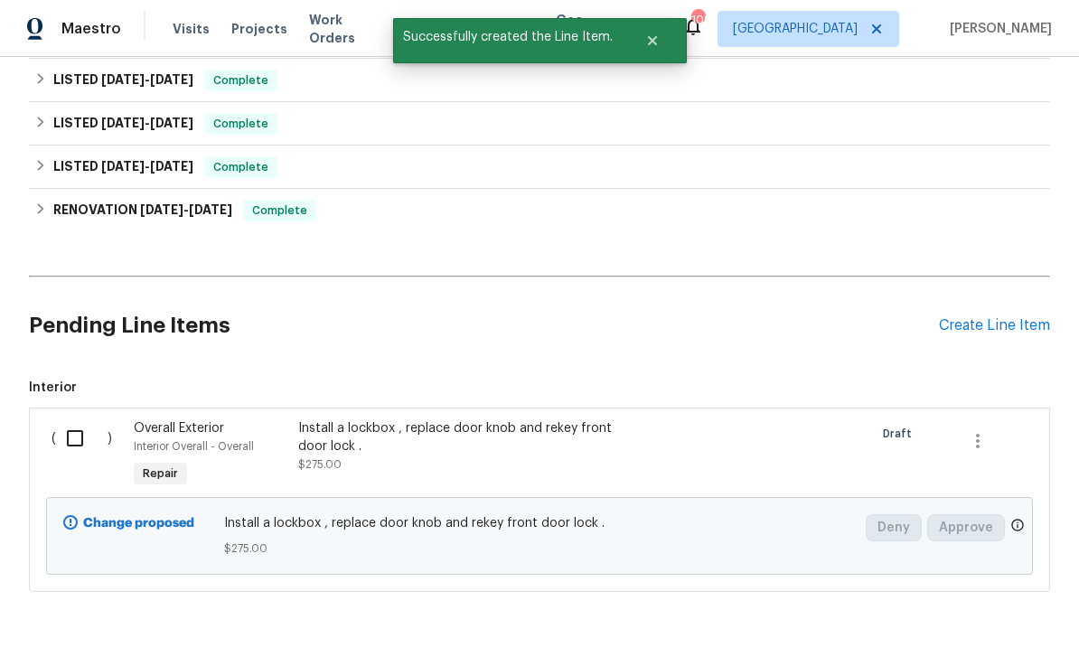
click at [79, 419] on input "checkbox" at bounding box center [81, 438] width 51 height 38
checkbox input "true"
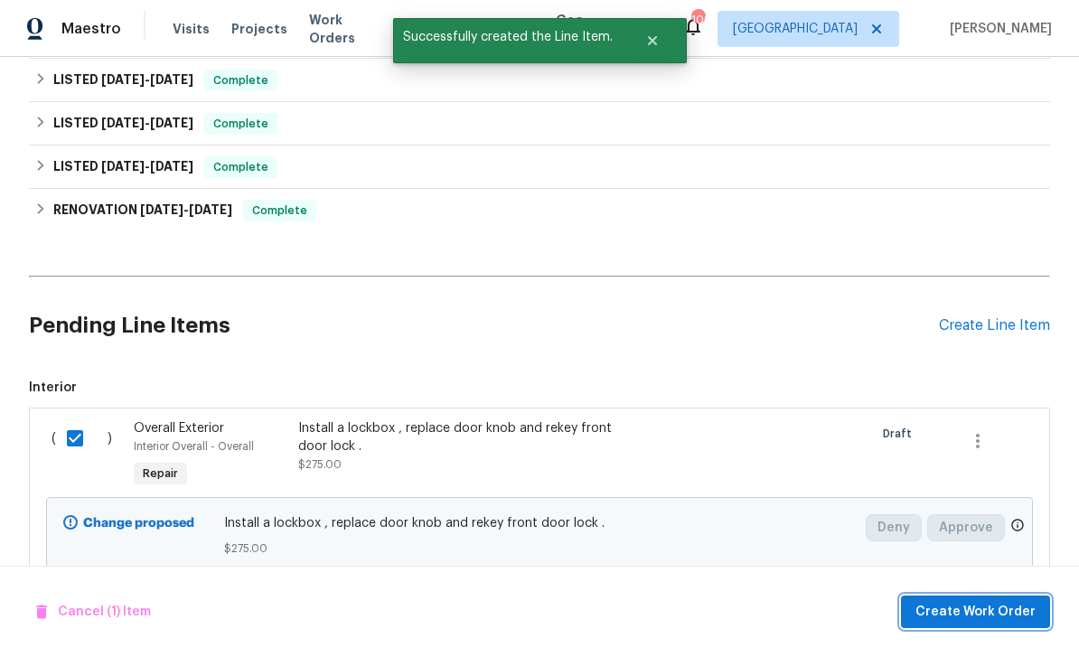
click at [978, 618] on span "Create Work Order" at bounding box center [975, 612] width 120 height 23
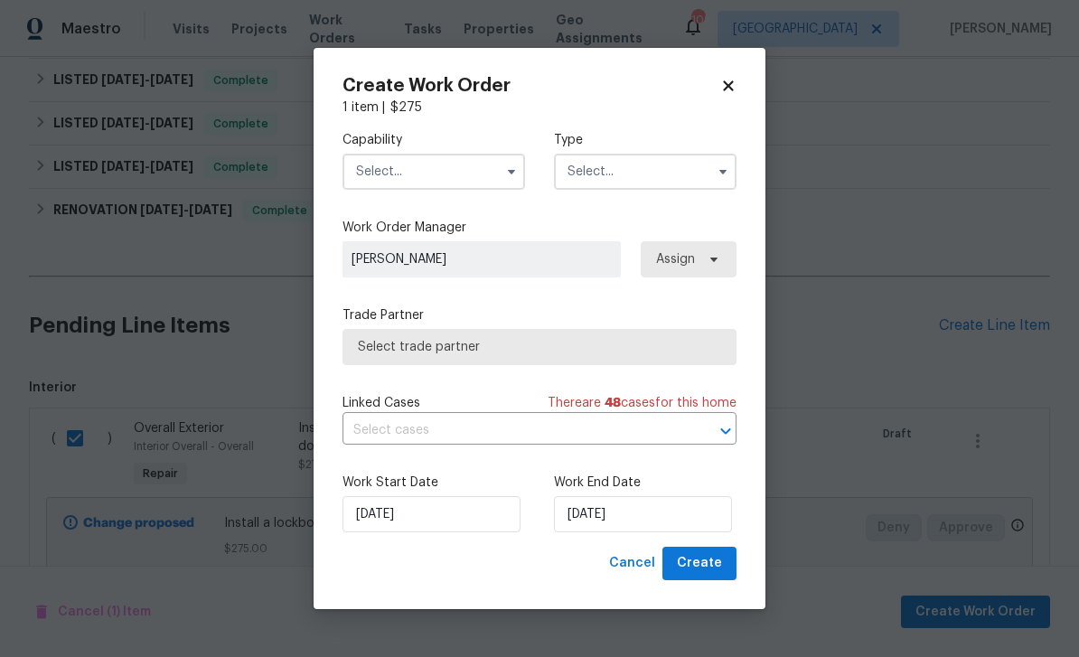
click at [463, 173] on input "text" at bounding box center [433, 172] width 182 height 36
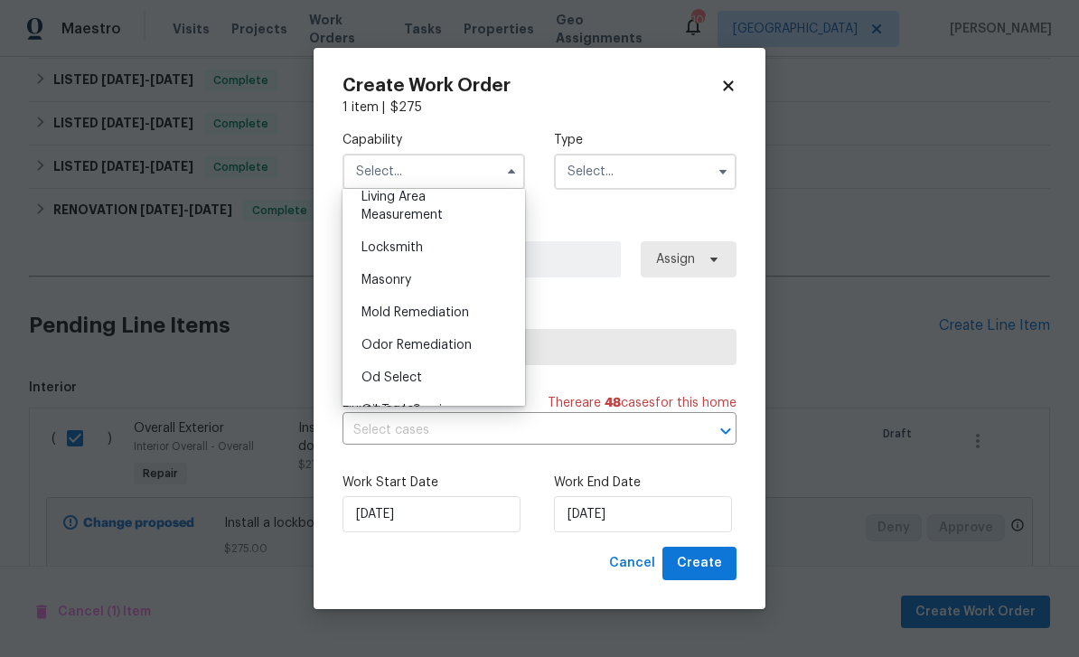
scroll to position [1267, 0]
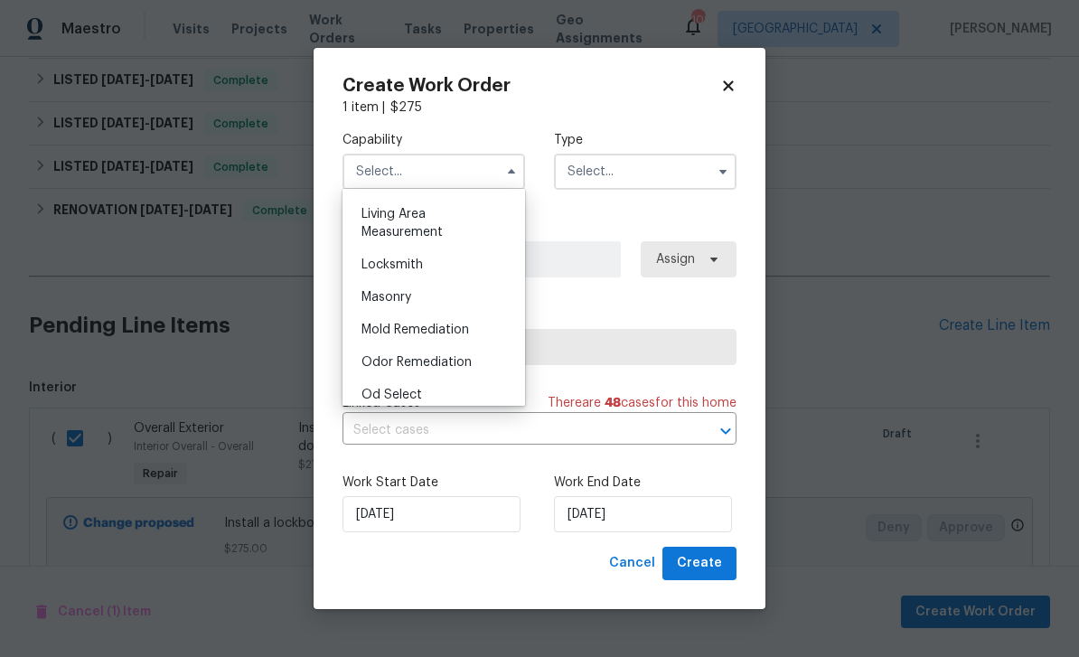
click at [430, 268] on div "Locksmith" at bounding box center [433, 264] width 173 height 33
type input "Locksmith"
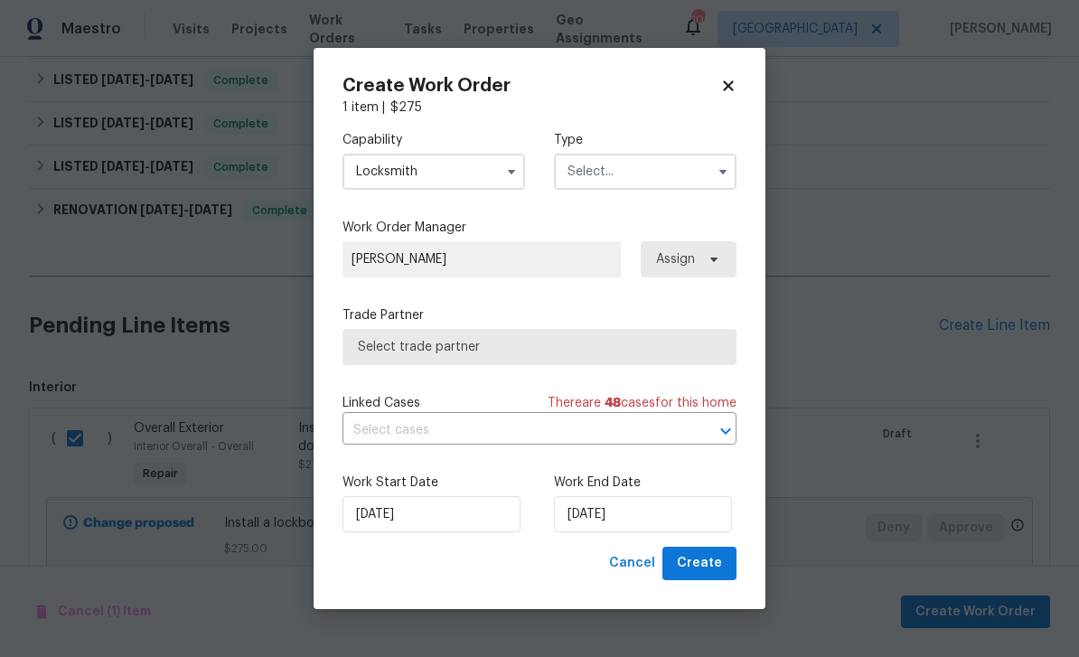
click at [640, 176] on input "text" at bounding box center [645, 172] width 182 height 36
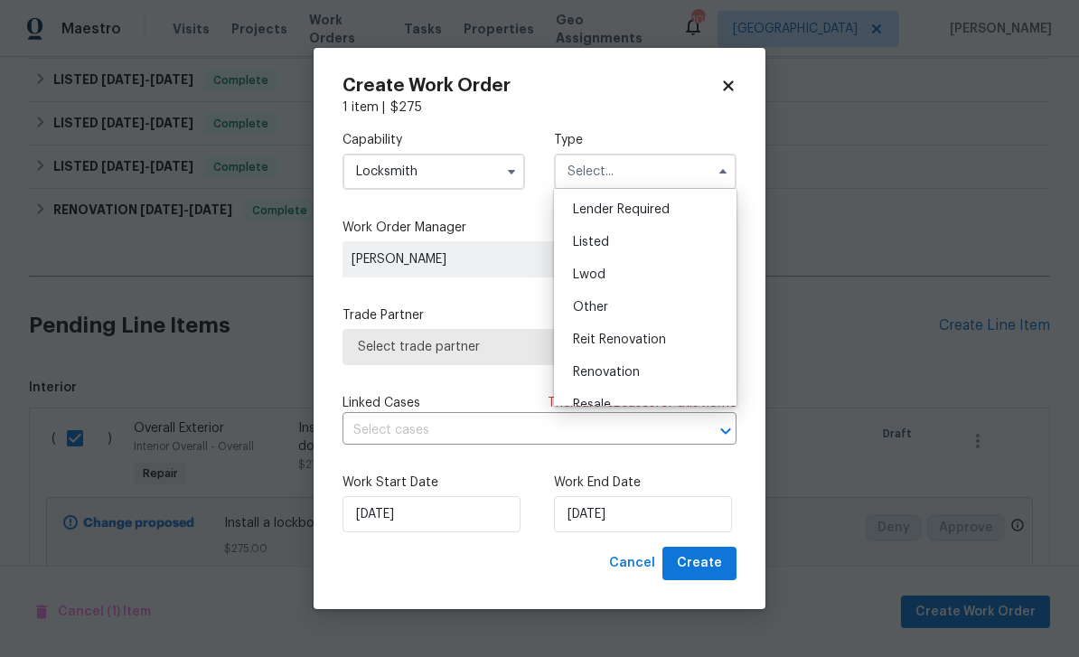
scroll to position [116, 0]
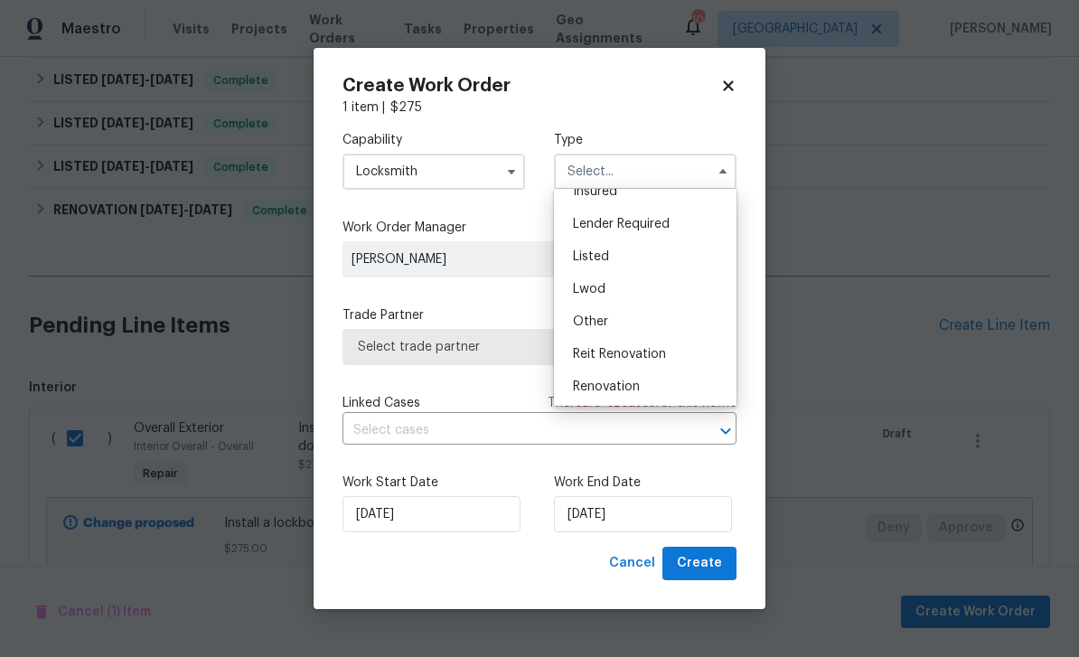
click at [628, 259] on div "Listed" at bounding box center [644, 256] width 173 height 33
type input "Listed"
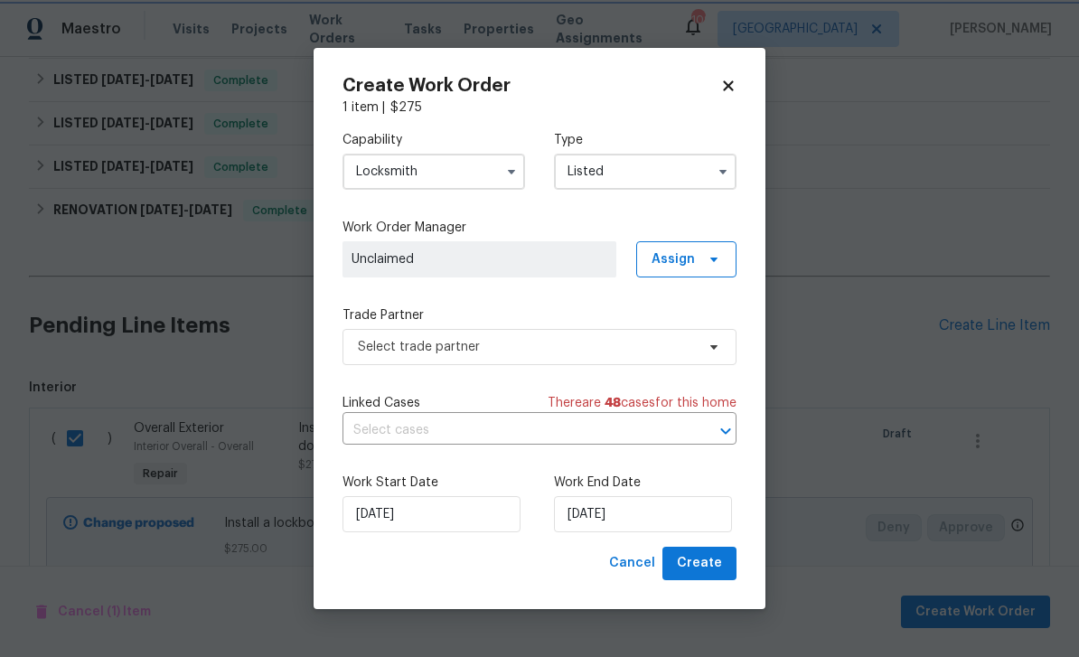
scroll to position [0, 0]
click at [654, 516] on input "9/10/2025" at bounding box center [643, 514] width 178 height 36
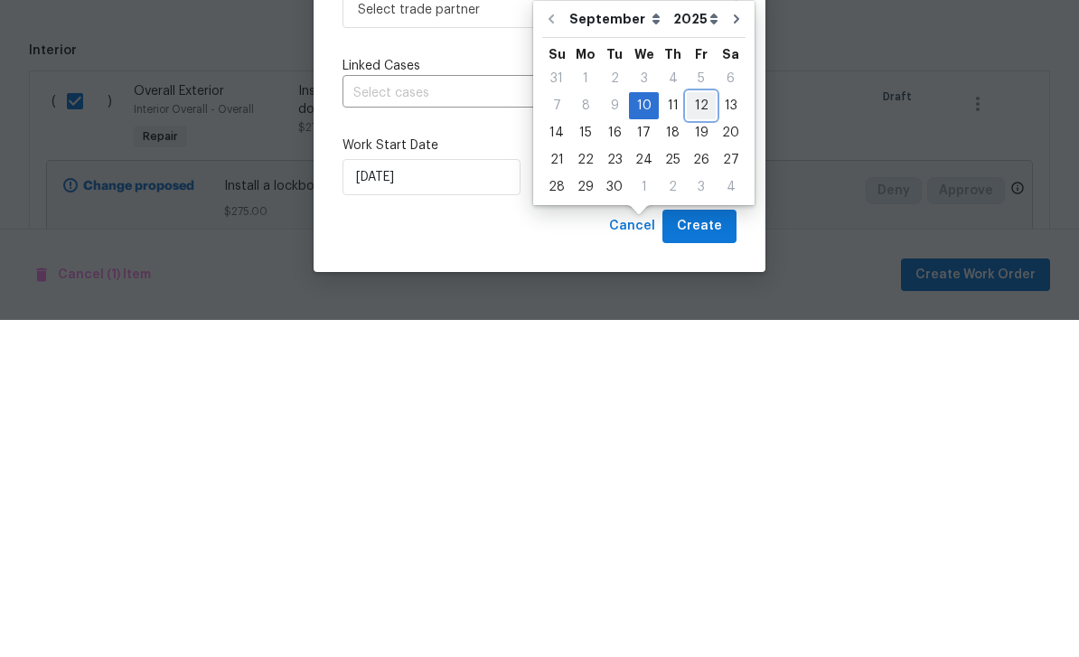
click at [695, 430] on div "12" at bounding box center [701, 442] width 29 height 25
type input "9/12/2025"
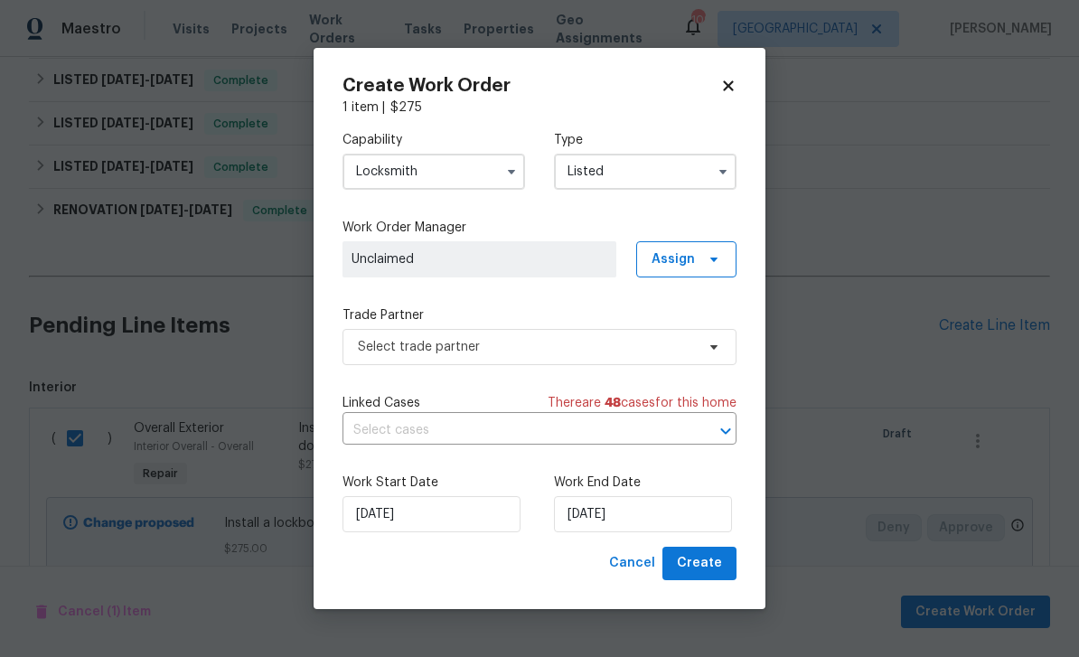
click at [595, 265] on span "Unclaimed" at bounding box center [479, 259] width 256 height 18
click at [481, 257] on span "Unclaimed" at bounding box center [479, 259] width 256 height 18
click at [704, 258] on span at bounding box center [711, 259] width 20 height 14
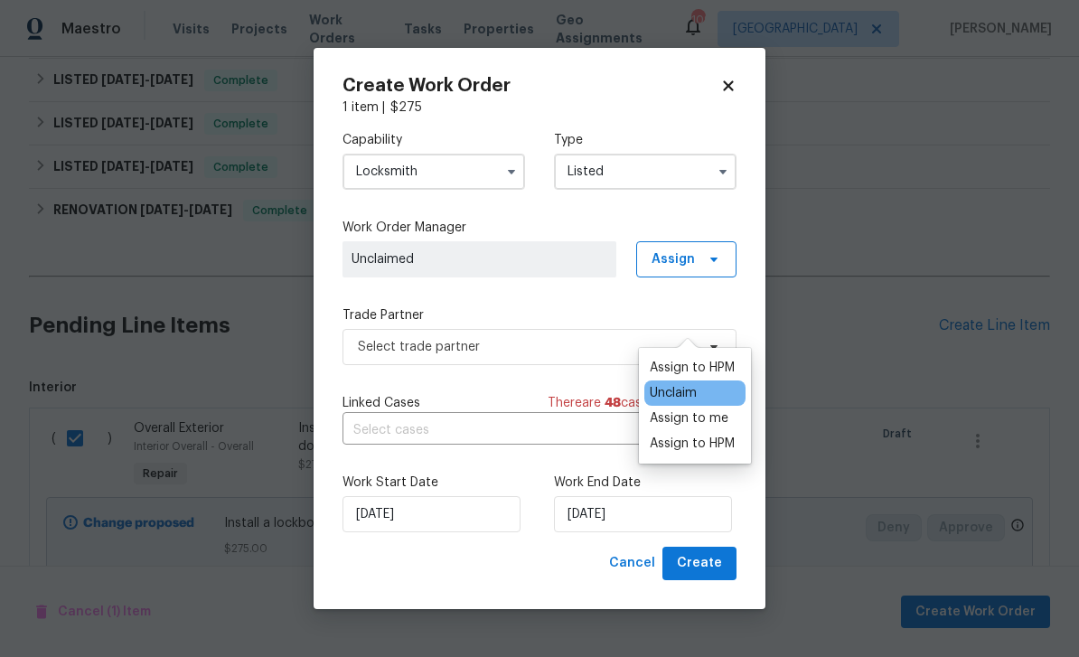
click at [697, 435] on div "Assign to HPM" at bounding box center [692, 444] width 85 height 18
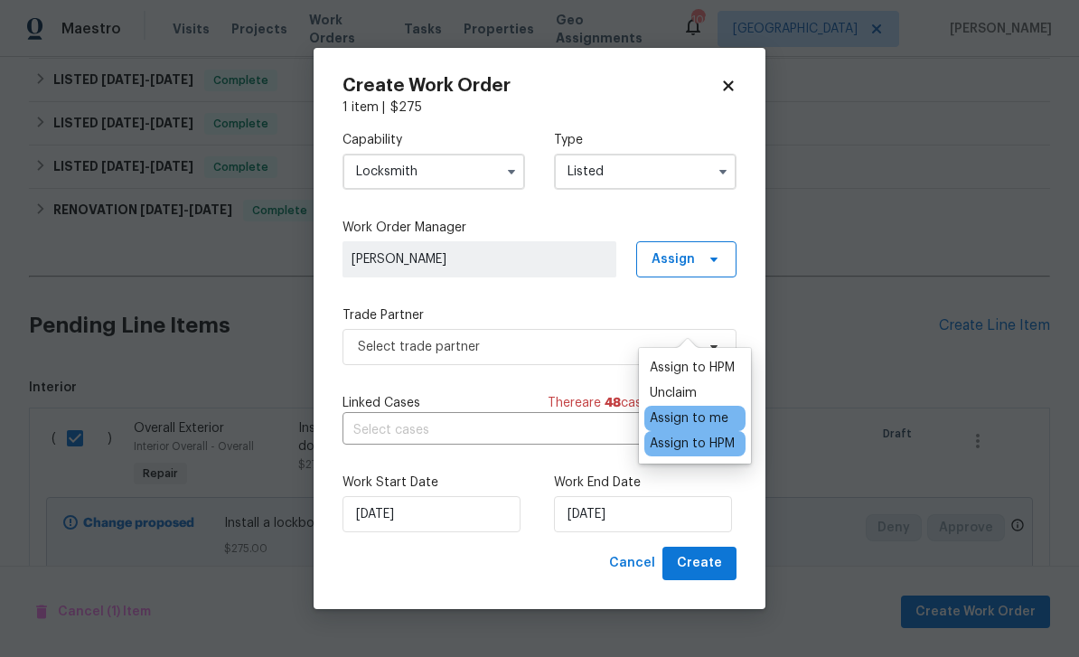
click at [572, 319] on label "Trade Partner" at bounding box center [539, 315] width 394 height 18
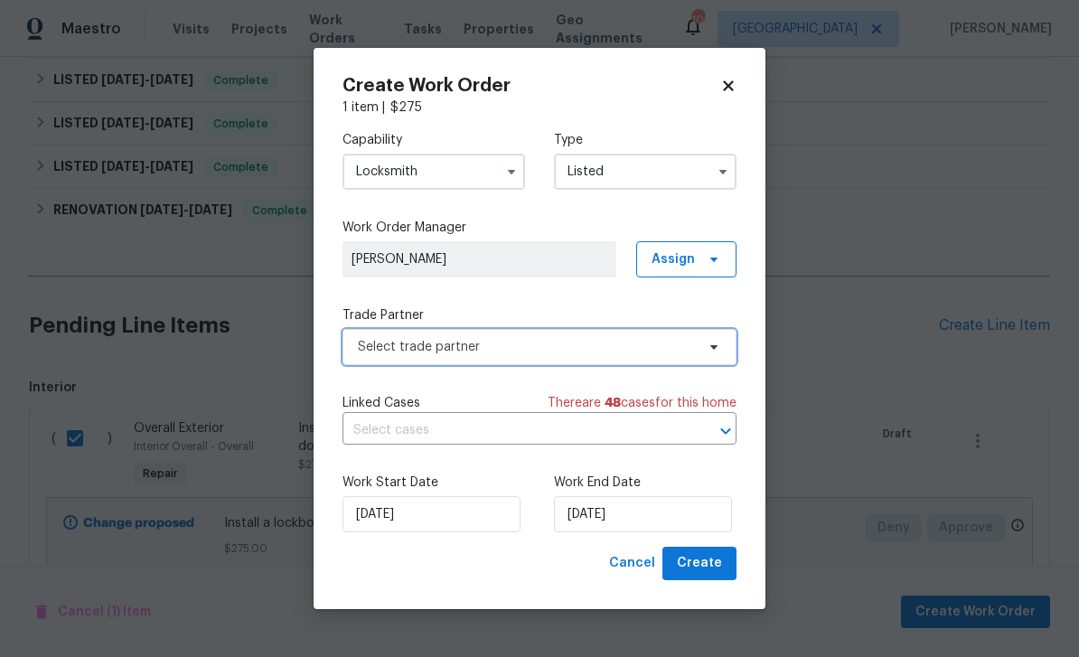
click at [604, 351] on span "Select trade partner" at bounding box center [526, 347] width 337 height 18
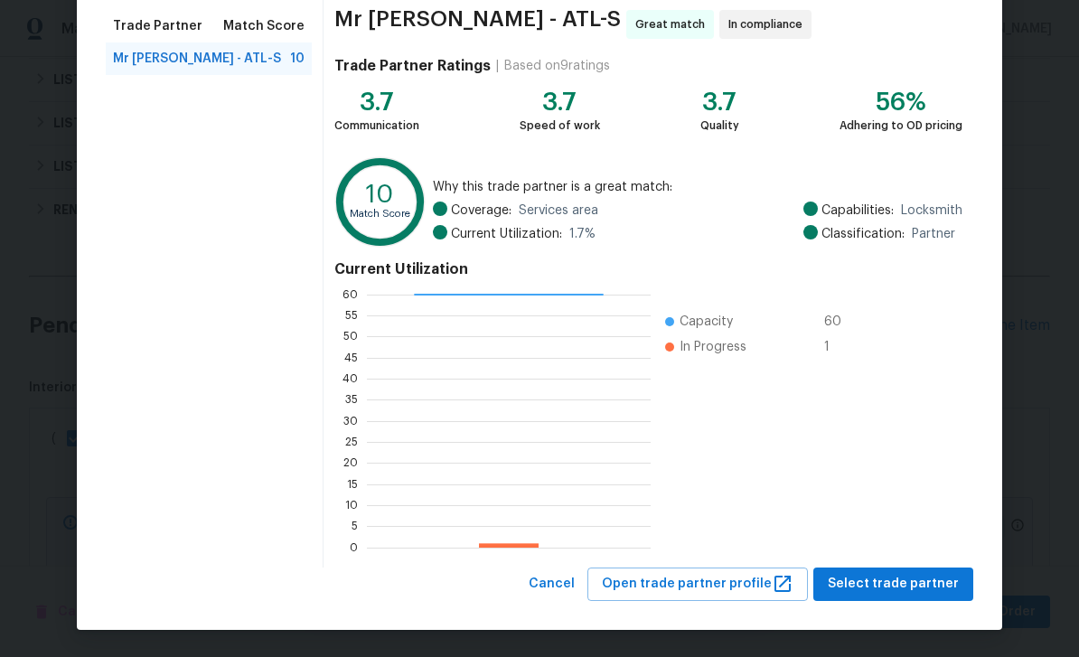
scroll to position [140, 0]
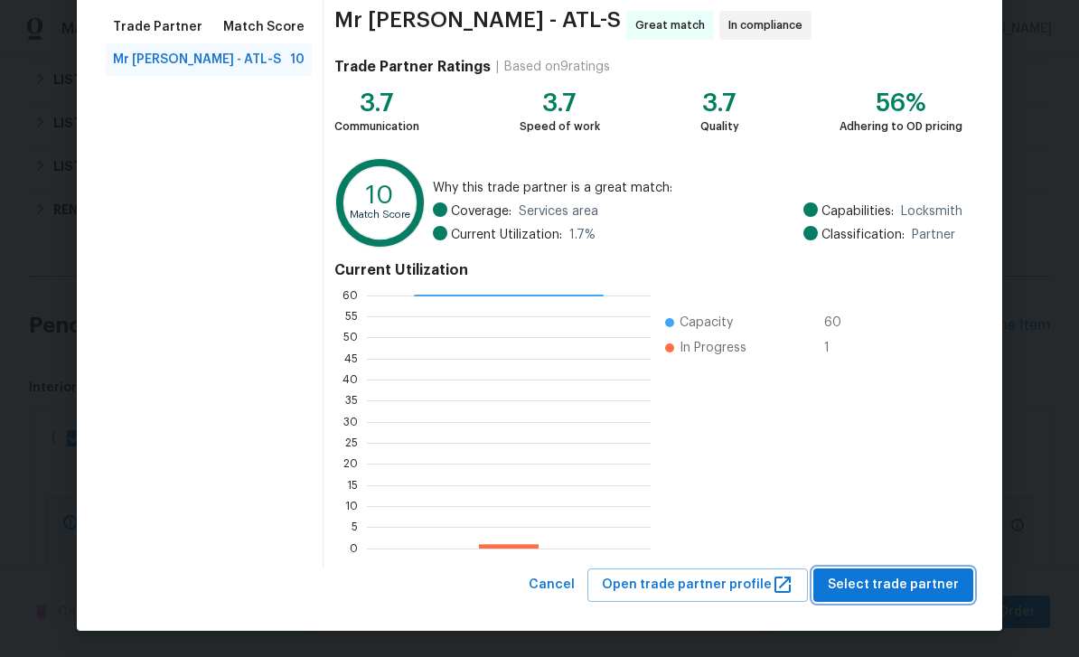
click at [943, 580] on span "Select trade partner" at bounding box center [892, 585] width 131 height 23
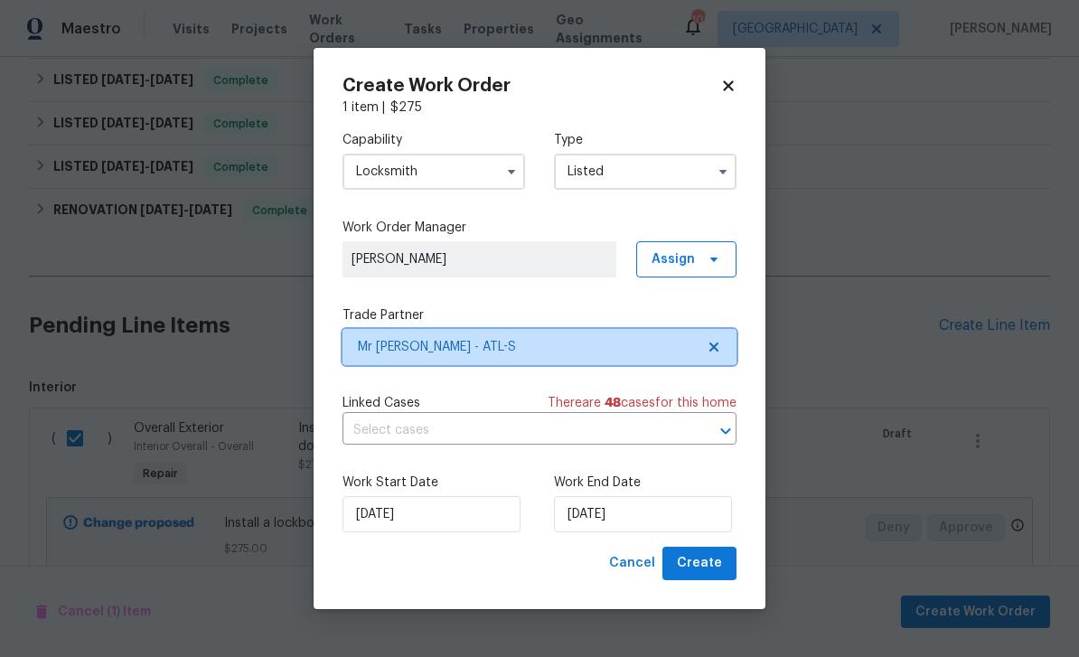
scroll to position [0, 0]
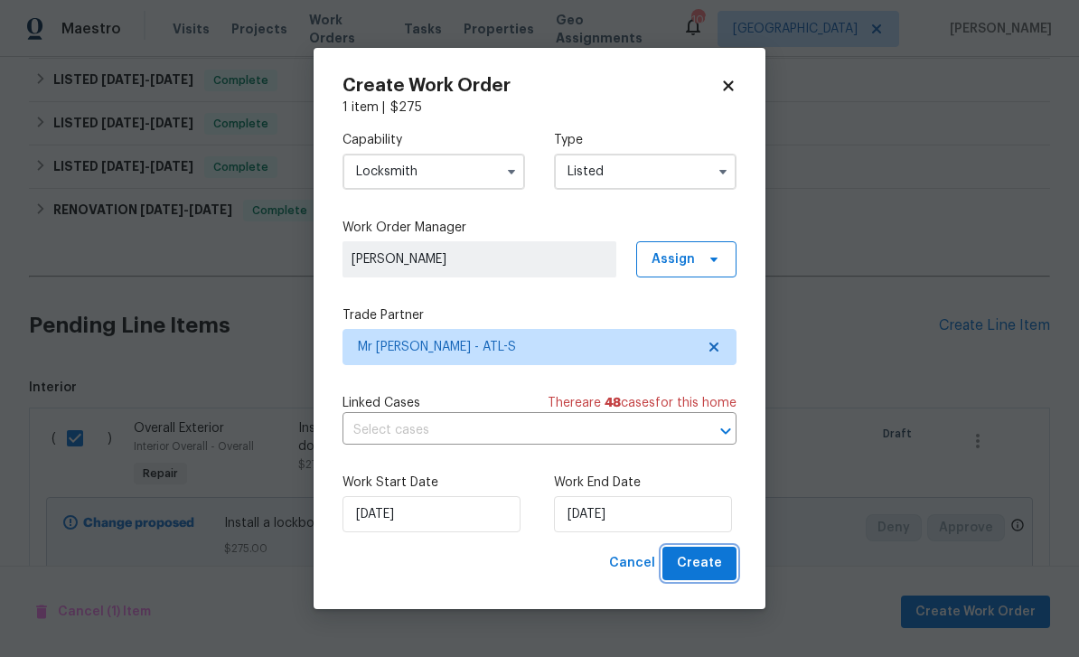
click at [722, 570] on button "Create" at bounding box center [699, 563] width 74 height 33
checkbox input "false"
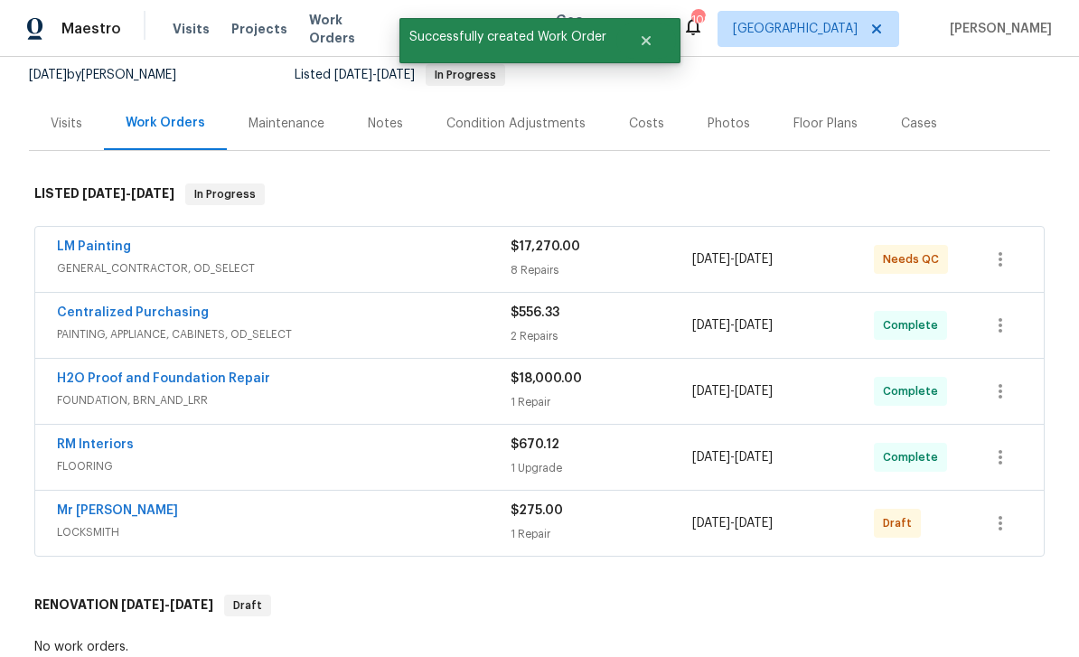
scroll to position [148, 0]
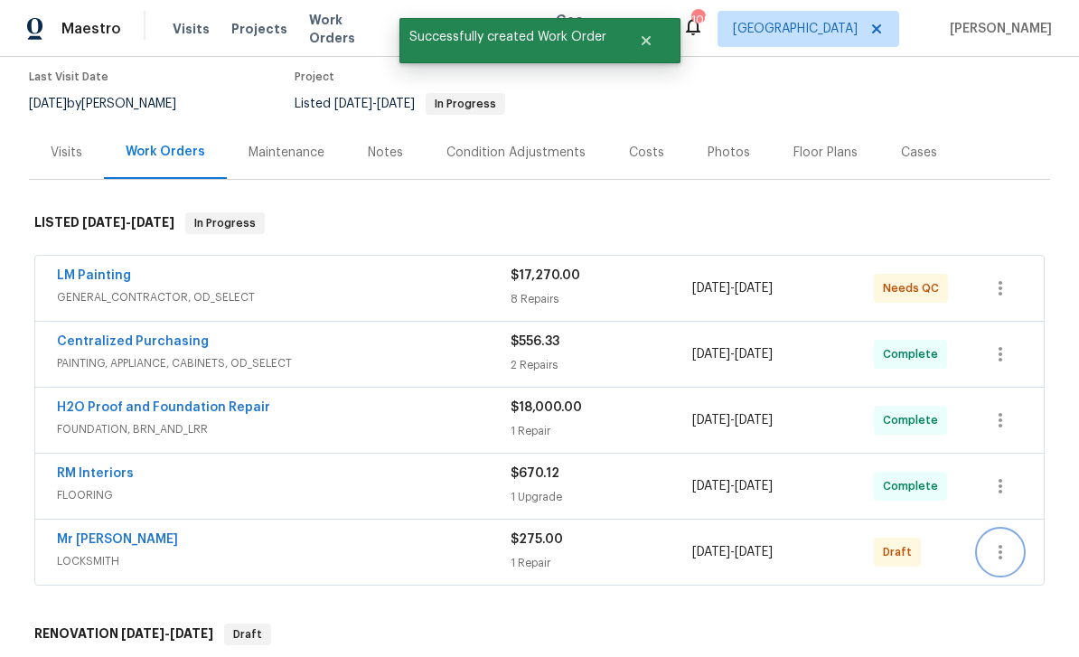
click at [1013, 530] on button "button" at bounding box center [999, 551] width 43 height 43
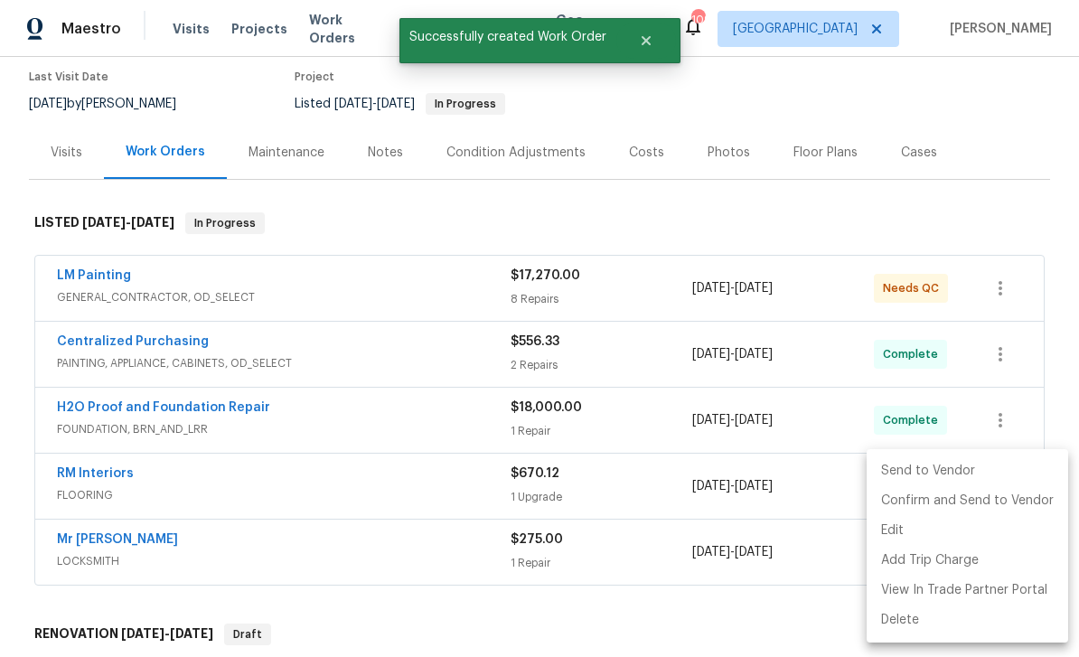
click at [960, 464] on li "Send to Vendor" at bounding box center [966, 471] width 201 height 30
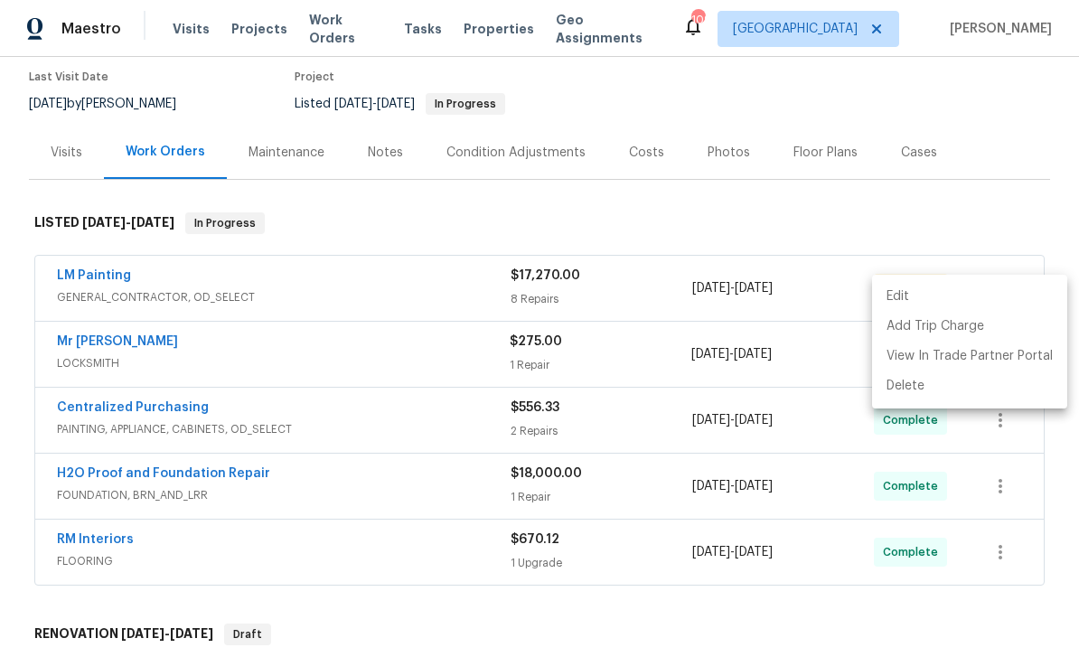
click at [692, 623] on div at bounding box center [539, 328] width 1079 height 657
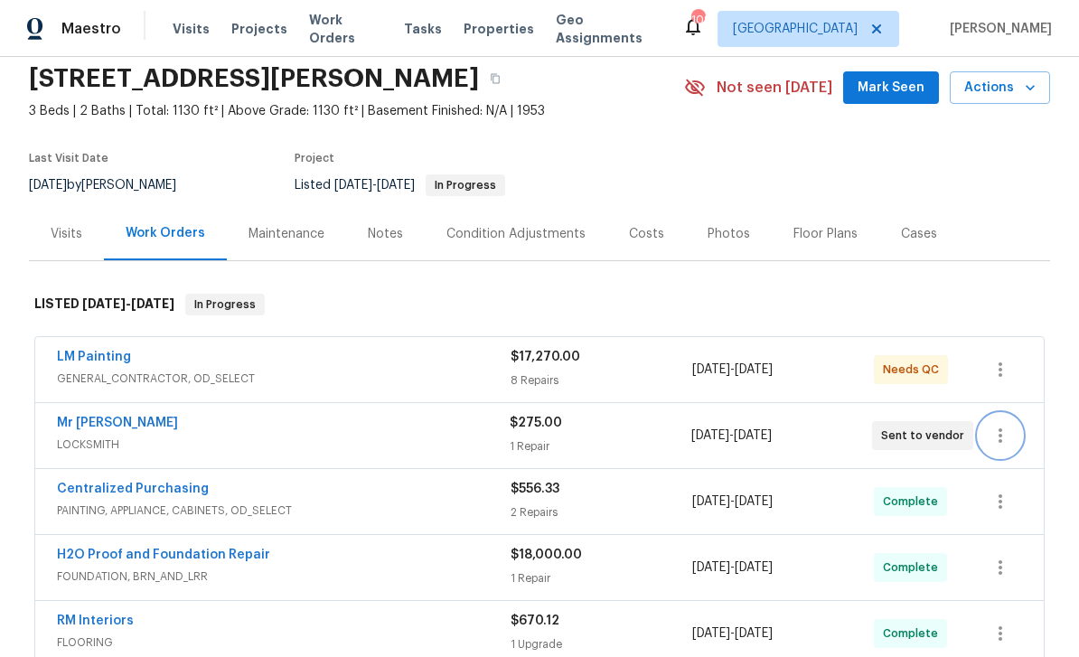
scroll to position [79, 0]
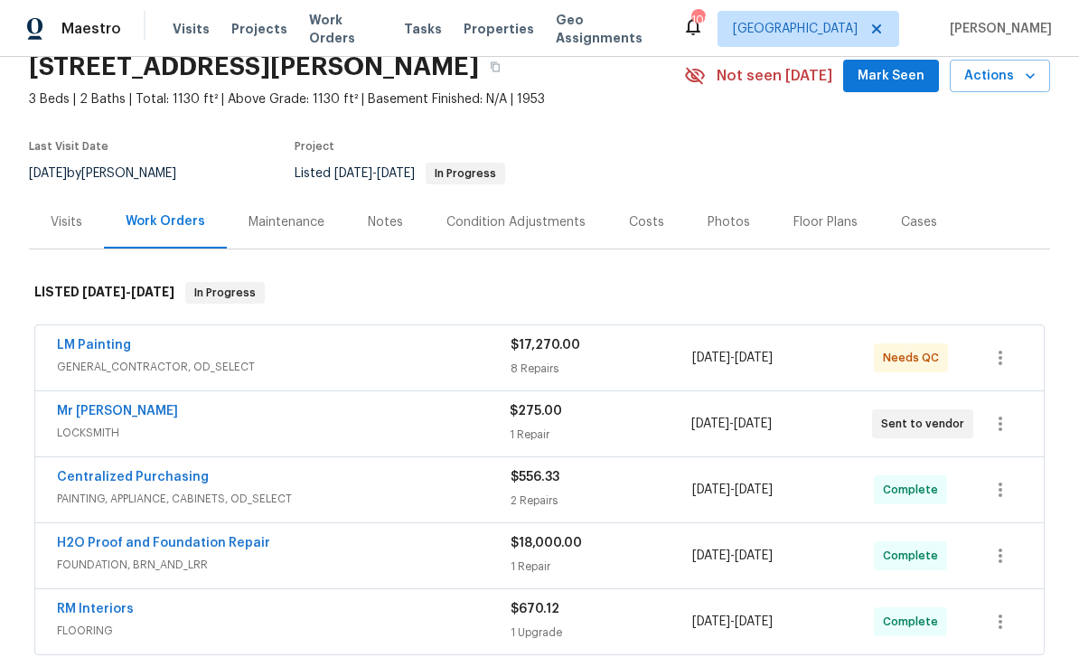
click at [98, 339] on link "LM Painting" at bounding box center [94, 345] width 74 height 13
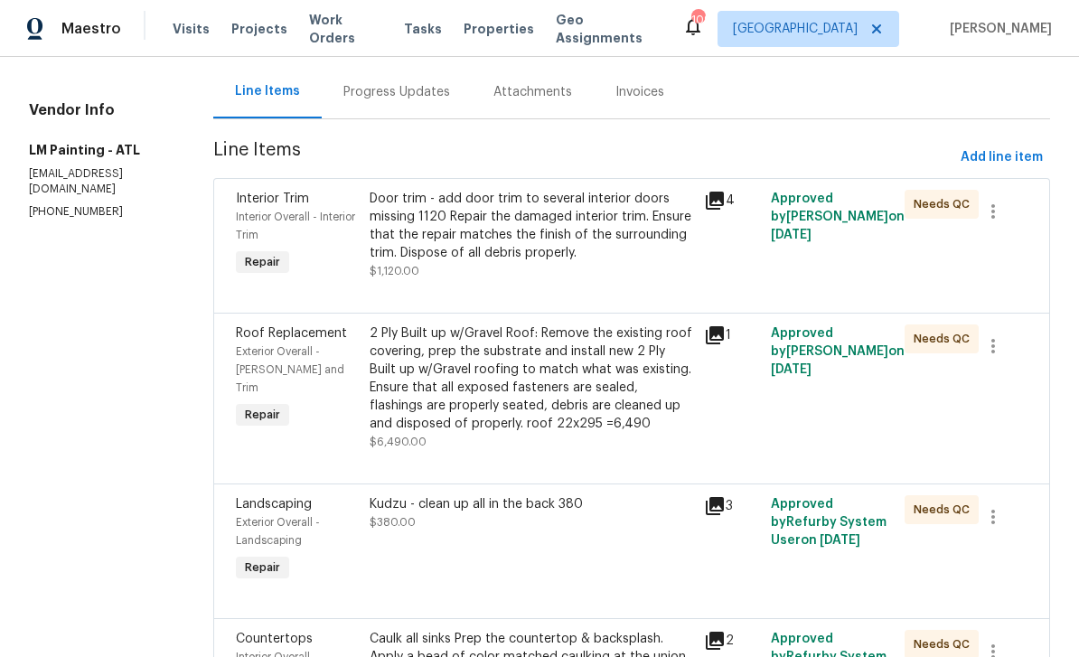
scroll to position [186, 0]
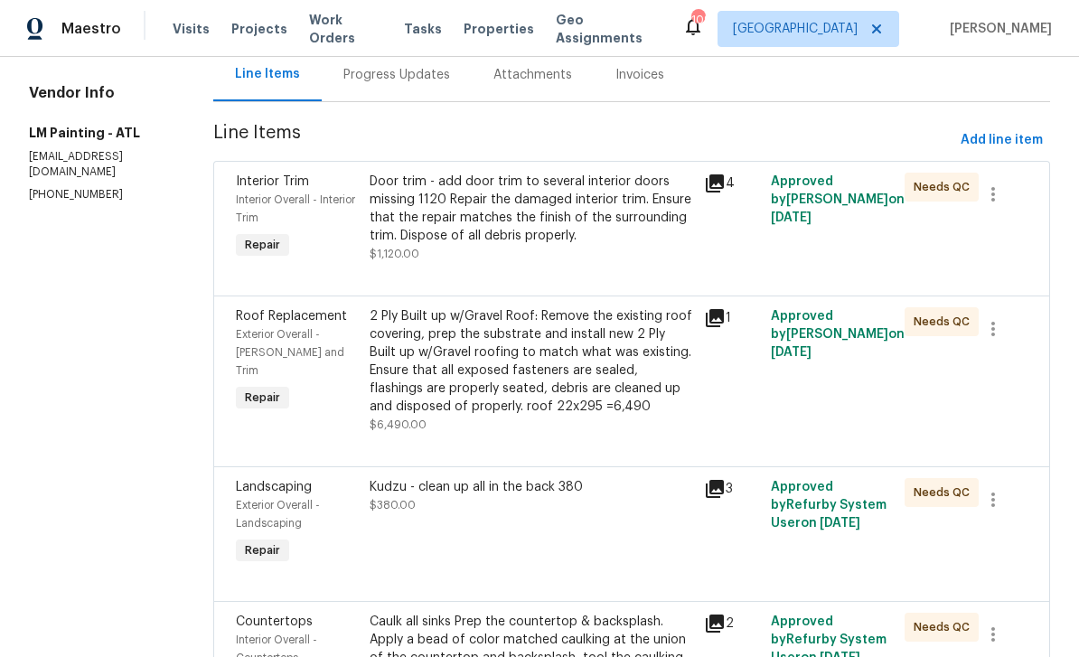
click at [678, 226] on div "Door trim - add door trim to several interior doors missing 1120 Repair the dam…" at bounding box center [530, 209] width 323 height 72
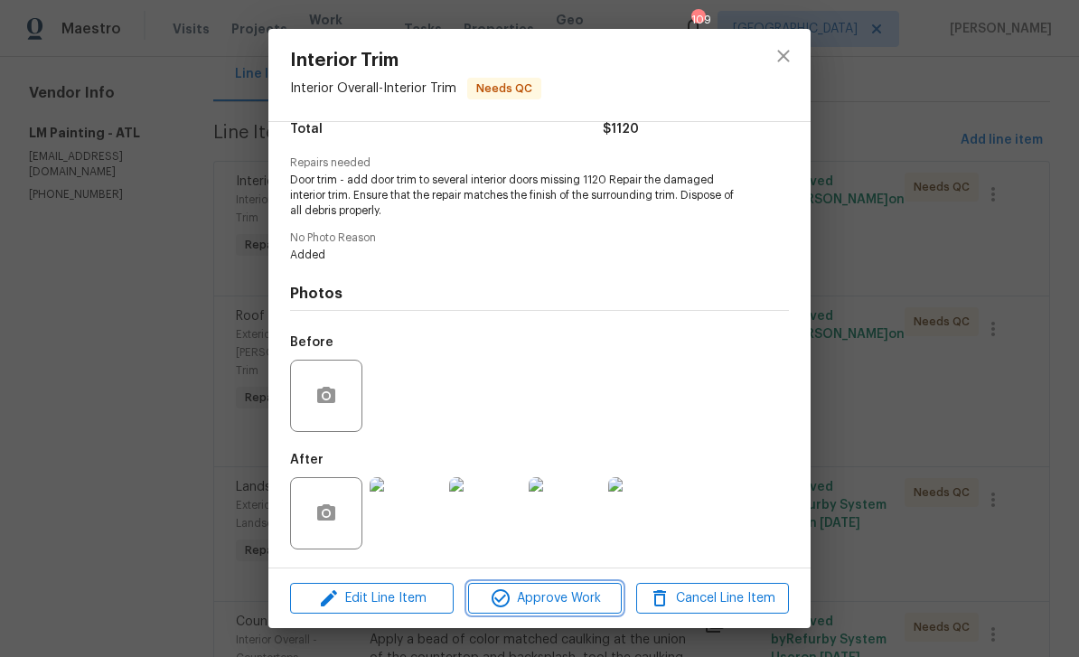
click at [589, 603] on span "Approve Work" at bounding box center [544, 598] width 142 height 23
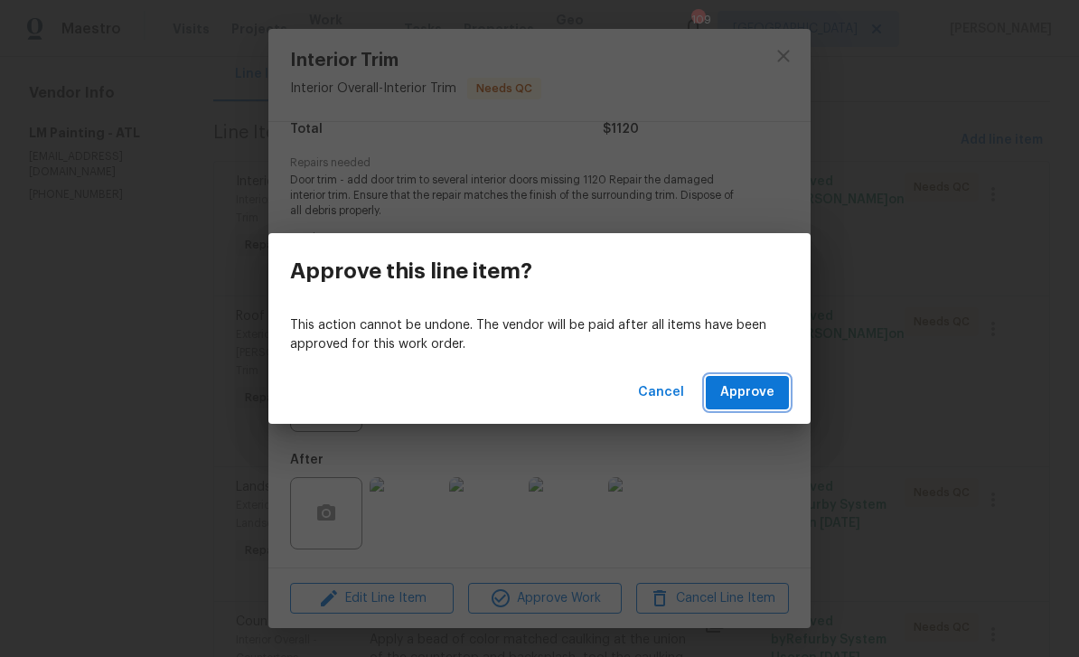
click at [756, 398] on span "Approve" at bounding box center [747, 392] width 54 height 23
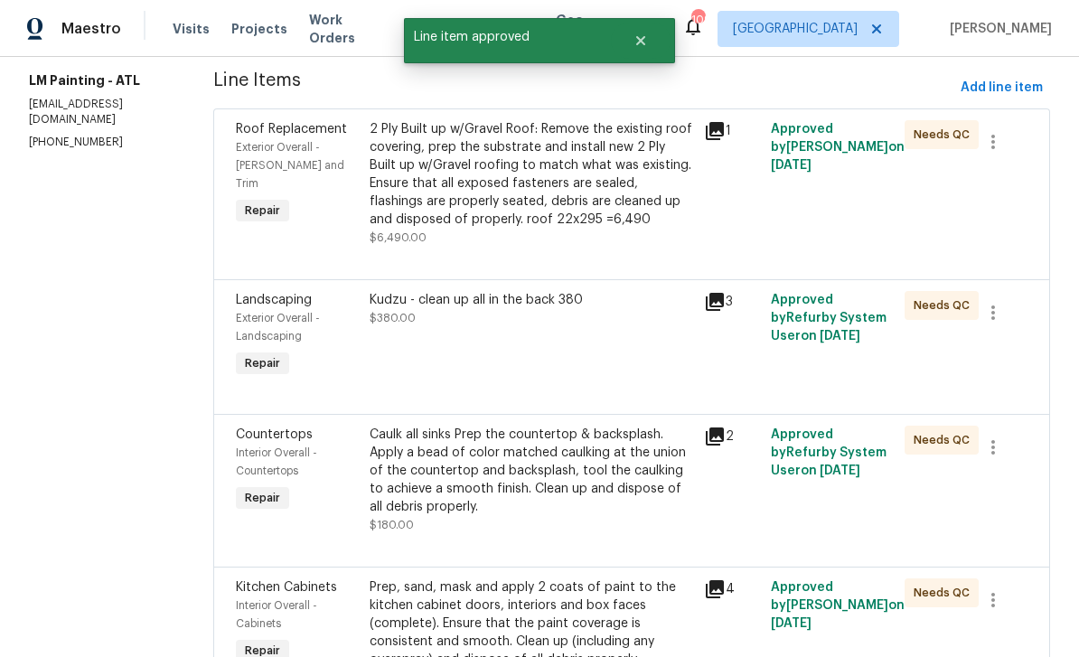
scroll to position [216, 0]
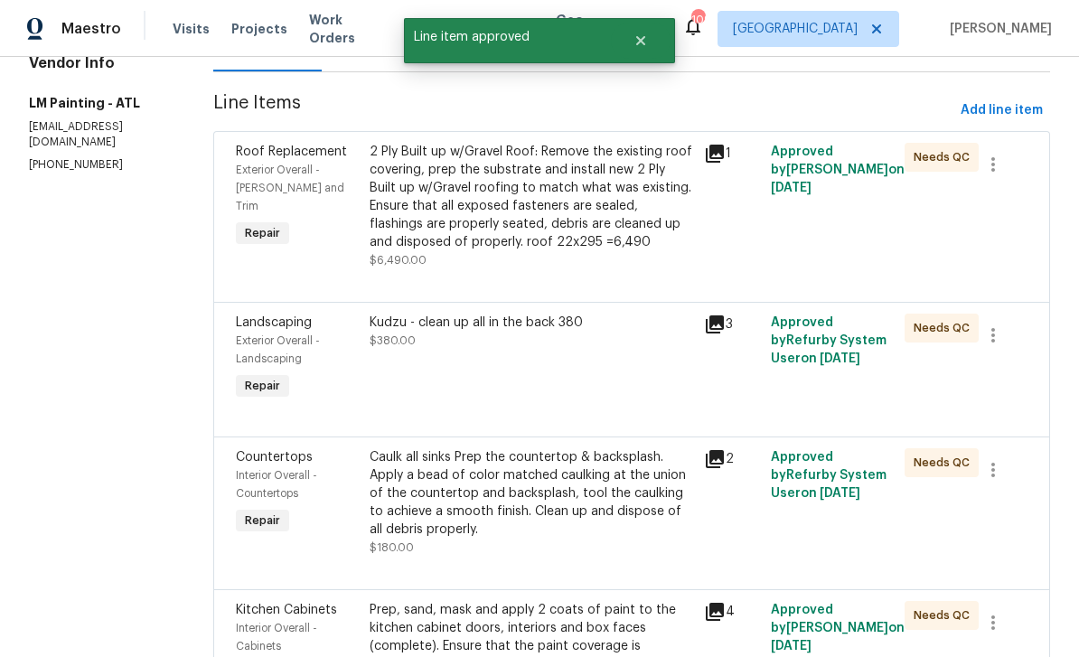
click at [674, 221] on div "2 Ply Built up w/Gravel Roof: Remove the existing roof covering, prep the subst…" at bounding box center [530, 197] width 323 height 108
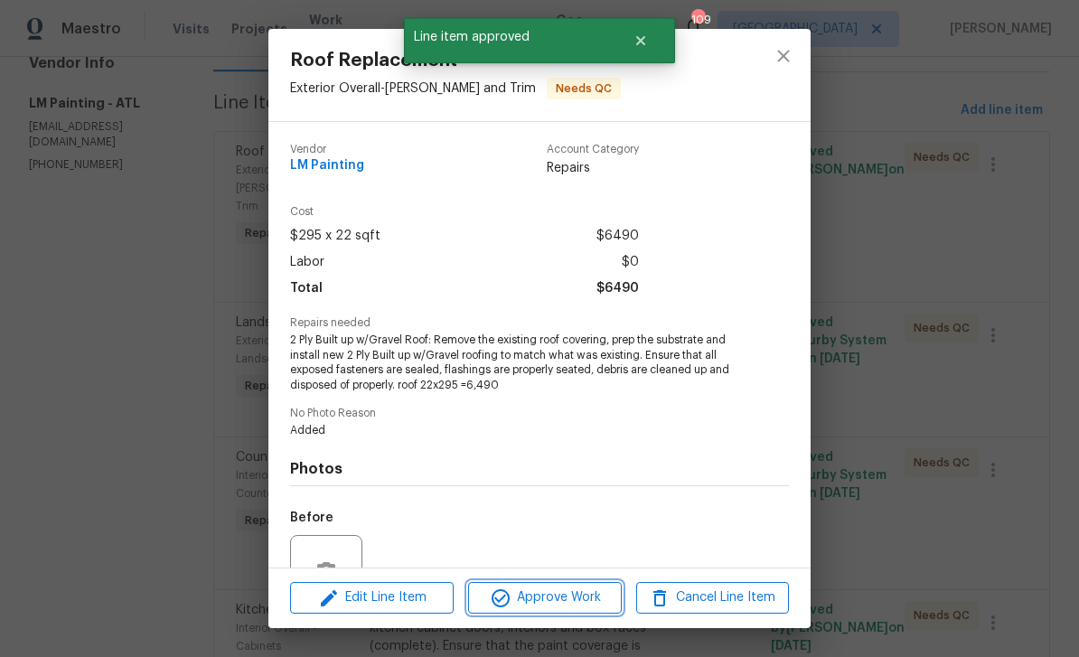
click at [594, 611] on button "Approve Work" at bounding box center [544, 598] width 153 height 32
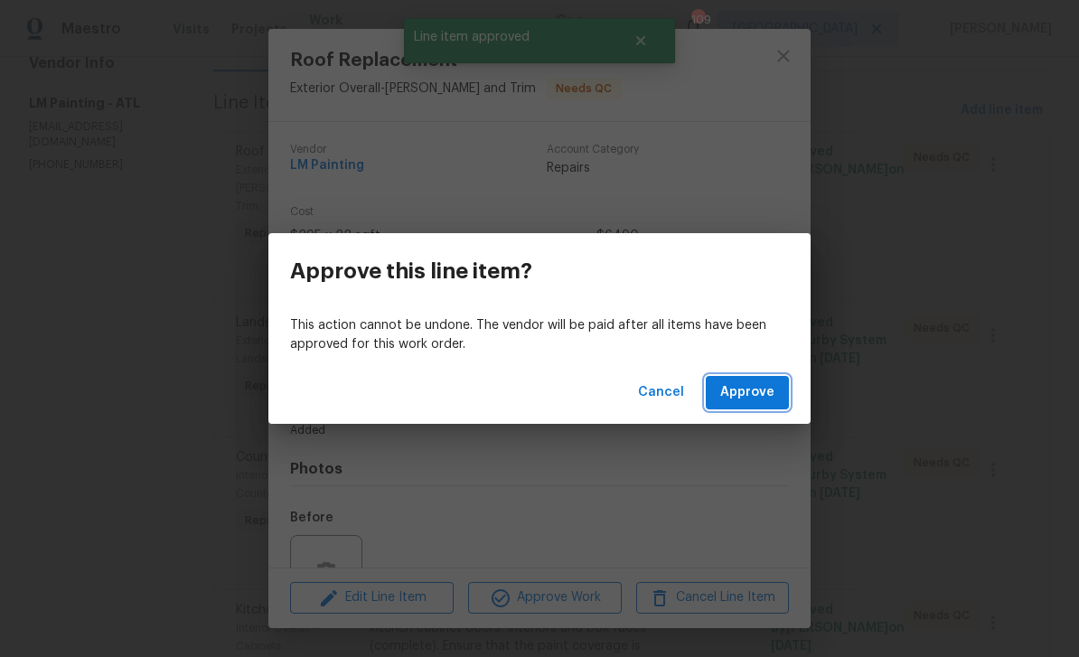
click at [751, 397] on span "Approve" at bounding box center [747, 392] width 54 height 23
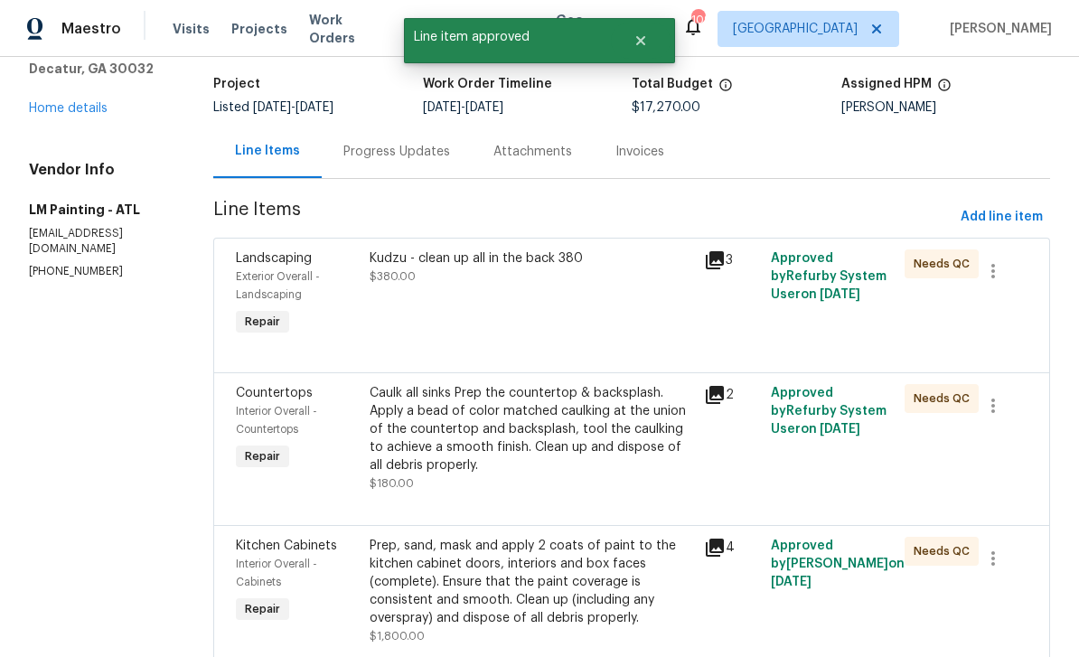
scroll to position [112, 0]
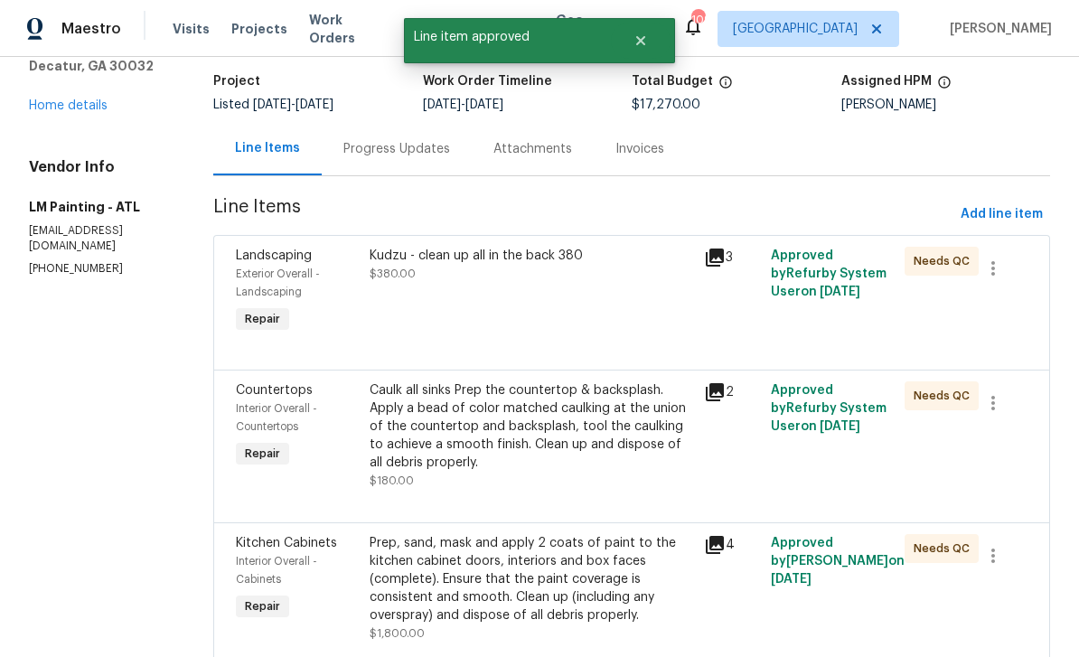
click at [644, 321] on div "Kudzu - clean up all in the back 380 $380.00" at bounding box center [531, 291] width 334 height 101
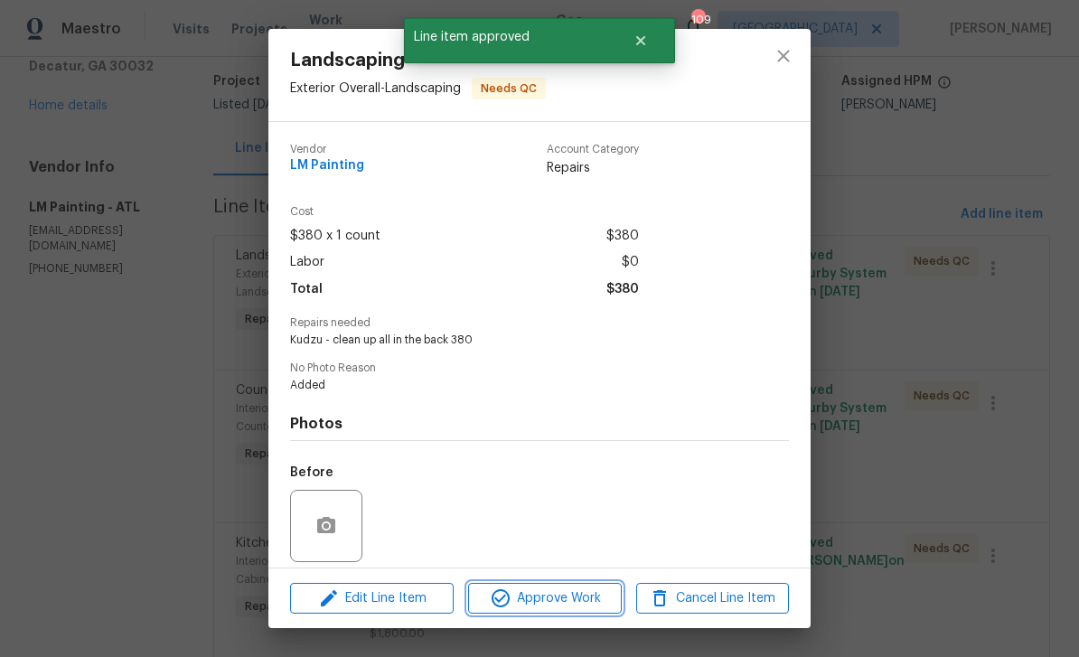
click at [585, 604] on span "Approve Work" at bounding box center [544, 598] width 142 height 23
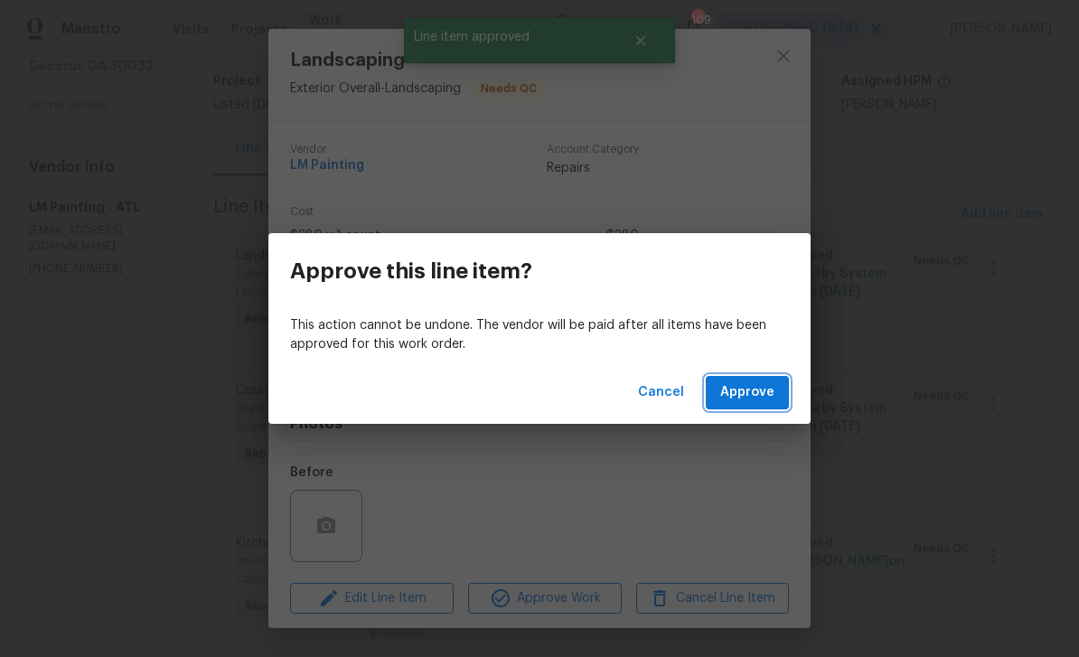
click at [738, 397] on span "Approve" at bounding box center [747, 392] width 54 height 23
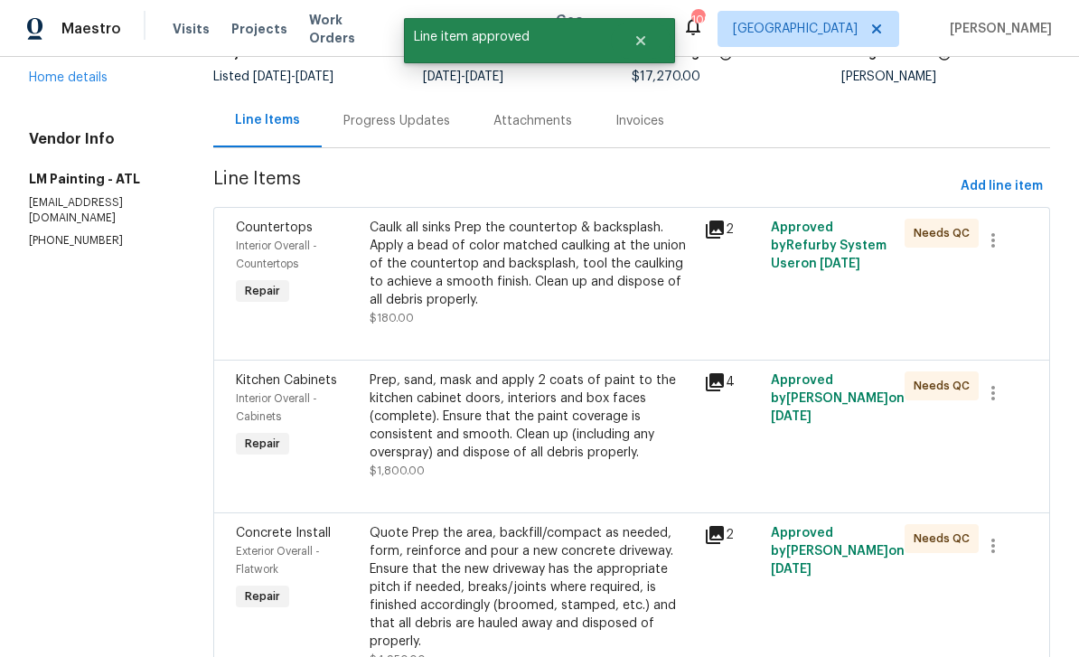
scroll to position [139, 0]
click at [673, 297] on div "Caulk all sinks Prep the countertop & backsplash. Apply a bead of color matched…" at bounding box center [530, 265] width 323 height 90
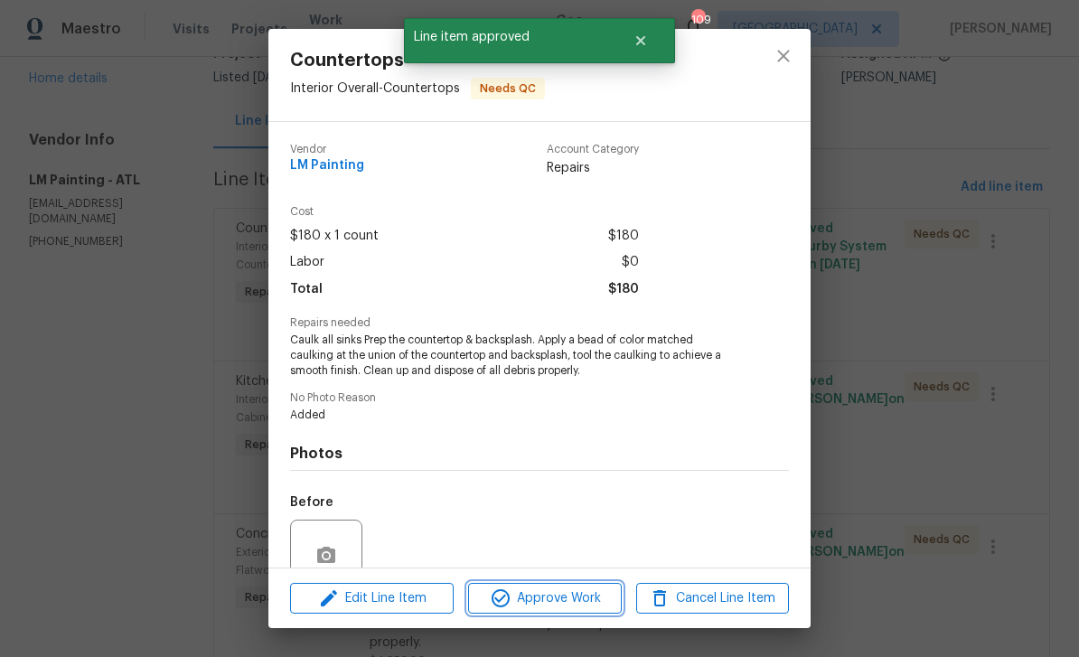
click at [588, 610] on button "Approve Work" at bounding box center [544, 599] width 153 height 32
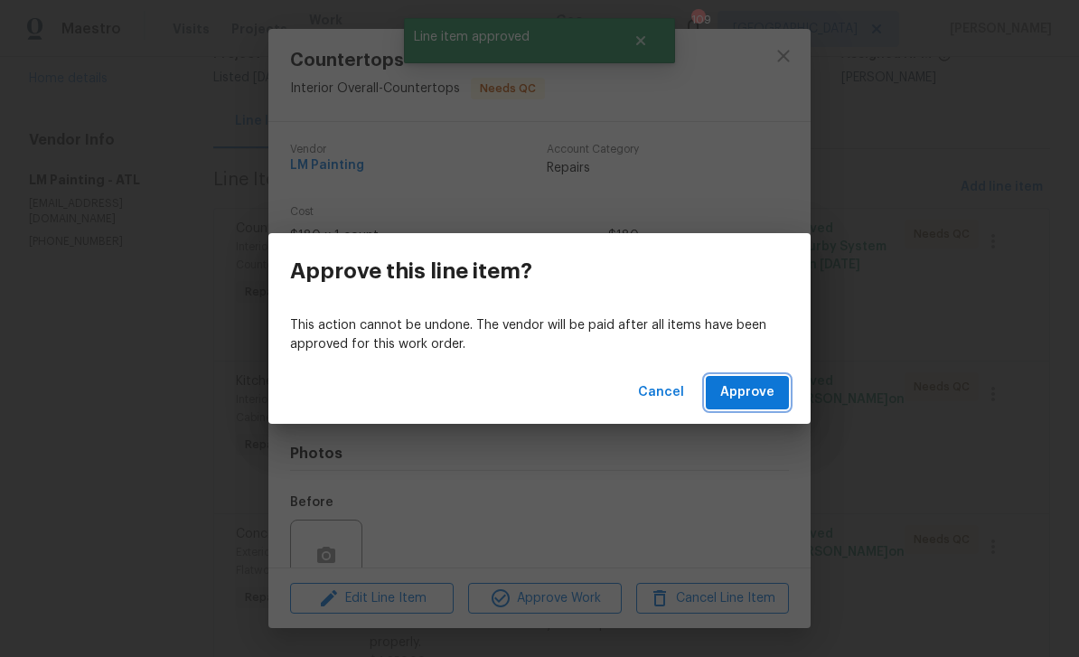
click at [742, 402] on span "Approve" at bounding box center [747, 392] width 54 height 23
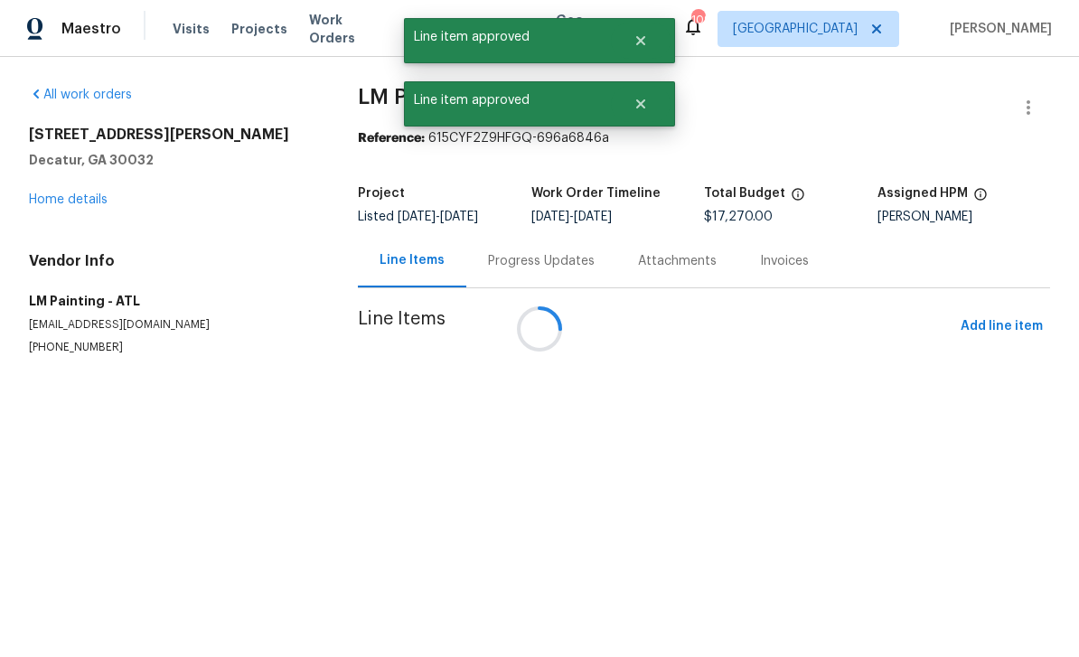
scroll to position [0, 0]
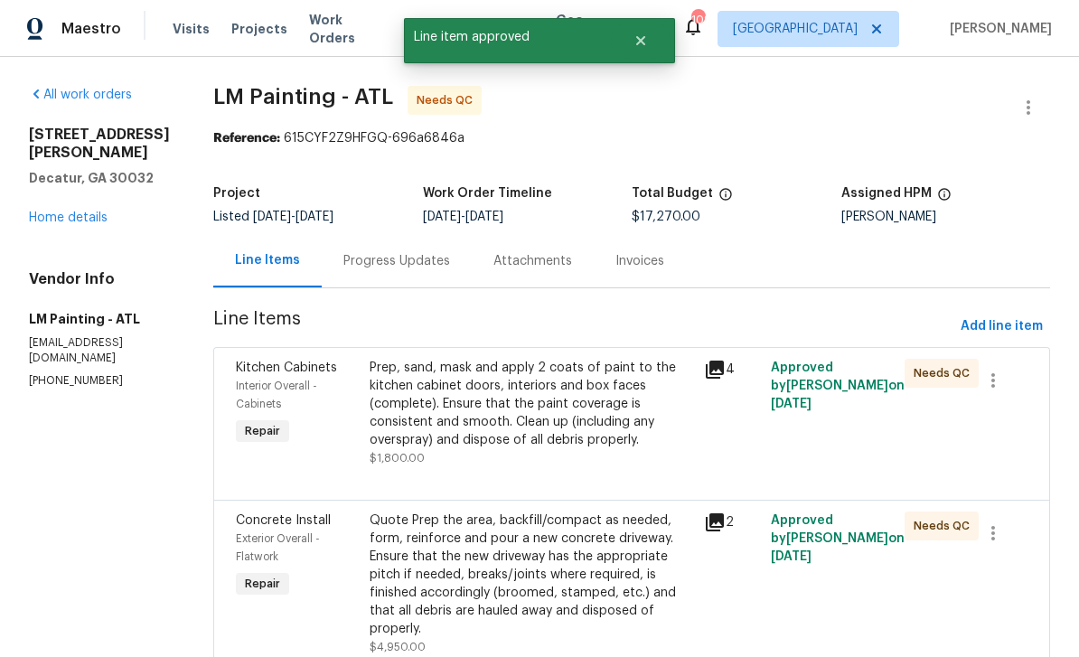
click at [659, 421] on div "Prep, sand, mask and apply 2 coats of paint to the kitchen cabinet doors, inter…" at bounding box center [530, 404] width 323 height 90
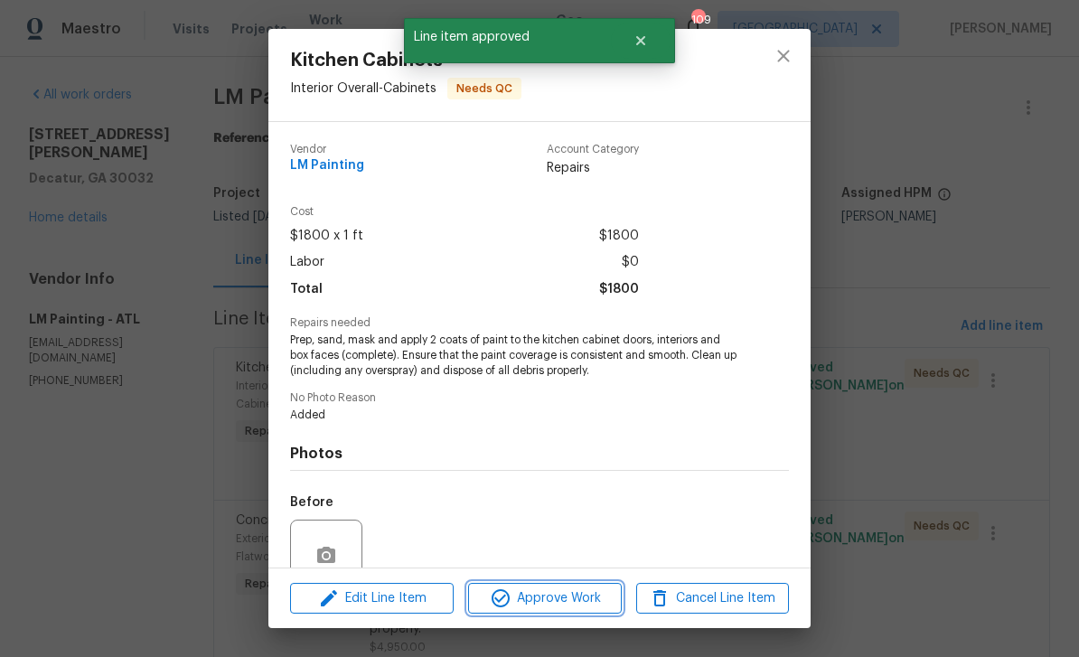
click at [589, 598] on span "Approve Work" at bounding box center [544, 598] width 142 height 23
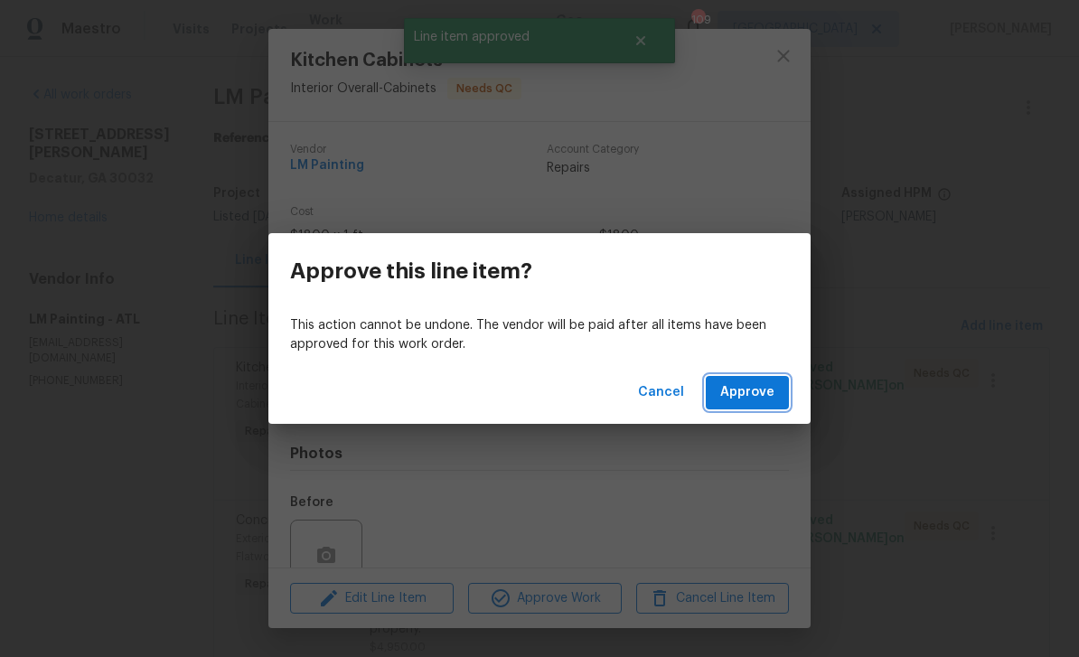
click at [762, 398] on span "Approve" at bounding box center [747, 392] width 54 height 23
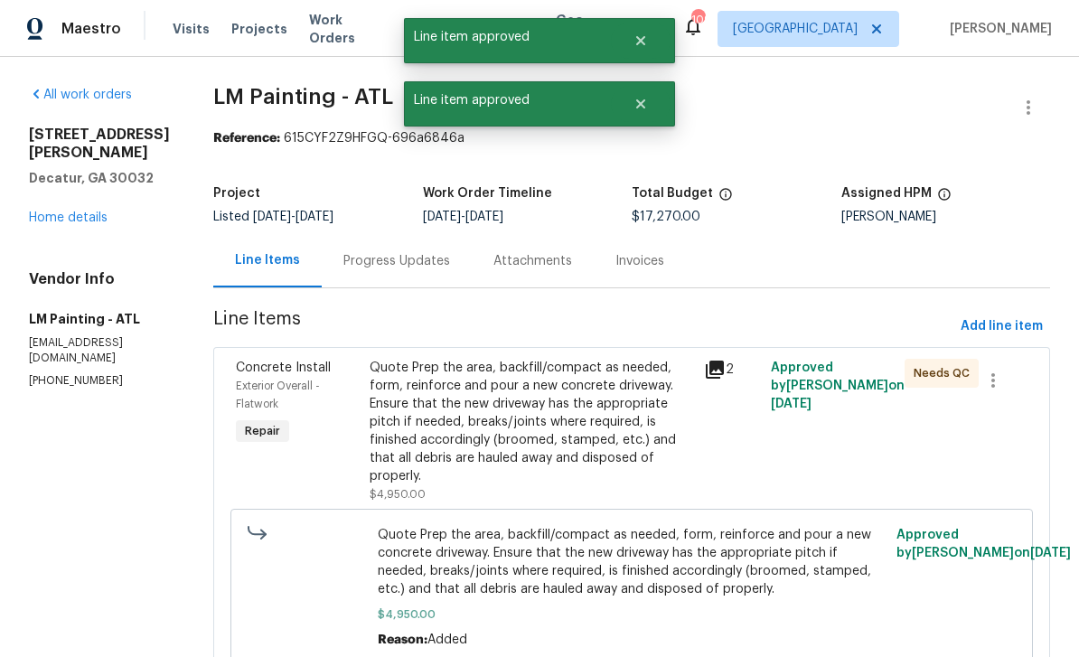
click at [656, 421] on div "Quote Prep the area, backfill/compact as needed, form, reinforce and pour a new…" at bounding box center [530, 422] width 323 height 126
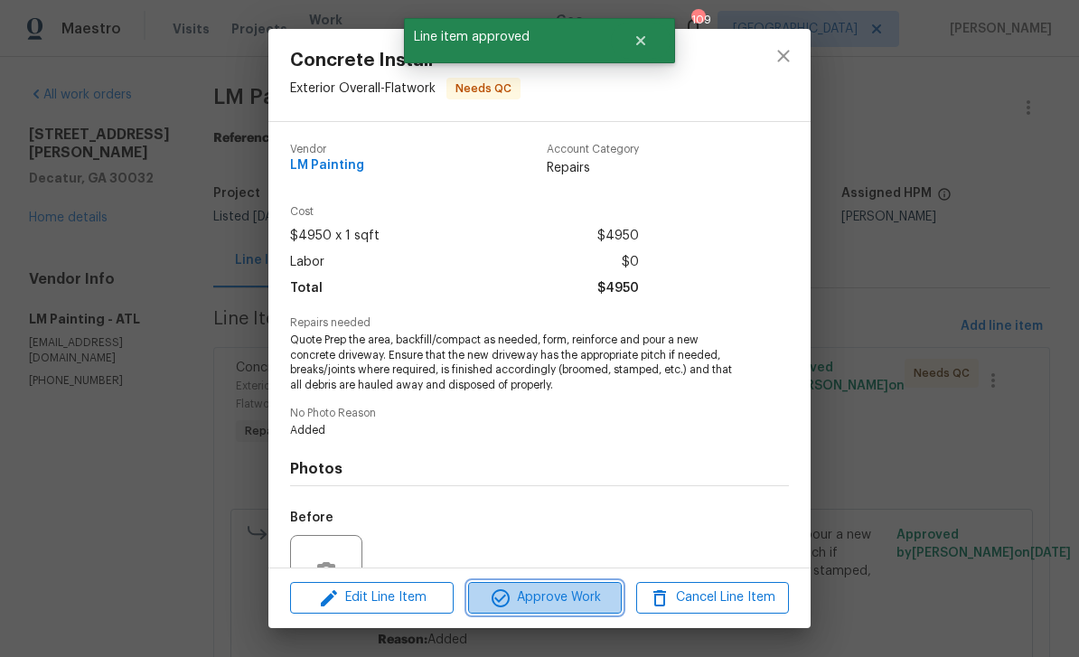
click at [592, 597] on span "Approve Work" at bounding box center [544, 597] width 142 height 23
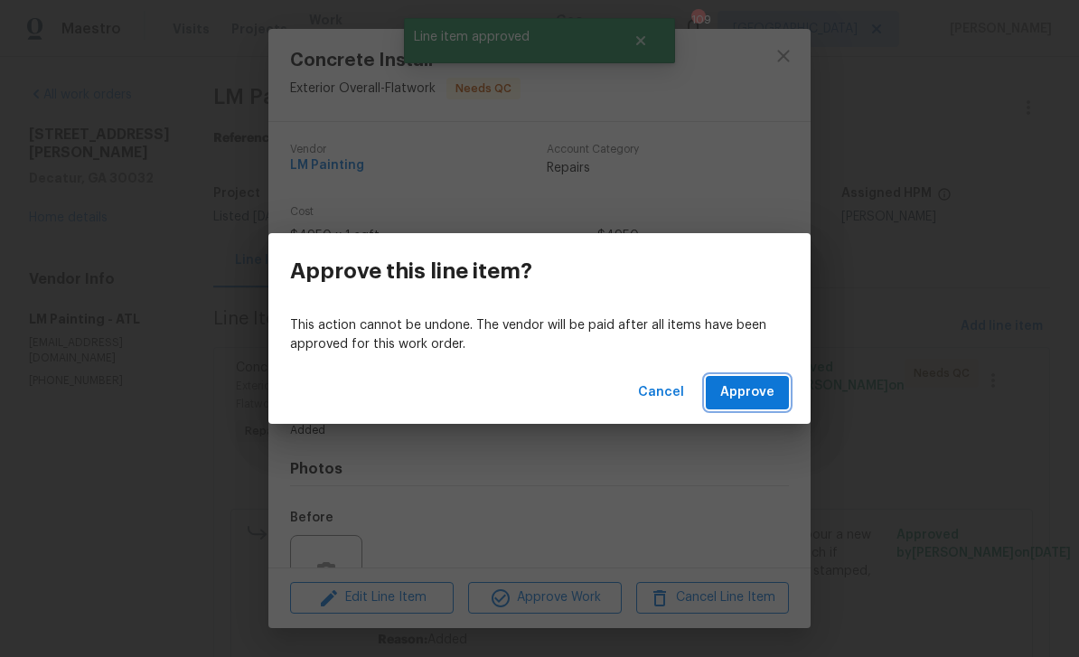
click at [762, 392] on span "Approve" at bounding box center [747, 392] width 54 height 23
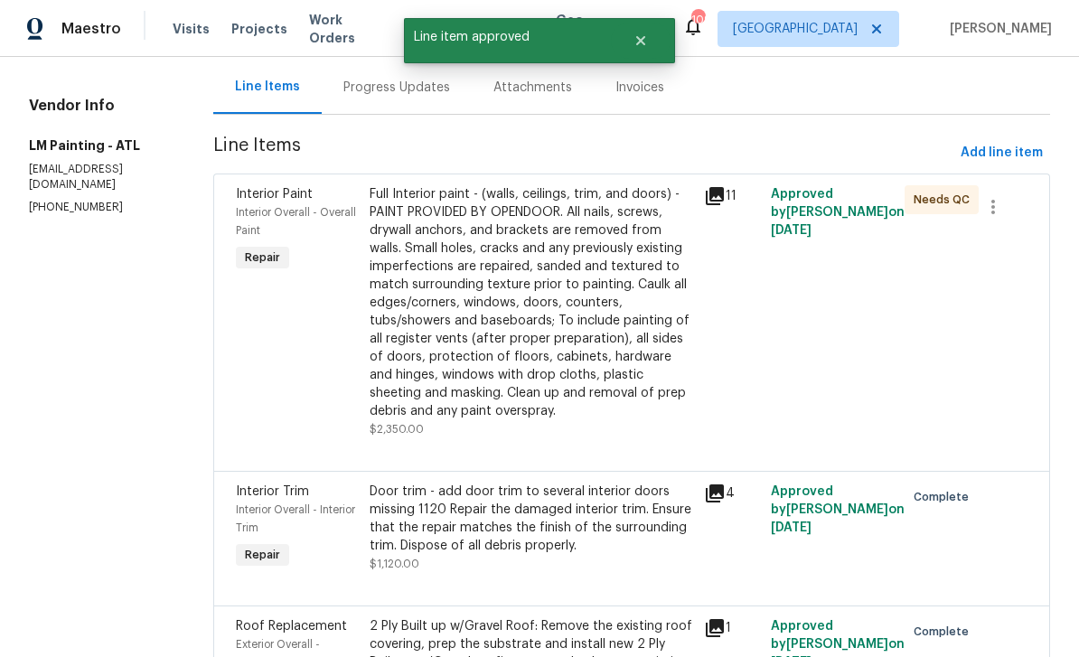
scroll to position [175, 0]
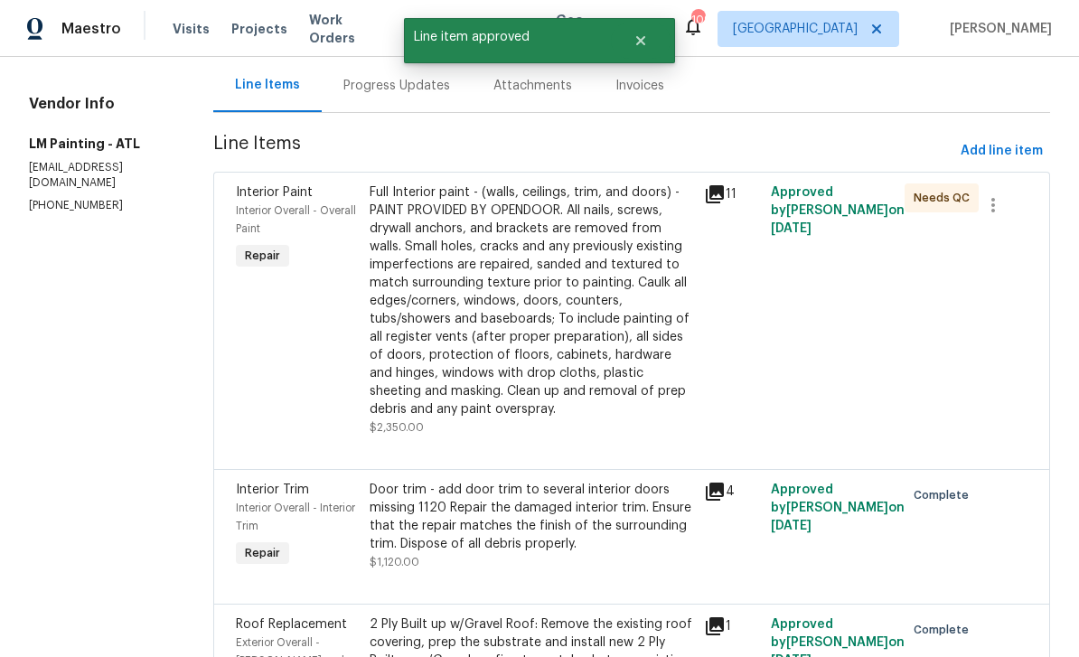
click at [679, 314] on div "Full Interior paint - (walls, ceilings, trim, and doors) - PAINT PROVIDED BY OP…" at bounding box center [530, 300] width 323 height 235
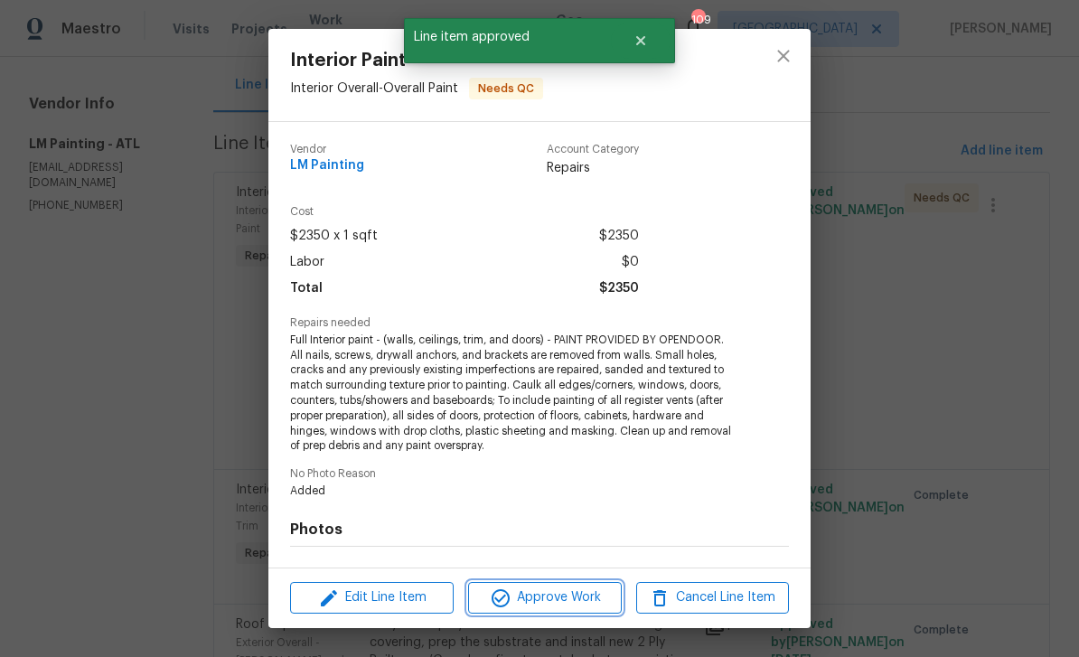
click at [584, 605] on span "Approve Work" at bounding box center [544, 597] width 142 height 23
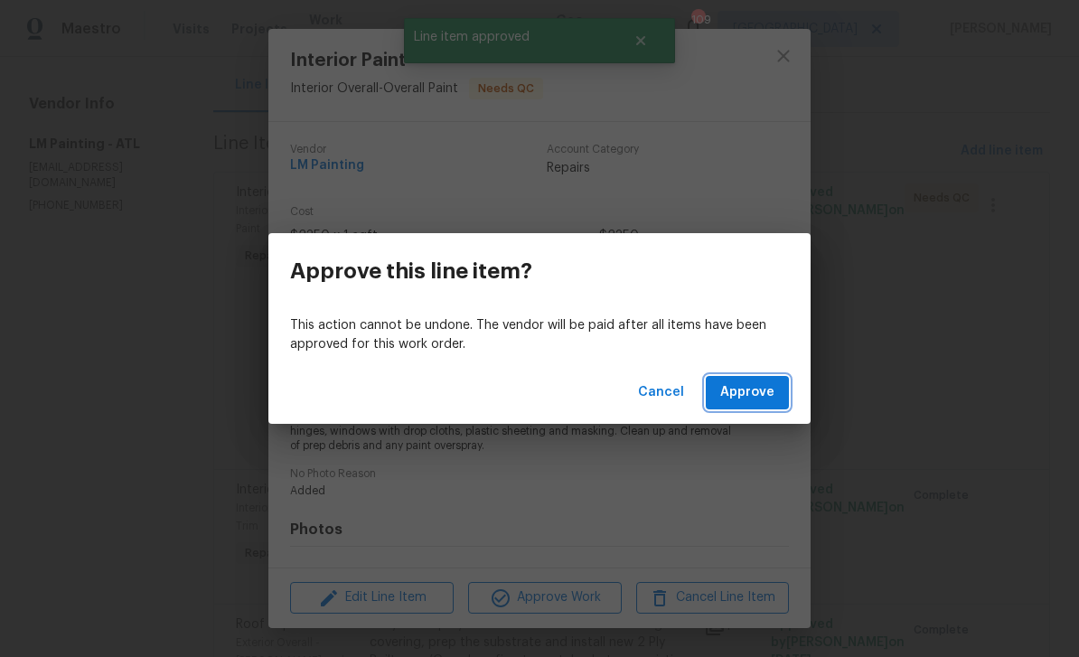
click at [744, 395] on span "Approve" at bounding box center [747, 392] width 54 height 23
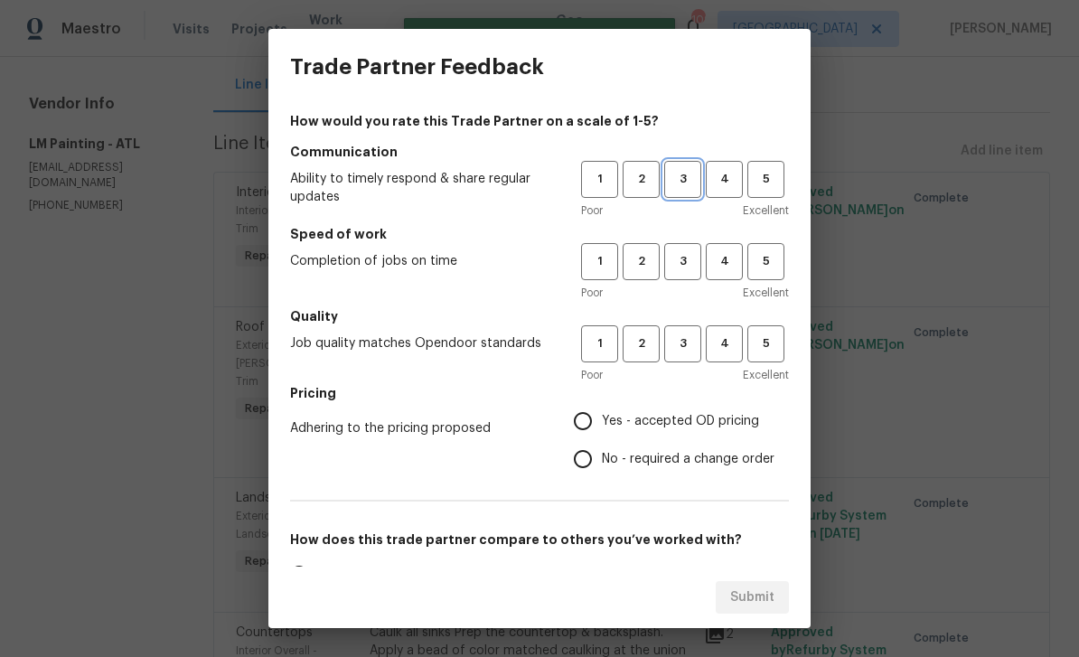
click at [687, 185] on span "3" at bounding box center [682, 179] width 33 height 21
click at [694, 263] on span "3" at bounding box center [682, 261] width 33 height 21
click at [698, 347] on span "3" at bounding box center [682, 343] width 33 height 21
click at [593, 432] on input "Yes - accepted OD pricing" at bounding box center [583, 421] width 38 height 38
radio input "true"
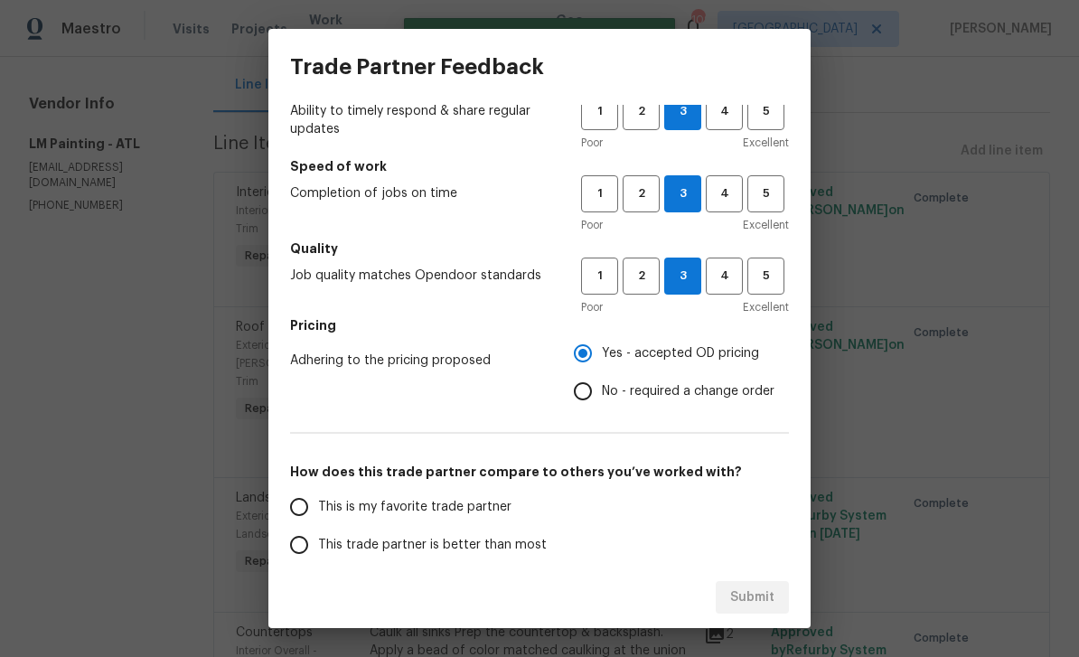
scroll to position [96, 0]
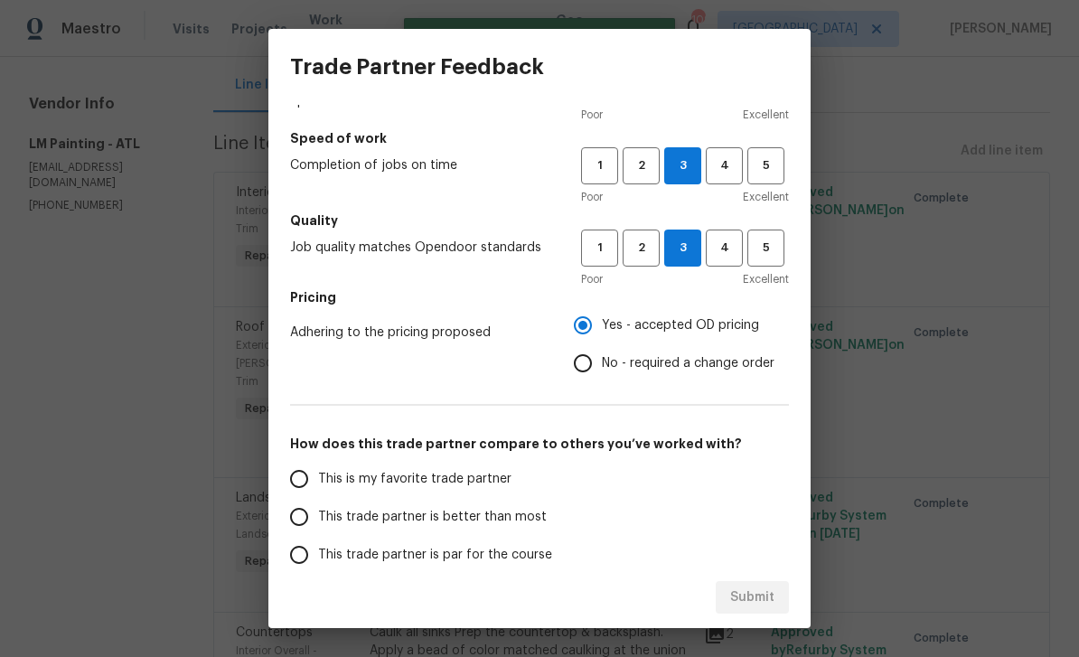
click at [291, 477] on input "This is my favorite trade partner" at bounding box center [299, 479] width 38 height 38
click at [773, 592] on span "Submit" at bounding box center [752, 597] width 44 height 23
radio input "true"
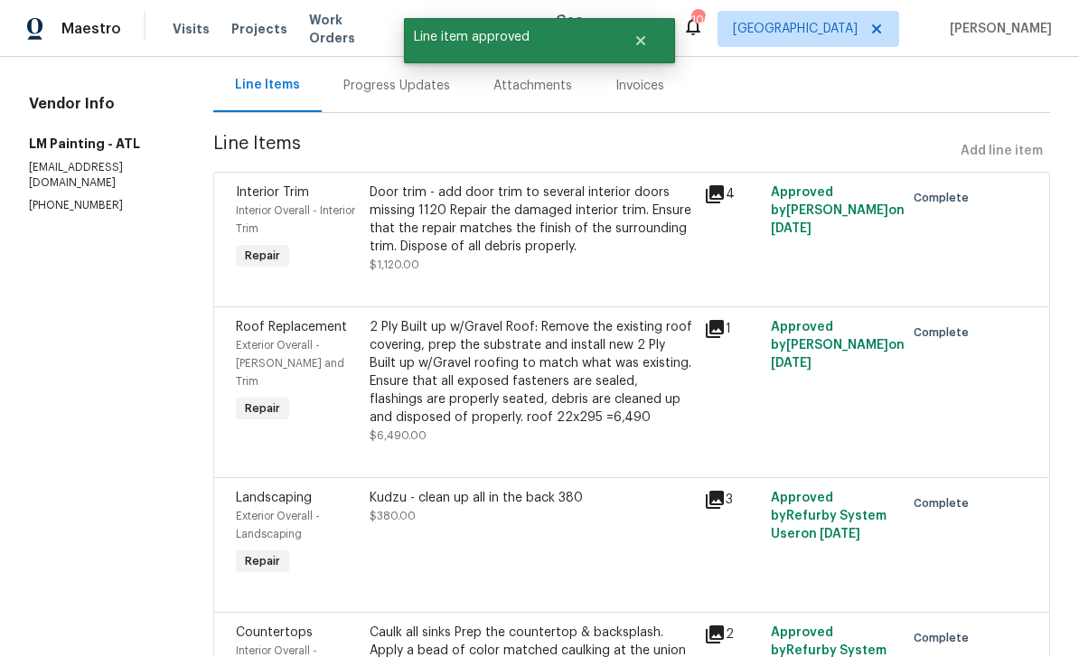
radio input "false"
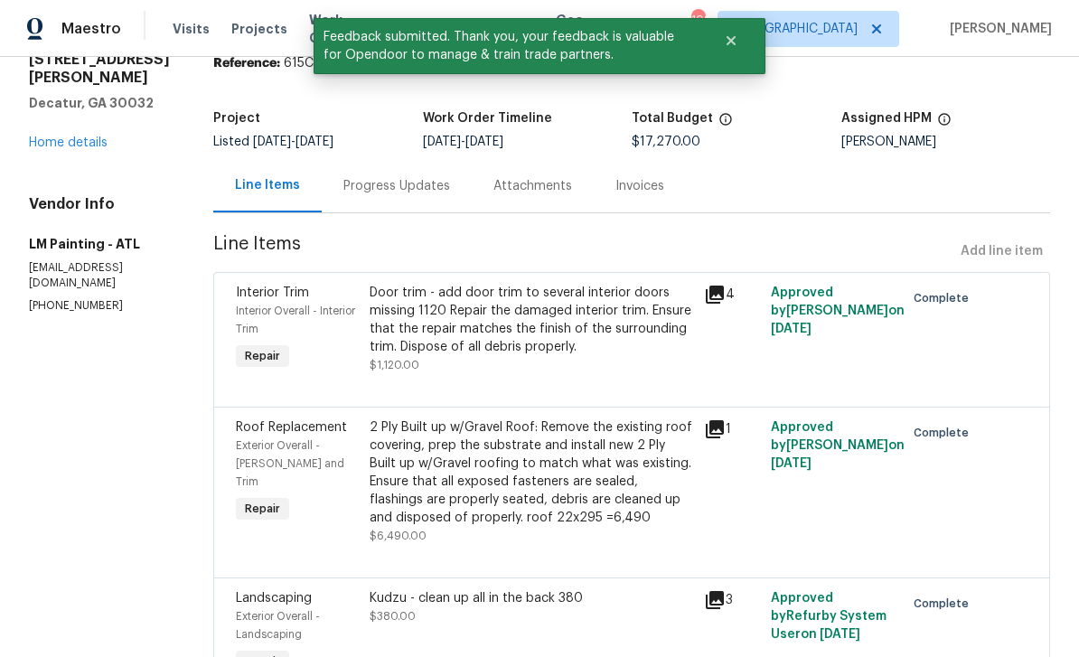
scroll to position [51, 0]
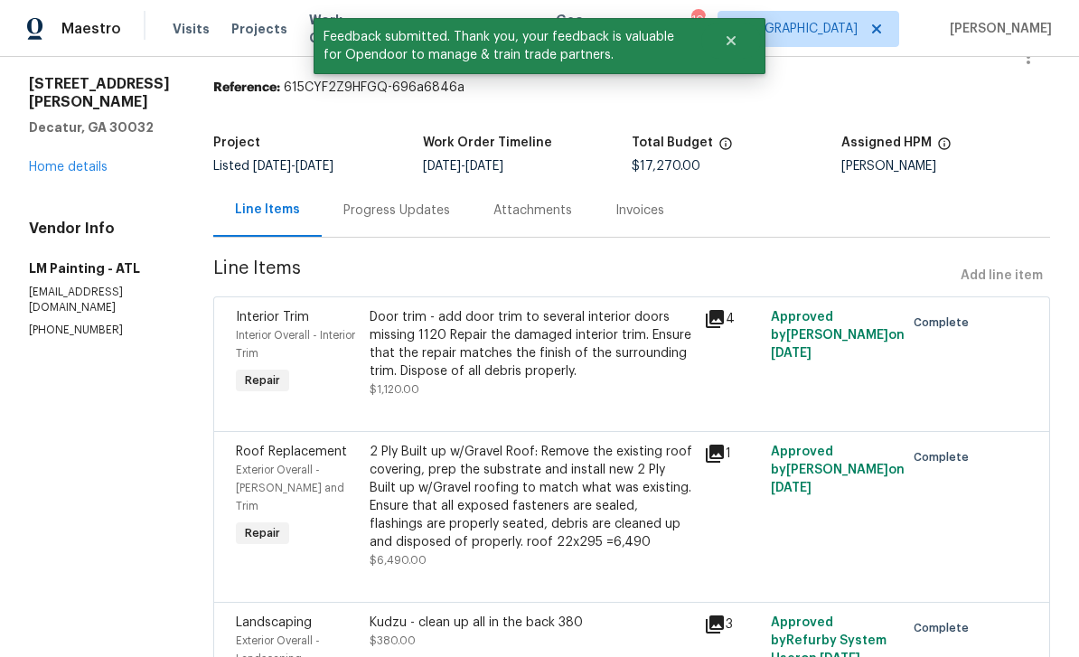
click at [60, 161] on link "Home details" at bounding box center [68, 167] width 79 height 13
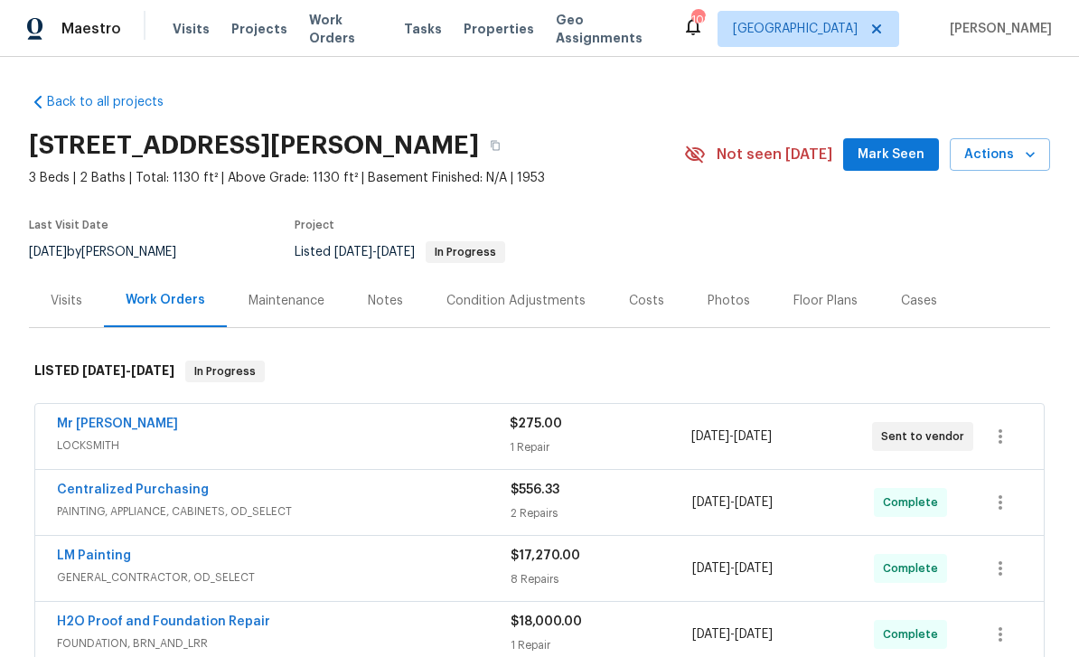
click at [334, 37] on span "Work Orders" at bounding box center [345, 29] width 73 height 36
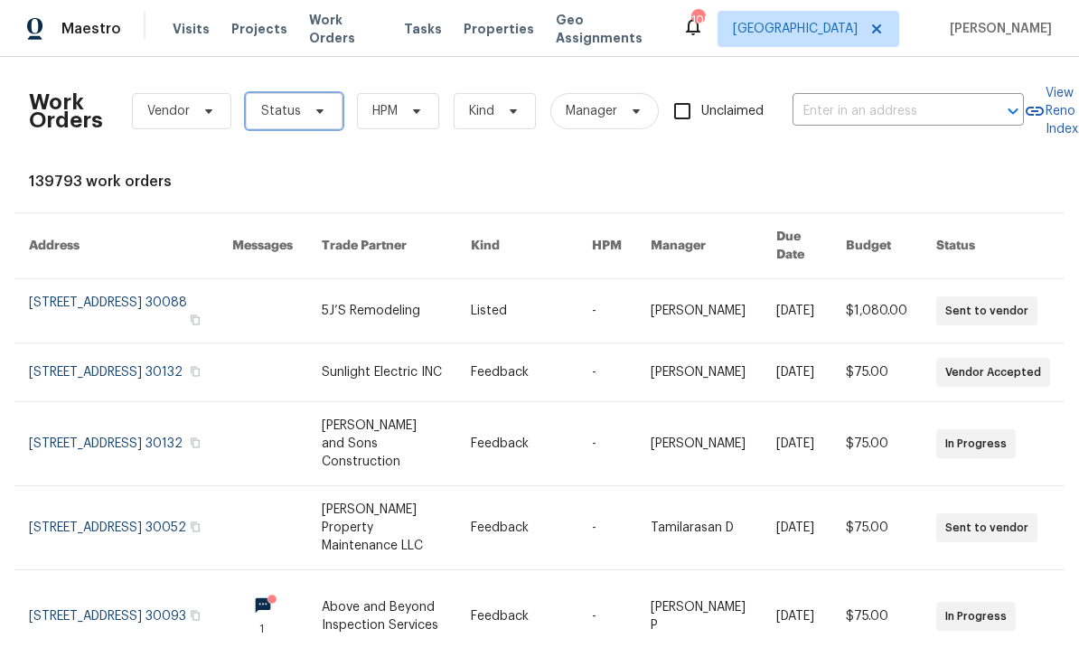
click at [306, 102] on span "Status" at bounding box center [294, 111] width 97 height 36
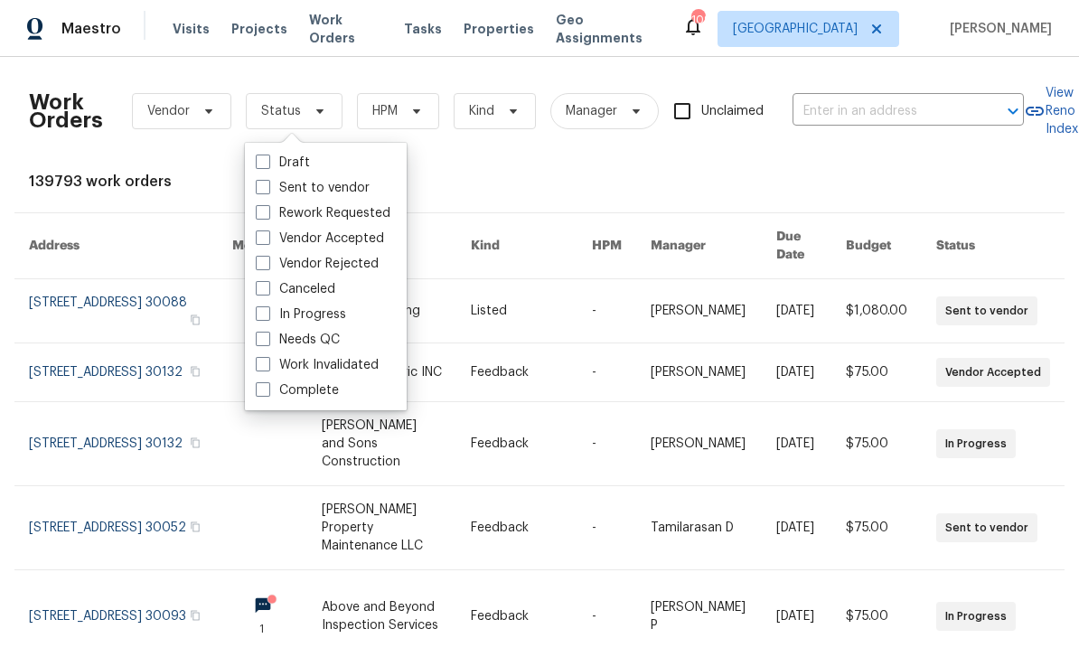
click at [275, 334] on label "Needs QC" at bounding box center [298, 340] width 84 height 18
click at [267, 334] on input "Needs QC" at bounding box center [262, 337] width 12 height 12
checkbox input "true"
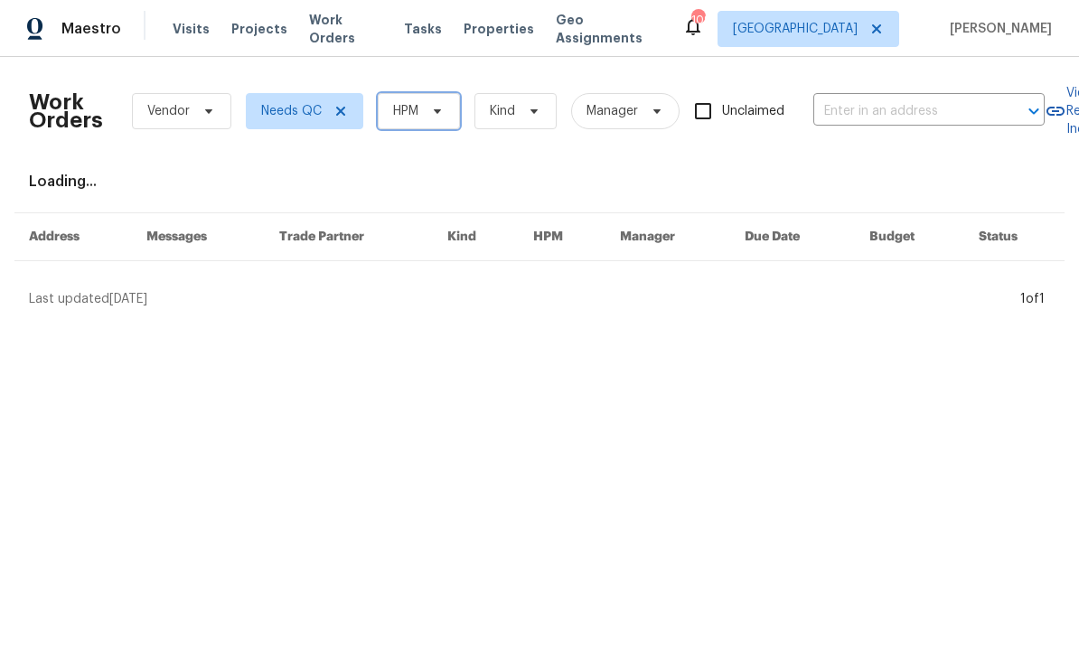
click at [451, 105] on span "HPM" at bounding box center [419, 111] width 82 height 36
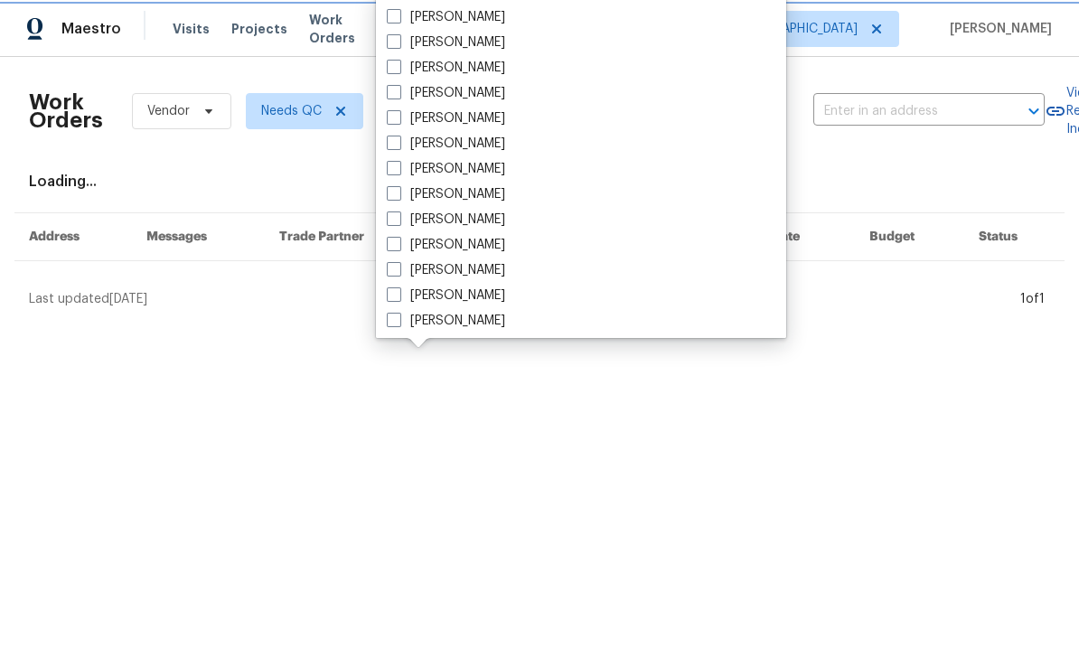
scroll to position [526, 0]
click at [473, 325] on label "[PERSON_NAME]" at bounding box center [446, 320] width 118 height 18
click at [398, 323] on input "[PERSON_NAME]" at bounding box center [393, 317] width 12 height 12
checkbox input "true"
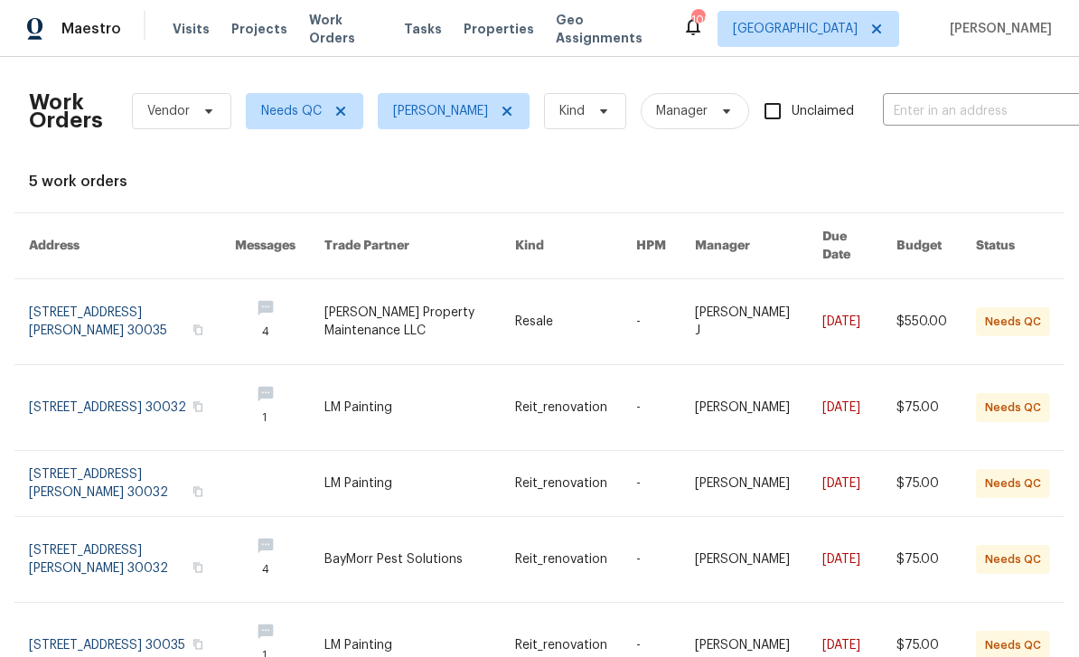
click at [930, 98] on input "text" at bounding box center [973, 112] width 181 height 28
type input "1819 rose"
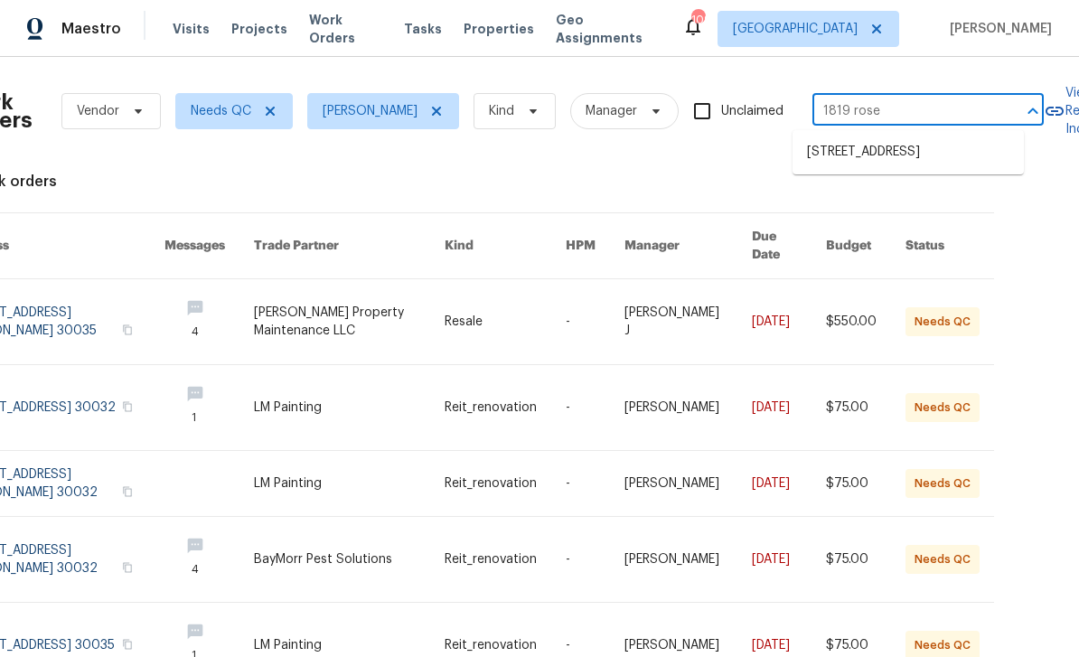
scroll to position [0, 69]
click at [1009, 279] on link at bounding box center [958, 321] width 103 height 85
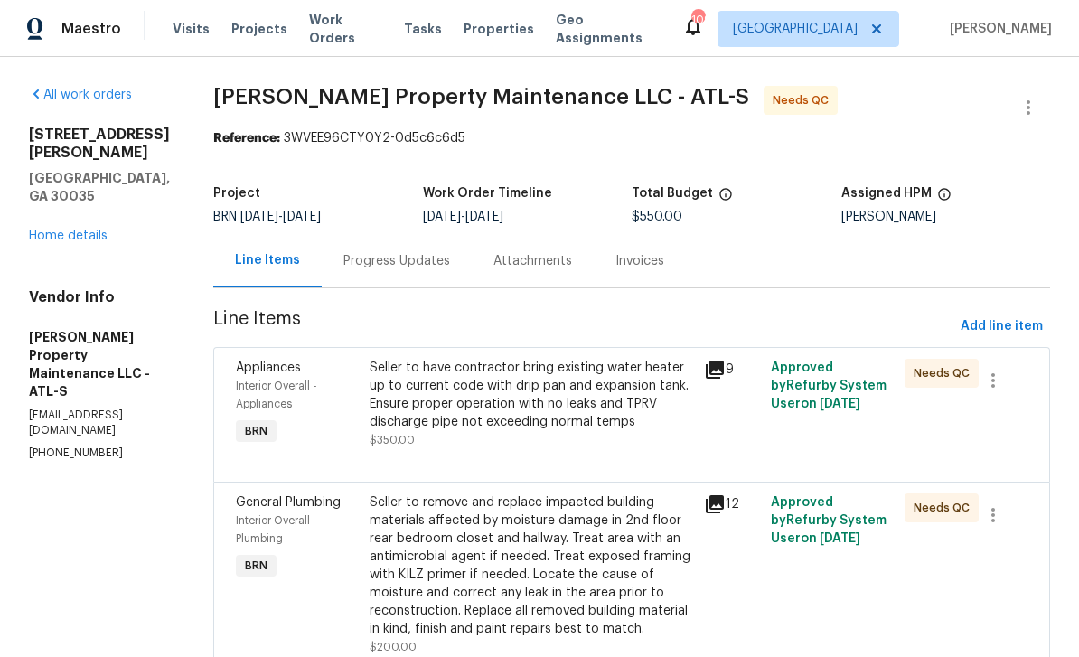
click at [75, 229] on link "Home details" at bounding box center [68, 235] width 79 height 13
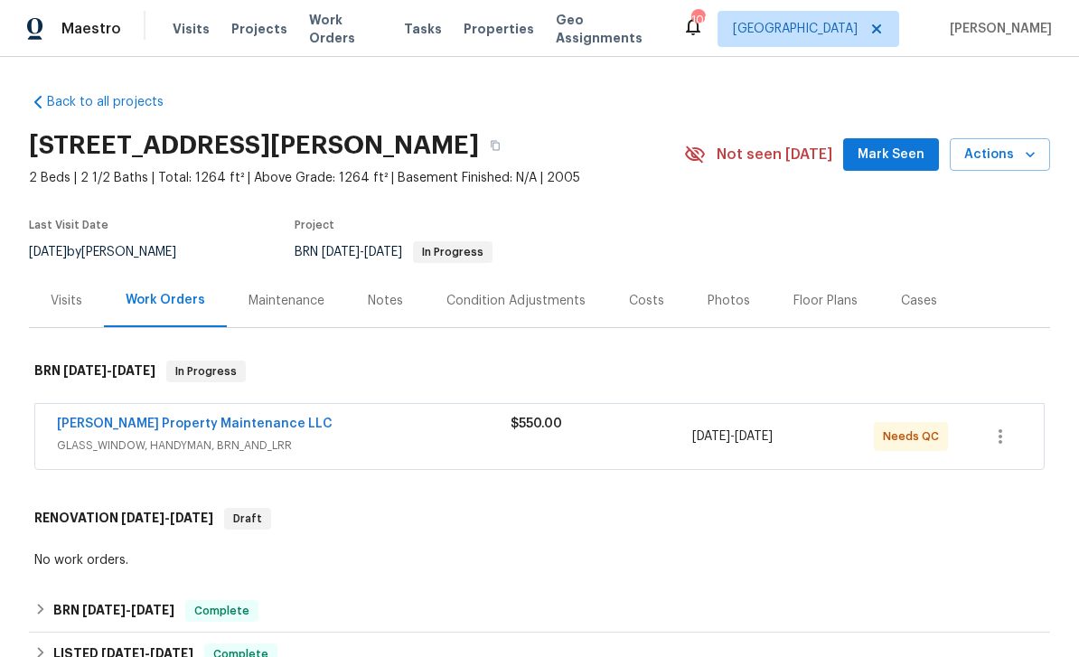
click at [333, 29] on span "Work Orders" at bounding box center [345, 29] width 73 height 36
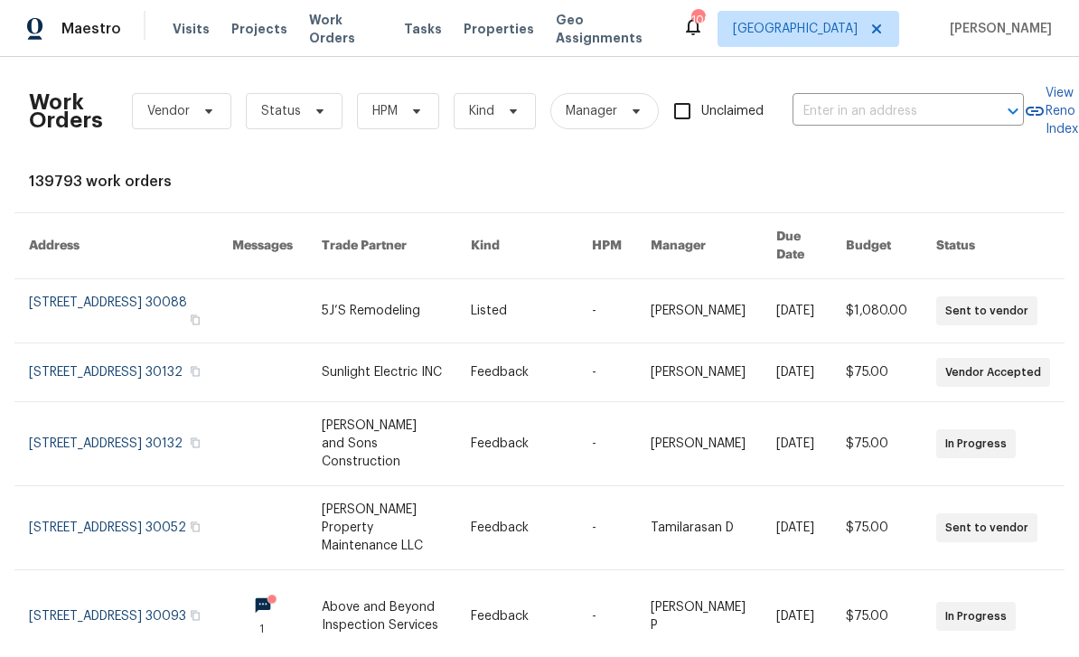
click at [884, 115] on input "text" at bounding box center [882, 112] width 181 height 28
type input "1819 rose"
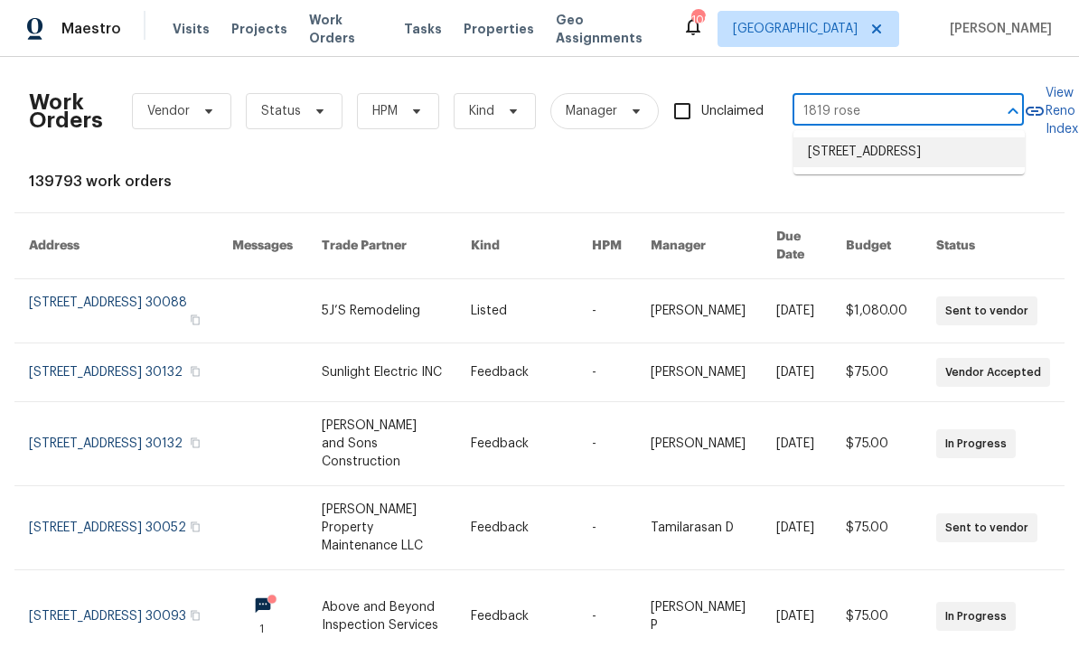
click at [931, 163] on li "1819 Rosewood Rd, Decatur, GA 30032" at bounding box center [908, 152] width 231 height 30
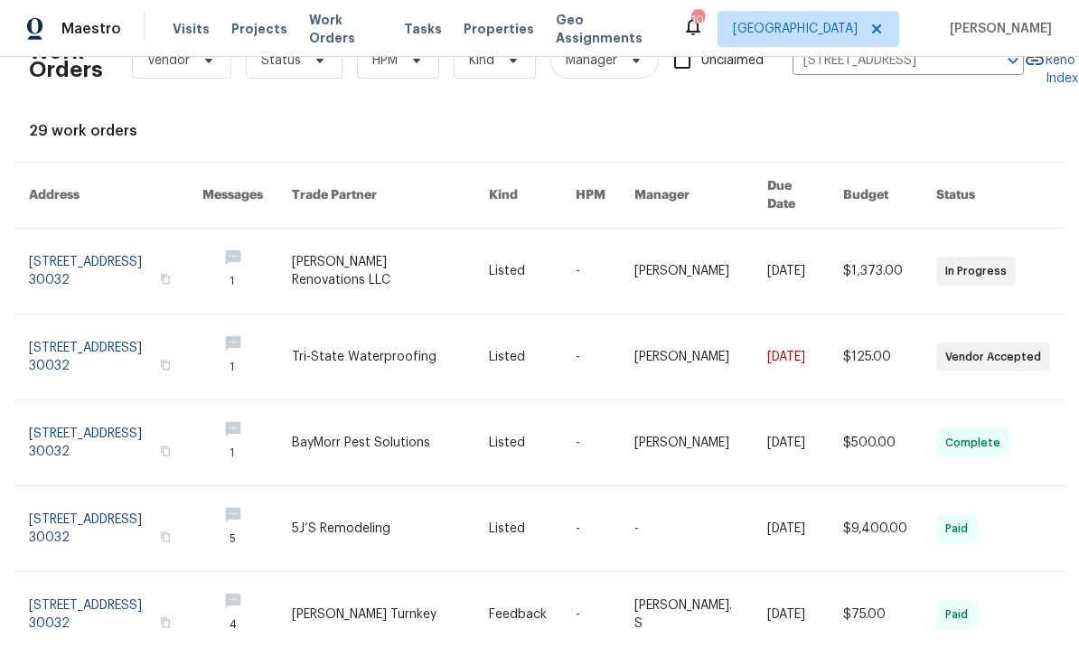
scroll to position [51, 0]
click at [79, 241] on link at bounding box center [115, 270] width 173 height 85
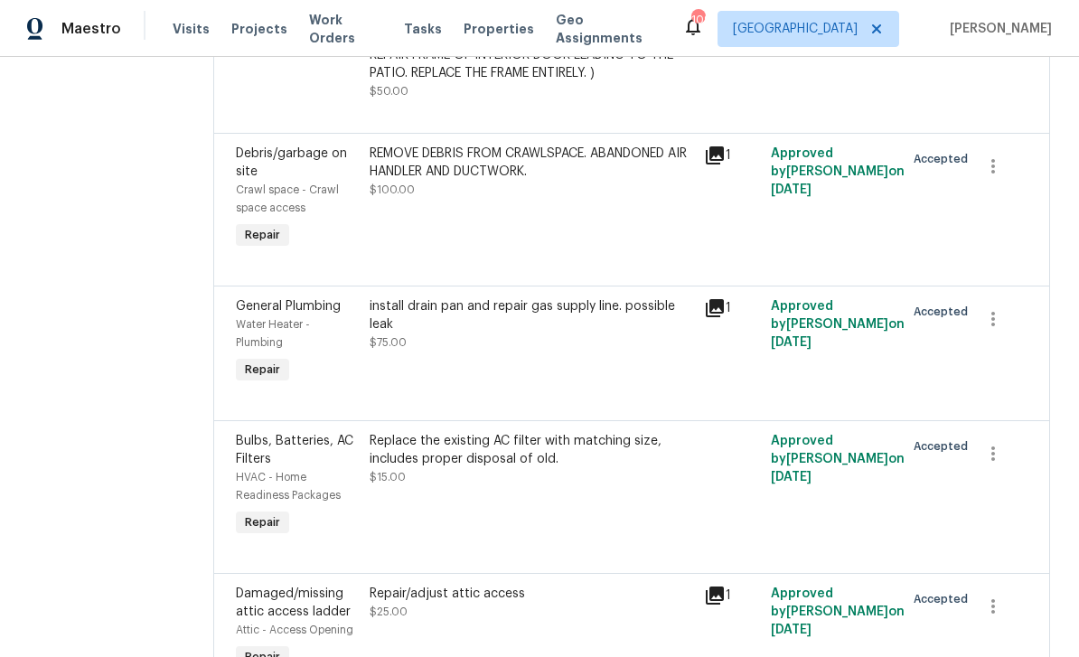
scroll to position [355, 0]
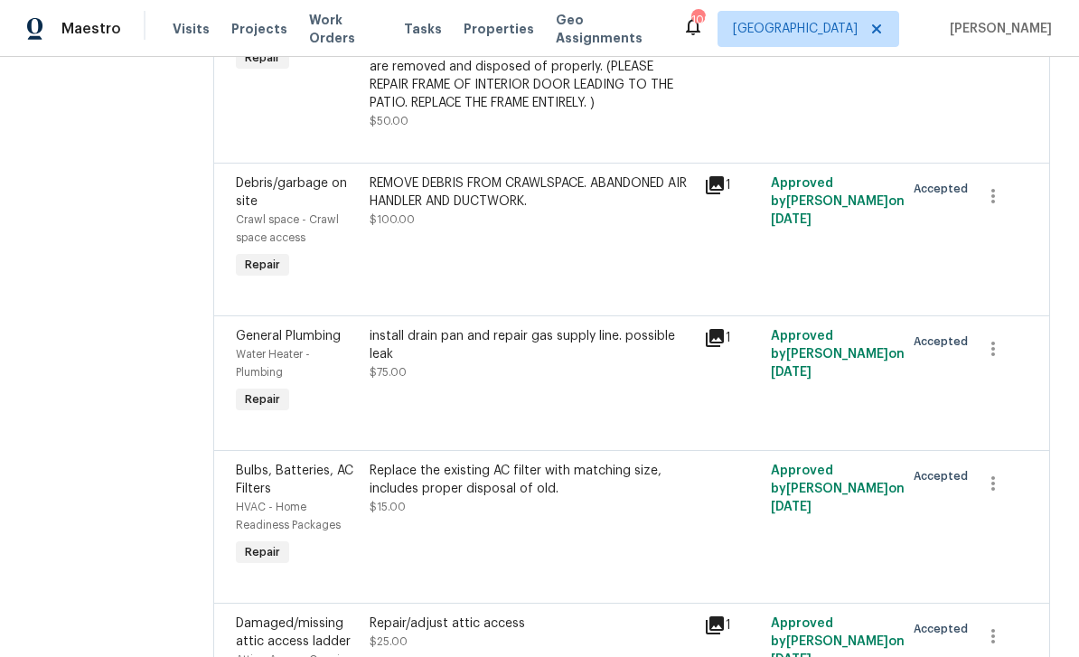
click at [722, 184] on icon at bounding box center [715, 185] width 18 height 18
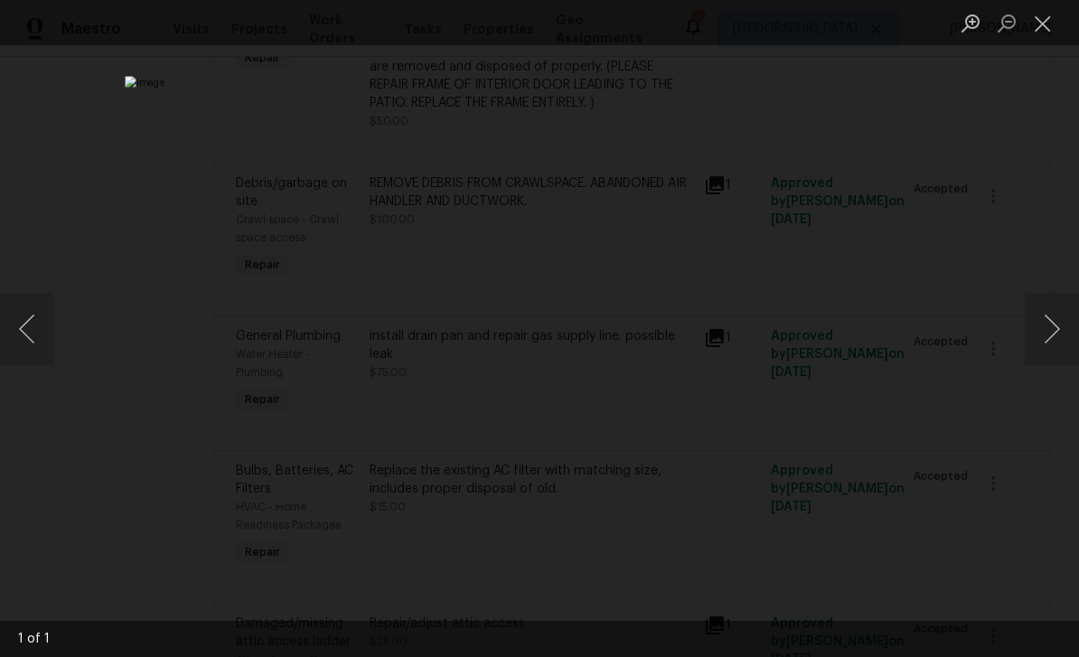
click at [1053, 327] on button "Next image" at bounding box center [1051, 329] width 54 height 72
click at [1053, 325] on button "Next image" at bounding box center [1051, 329] width 54 height 72
click at [1043, 26] on button "Close lightbox" at bounding box center [1042, 23] width 36 height 32
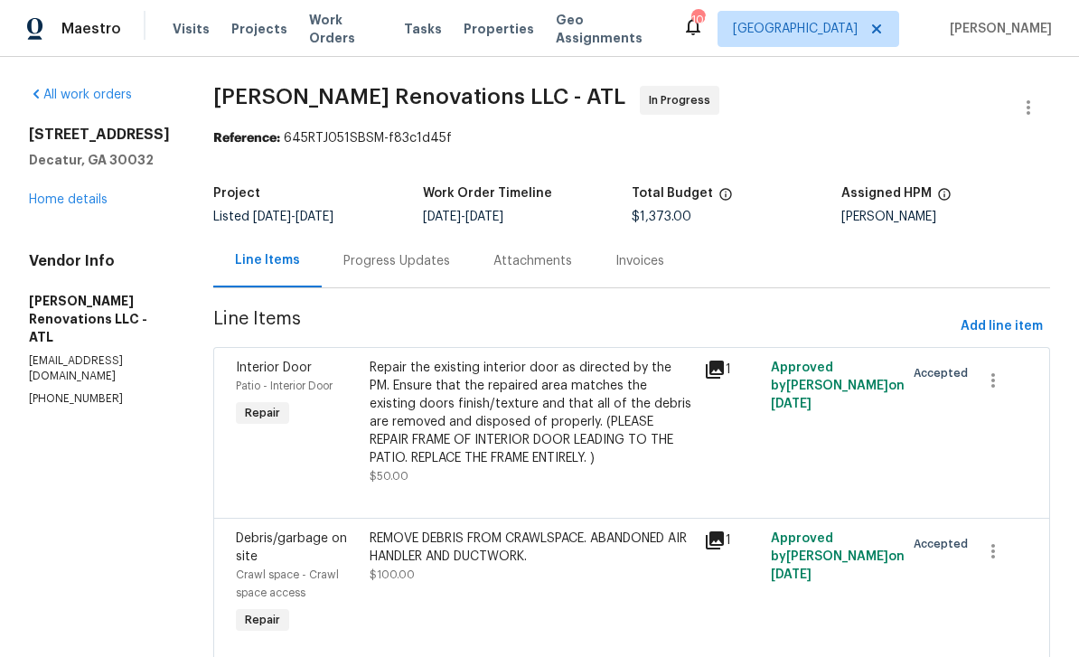
scroll to position [0, 0]
click at [70, 200] on link "Home details" at bounding box center [68, 199] width 79 height 13
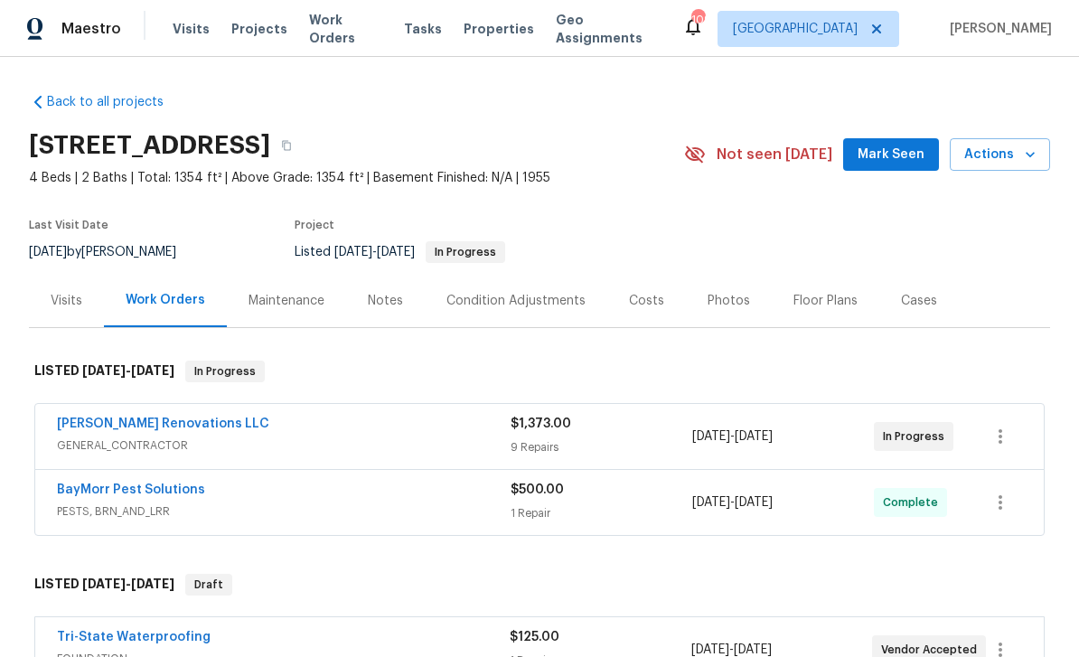
click at [722, 304] on div "Photos" at bounding box center [728, 301] width 42 height 18
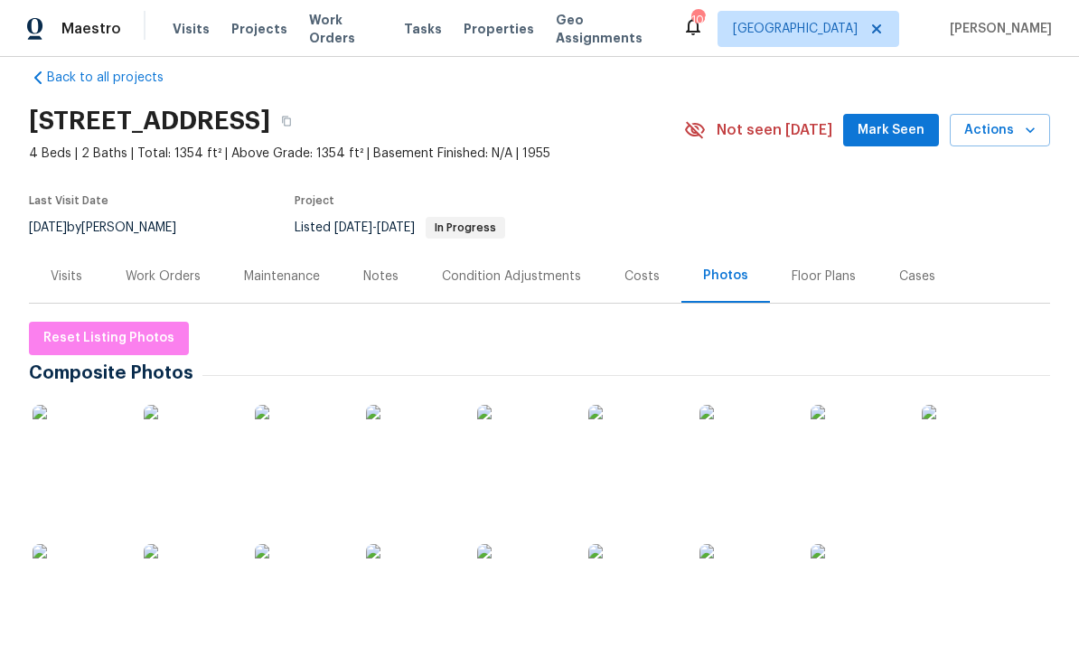
scroll to position [56, 0]
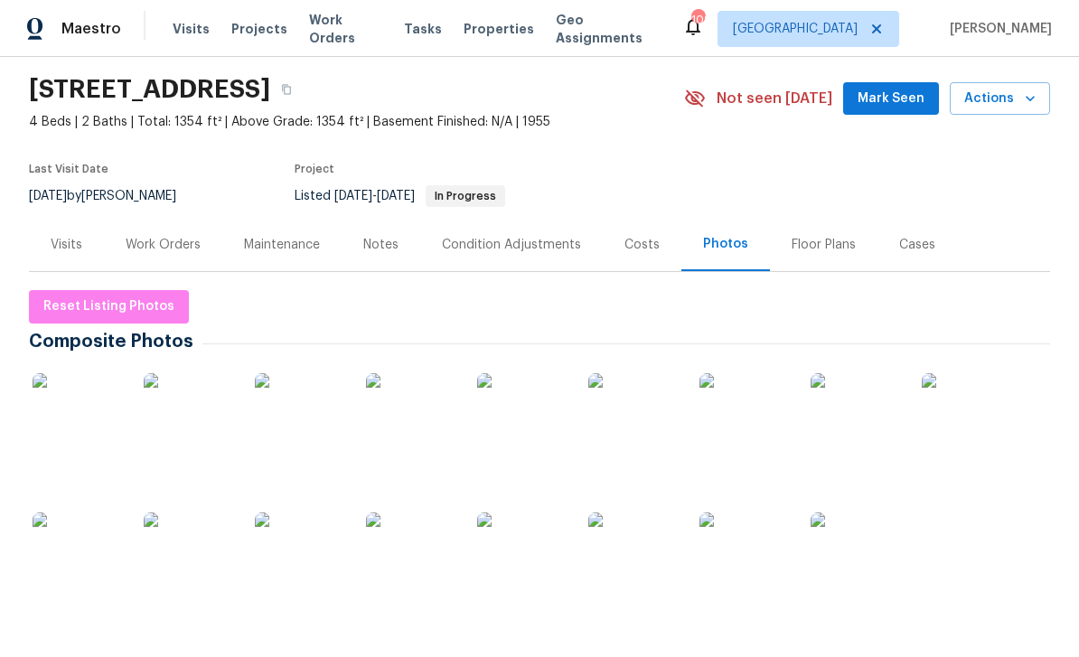
click at [93, 404] on img at bounding box center [78, 418] width 90 height 90
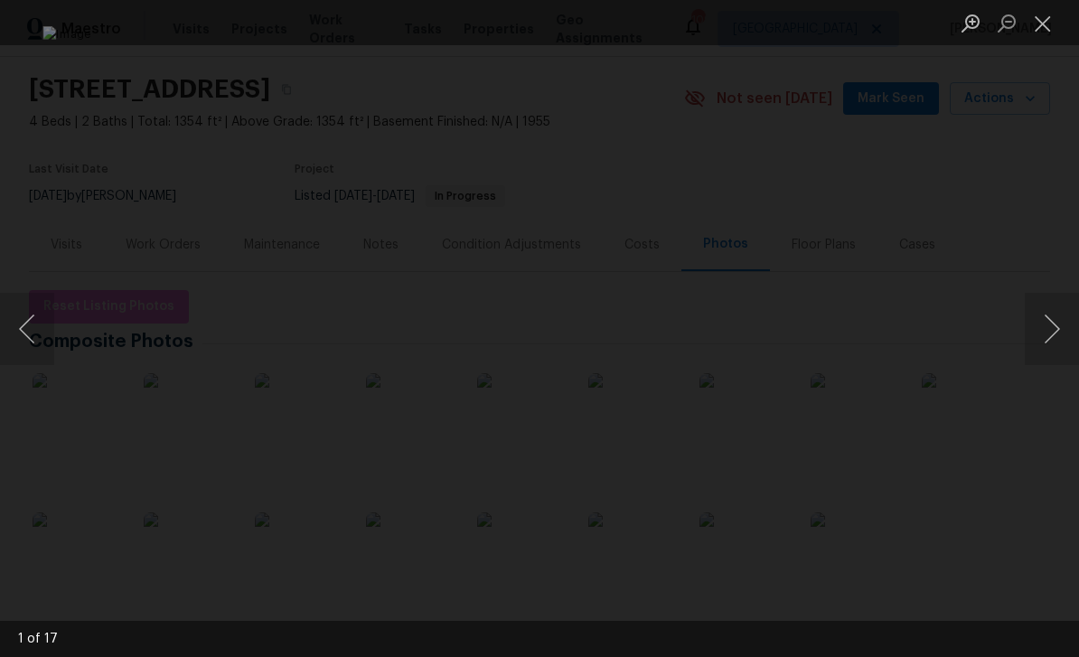
click at [1052, 331] on button "Next image" at bounding box center [1051, 329] width 54 height 72
click at [39, 328] on button "Previous image" at bounding box center [27, 329] width 54 height 72
click at [1068, 320] on button "Next image" at bounding box center [1051, 329] width 54 height 72
click at [1061, 323] on button "Next image" at bounding box center [1051, 329] width 54 height 72
click at [1056, 319] on button "Next image" at bounding box center [1051, 329] width 54 height 72
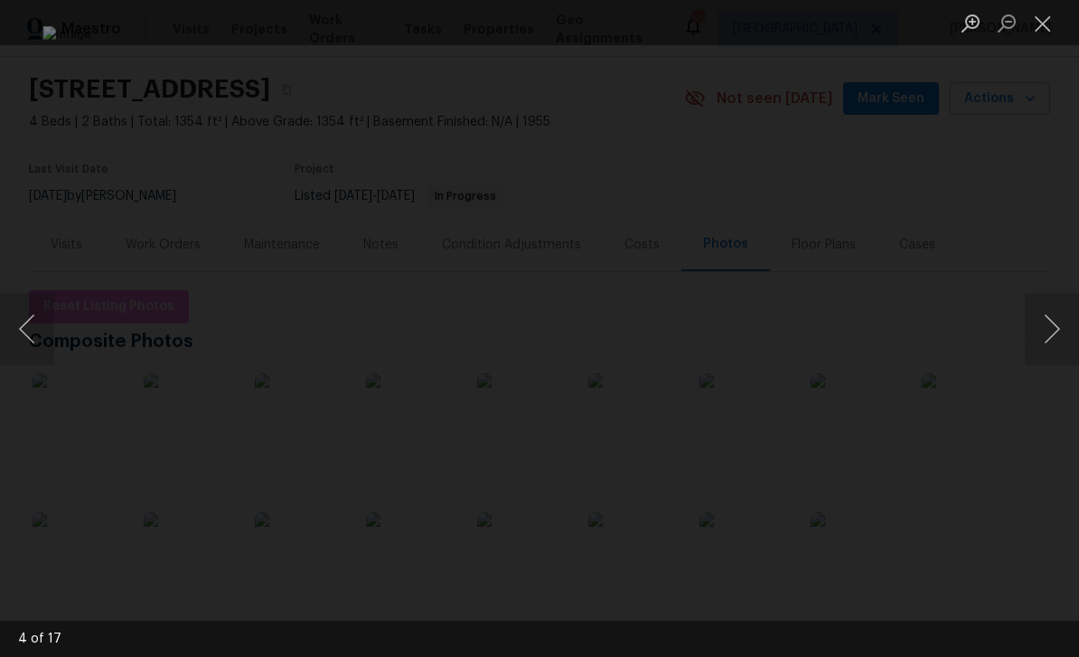
click at [1056, 321] on button "Next image" at bounding box center [1051, 329] width 54 height 72
click at [1059, 322] on button "Next image" at bounding box center [1051, 329] width 54 height 72
click at [1052, 320] on button "Next image" at bounding box center [1051, 329] width 54 height 72
click at [1050, 319] on button "Next image" at bounding box center [1051, 329] width 54 height 72
click at [1053, 312] on button "Next image" at bounding box center [1051, 329] width 54 height 72
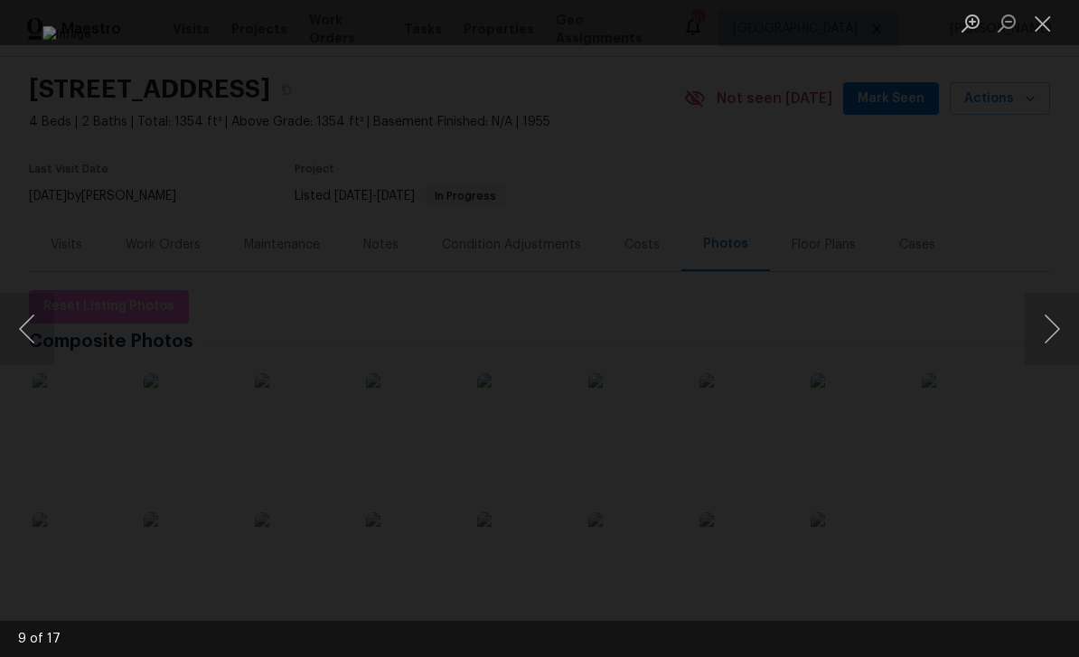
click at [1057, 319] on button "Next image" at bounding box center [1051, 329] width 54 height 72
click at [1052, 322] on button "Next image" at bounding box center [1051, 329] width 54 height 72
click at [1052, 325] on button "Next image" at bounding box center [1051, 329] width 54 height 72
click at [1052, 328] on button "Next image" at bounding box center [1051, 329] width 54 height 72
click at [1053, 330] on button "Next image" at bounding box center [1051, 329] width 54 height 72
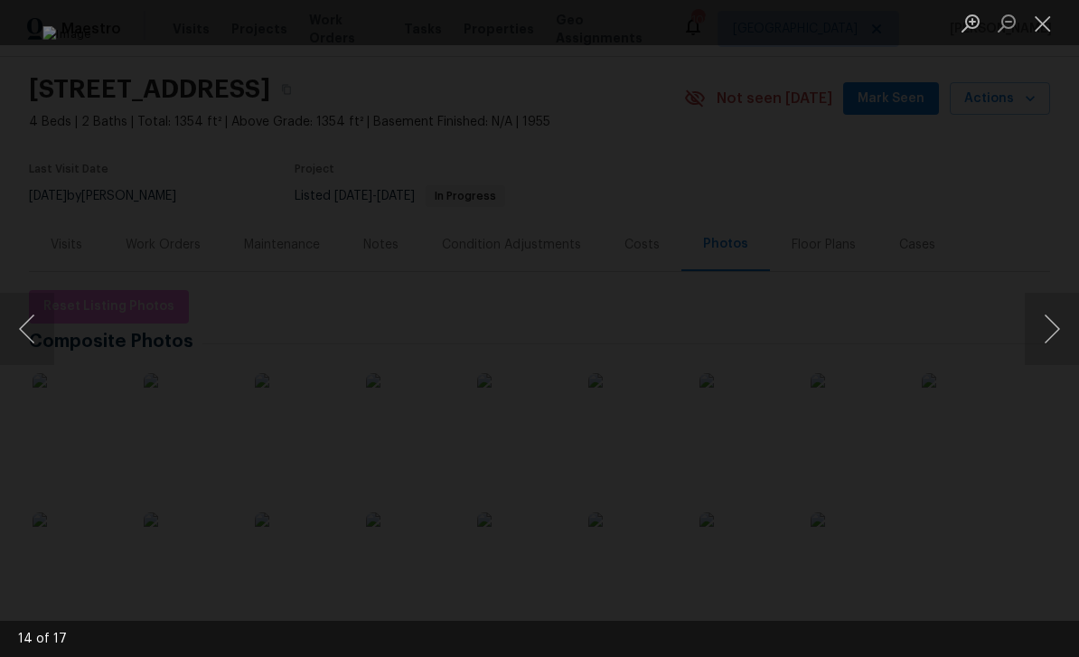
click at [1052, 329] on button "Next image" at bounding box center [1051, 329] width 54 height 72
click at [1055, 330] on button "Next image" at bounding box center [1051, 329] width 54 height 72
click at [1057, 328] on button "Next image" at bounding box center [1051, 329] width 54 height 72
click at [1054, 10] on button "Close lightbox" at bounding box center [1042, 23] width 36 height 32
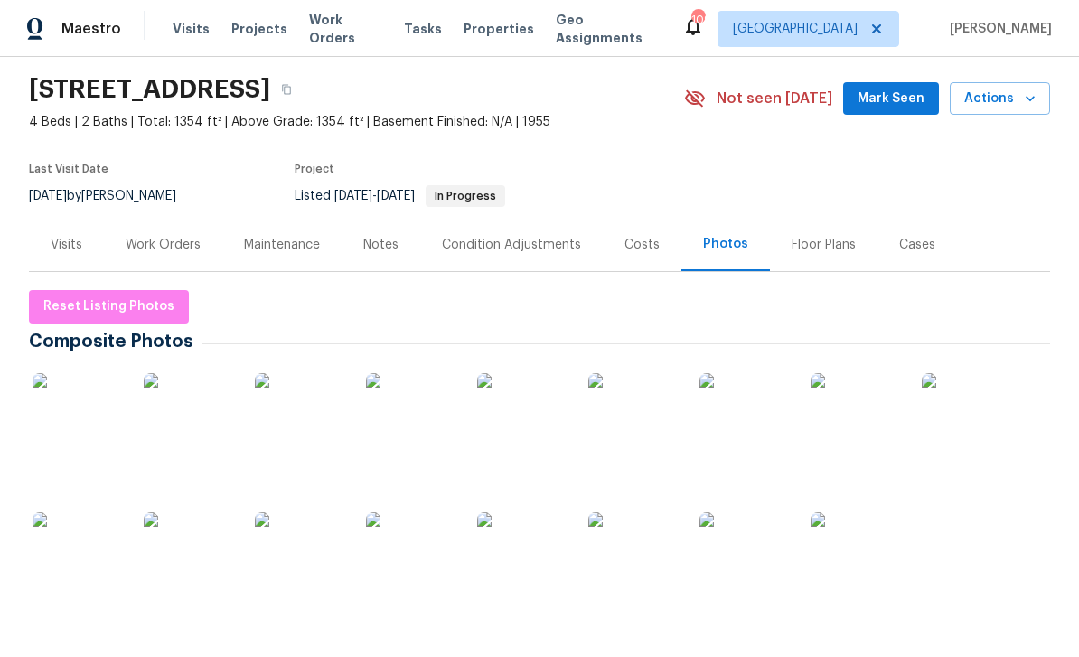
click at [550, 246] on div "Condition Adjustments" at bounding box center [511, 245] width 139 height 18
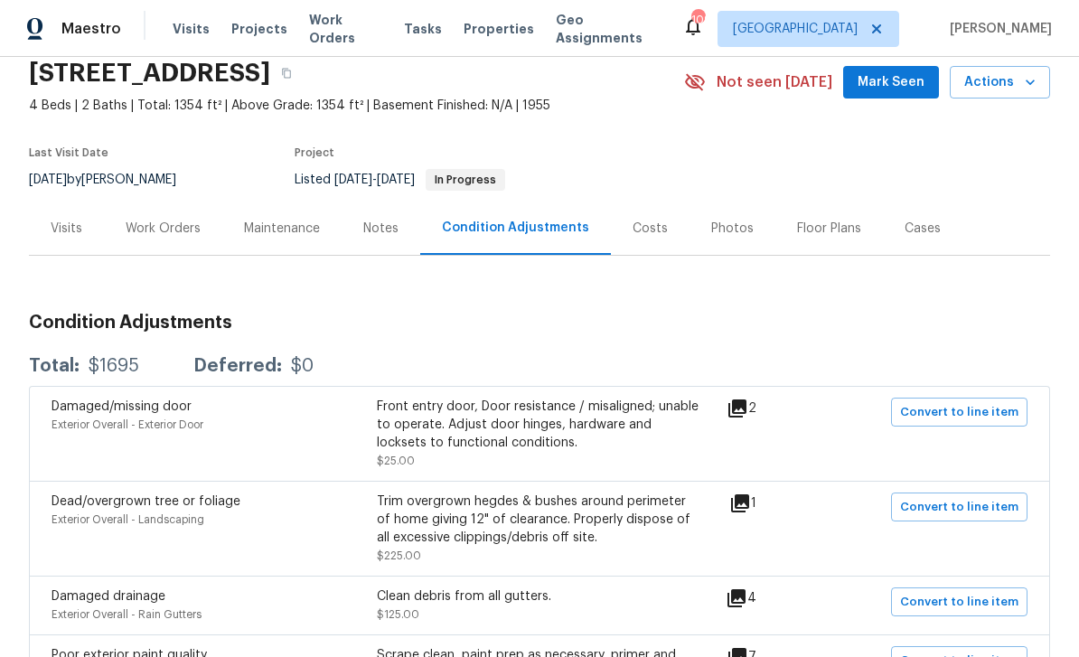
click at [653, 241] on div "Costs" at bounding box center [650, 227] width 79 height 53
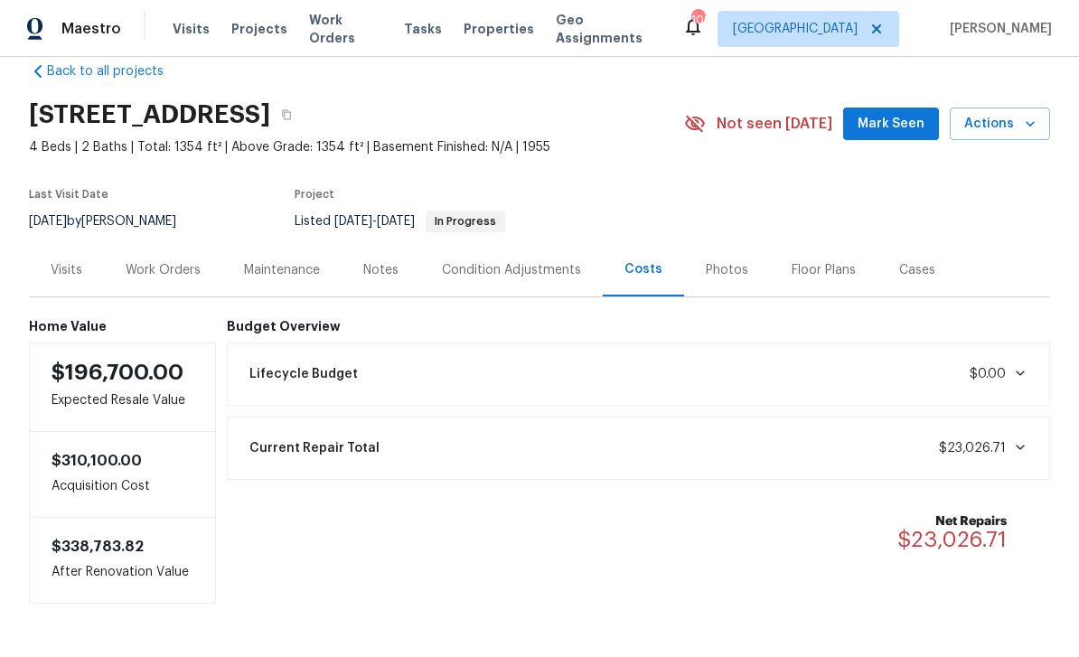
scroll to position [30, 0]
click at [291, 117] on icon "button" at bounding box center [286, 116] width 9 height 10
click at [303, 119] on button "button" at bounding box center [286, 115] width 33 height 33
click at [303, 118] on button "button" at bounding box center [286, 115] width 33 height 33
click at [303, 121] on button "button" at bounding box center [286, 115] width 33 height 33
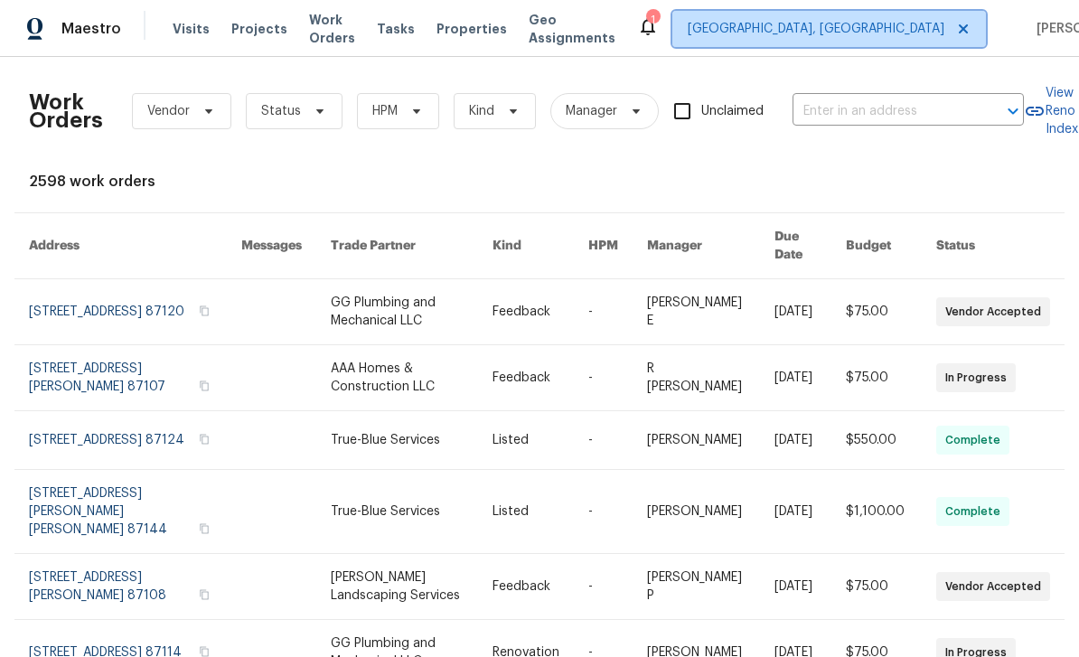
click at [850, 26] on span "[GEOGRAPHIC_DATA], [GEOGRAPHIC_DATA]" at bounding box center [815, 29] width 257 height 18
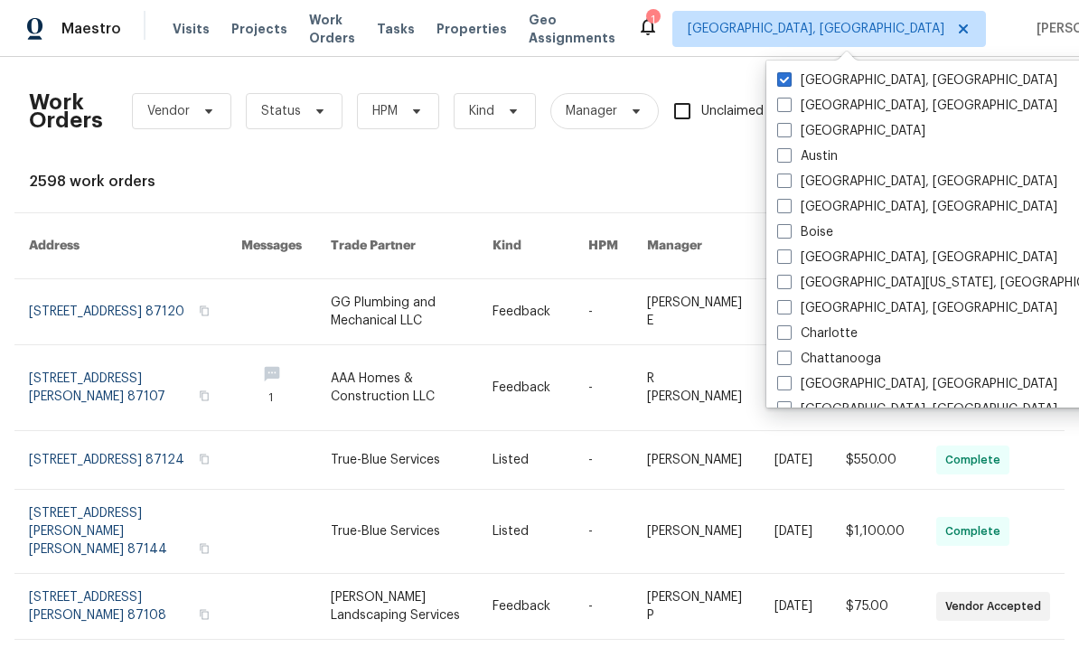
click at [804, 128] on label "[GEOGRAPHIC_DATA]" at bounding box center [851, 131] width 148 height 18
click at [789, 128] on input "[GEOGRAPHIC_DATA]" at bounding box center [783, 128] width 12 height 12
checkbox input "true"
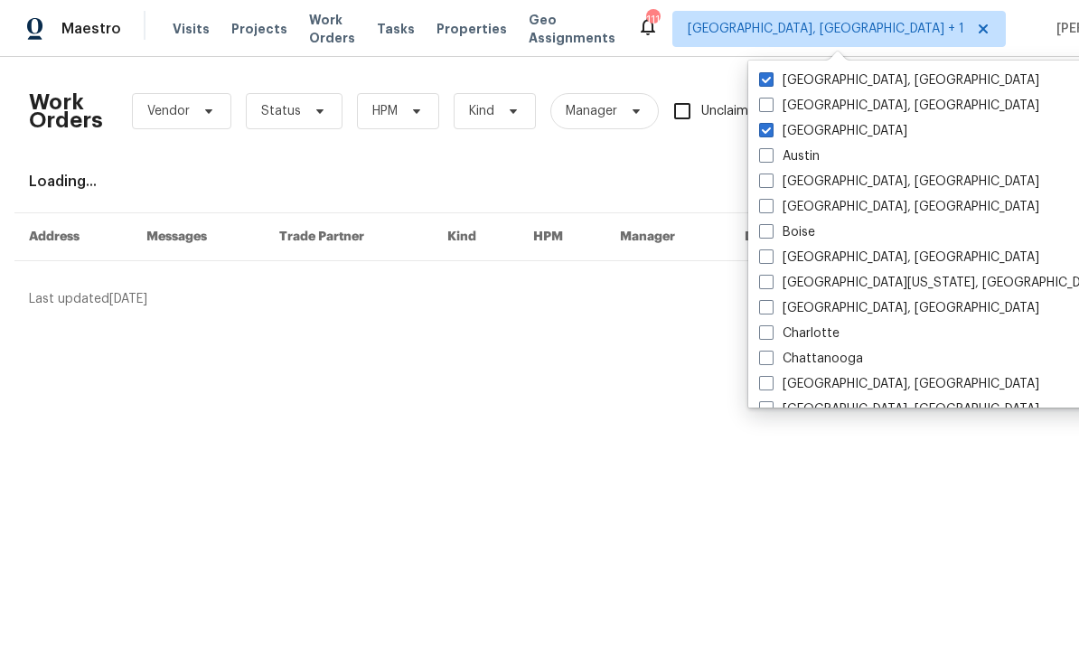
click at [839, 88] on label "[GEOGRAPHIC_DATA], [GEOGRAPHIC_DATA]" at bounding box center [899, 80] width 280 height 18
click at [771, 83] on input "[GEOGRAPHIC_DATA], [GEOGRAPHIC_DATA]" at bounding box center [765, 77] width 12 height 12
checkbox input "false"
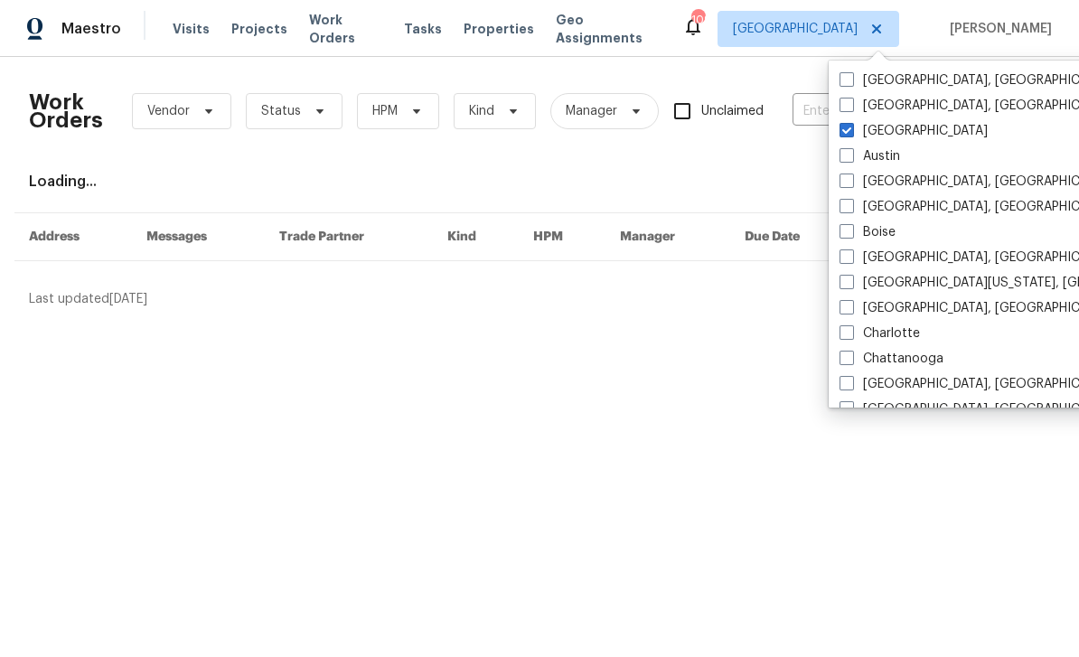
click at [824, 110] on input "text" at bounding box center [882, 112] width 181 height 28
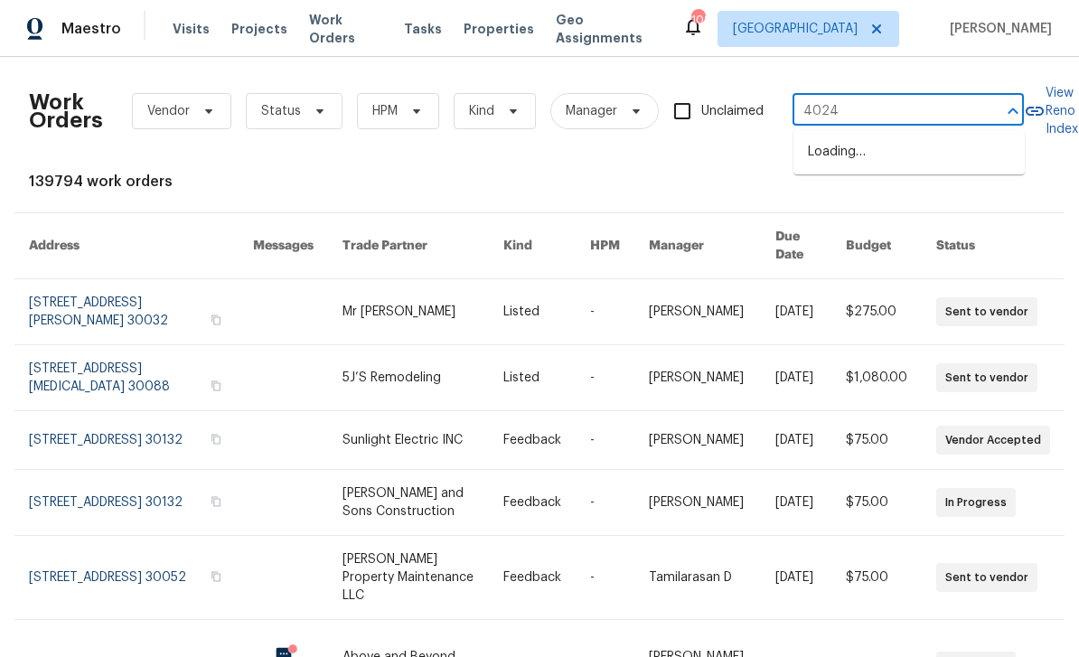
type input "4024"
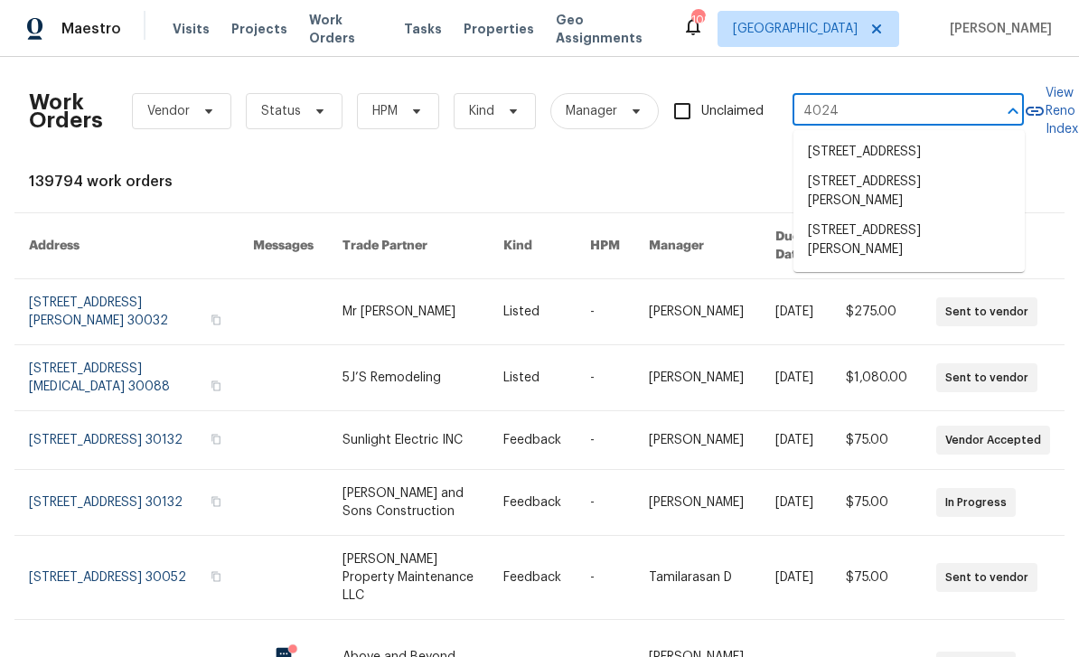
click at [935, 257] on li "[STREET_ADDRESS][PERSON_NAME]" at bounding box center [908, 240] width 231 height 49
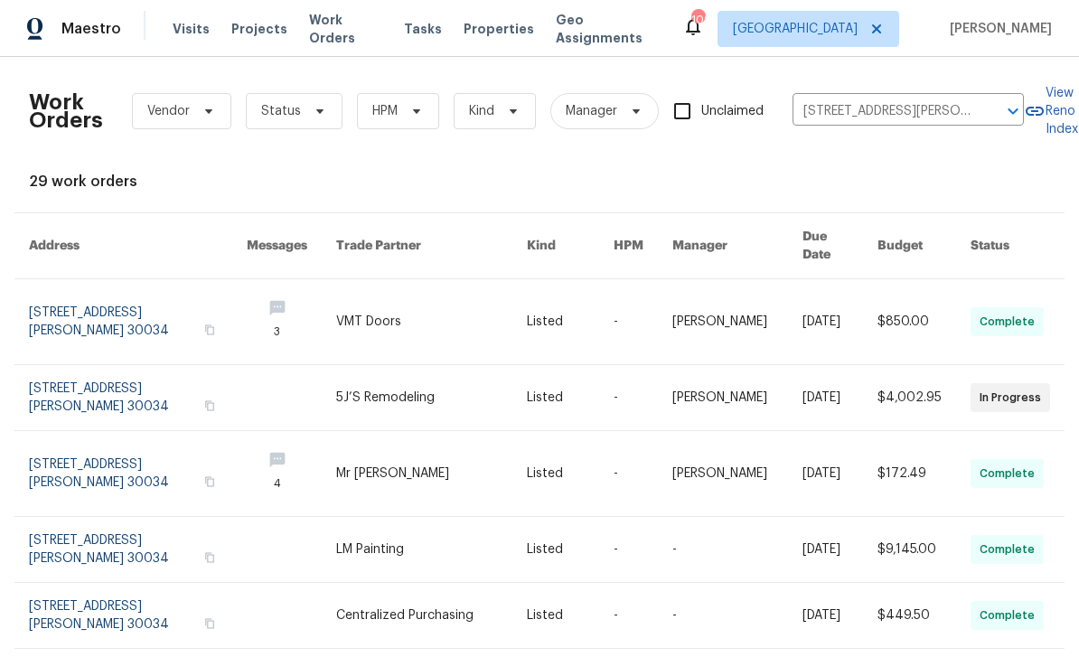
click at [112, 383] on link at bounding box center [138, 397] width 218 height 65
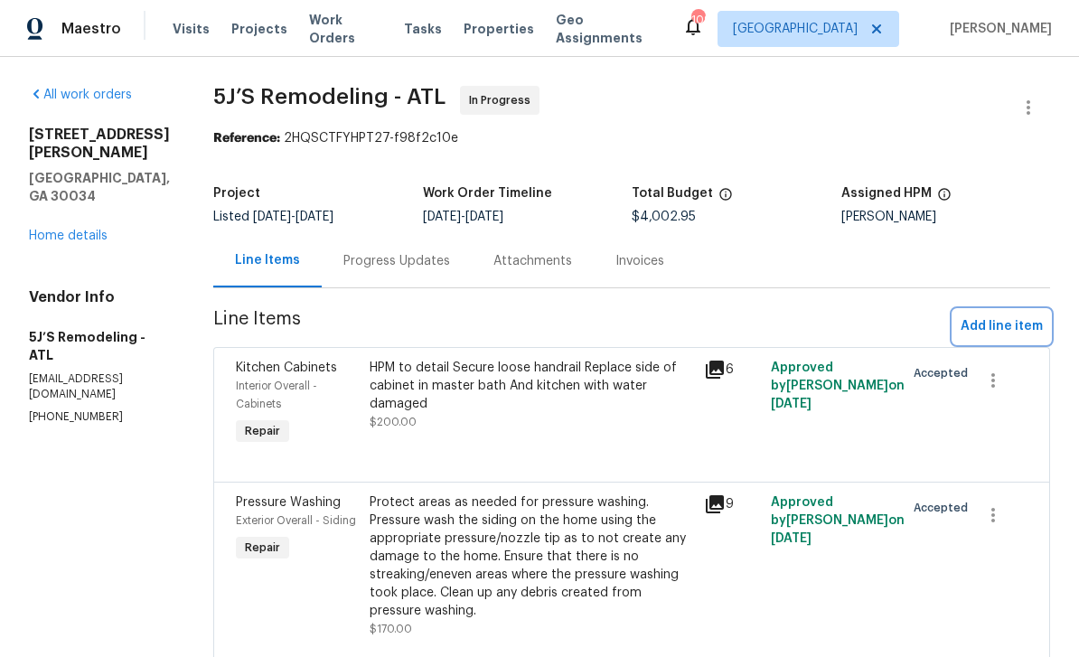
click at [992, 328] on span "Add line item" at bounding box center [1001, 326] width 82 height 23
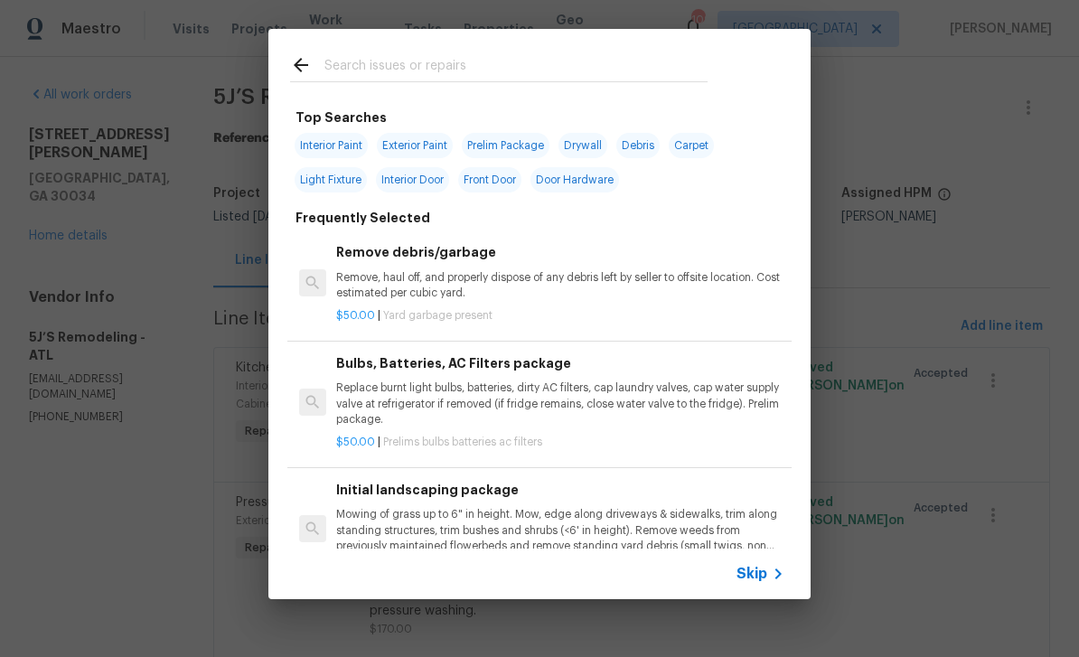
click at [682, 79] on input "text" at bounding box center [515, 67] width 383 height 27
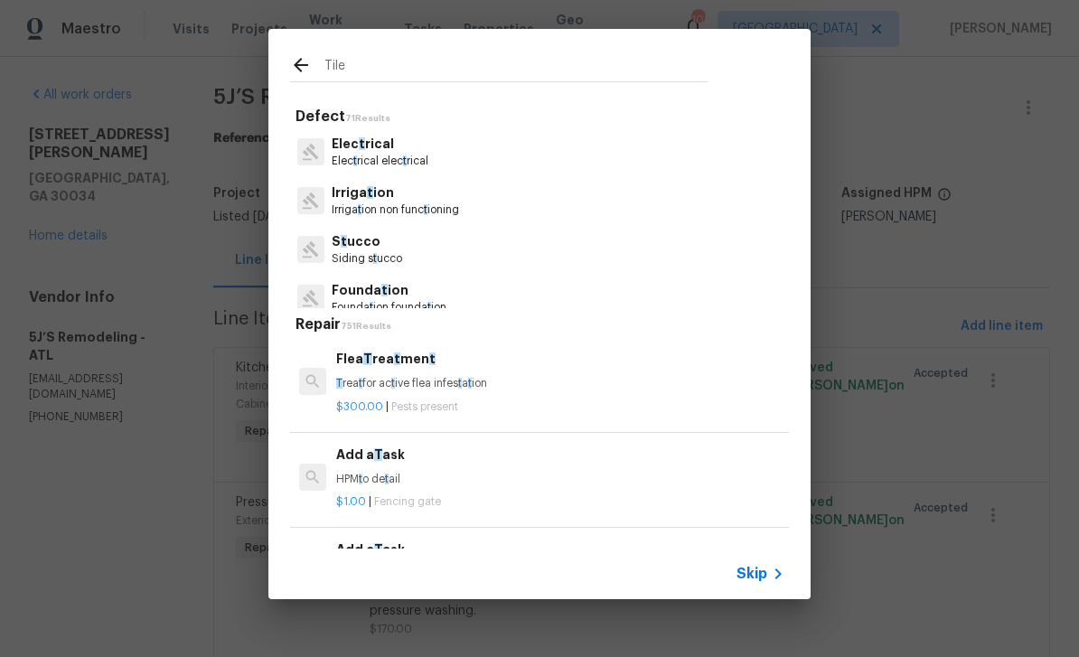
type input "Tile"
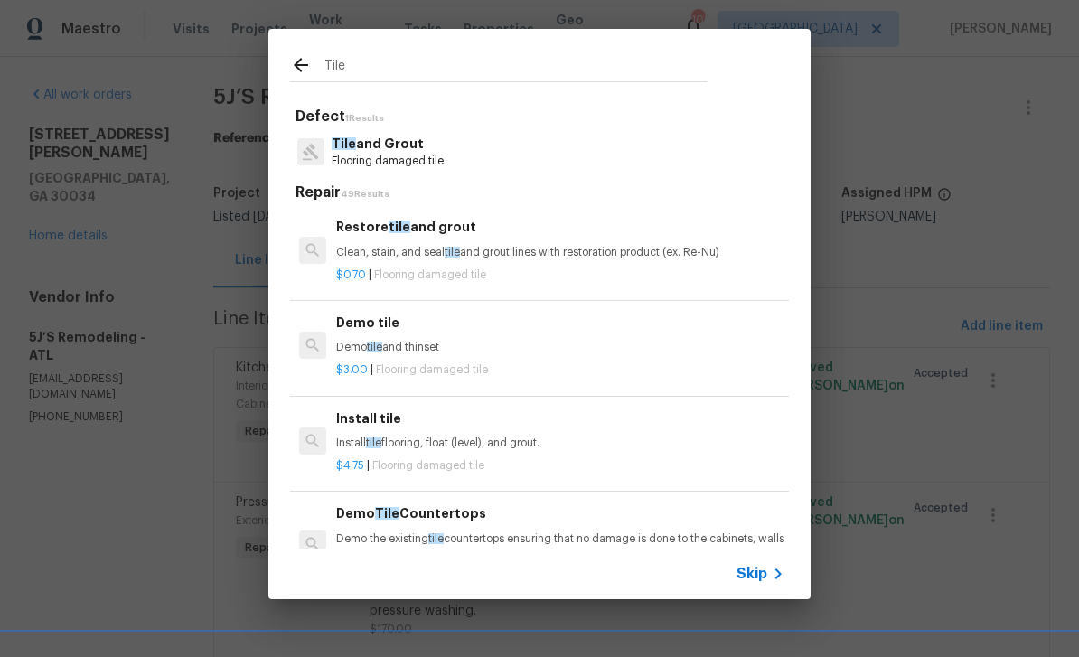
click at [435, 151] on p "Tile and Grout" at bounding box center [388, 144] width 112 height 19
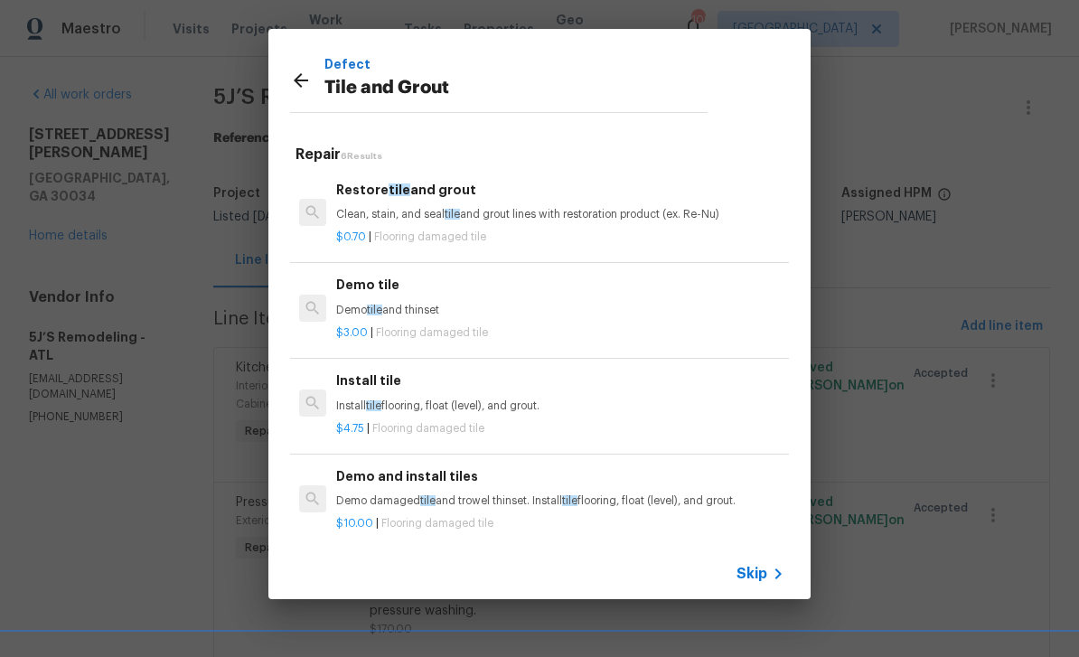
click at [654, 219] on p "Clean, stain, and seal tile and grout lines with restoration product (ex. Re-Nu)" at bounding box center [560, 214] width 448 height 15
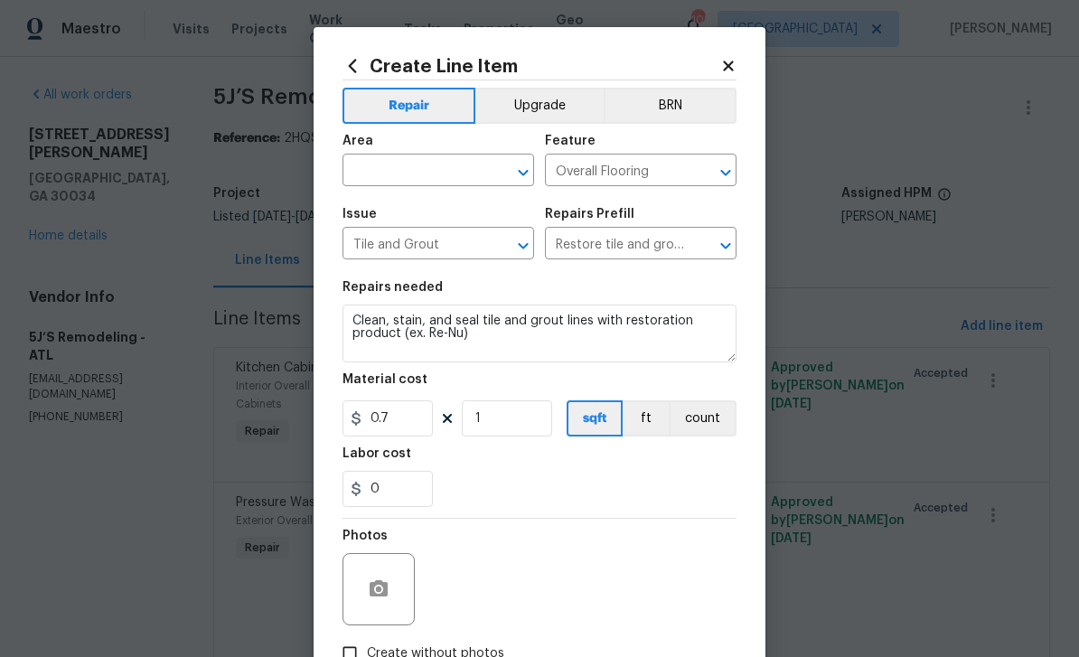
click at [466, 175] on input "text" at bounding box center [412, 172] width 141 height 28
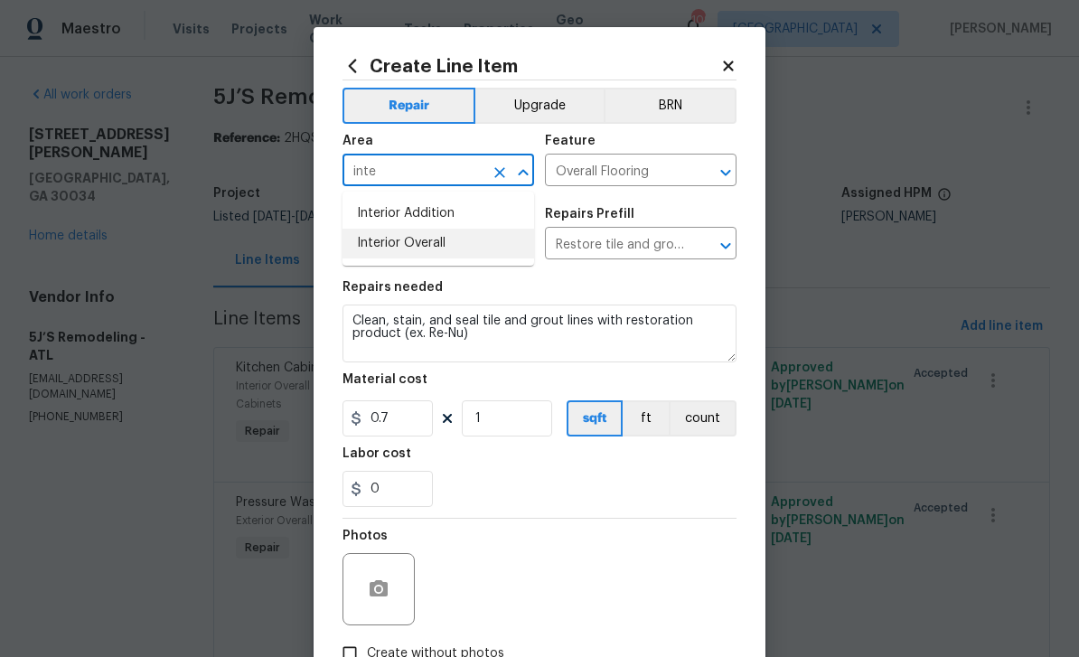
click at [446, 238] on li "Interior Overall" at bounding box center [438, 244] width 192 height 30
type input "Interior Overall"
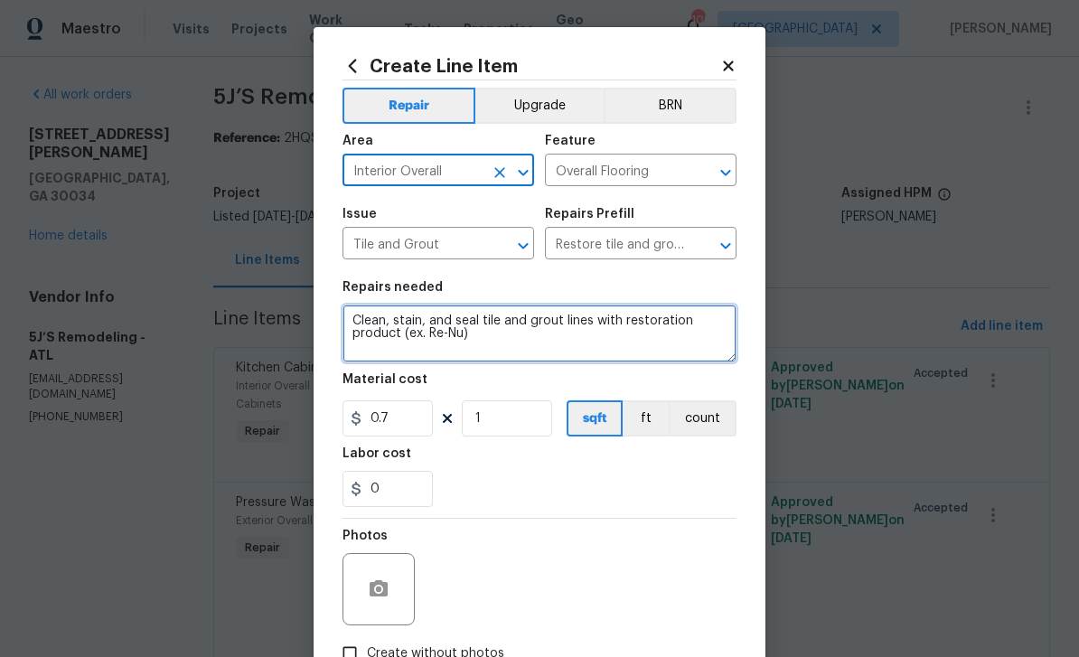
click at [356, 319] on textarea "Clean, stain, and seal tile and grout lines with restoration product (ex. Re-Nu)" at bounding box center [539, 333] width 394 height 58
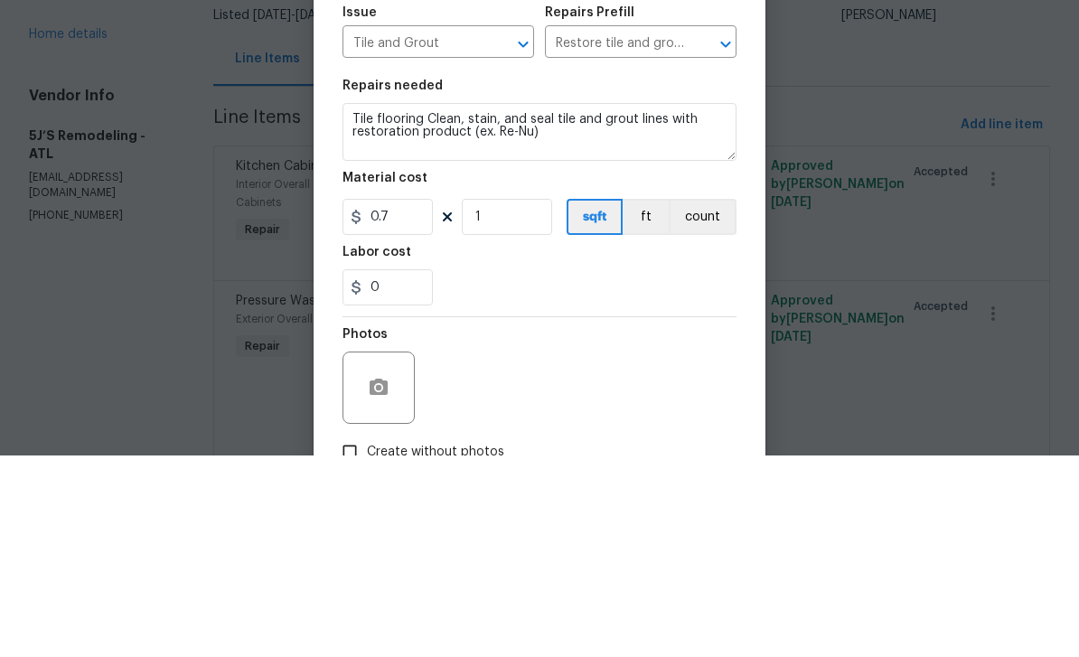
scroll to position [58, 0]
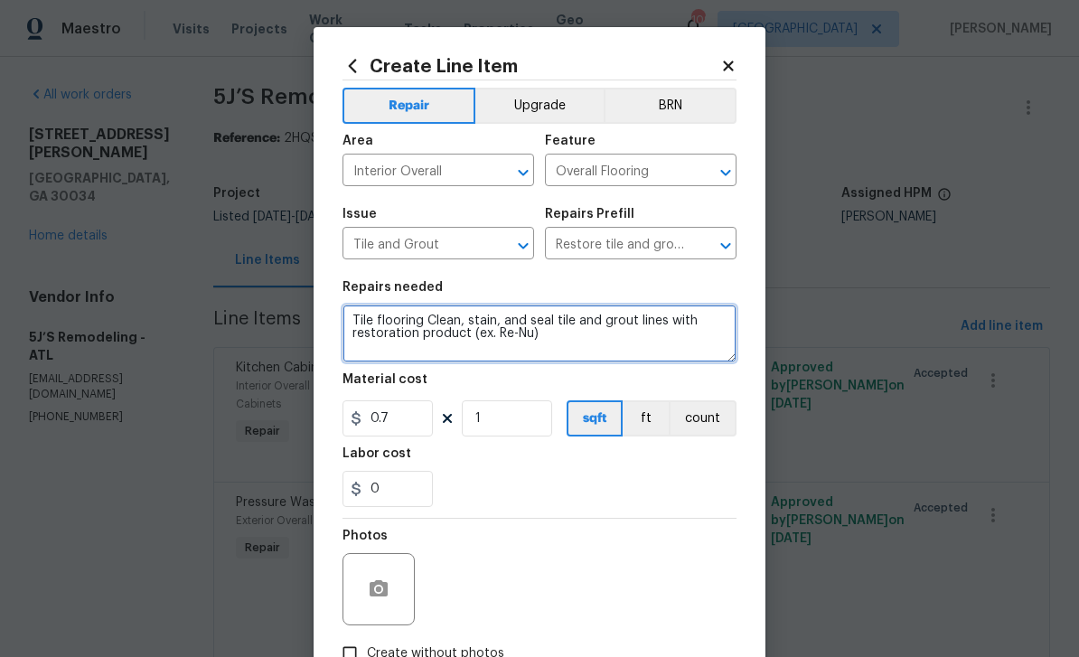
type textarea "Tile flooring Clean, stain, and seal tile and grout lines with restoration prod…"
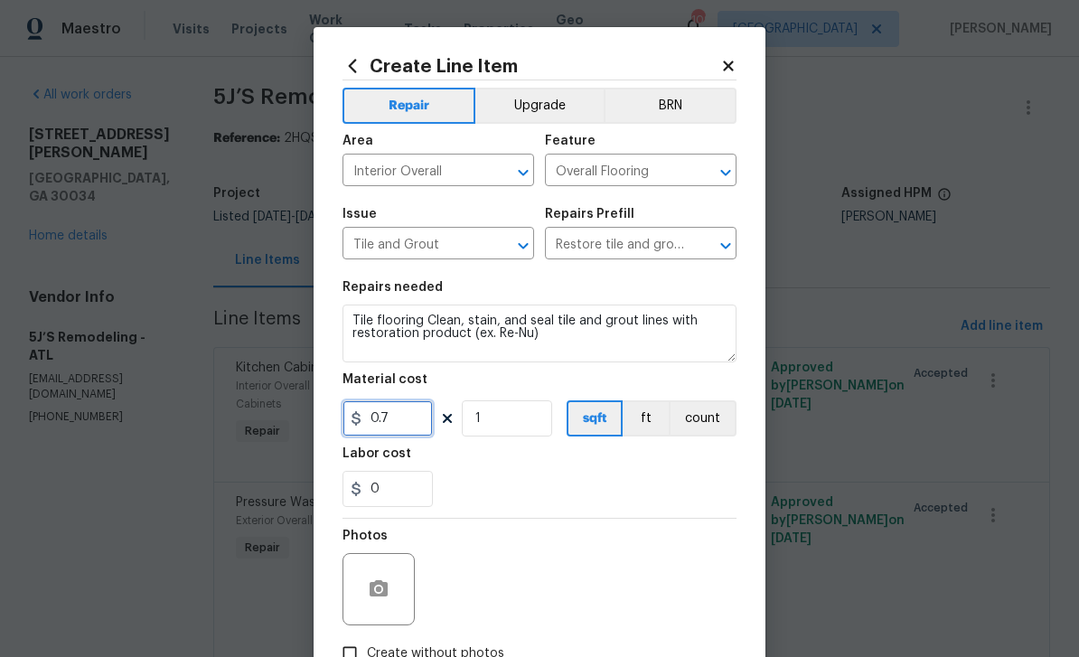
click at [418, 424] on input "0.7" at bounding box center [387, 418] width 90 height 36
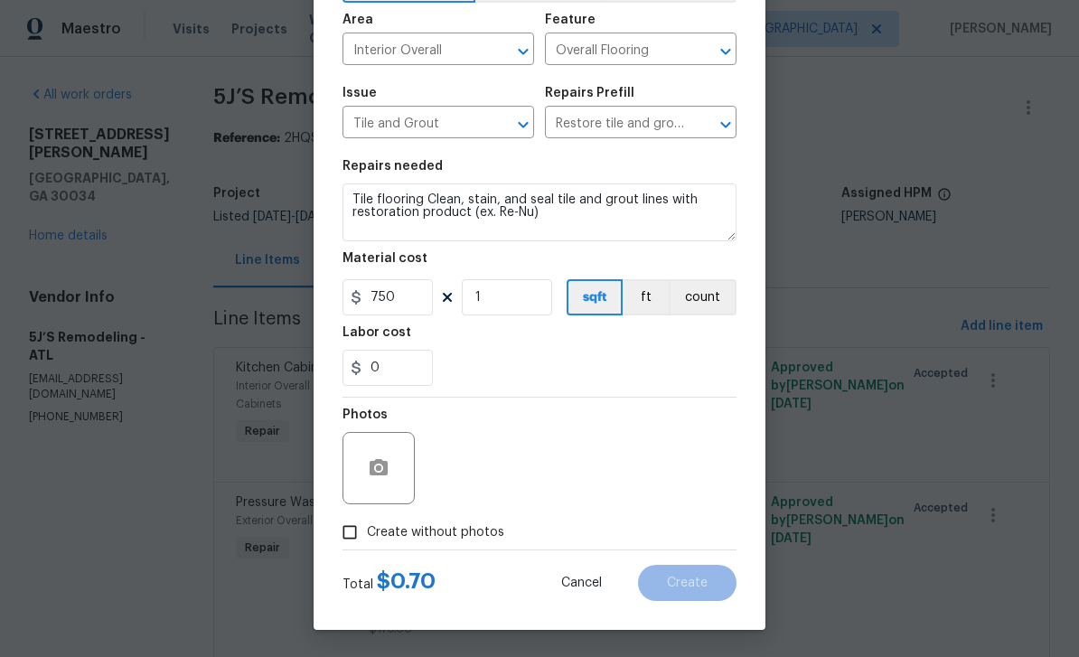
scroll to position [125, 0]
type input "750"
click at [355, 533] on input "Create without photos" at bounding box center [349, 532] width 34 height 34
checkbox input "true"
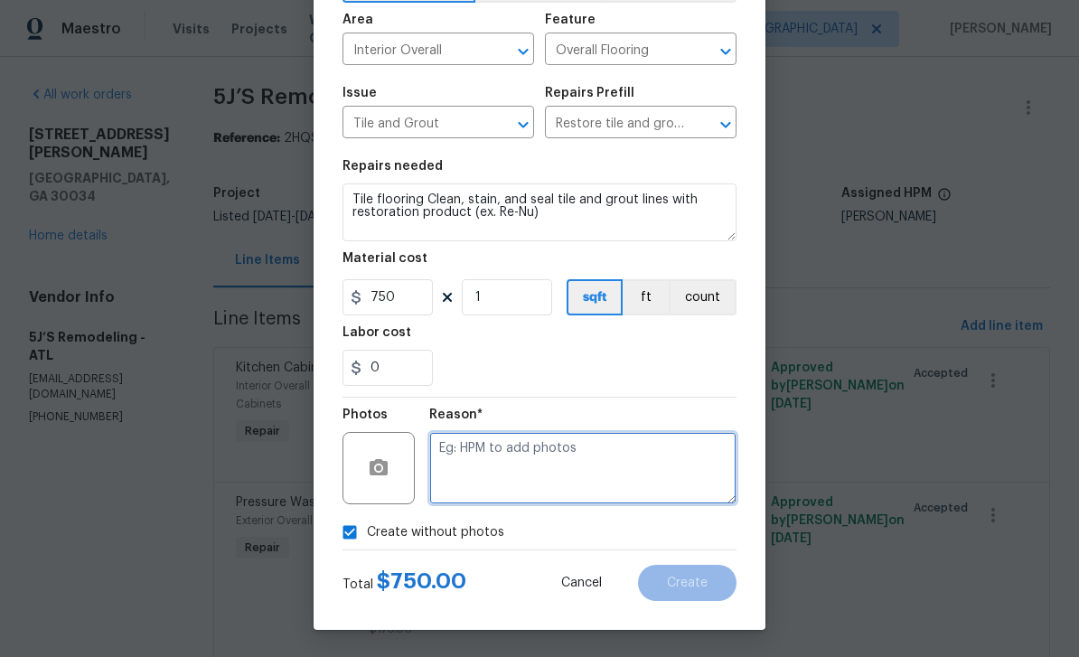
click at [566, 474] on textarea at bounding box center [582, 468] width 307 height 72
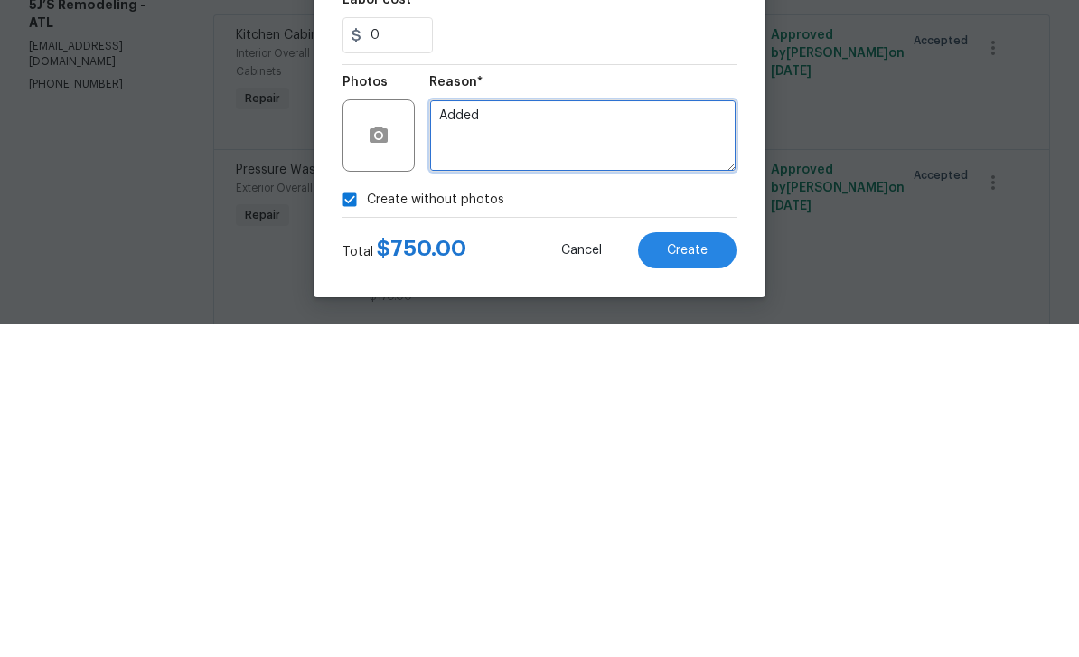
type textarea "Added"
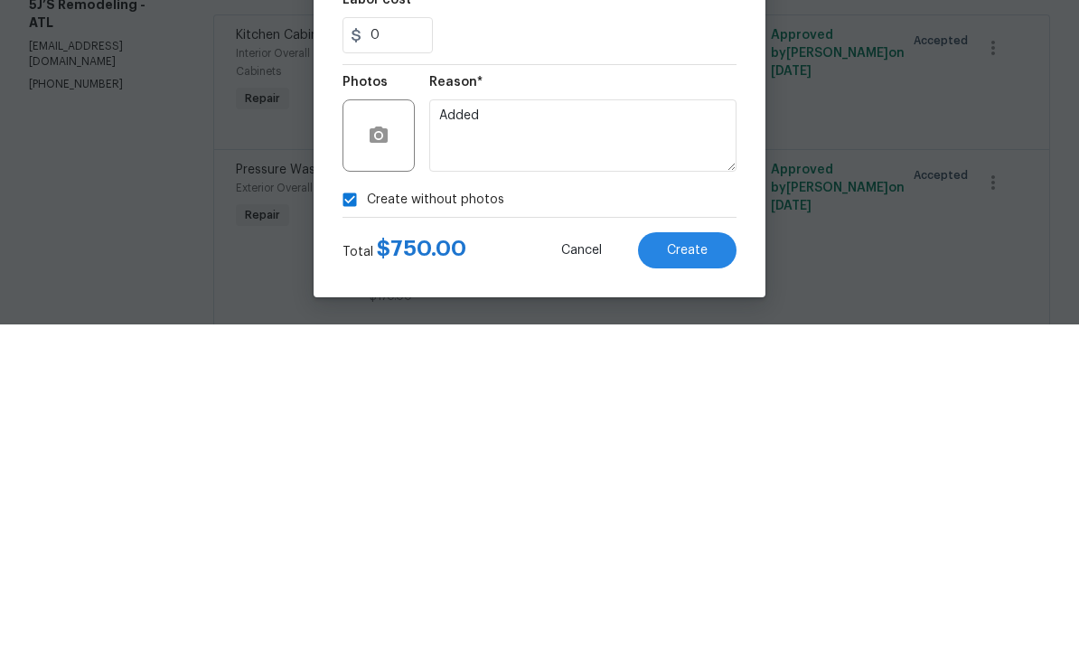
click at [730, 565] on button "Create" at bounding box center [687, 583] width 98 height 36
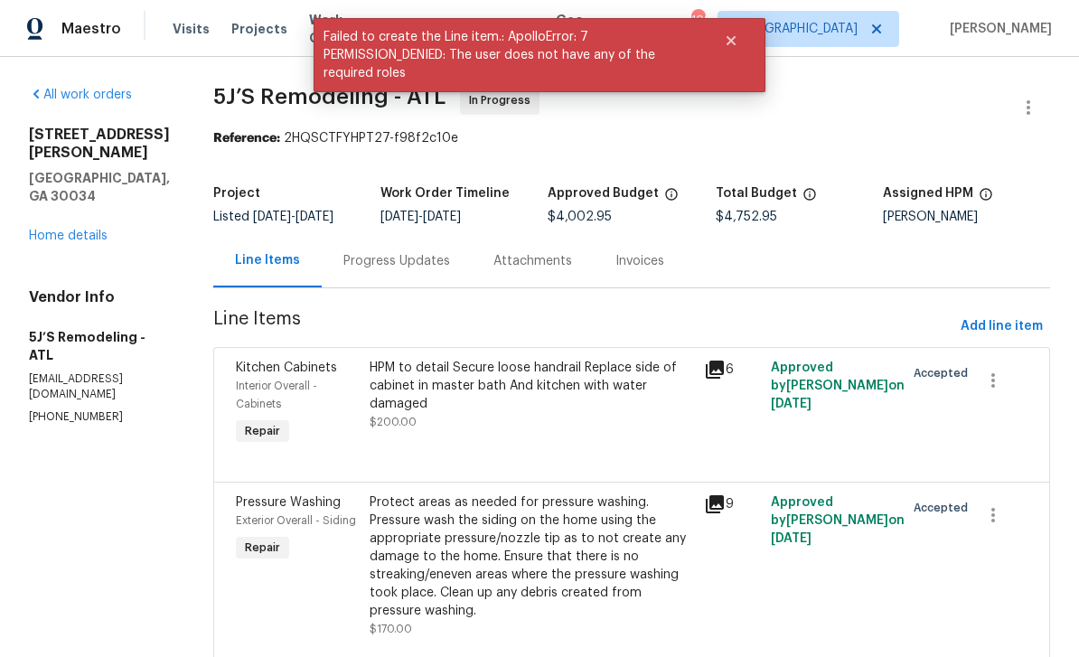
scroll to position [0, 0]
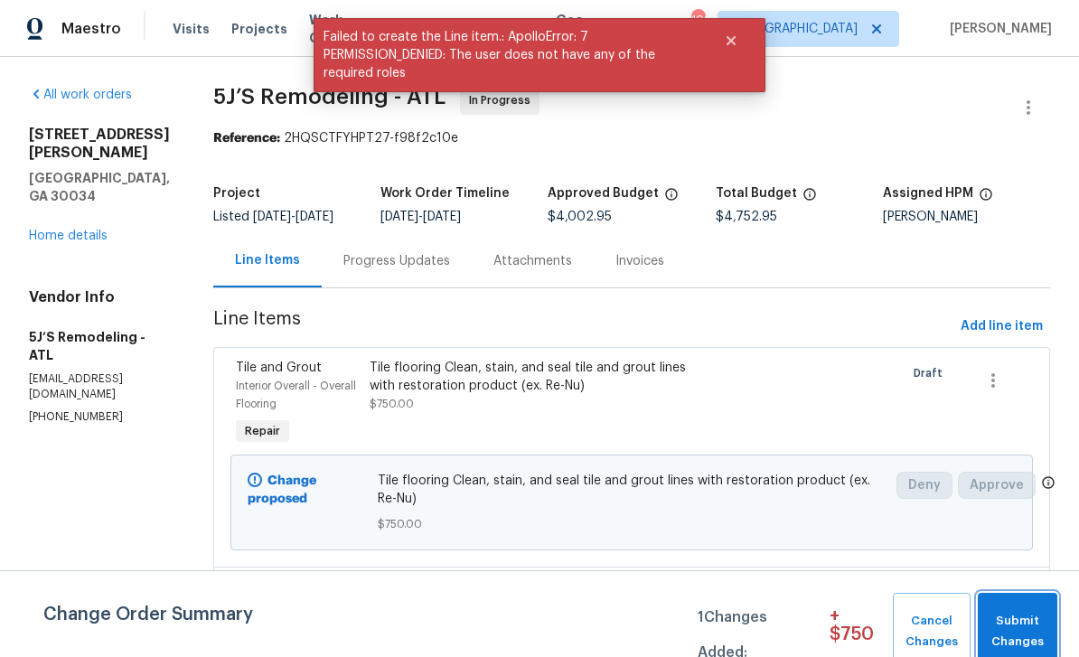
click at [1029, 623] on span "Submit Changes" at bounding box center [1016, 632] width 61 height 42
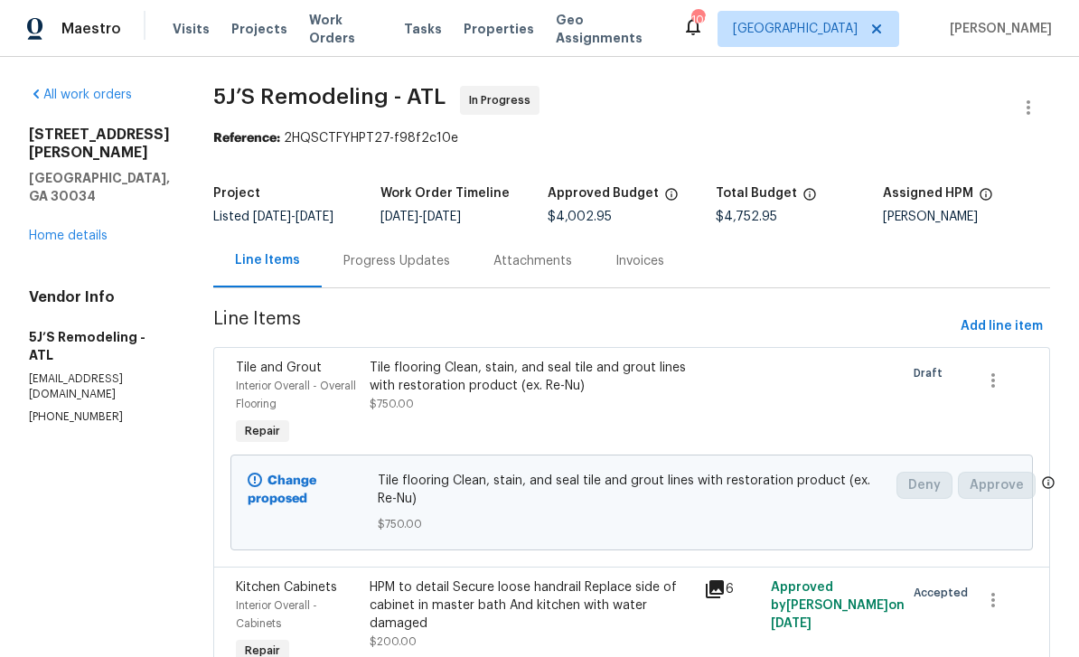
click at [59, 229] on link "Home details" at bounding box center [68, 235] width 79 height 13
